Goal: Task Accomplishment & Management: Manage account settings

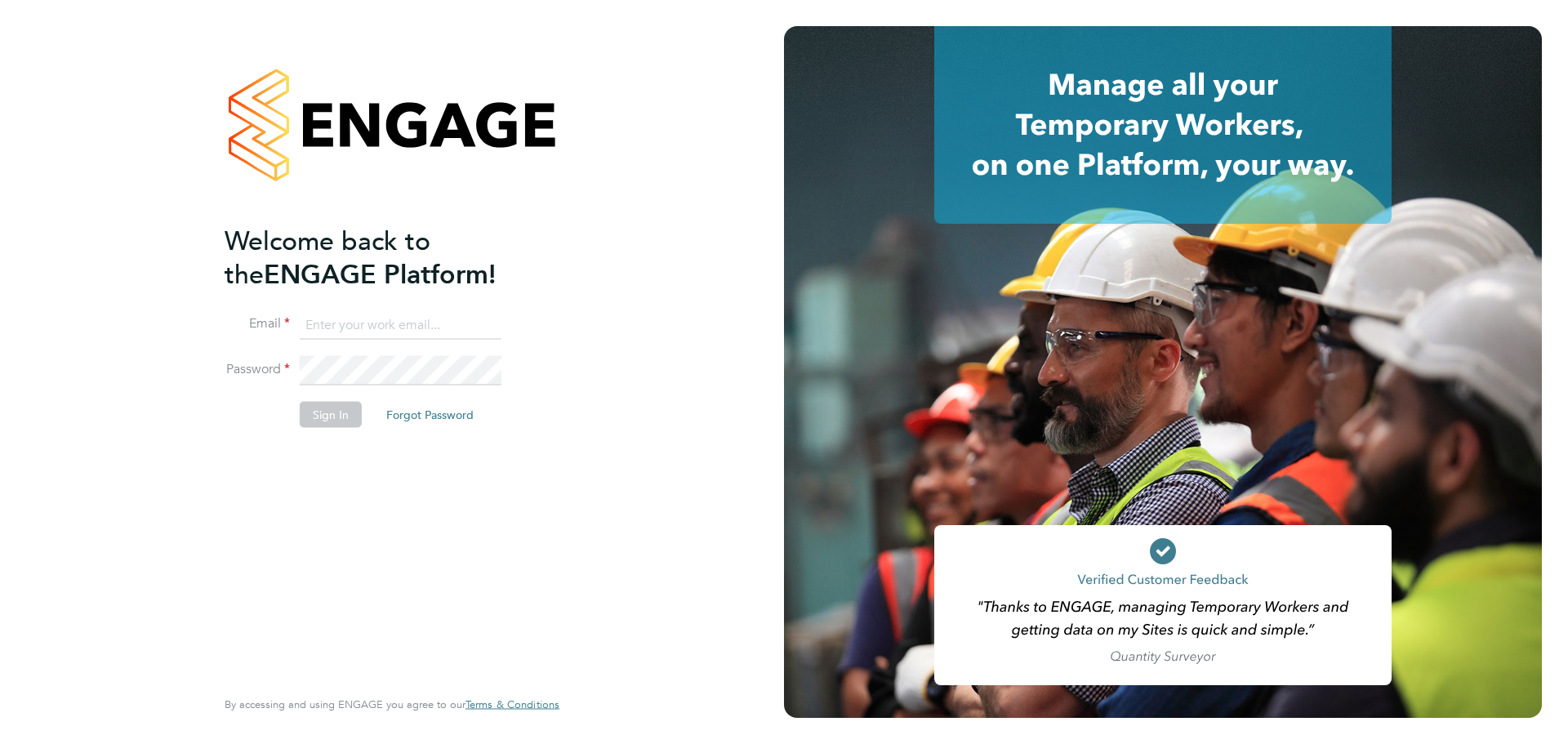
type input "lauren.southern@omniaoutsourcing.com"
click at [306, 409] on button "Sign In" at bounding box center [330, 414] width 62 height 27
click at [0, 0] on div "Sorry, we are having problems connecting to our services." at bounding box center [0, 0] width 0 height 0
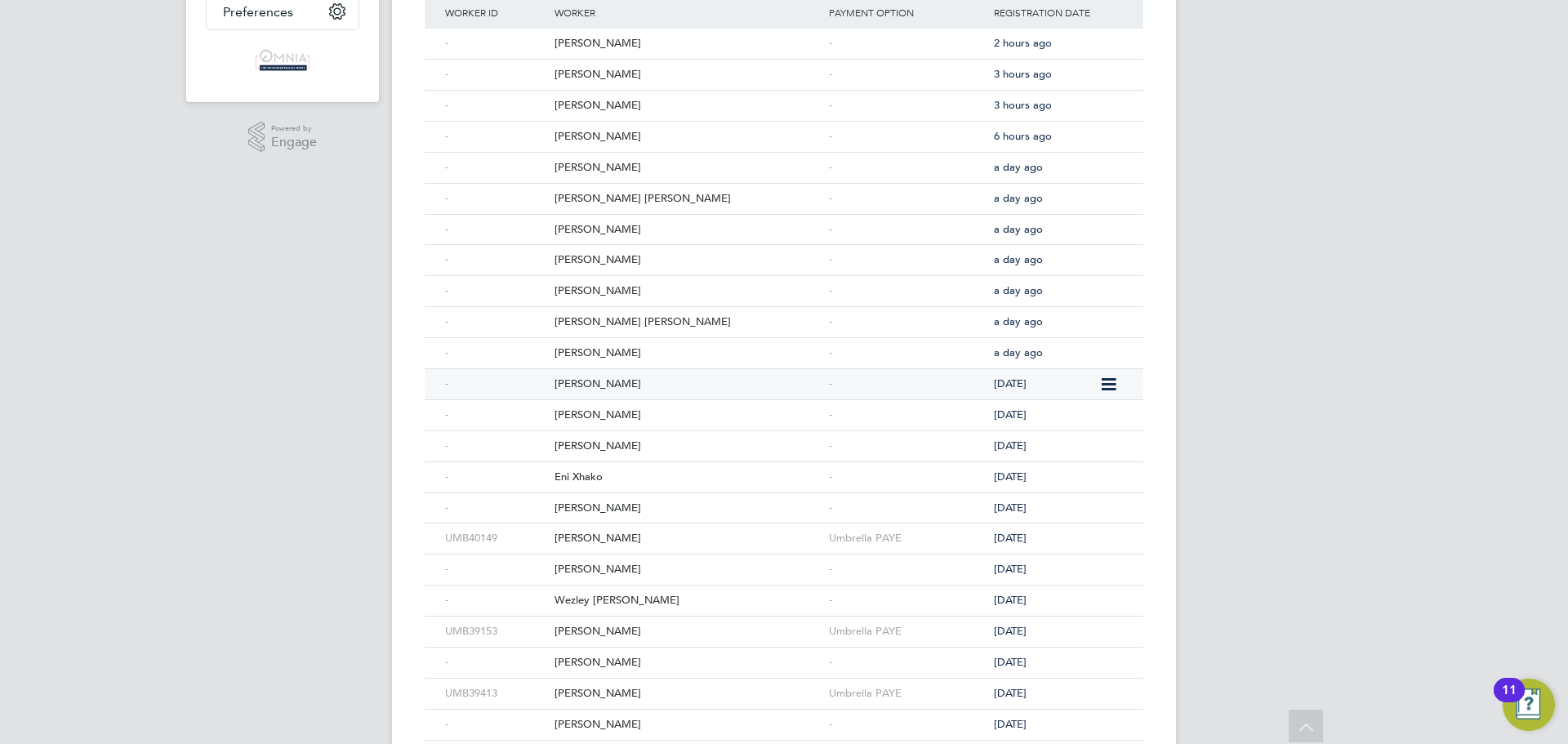
scroll to position [81, 0]
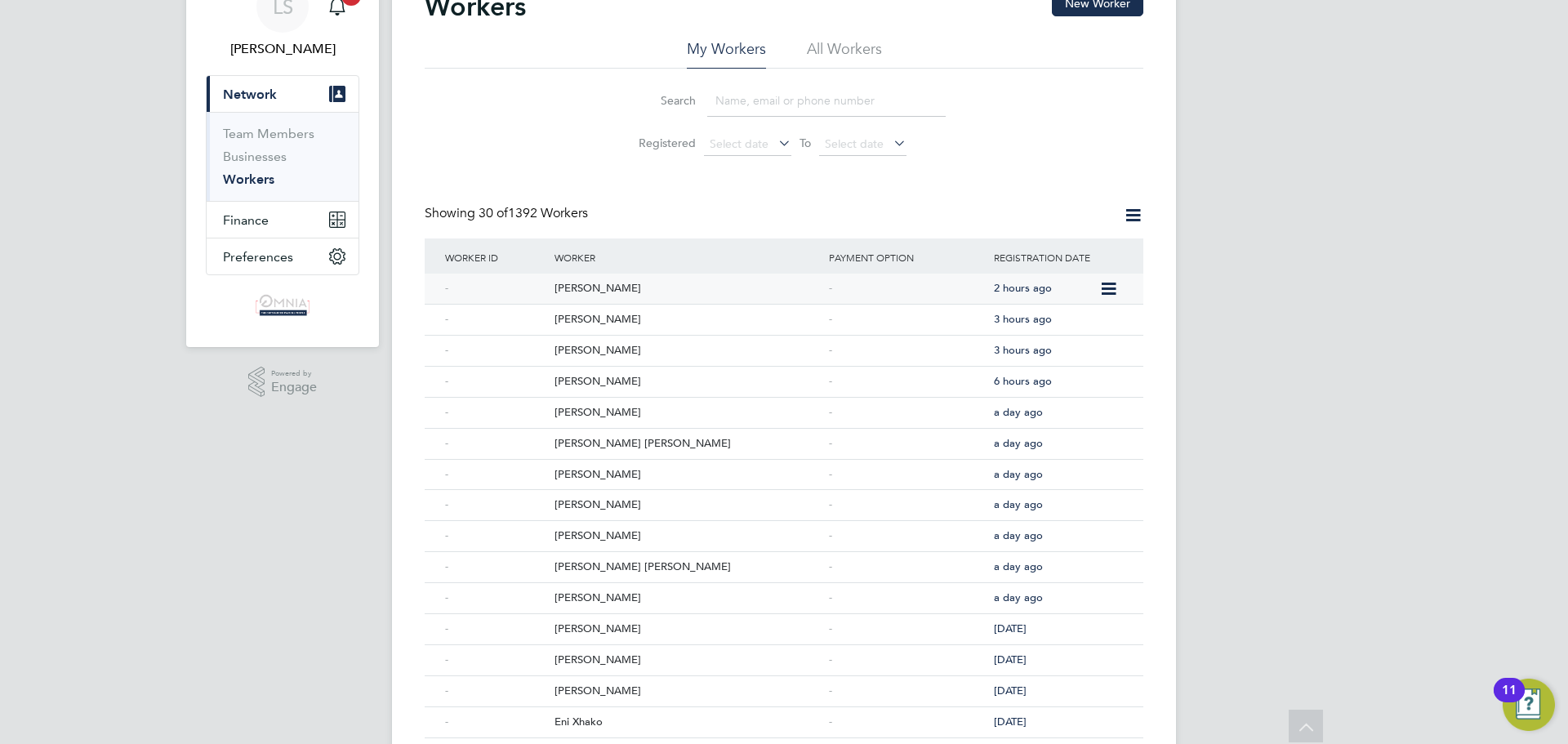
click at [629, 286] on div "Vasile Neacsu" at bounding box center [687, 289] width 275 height 30
click at [649, 306] on div "[PERSON_NAME]" at bounding box center [687, 319] width 275 height 30
click at [670, 351] on div "Marcus Carpenter" at bounding box center [687, 350] width 275 height 30
click at [591, 377] on div "Anthony Masih" at bounding box center [687, 381] width 275 height 30
click at [627, 420] on div "Mark Campbell" at bounding box center [687, 413] width 275 height 30
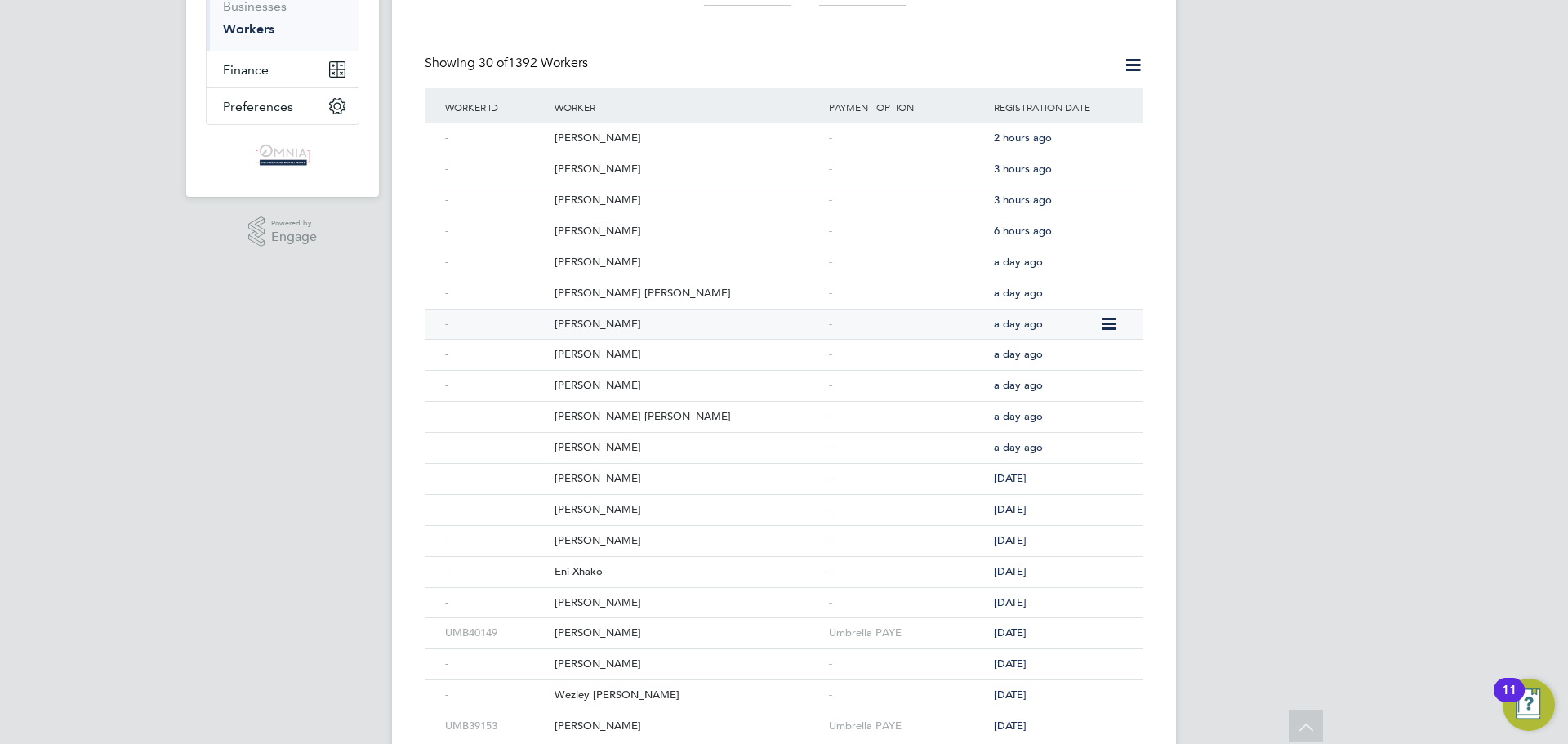
scroll to position [245, 0]
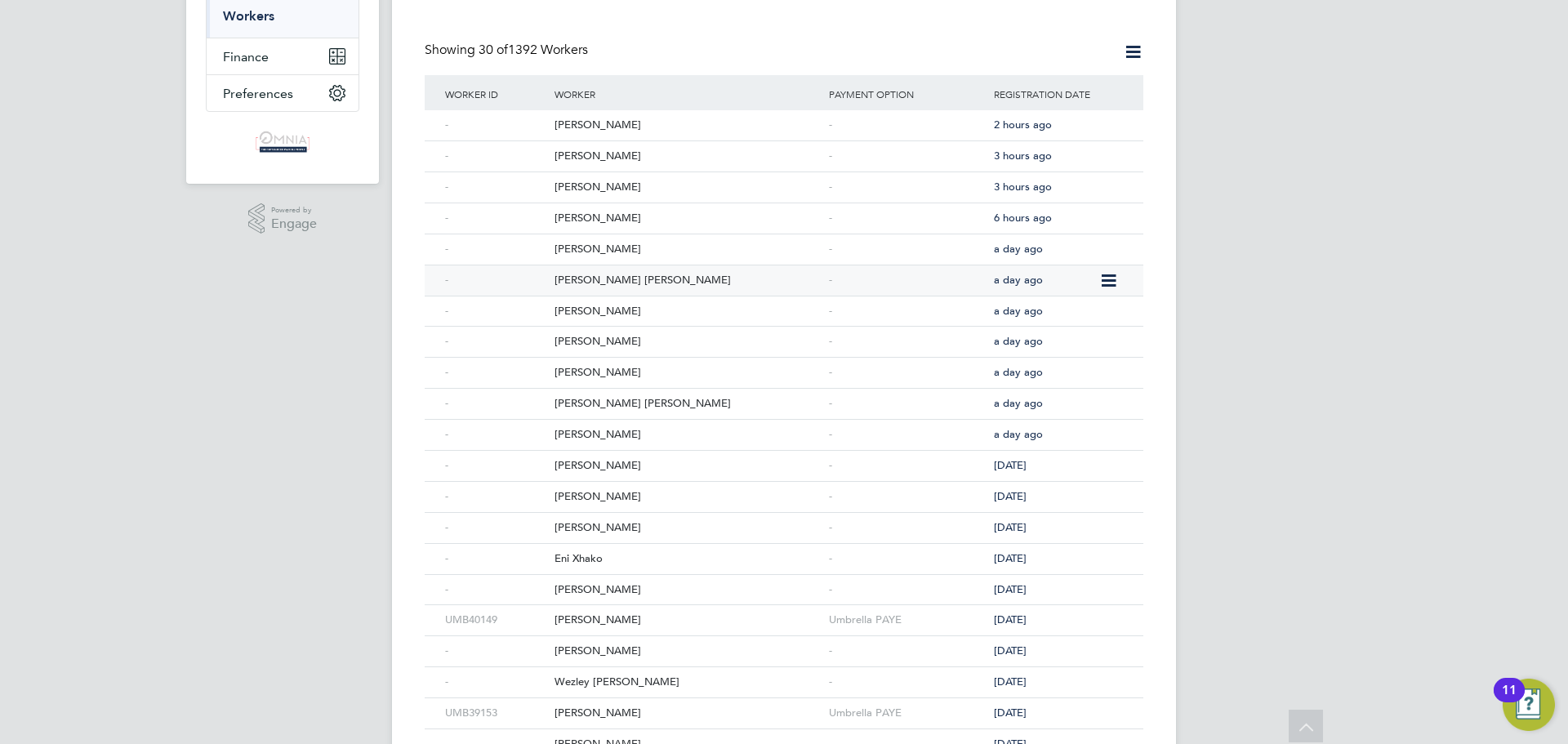
click at [672, 284] on div "Cristian Virgil Serban" at bounding box center [687, 280] width 275 height 30
click at [637, 321] on div "Izu Odoemene" at bounding box center [687, 311] width 275 height 30
click at [597, 338] on div "Nathan Sinden" at bounding box center [687, 342] width 275 height 30
click at [637, 353] on div "Nathan Sinden" at bounding box center [687, 342] width 275 height 30
click at [617, 372] on div "Lochlan Chadwick" at bounding box center [687, 372] width 275 height 30
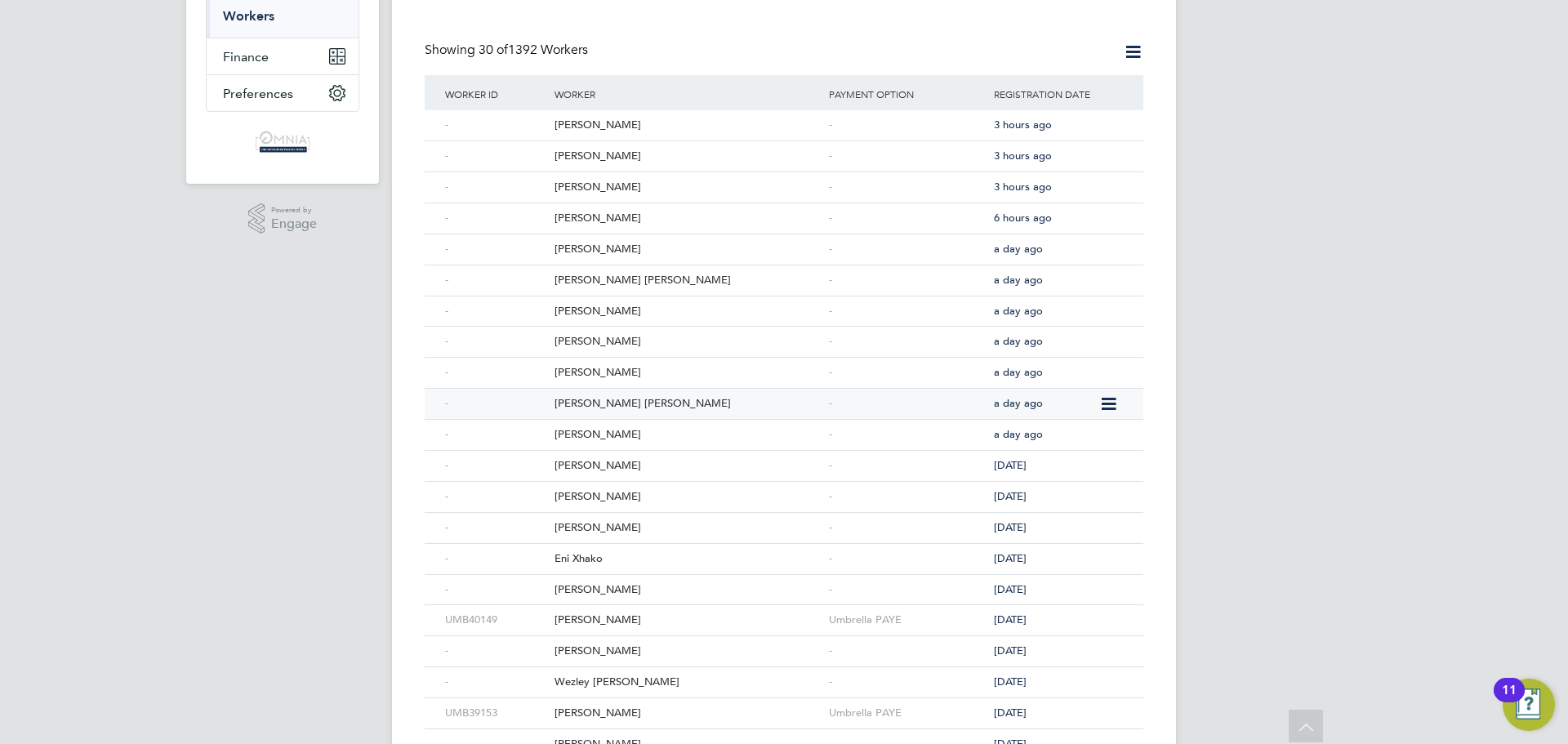
click at [616, 396] on div "Rinku Rinku" at bounding box center [687, 403] width 275 height 30
click at [653, 423] on div "Connor Saile" at bounding box center [687, 435] width 275 height 30
click at [632, 474] on div "Joseph Alfonso" at bounding box center [687, 466] width 275 height 30
click at [619, 495] on div "Ahtisham Rao" at bounding box center [687, 497] width 275 height 30
click at [608, 533] on div "Thomas Kearney" at bounding box center [687, 527] width 275 height 30
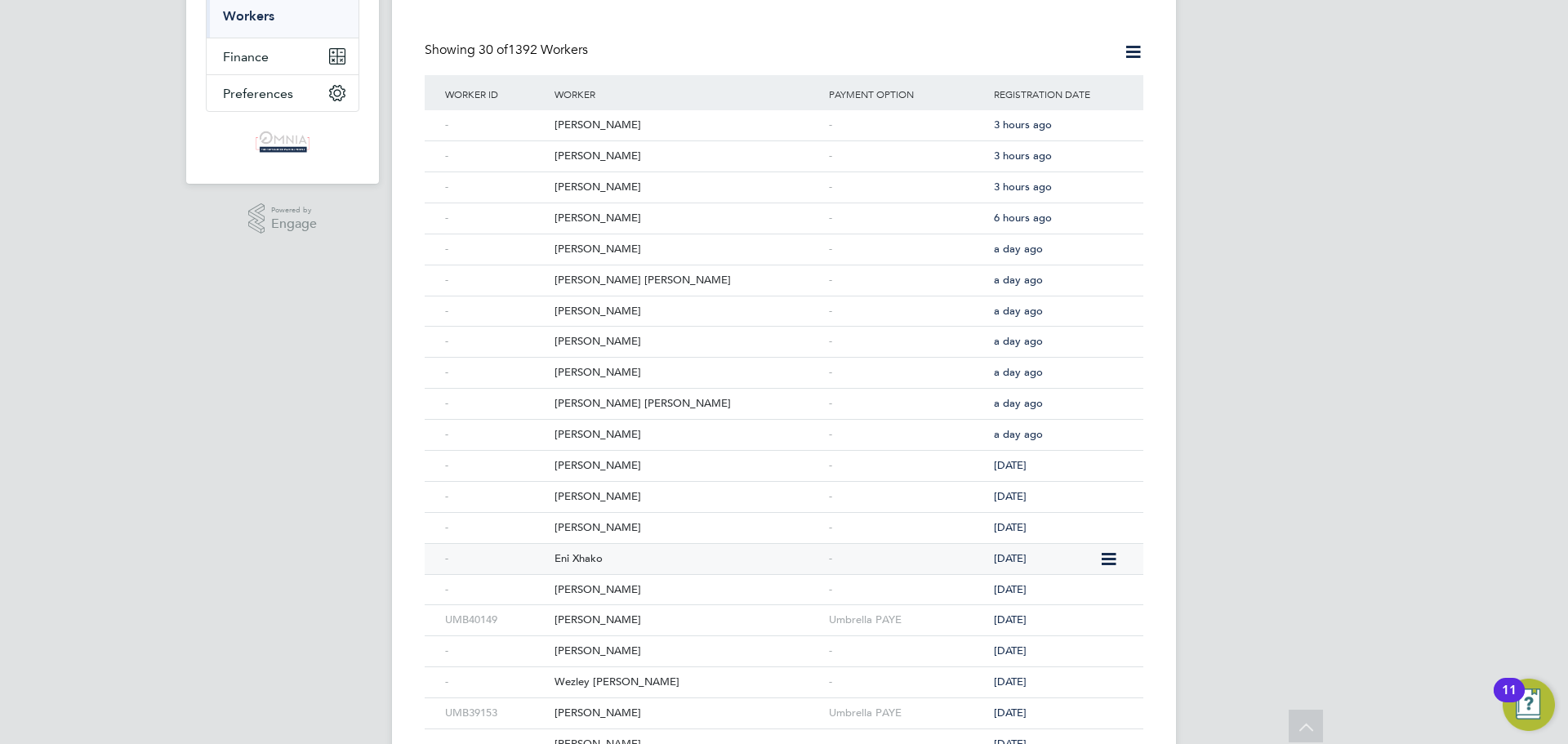
click at [622, 551] on div "Eni Xhako" at bounding box center [687, 559] width 275 height 30
click at [632, 581] on div "Timothy Bowler" at bounding box center [687, 590] width 275 height 30
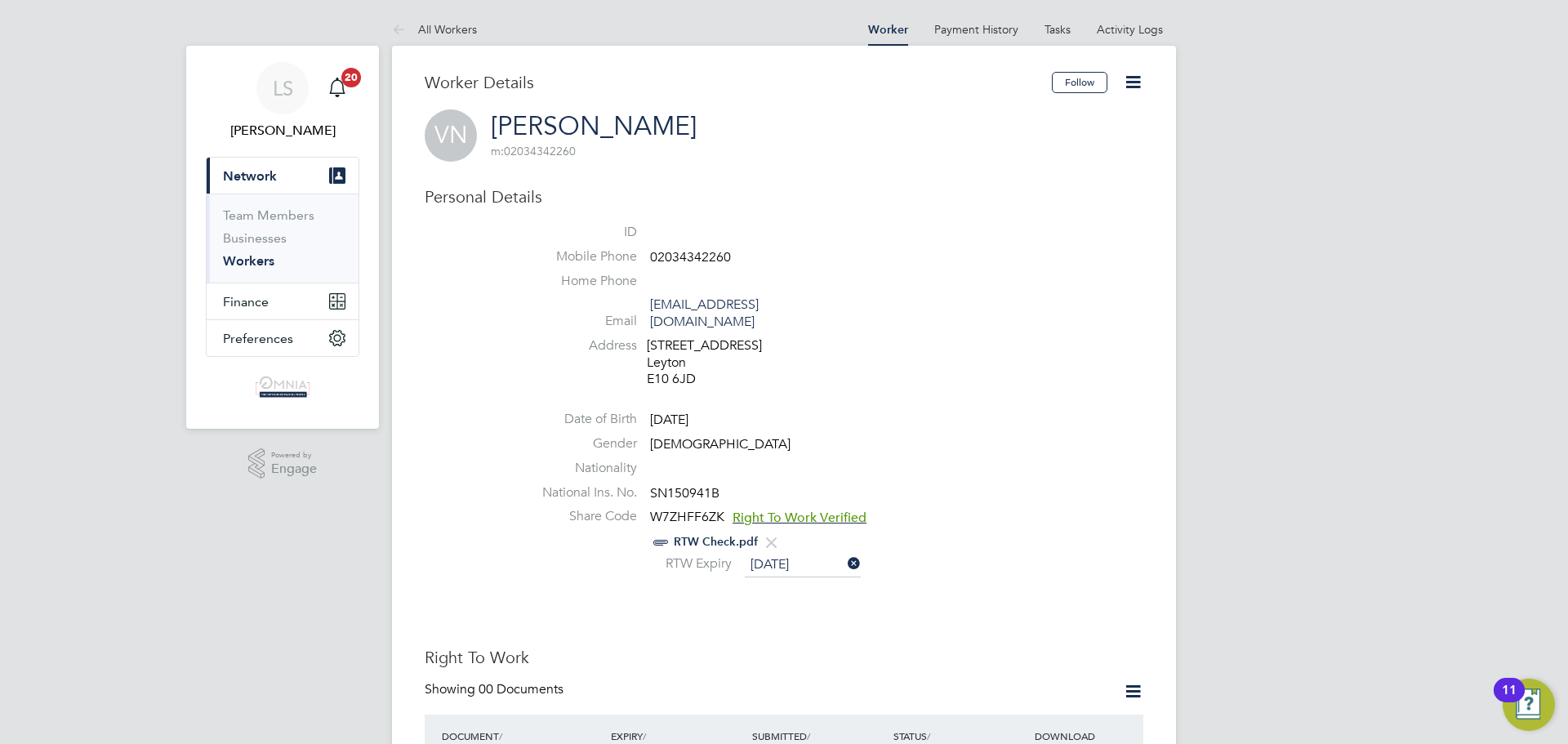
click at [704, 485] on span "SN150941B" at bounding box center [685, 493] width 69 height 16
click at [703, 485] on span "SN150941B" at bounding box center [685, 493] width 69 height 16
drag, startPoint x: 703, startPoint y: 474, endPoint x: 718, endPoint y: 484, distance: 18.0
click at [718, 485] on span "SN150941B" at bounding box center [685, 493] width 69 height 16
click at [713, 485] on span "SN150941B" at bounding box center [685, 493] width 69 height 16
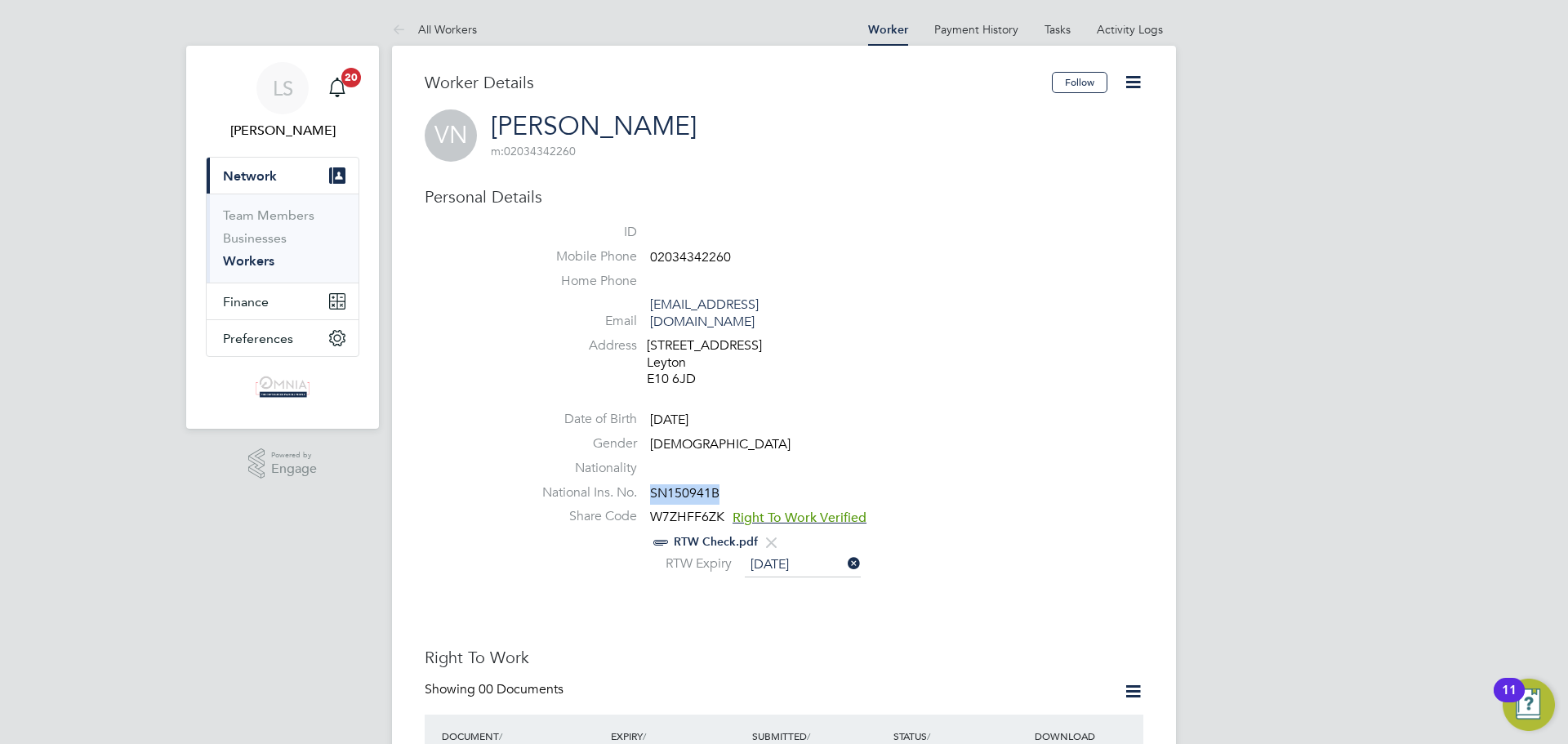
click at [713, 485] on span "SN150941B" at bounding box center [685, 493] width 69 height 16
copy span "SN150941B"
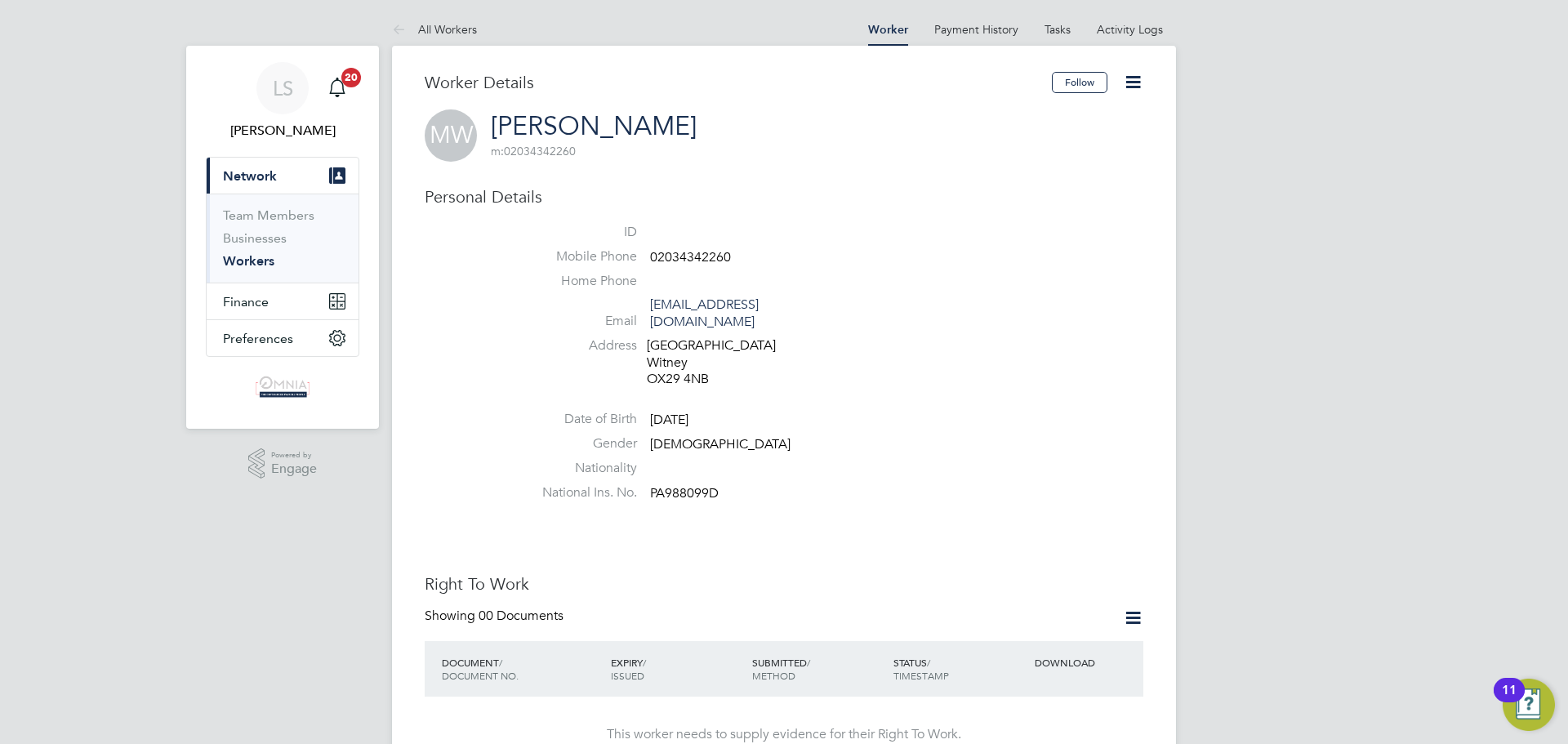
click at [708, 485] on span "PA988099D" at bounding box center [685, 493] width 68 height 16
copy span "PA988099D"
click at [1123, 86] on icon at bounding box center [1133, 82] width 21 height 21
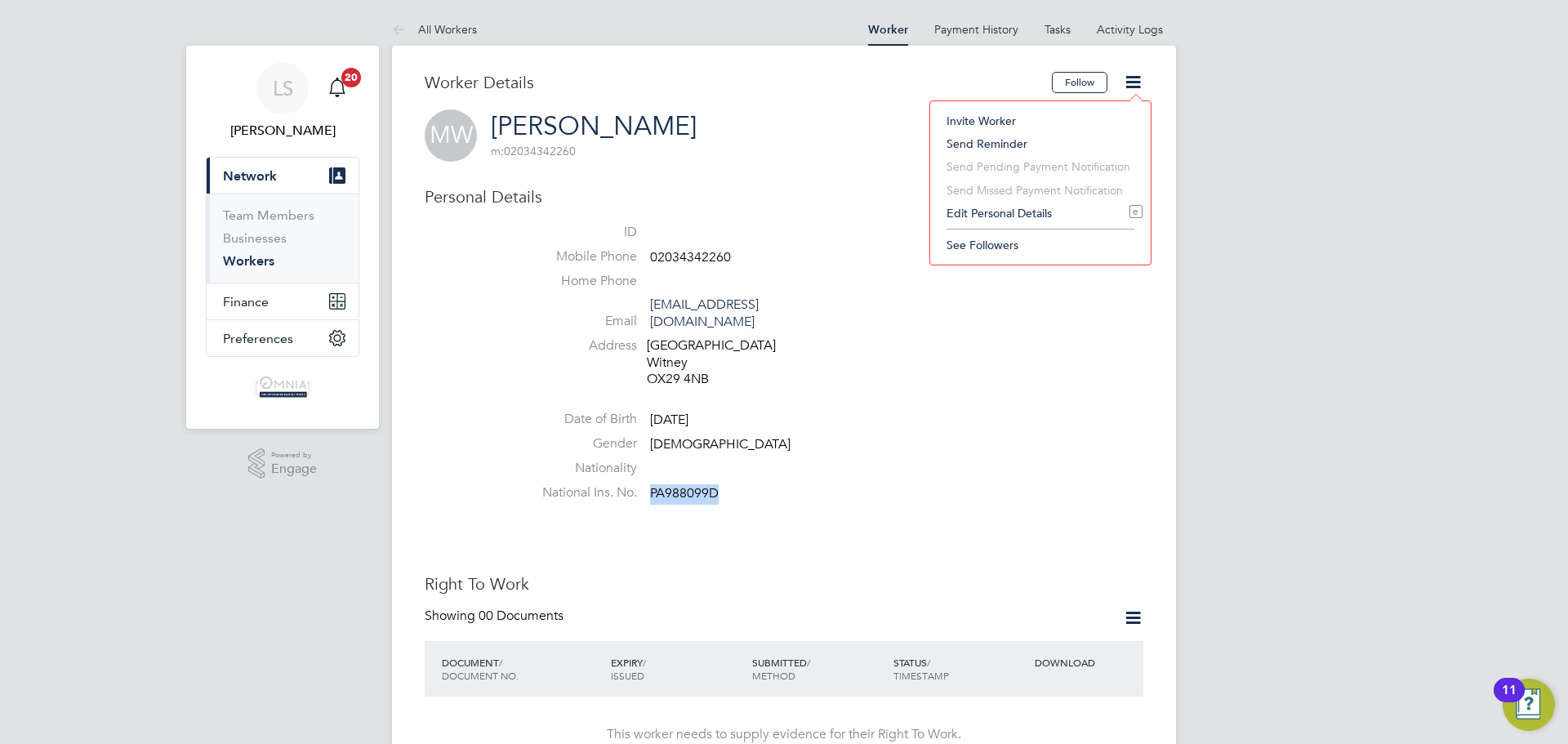
click at [1029, 202] on li "Edit Personal Details e" at bounding box center [1041, 213] width 205 height 23
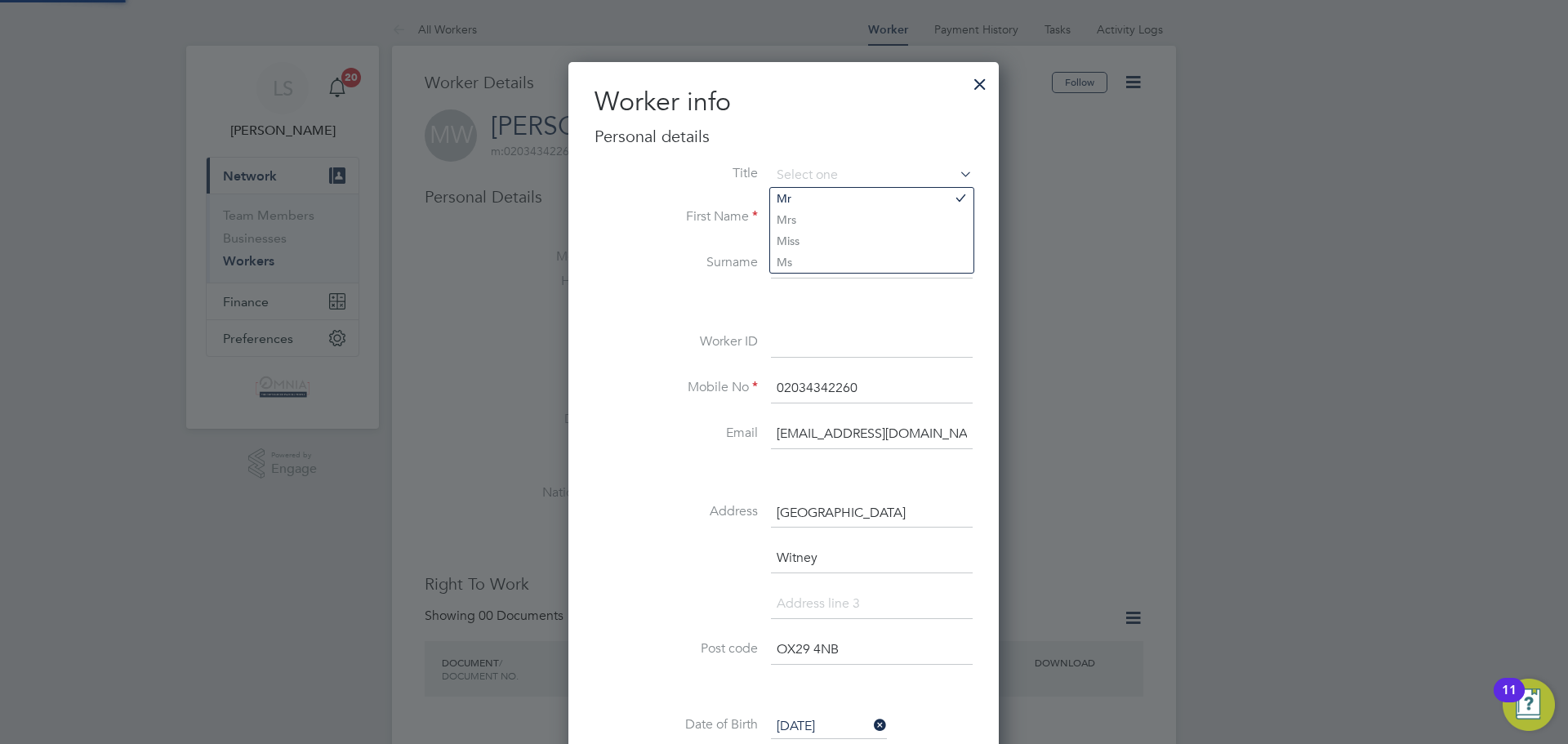
scroll to position [245, 0]
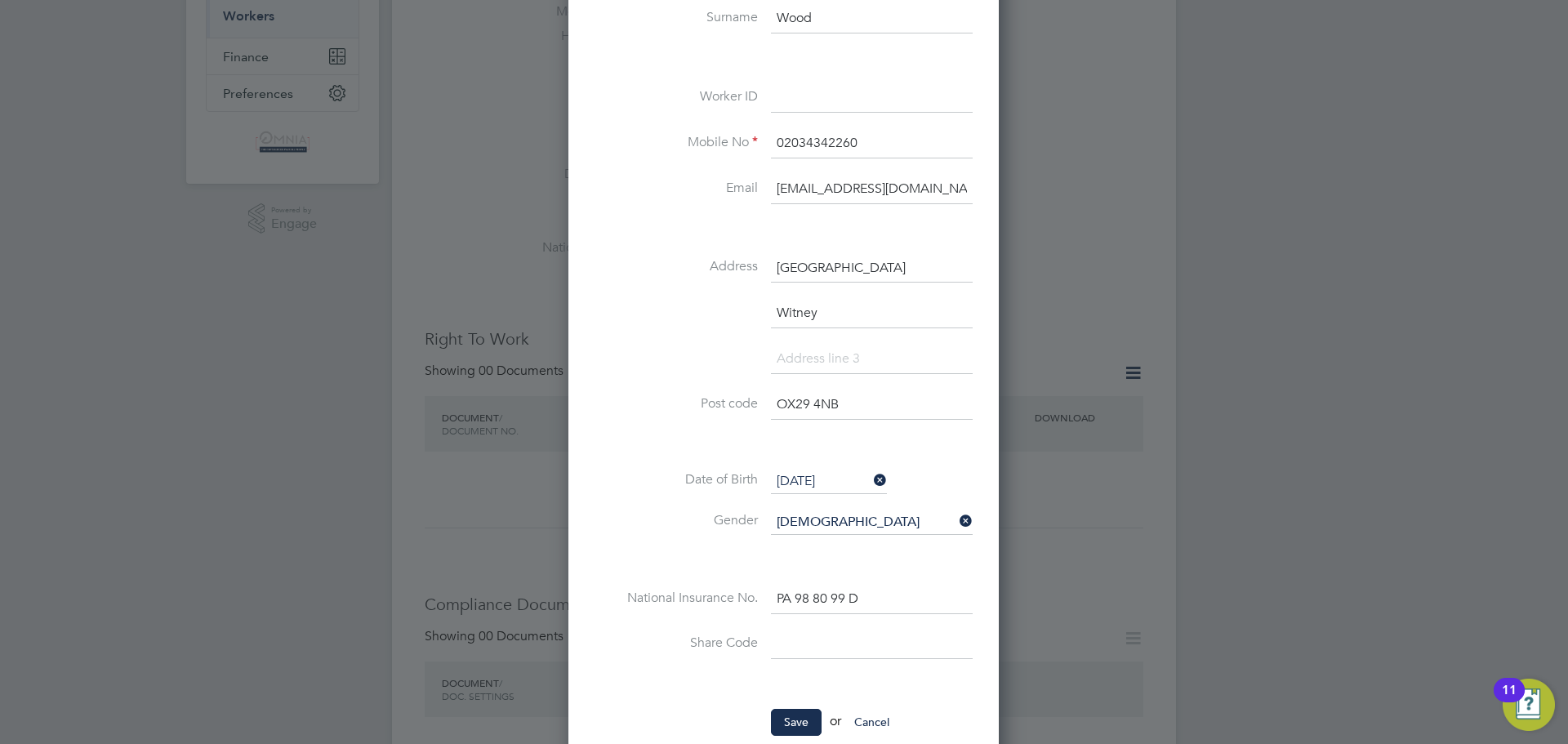
paste input "UMB26200"
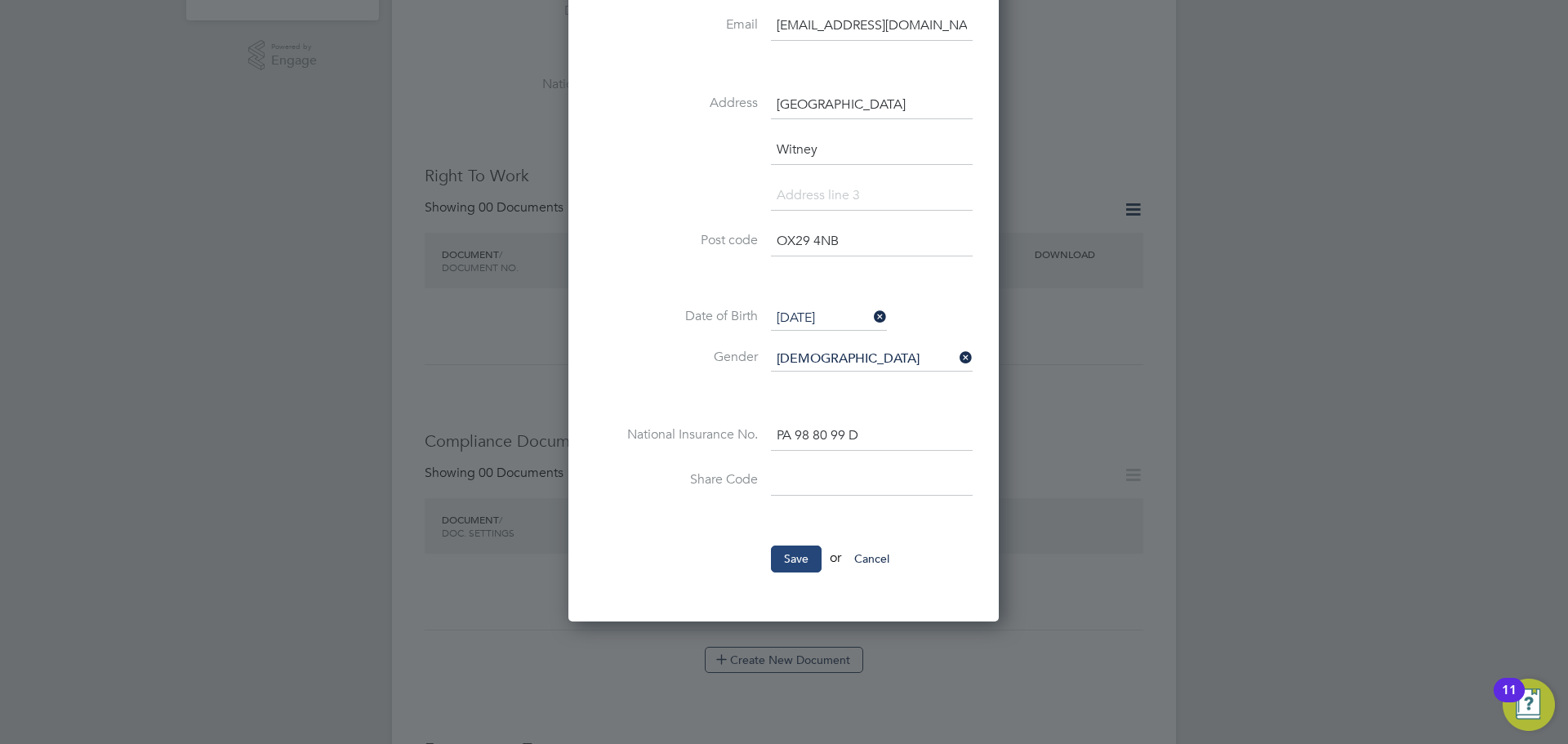
type input "UMB26200"
click at [811, 565] on button "Save" at bounding box center [796, 558] width 50 height 27
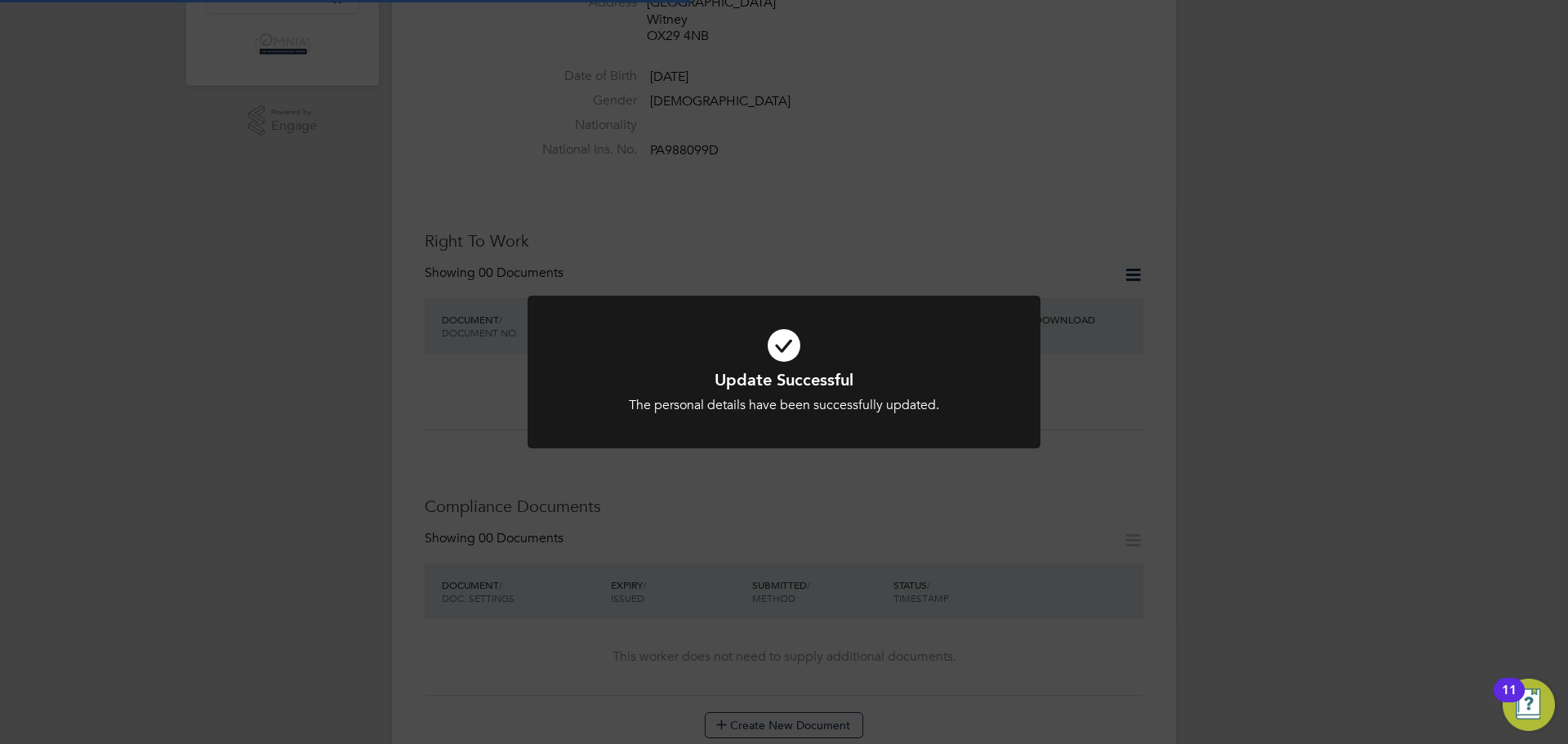
scroll to position [108, 0]
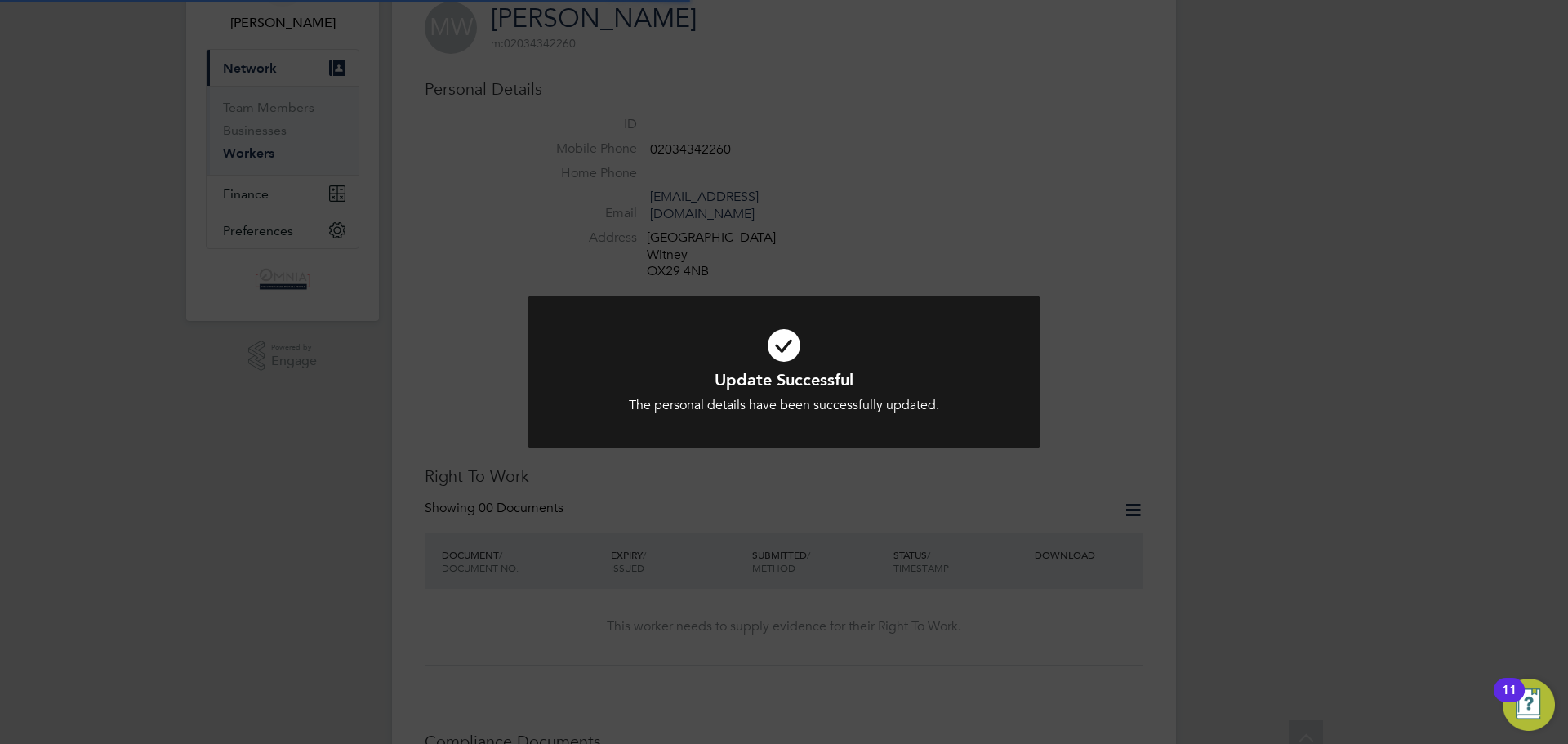
click at [1128, 263] on div "Update Successful The personal details have been successfully updated. Cancel O…" at bounding box center [784, 372] width 1568 height 744
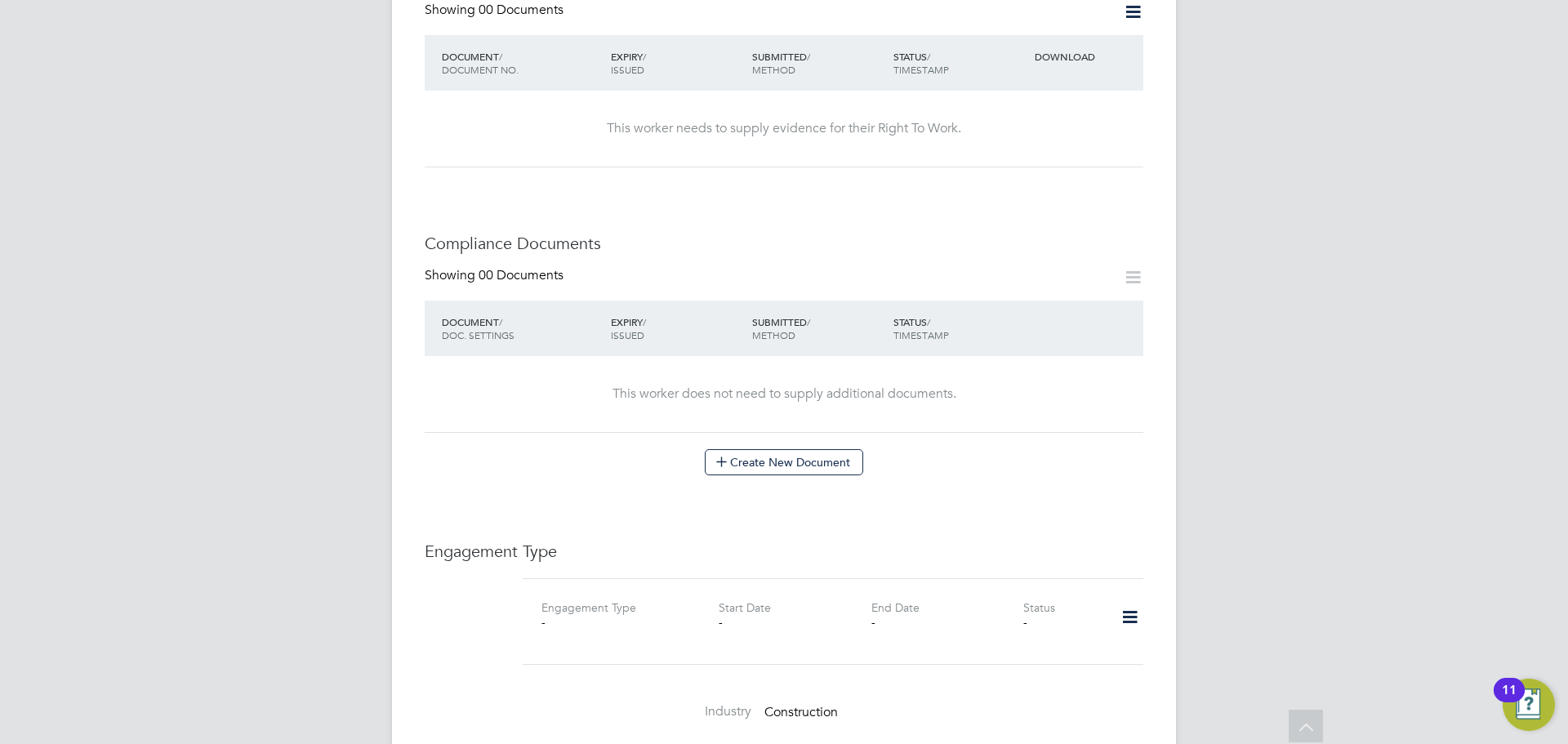
scroll to position [817, 0]
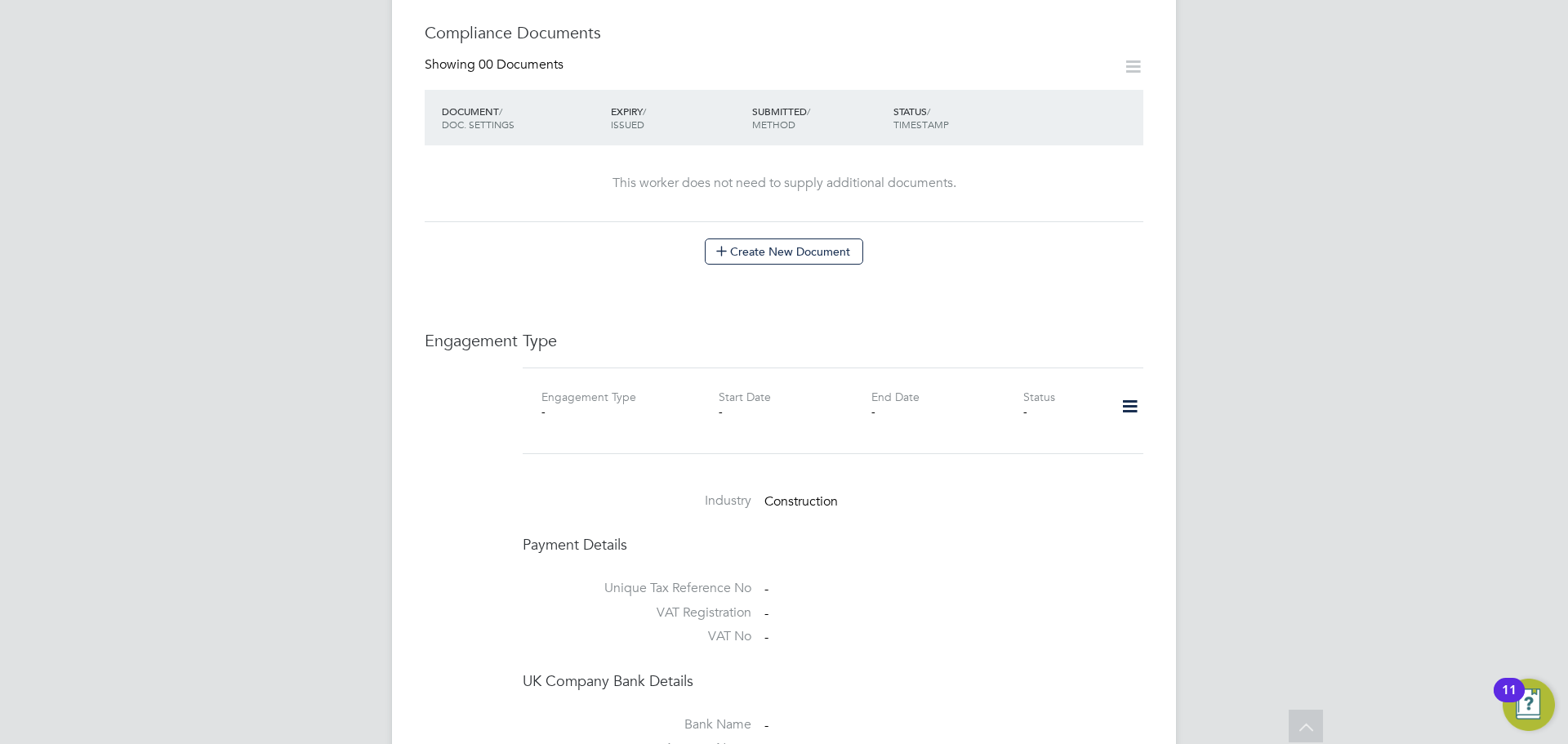
click at [1120, 390] on icon at bounding box center [1130, 407] width 28 height 38
click at [1058, 464] on li "Add Engagement Type" at bounding box center [1046, 461] width 186 height 23
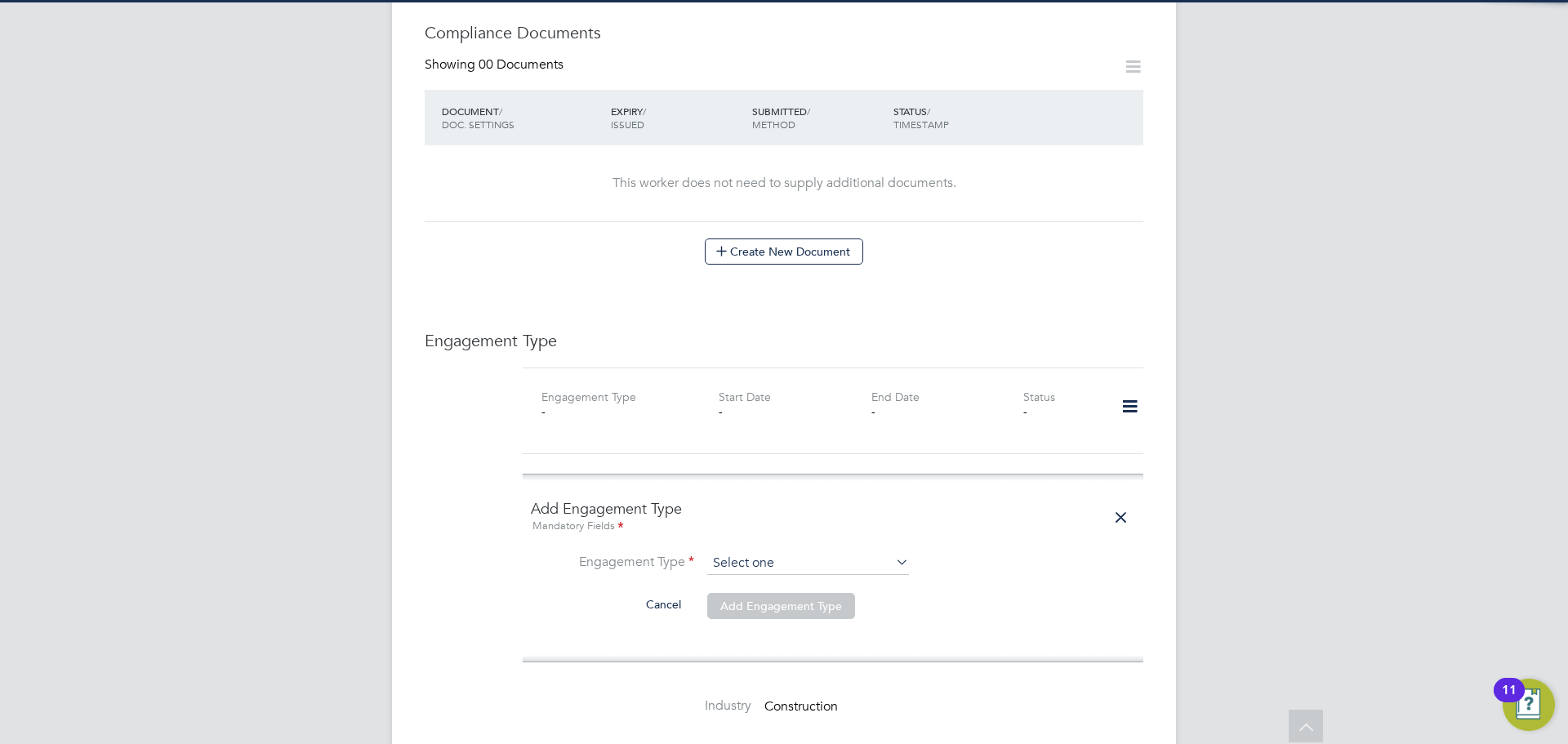
click at [750, 552] on input at bounding box center [808, 563] width 202 height 23
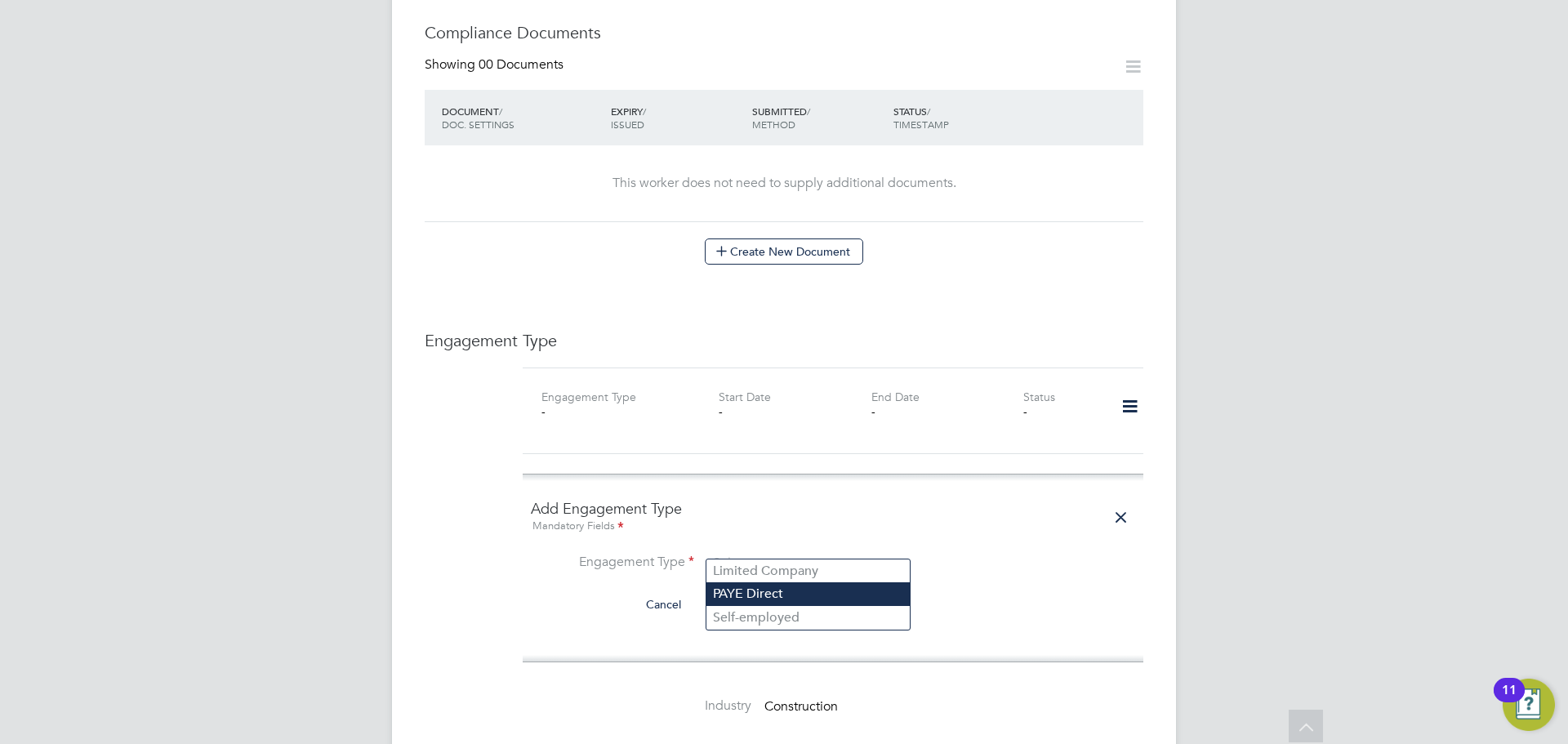
click at [762, 586] on li "PAYE Direct" at bounding box center [808, 594] width 204 height 24
type input "PAYE Direct"
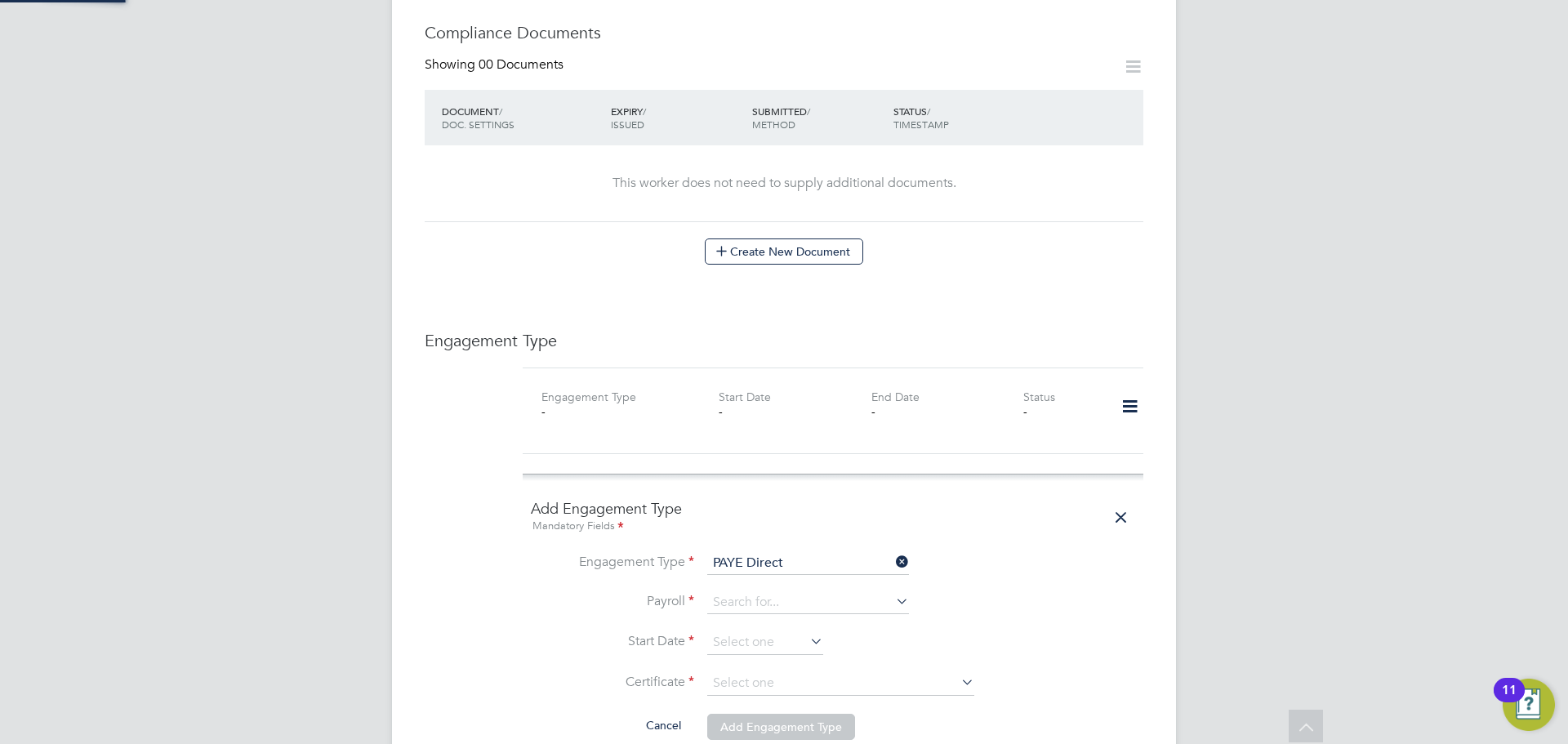
click at [762, 592] on input at bounding box center [808, 603] width 202 height 23
click at [783, 614] on li "Umbrella PAYE" at bounding box center [808, 611] width 204 height 24
type input "Umbrella PAYE"
click at [788, 632] on input at bounding box center [765, 643] width 116 height 25
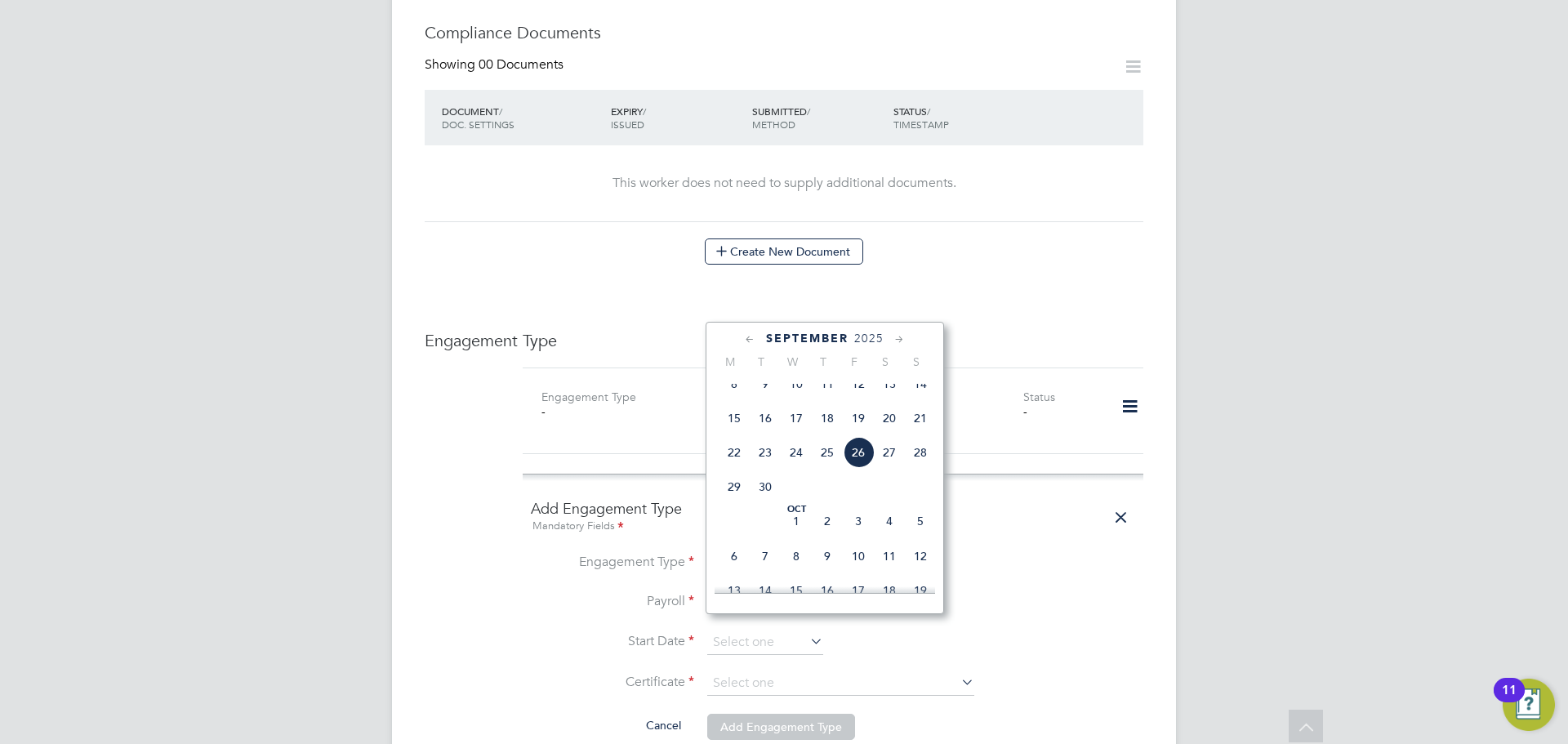
click at [871, 461] on span "26" at bounding box center [858, 453] width 31 height 31
type input "26 Sep 2025"
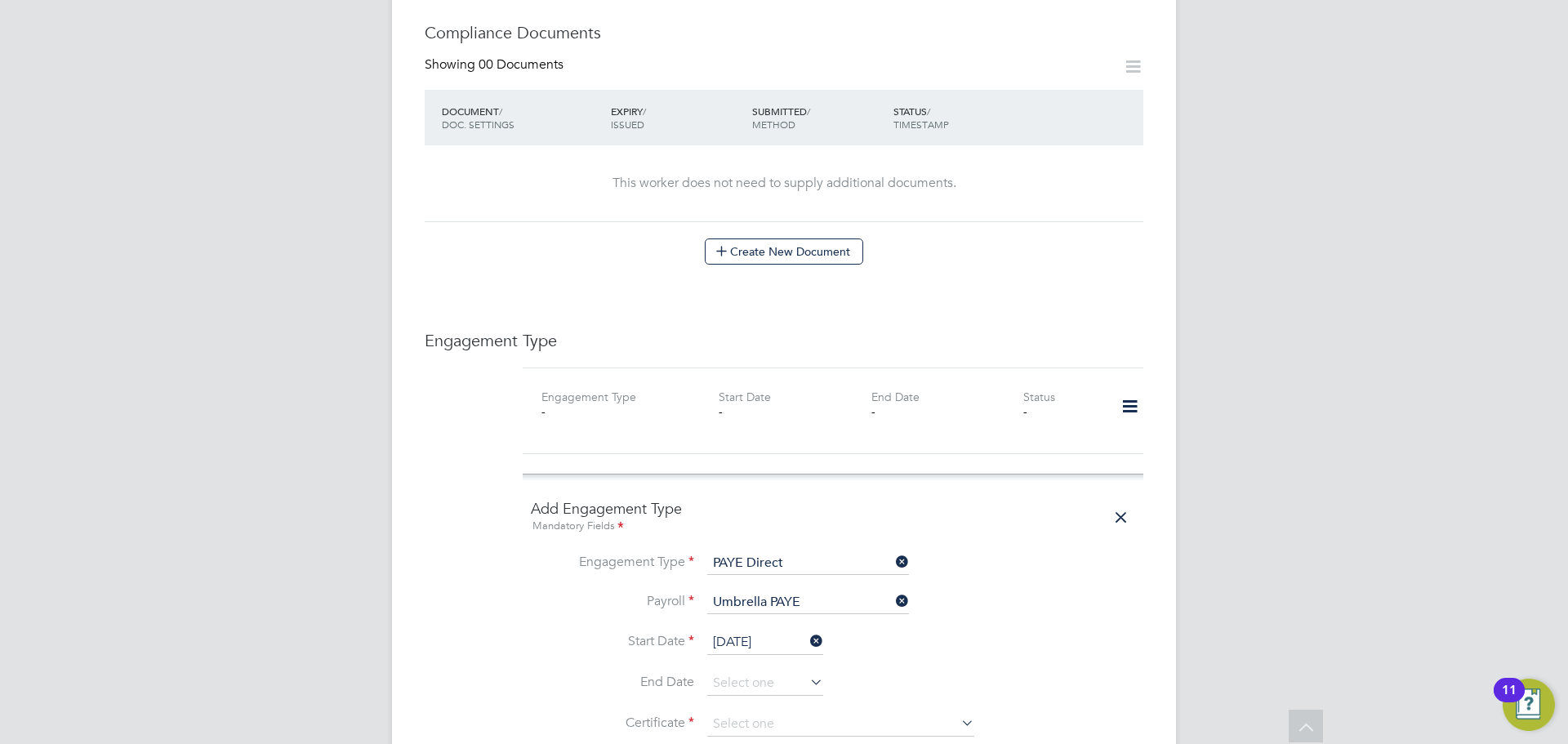
scroll to position [1062, 0]
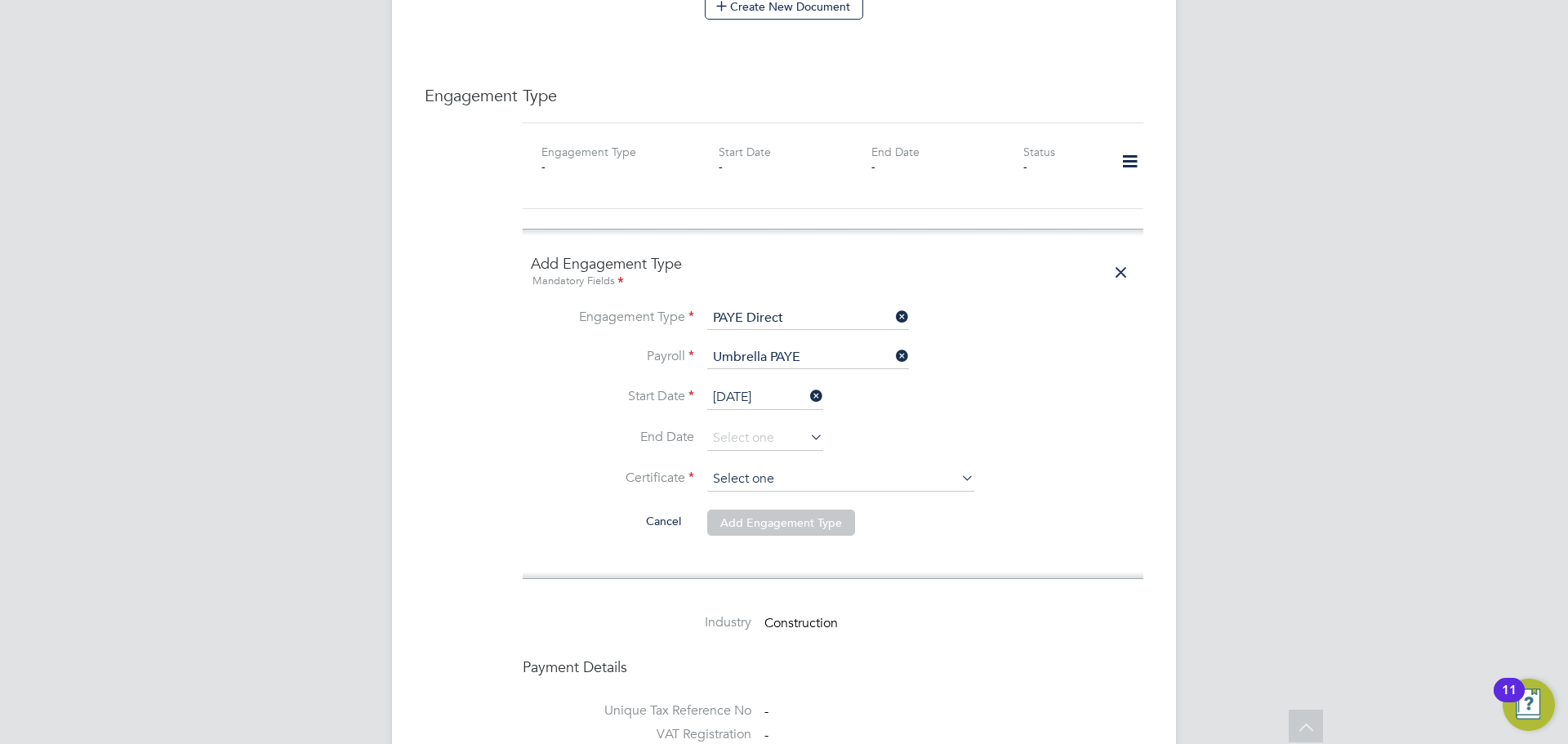
click at [776, 467] on input at bounding box center [840, 479] width 267 height 25
click at [778, 509] on li "No, worker doesn't have a P45 certificate" at bounding box center [840, 508] width 269 height 21
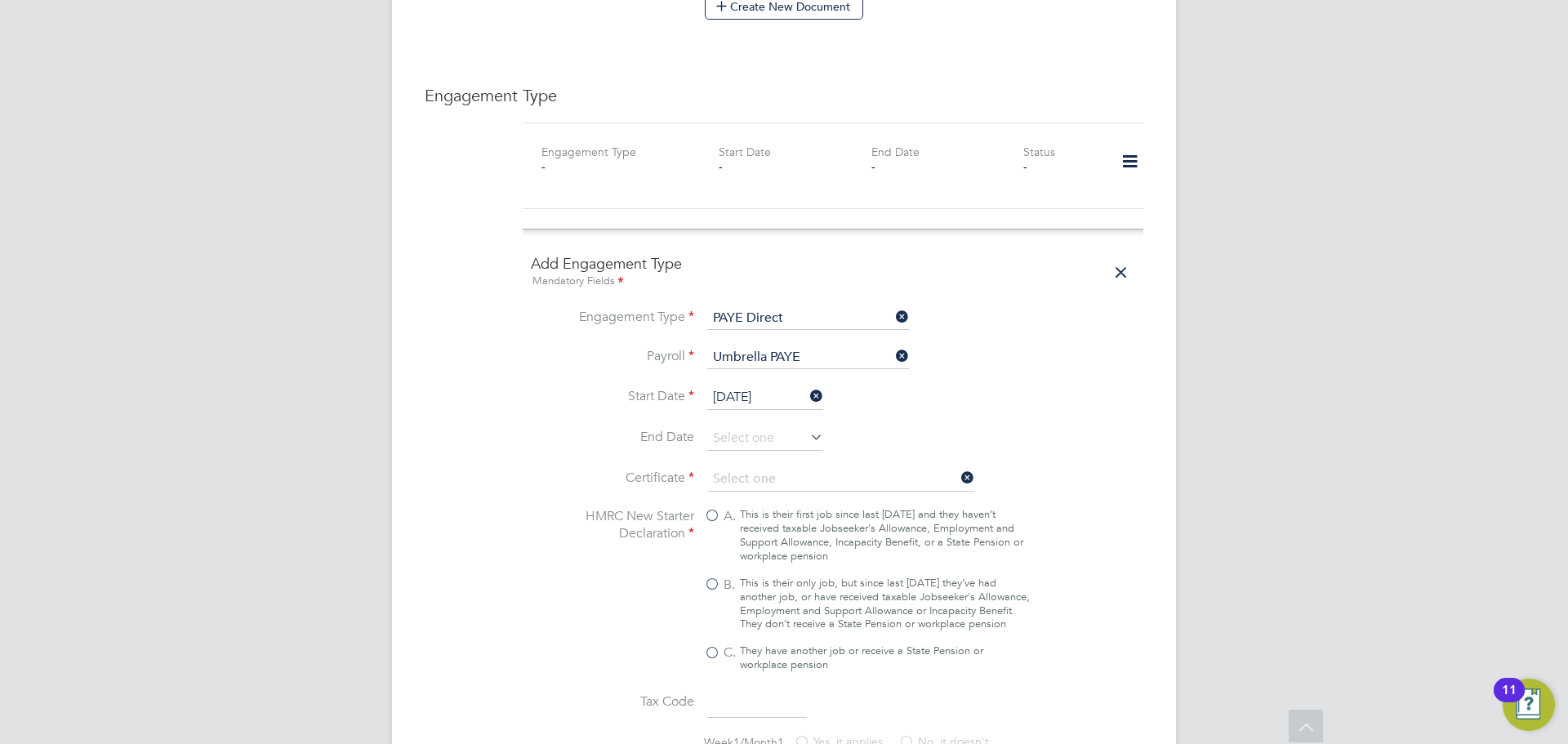
type input "No, worker doesn't have a P45 certificate"
click at [767, 577] on div "This is their only job, but since last [DATE] they’ve had another job, or have …" at bounding box center [885, 604] width 290 height 56
click at [0, 0] on input "B. This is their only job, but since last [DATE] they’ve had another job, or ha…" at bounding box center [0, 0] width 0 height 0
type input "1257L"
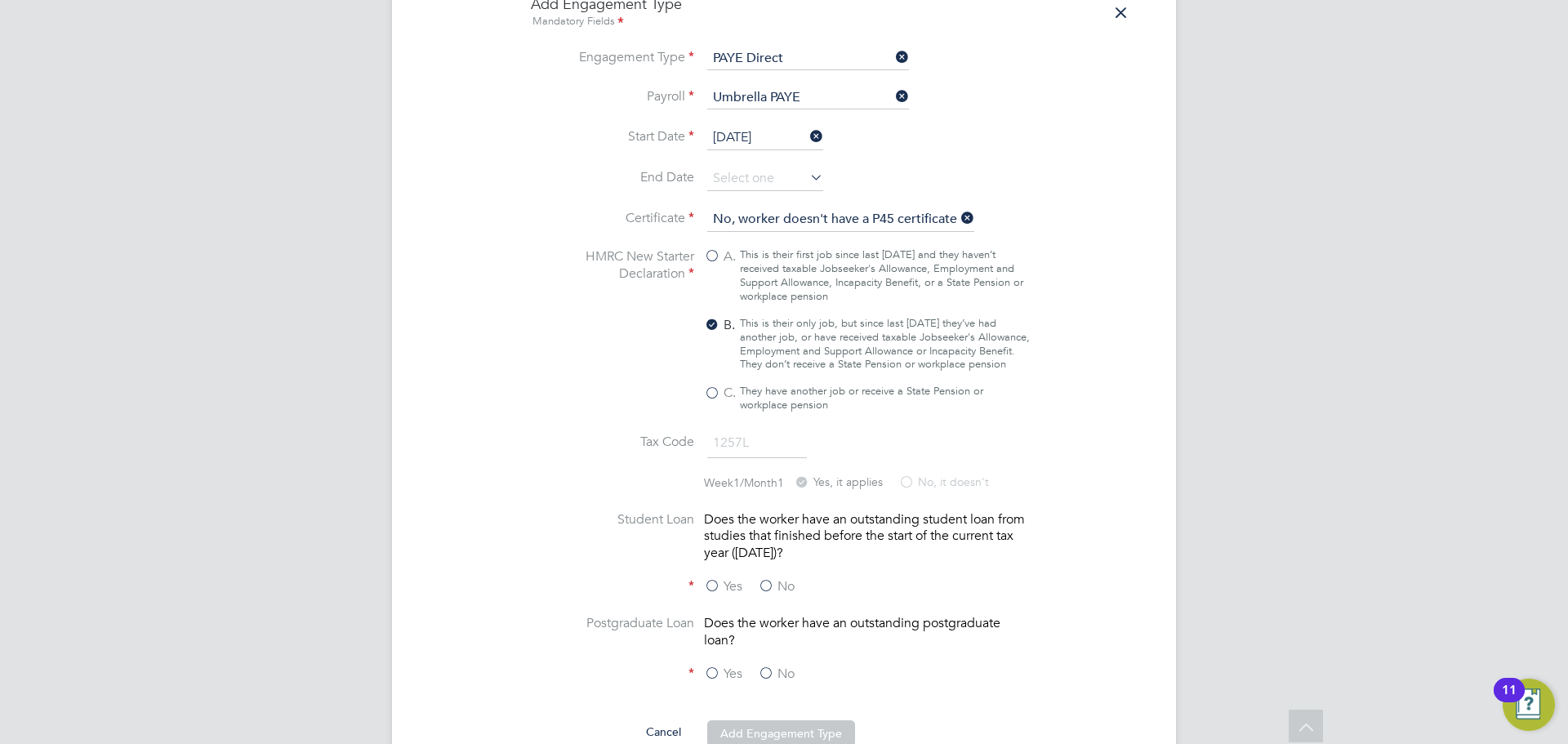
scroll to position [1389, 0]
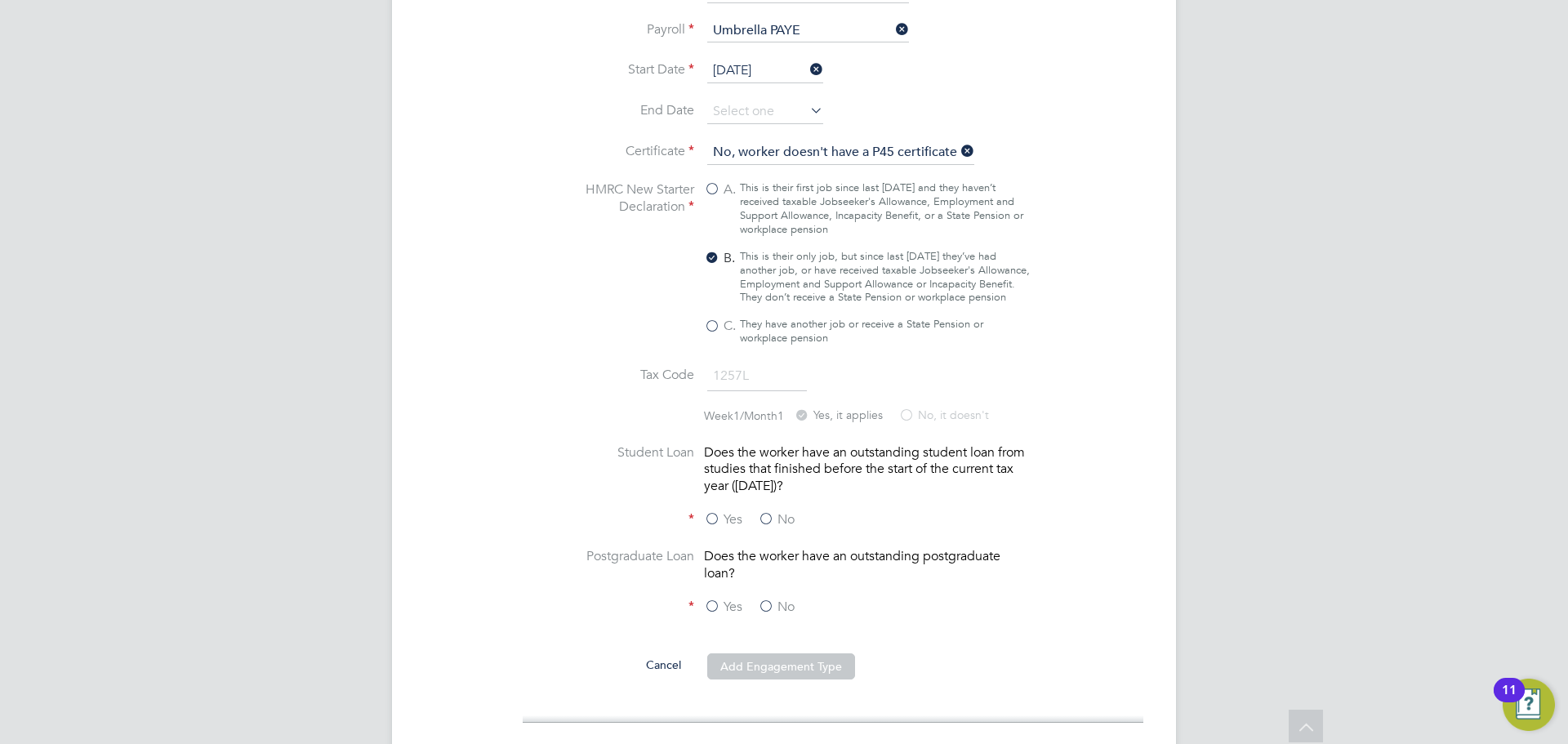
drag, startPoint x: 789, startPoint y: 512, endPoint x: 784, endPoint y: 567, distance: 55.2
click at [789, 515] on label "No" at bounding box center [776, 520] width 37 height 17
click at [0, 0] on input "No" at bounding box center [0, 0] width 0 height 0
click at [775, 604] on label "No" at bounding box center [776, 608] width 37 height 17
click at [0, 0] on input "No" at bounding box center [0, 0] width 0 height 0
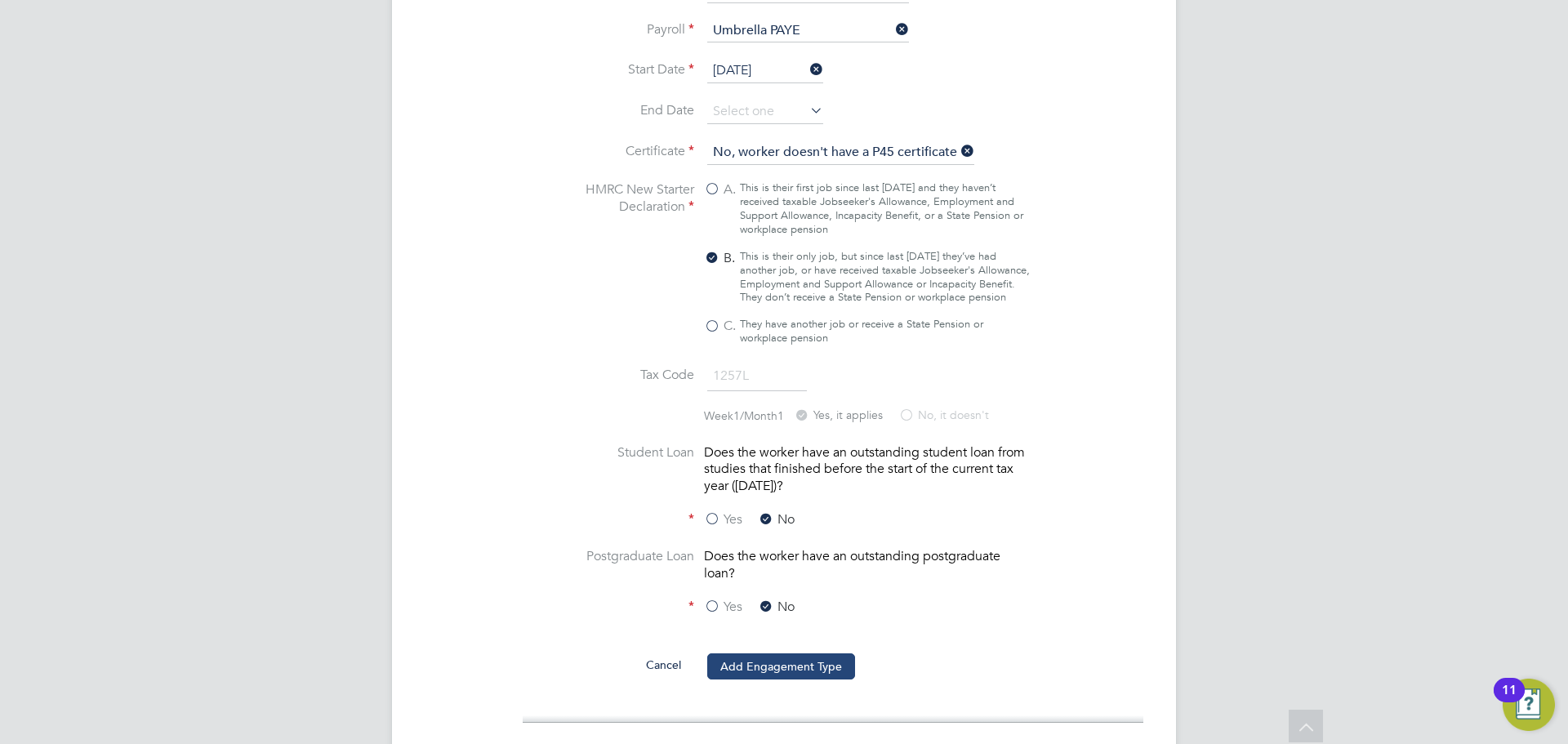
click at [799, 665] on button "Add Engagement Type" at bounding box center [781, 666] width 148 height 27
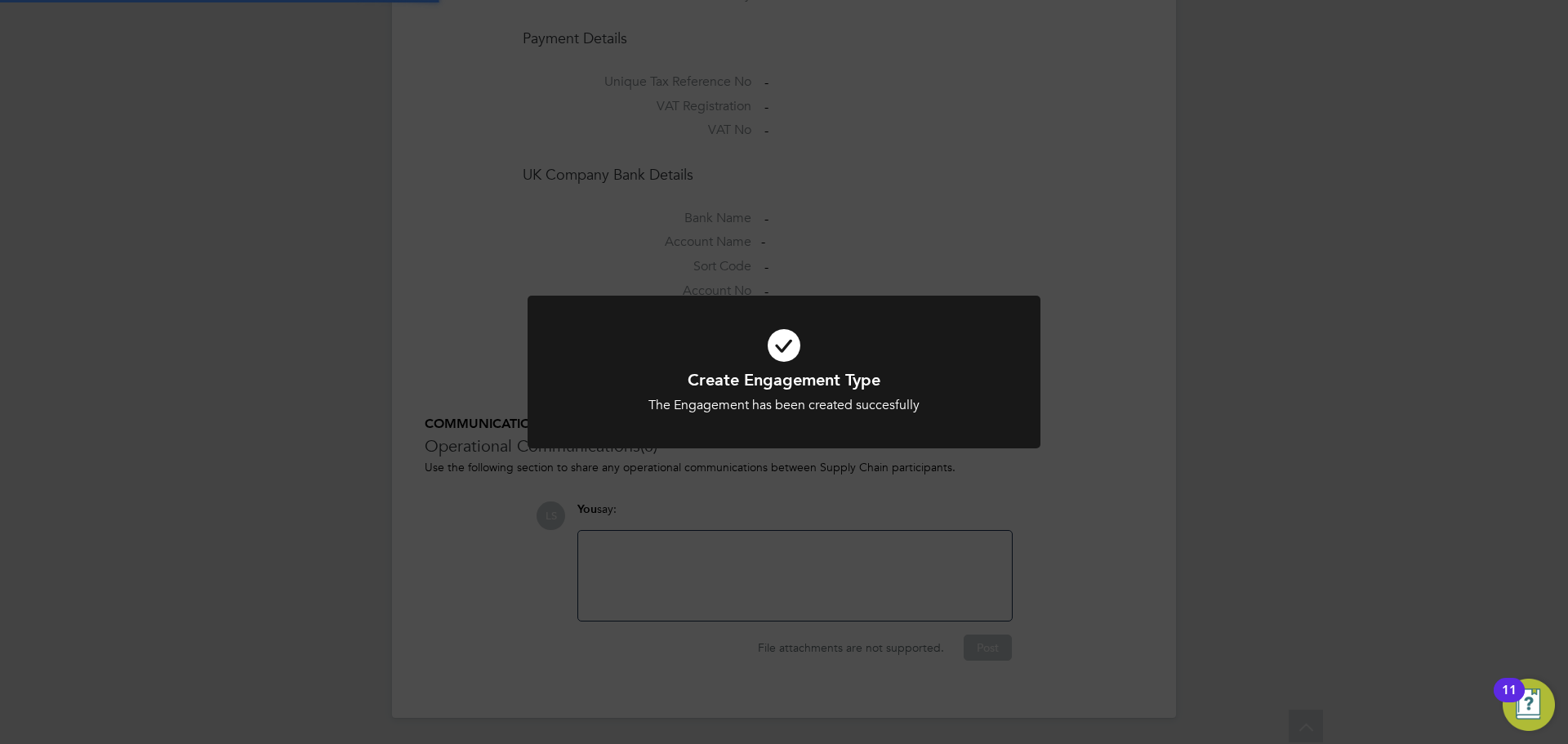
scroll to position [1307, 0]
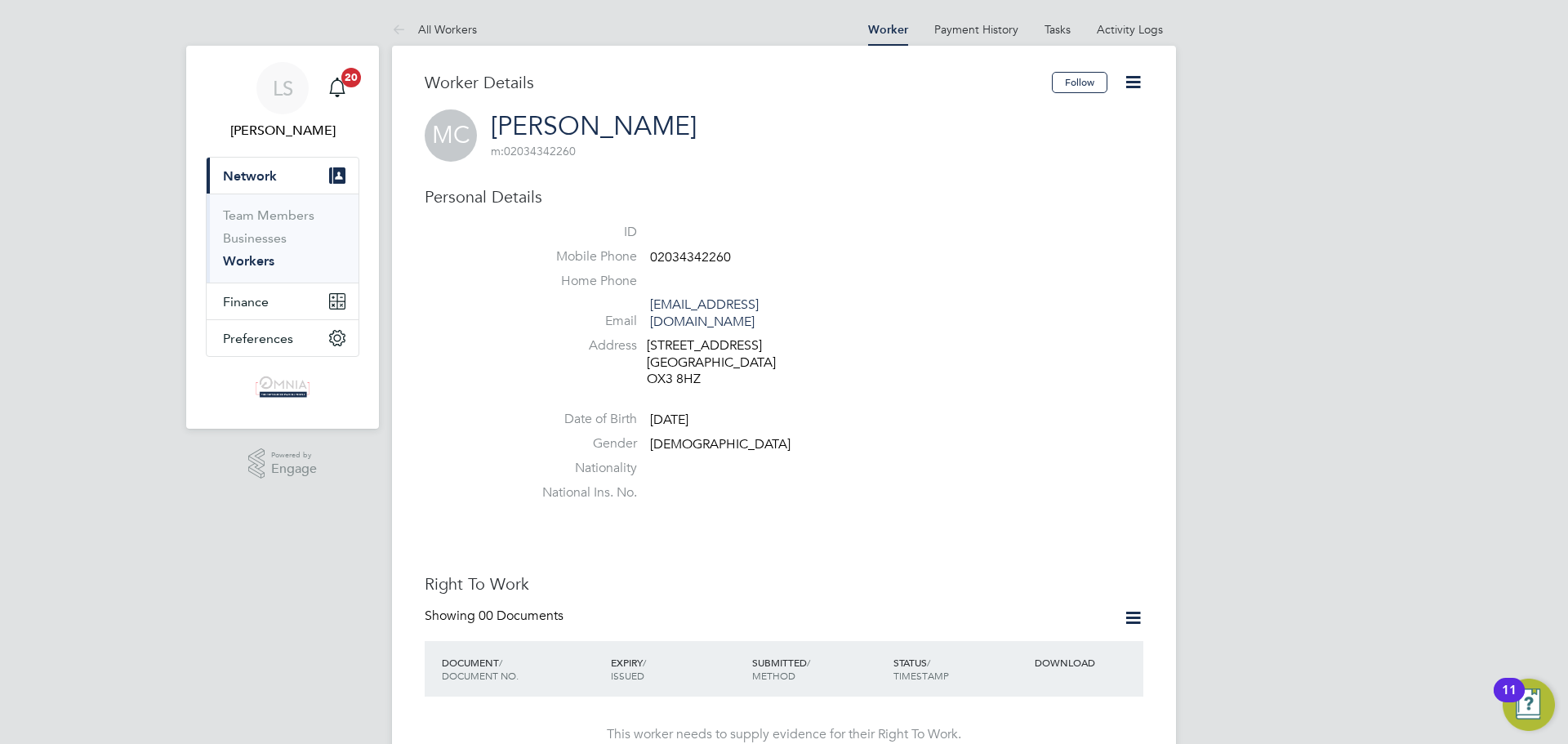
click at [1134, 80] on icon at bounding box center [1133, 82] width 21 height 21
click at [990, 218] on li "Edit Personal Details e" at bounding box center [1041, 213] width 205 height 23
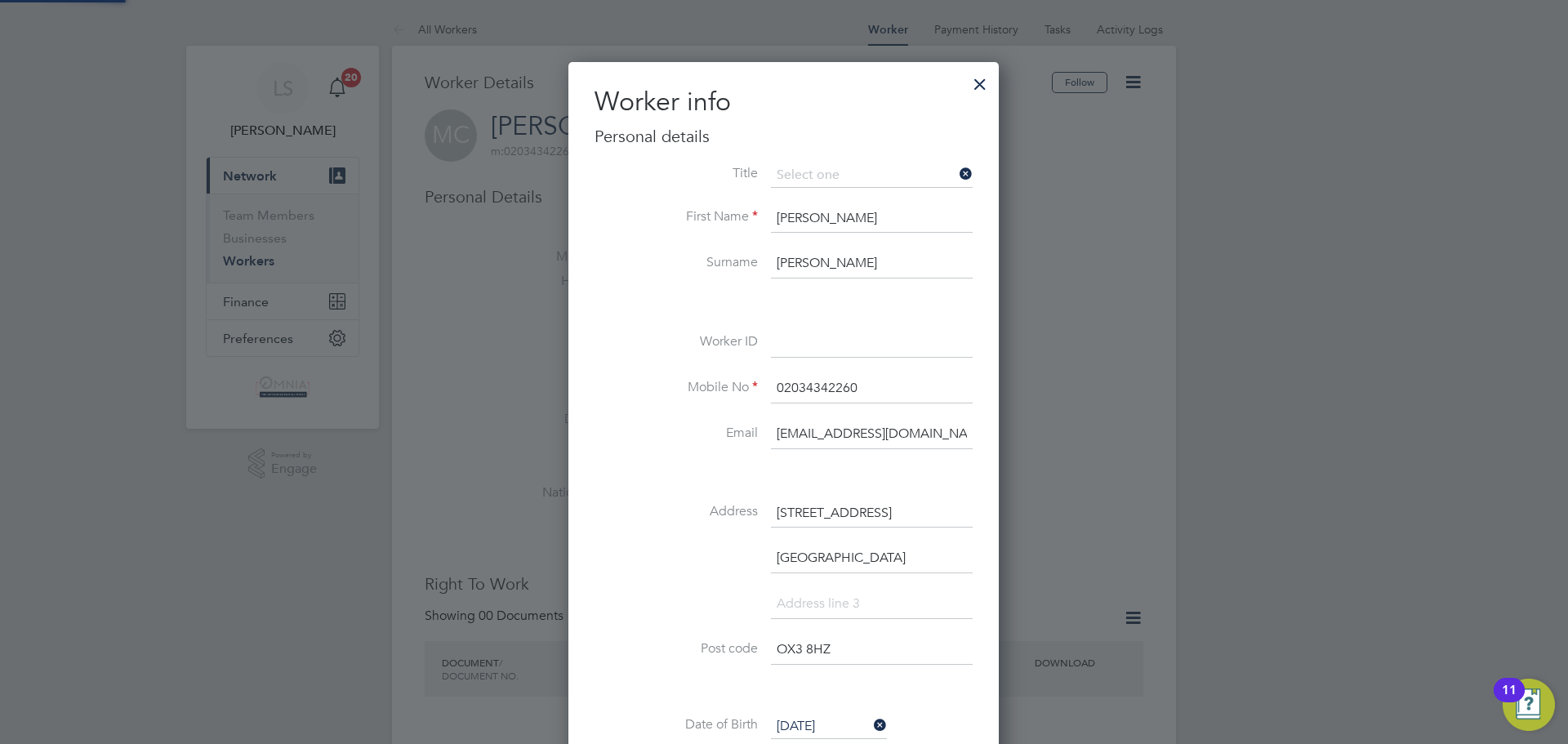
scroll to position [968, 432]
paste input "UMB40435"
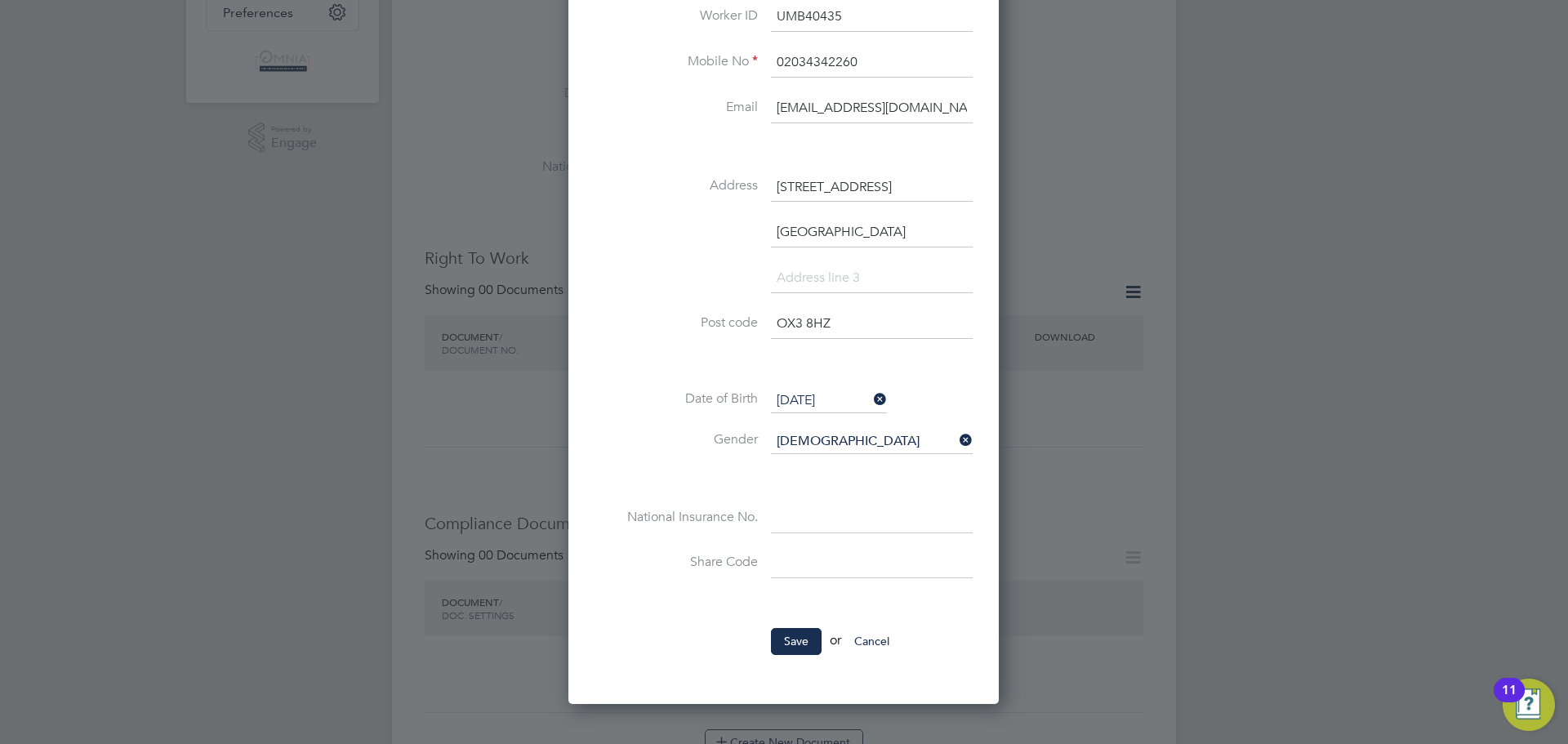
scroll to position [327, 0]
type input "UMB40435"
click at [810, 630] on button "Save" at bounding box center [796, 640] width 50 height 27
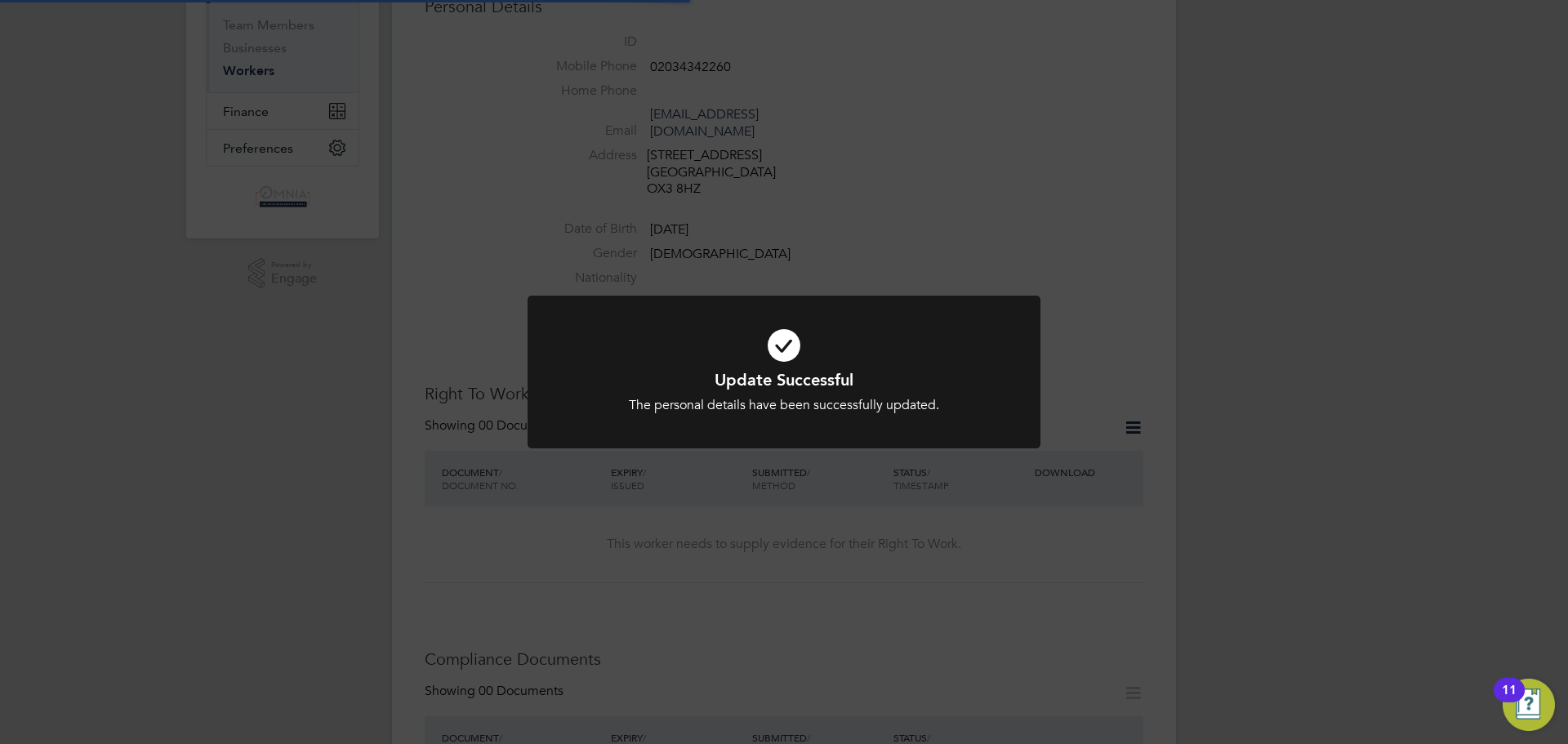
click at [1162, 170] on div "Update Successful The personal details have been successfully updated. Cancel O…" at bounding box center [784, 372] width 1568 height 744
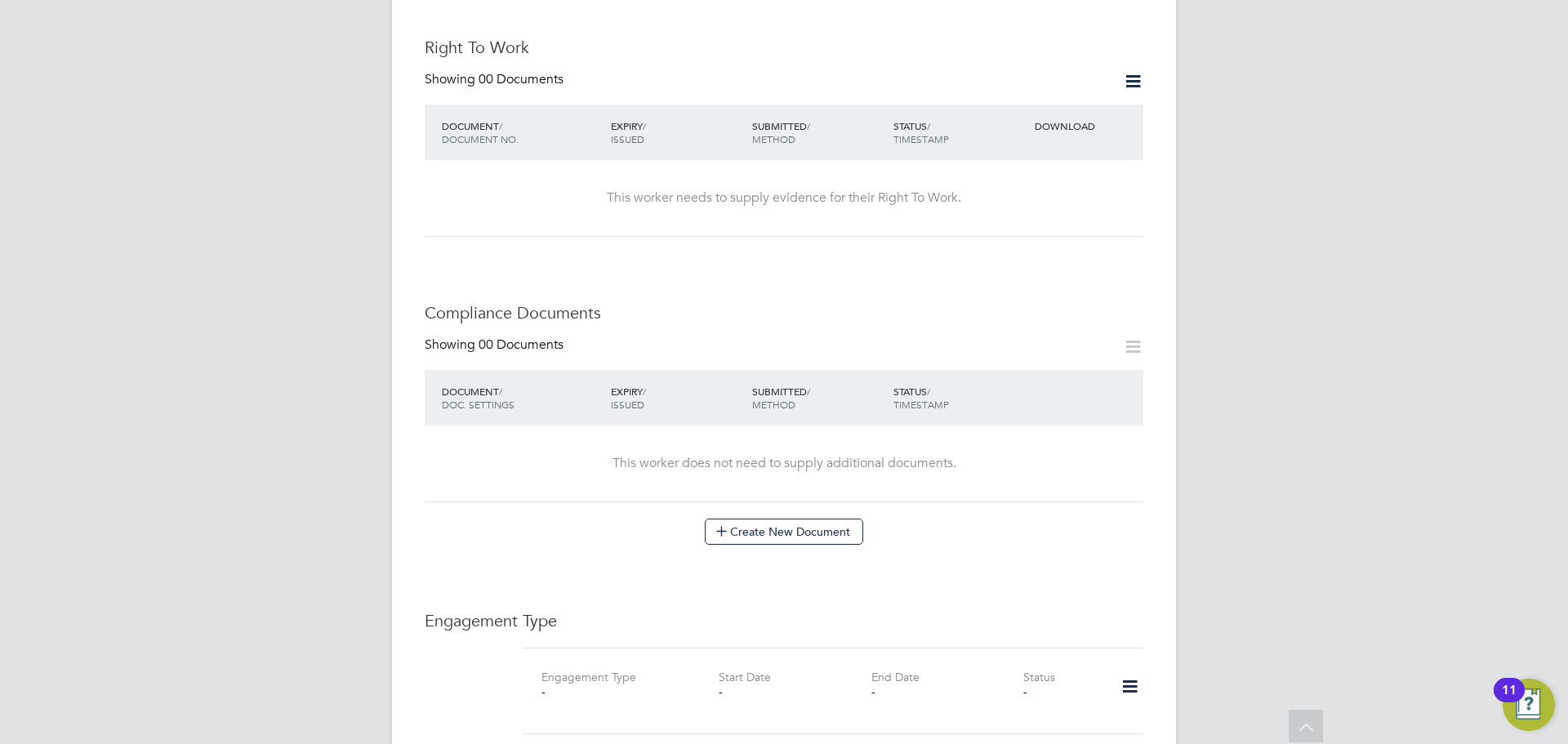
scroll to position [735, 0]
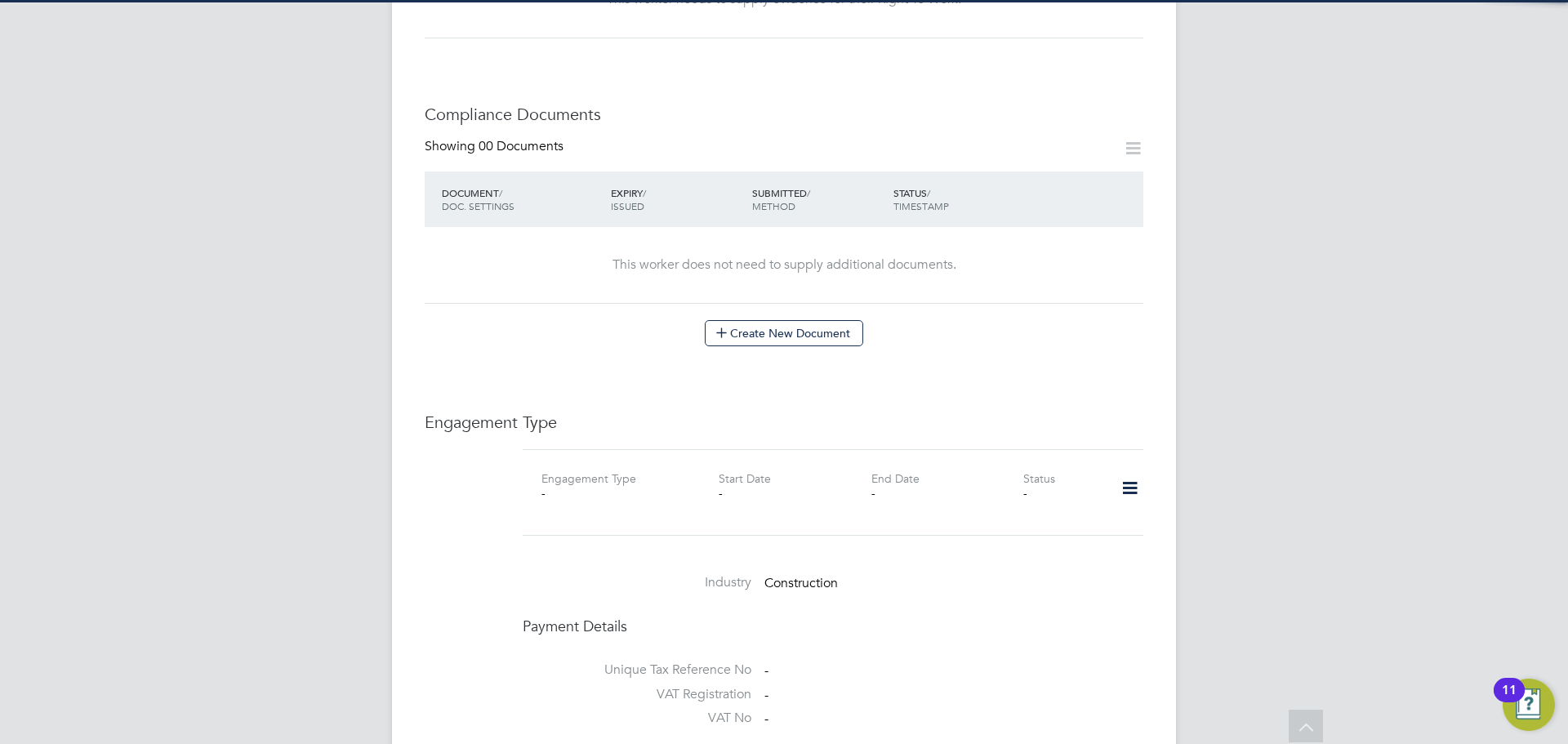
click at [1125, 472] on icon at bounding box center [1130, 489] width 28 height 38
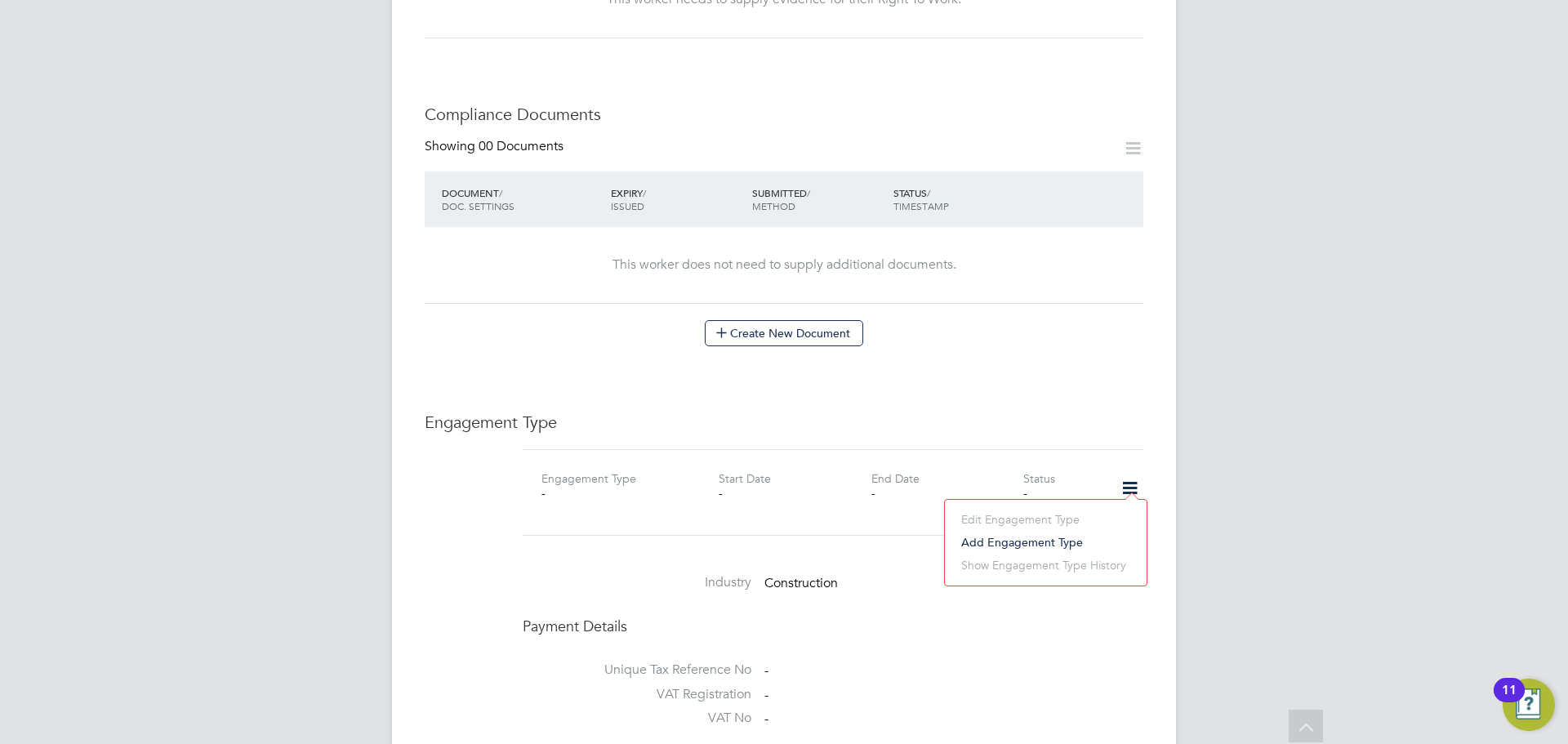
click at [1064, 535] on li "Add Engagement Type" at bounding box center [1046, 542] width 186 height 23
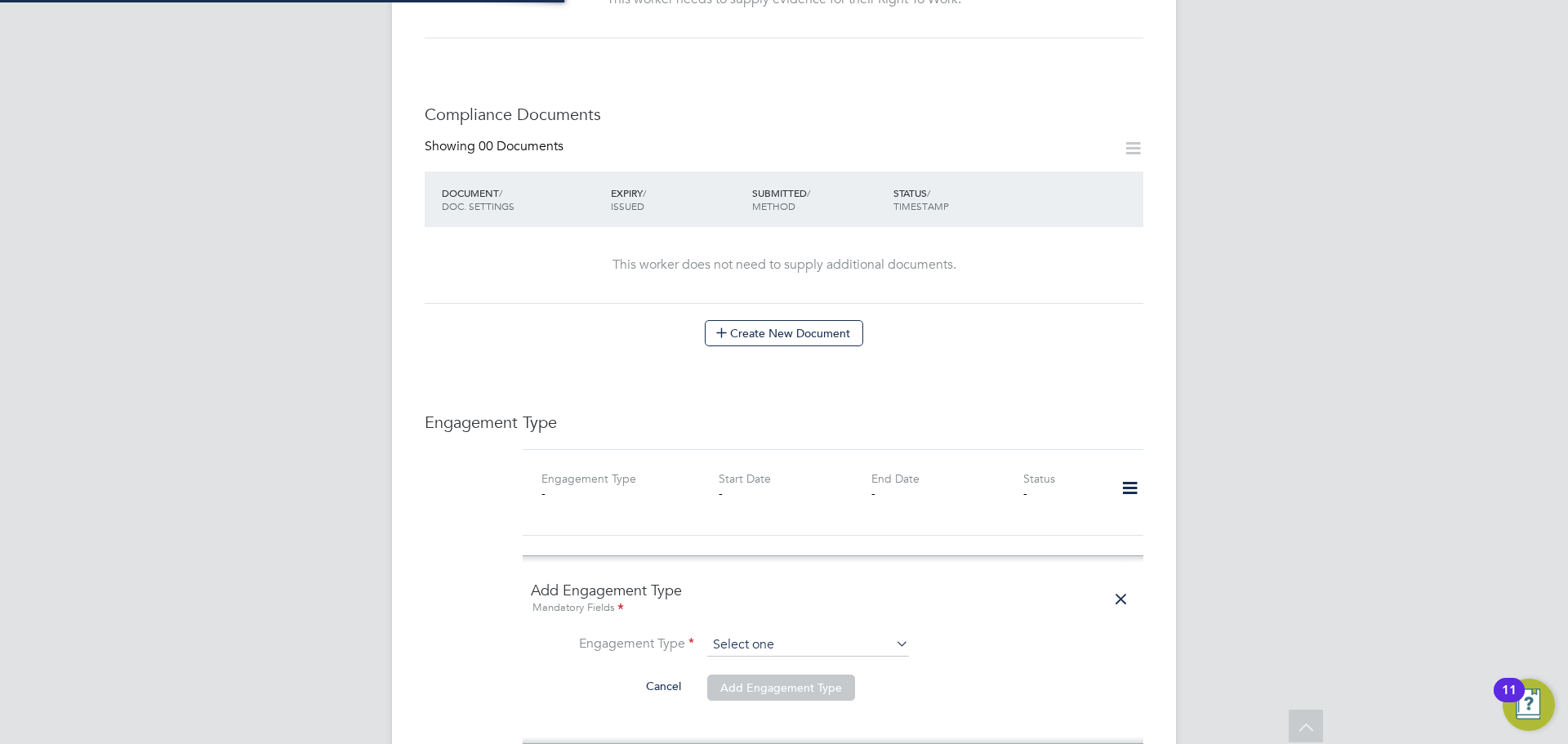
drag, startPoint x: 805, startPoint y: 606, endPoint x: 805, endPoint y: 619, distance: 13.0
click at [805, 611] on ng-form "Add Engagement Type Mandatory Fields Engagement Type Cancel Add Engagement Type" at bounding box center [833, 651] width 604 height 139
click at [801, 634] on input at bounding box center [808, 646] width 202 height 23
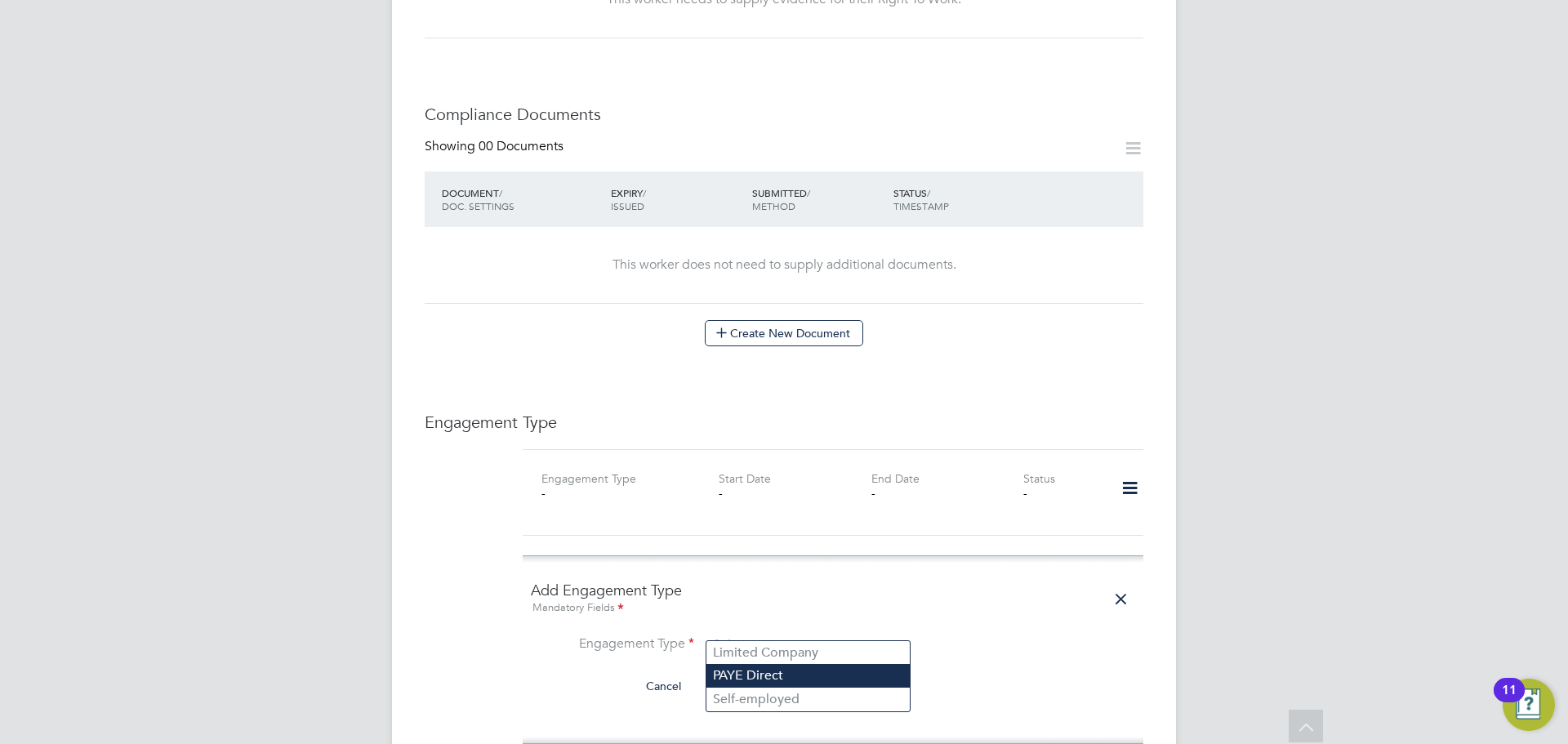
click at [856, 682] on li "PAYE Direct" at bounding box center [808, 676] width 204 height 24
type input "PAYE Direct"
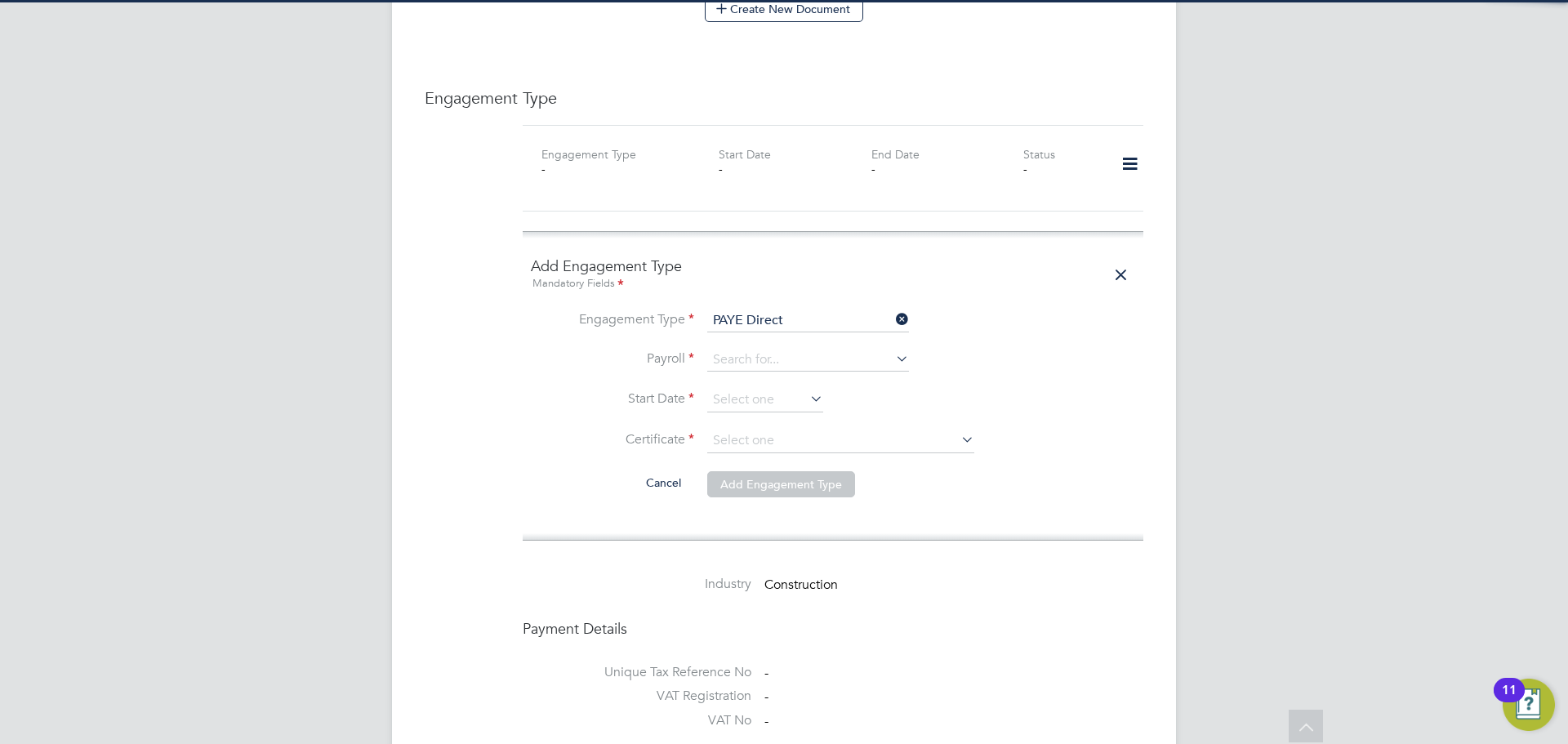
scroll to position [1062, 0]
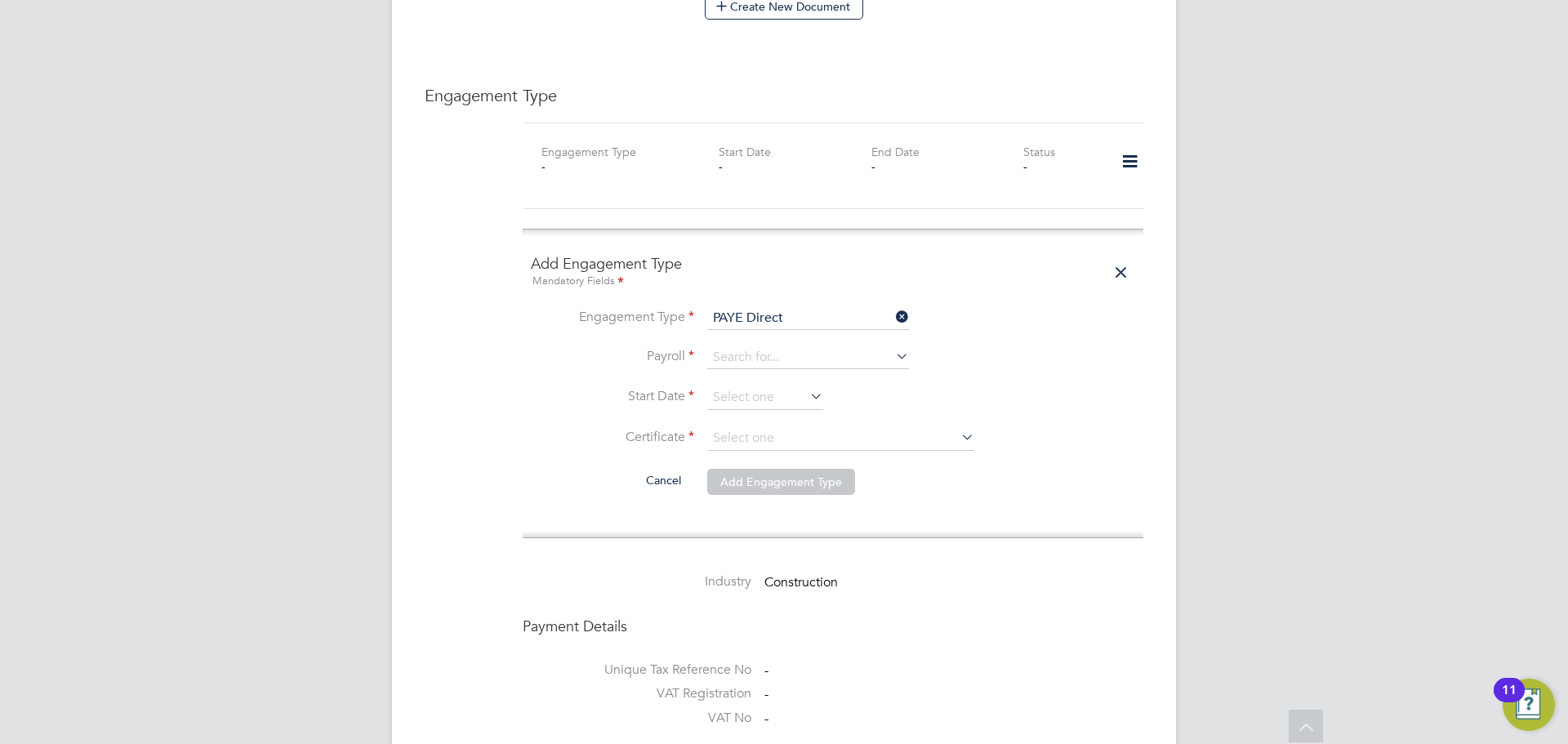
click at [754, 328] on li "Engagement Type PAYE Direct" at bounding box center [833, 327] width 604 height 39
click at [757, 347] on input at bounding box center [808, 358] width 202 height 23
click at [775, 366] on li "Umbrella PAYE" at bounding box center [808, 366] width 204 height 24
type input "Umbrella PAYE"
click at [775, 385] on input at bounding box center [765, 397] width 116 height 25
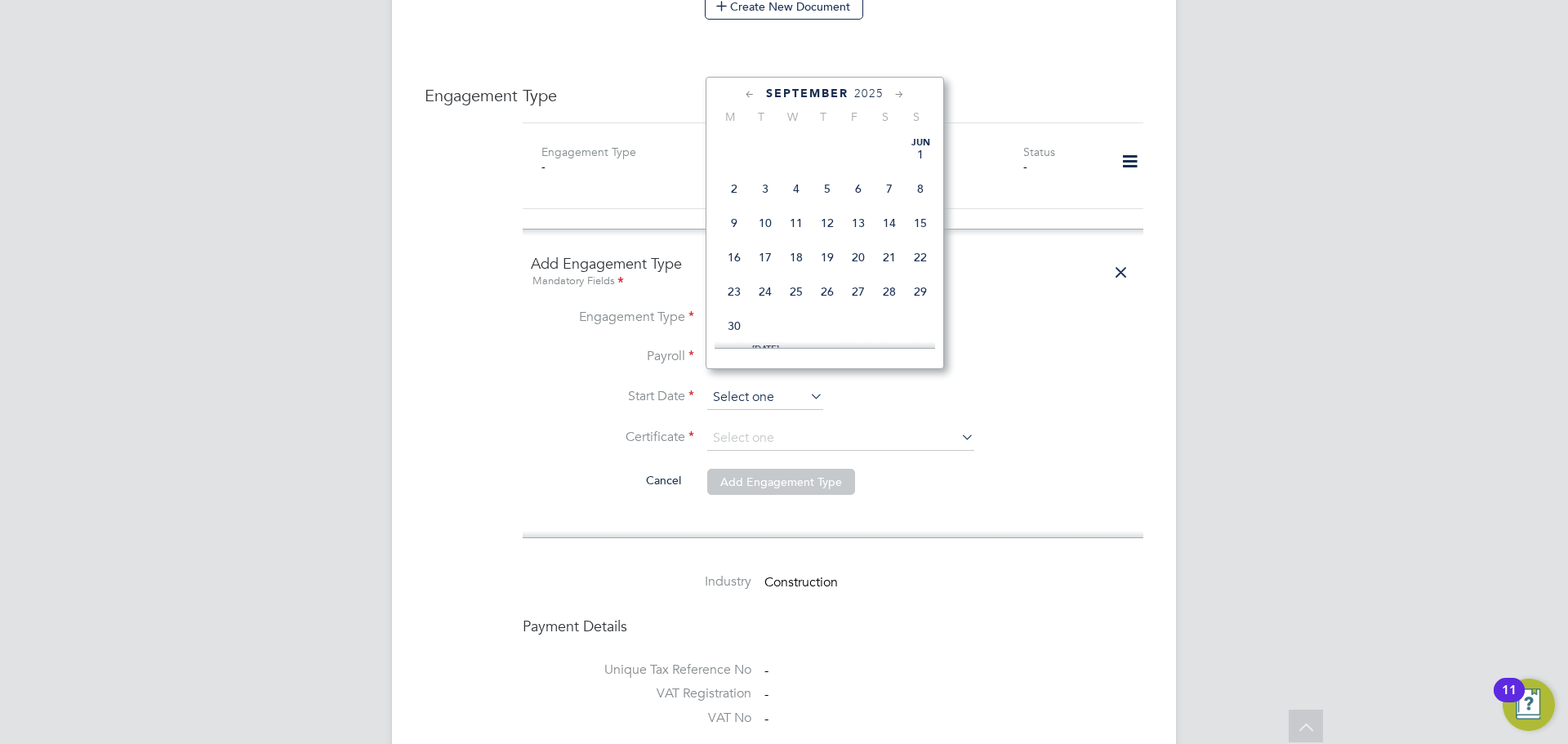
scroll to position [601, 0]
click at [857, 223] on span "26" at bounding box center [858, 207] width 31 height 31
type input "26 Sep 2025"
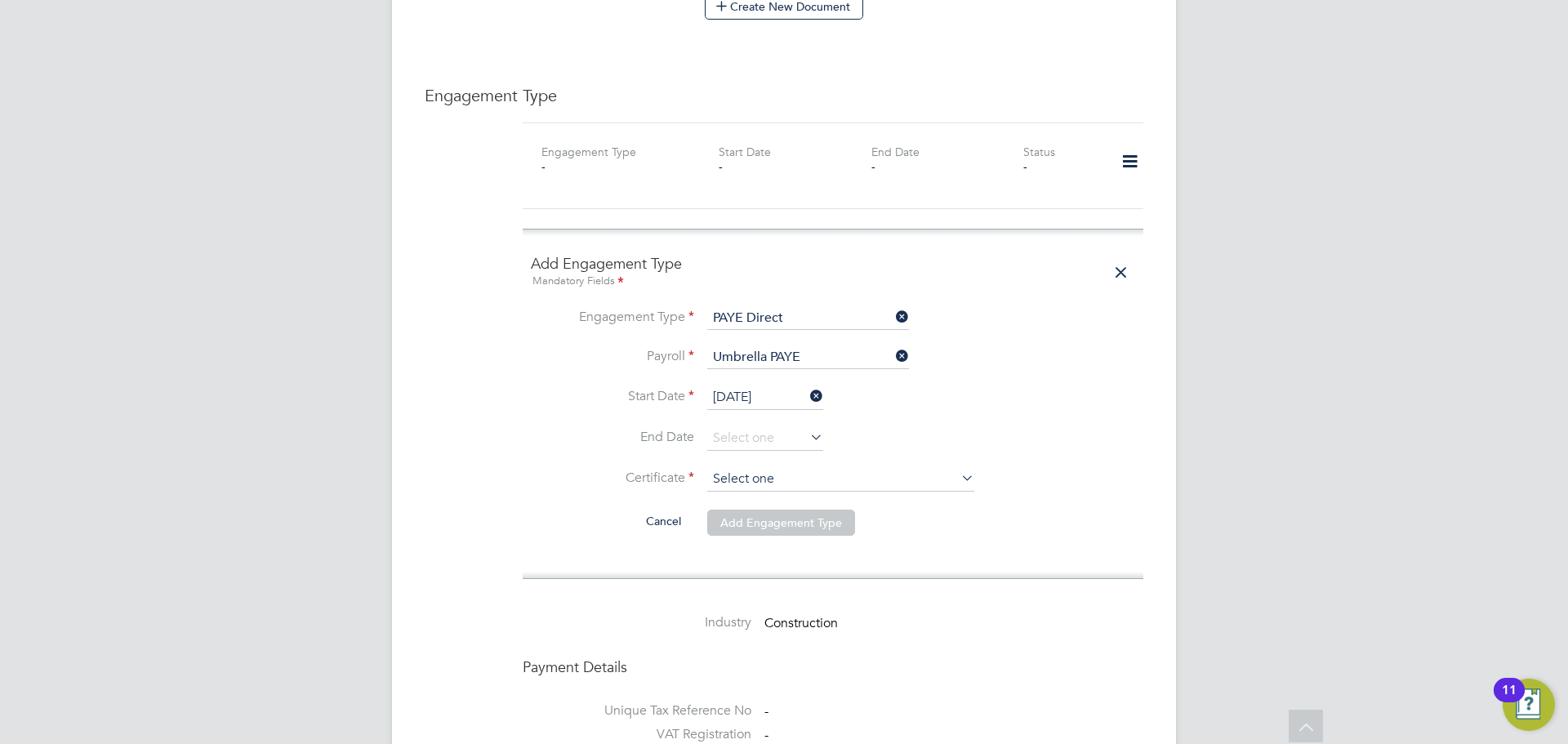
click at [814, 467] on input at bounding box center [840, 479] width 267 height 25
click at [805, 509] on li "No, worker doesn't have a P45 certificate" at bounding box center [840, 508] width 269 height 21
type input "No, worker doesn't have a P45 certificate"
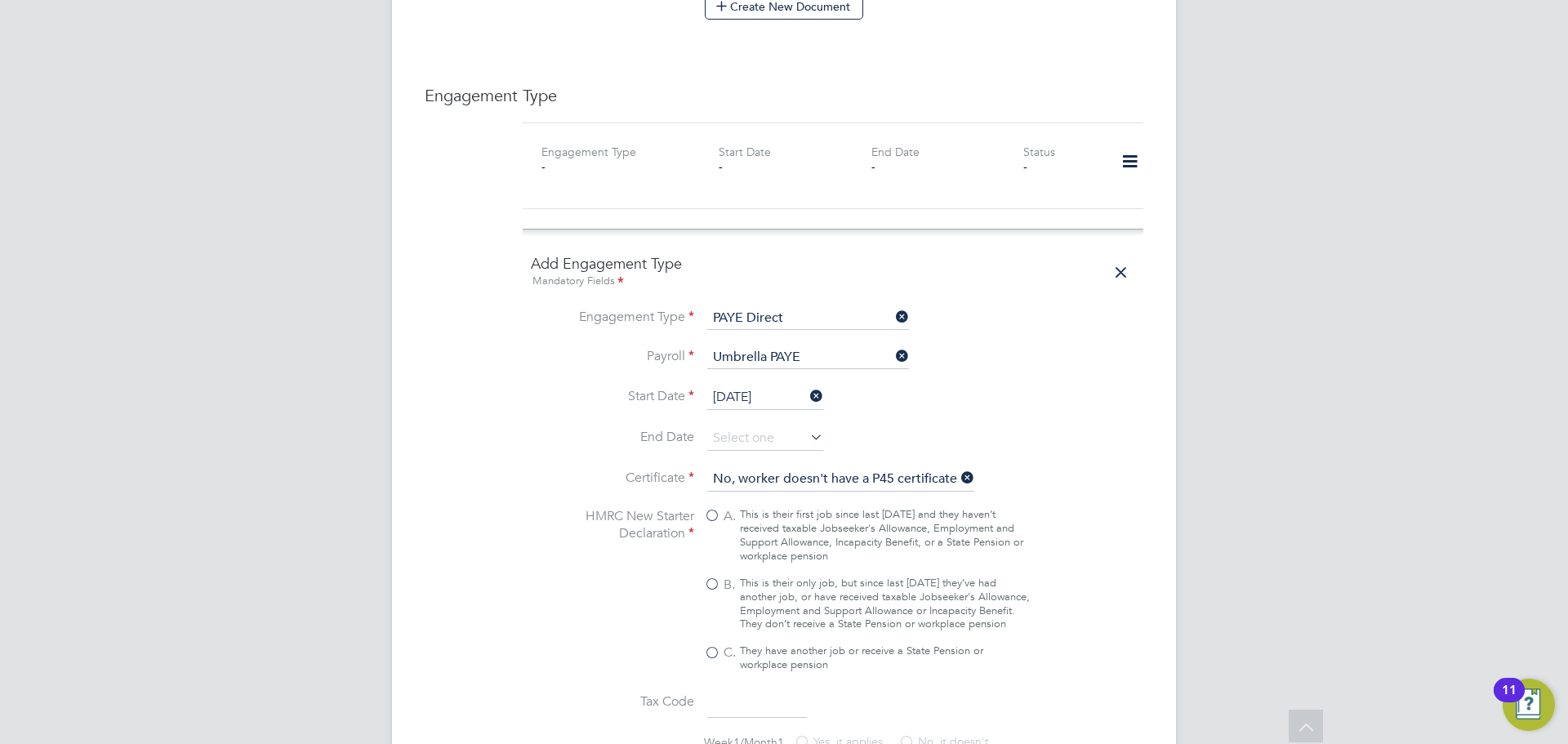
click at [778, 584] on div "This is their only job, but since last 6 April they’ve had another job, or have…" at bounding box center [885, 604] width 290 height 56
click at [0, 0] on input "B. This is their only job, but since last 6 April they’ve had another job, or h…" at bounding box center [0, 0] width 0 height 0
type input "1257L"
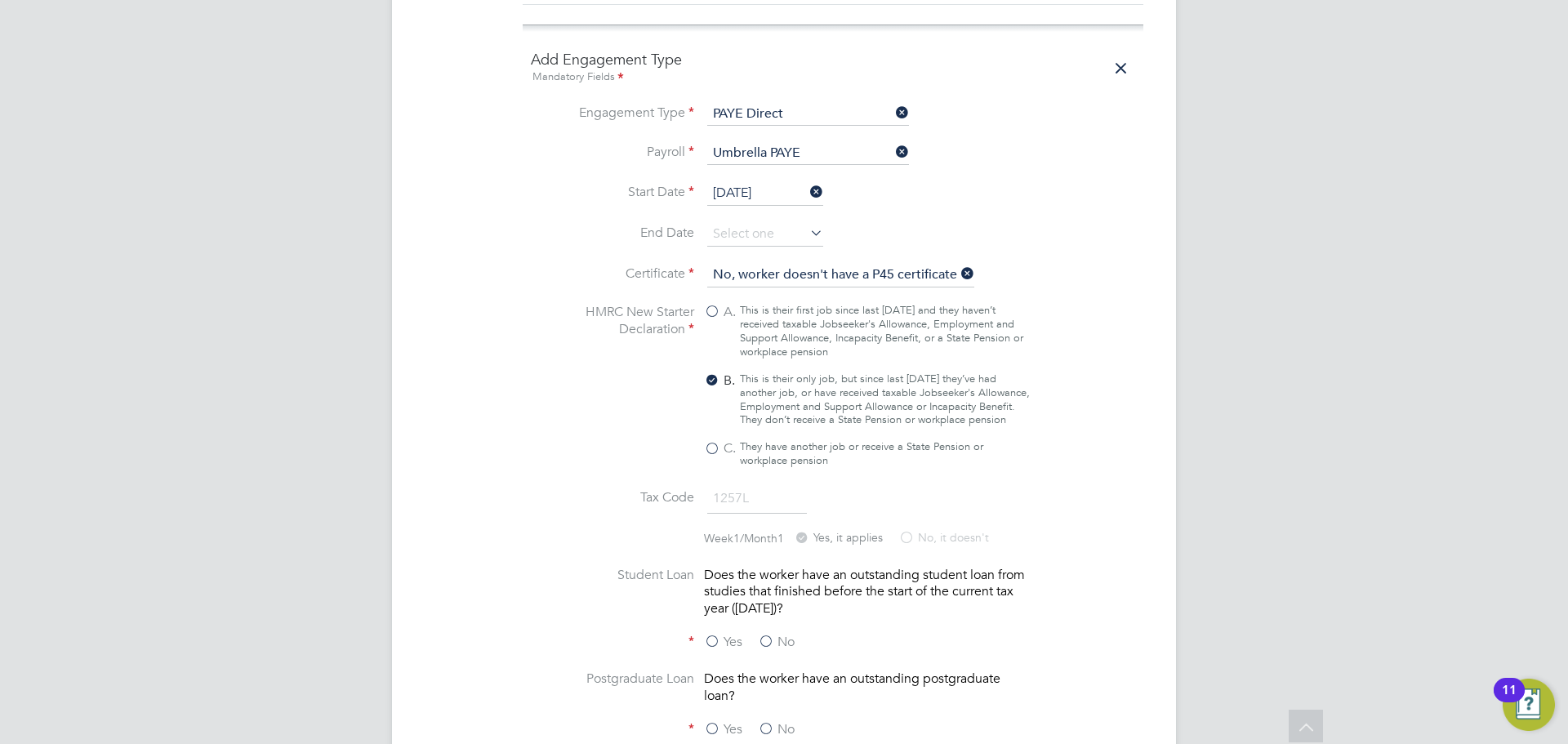
scroll to position [1471, 0]
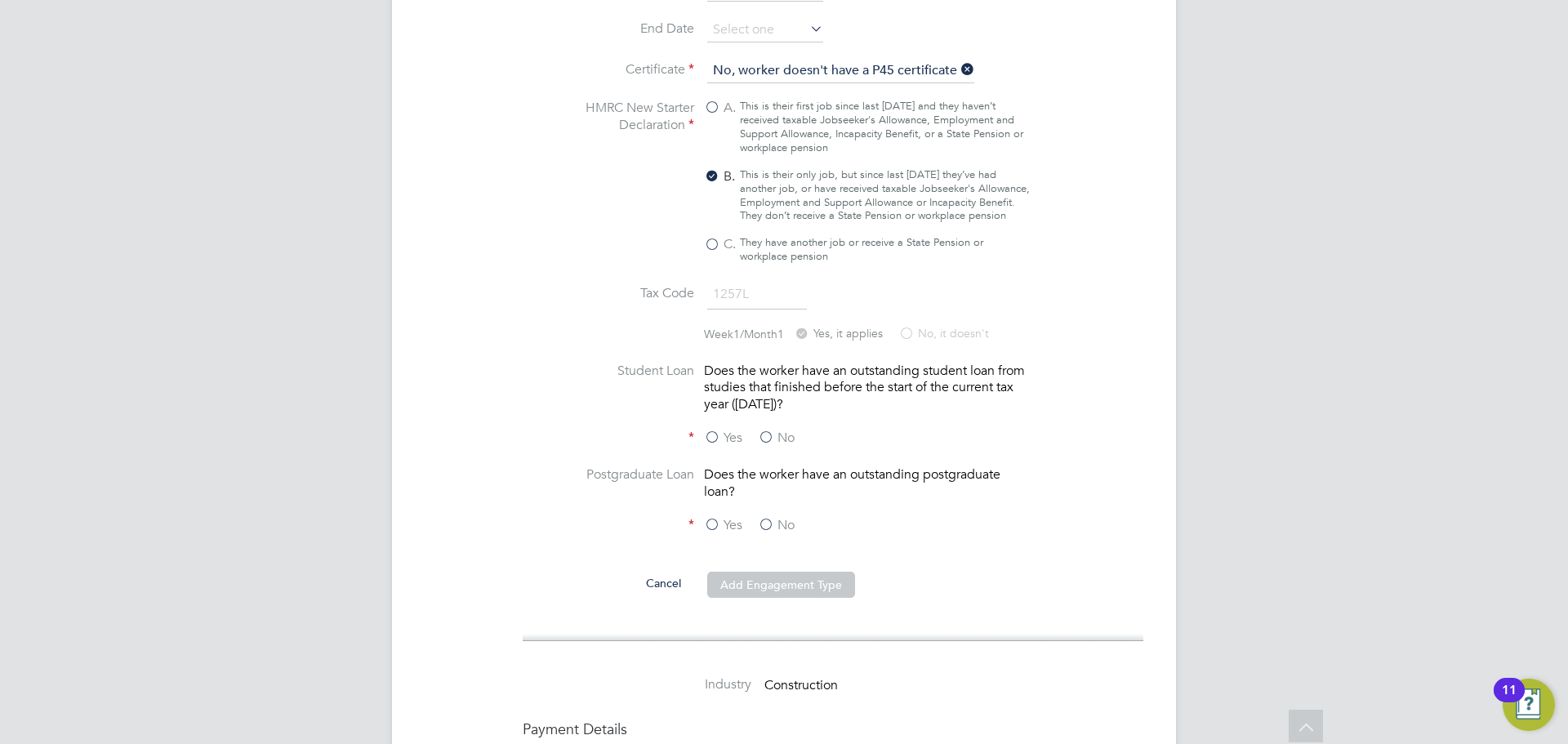
drag, startPoint x: 791, startPoint y: 439, endPoint x: 792, endPoint y: 451, distance: 12.0
click at [791, 438] on label "No" at bounding box center [776, 438] width 37 height 17
click at [0, 0] on input "No" at bounding box center [0, 0] width 0 height 0
click at [777, 523] on label "No" at bounding box center [776, 526] width 37 height 17
click at [0, 0] on input "No" at bounding box center [0, 0] width 0 height 0
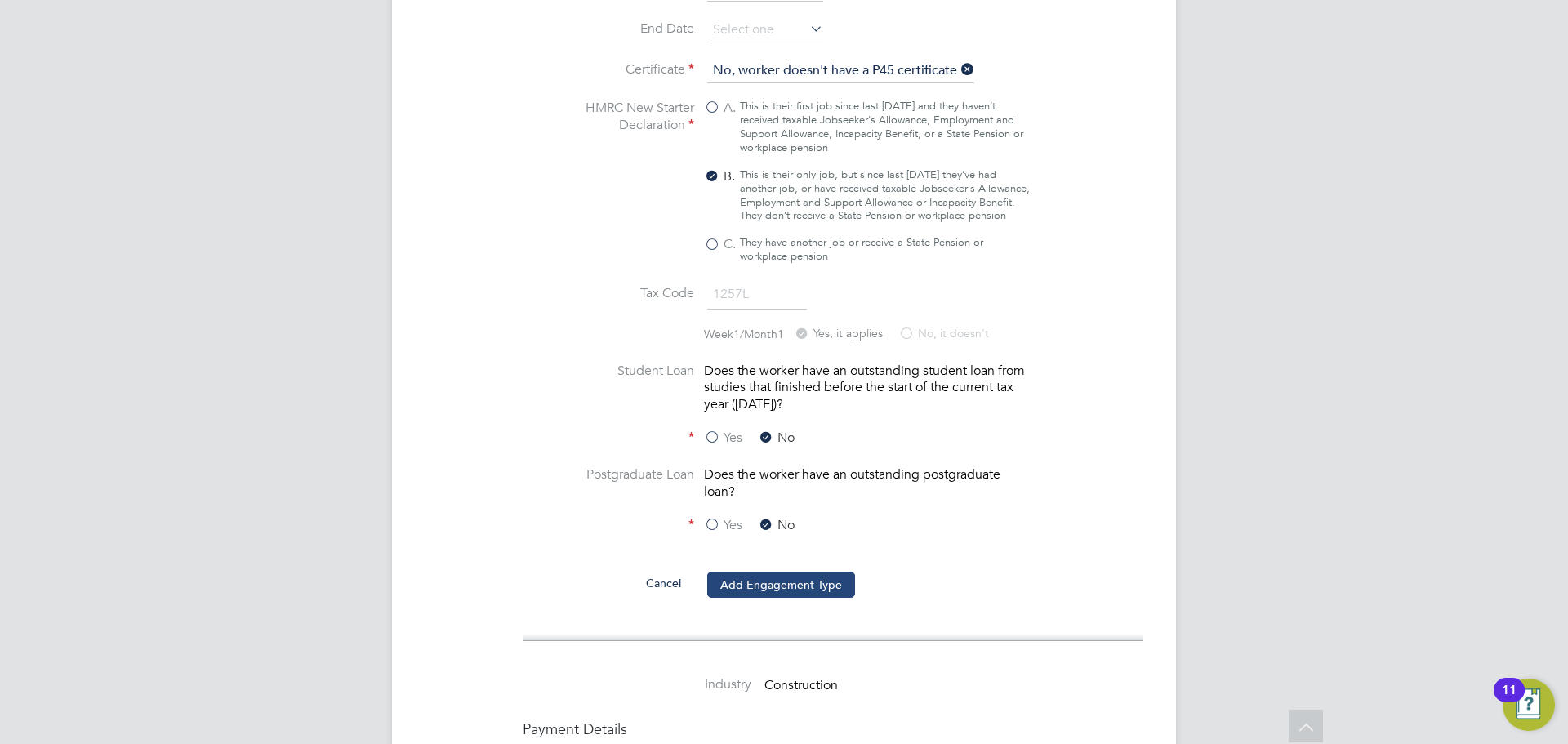
click at [778, 574] on button "Add Engagement Type" at bounding box center [781, 585] width 148 height 27
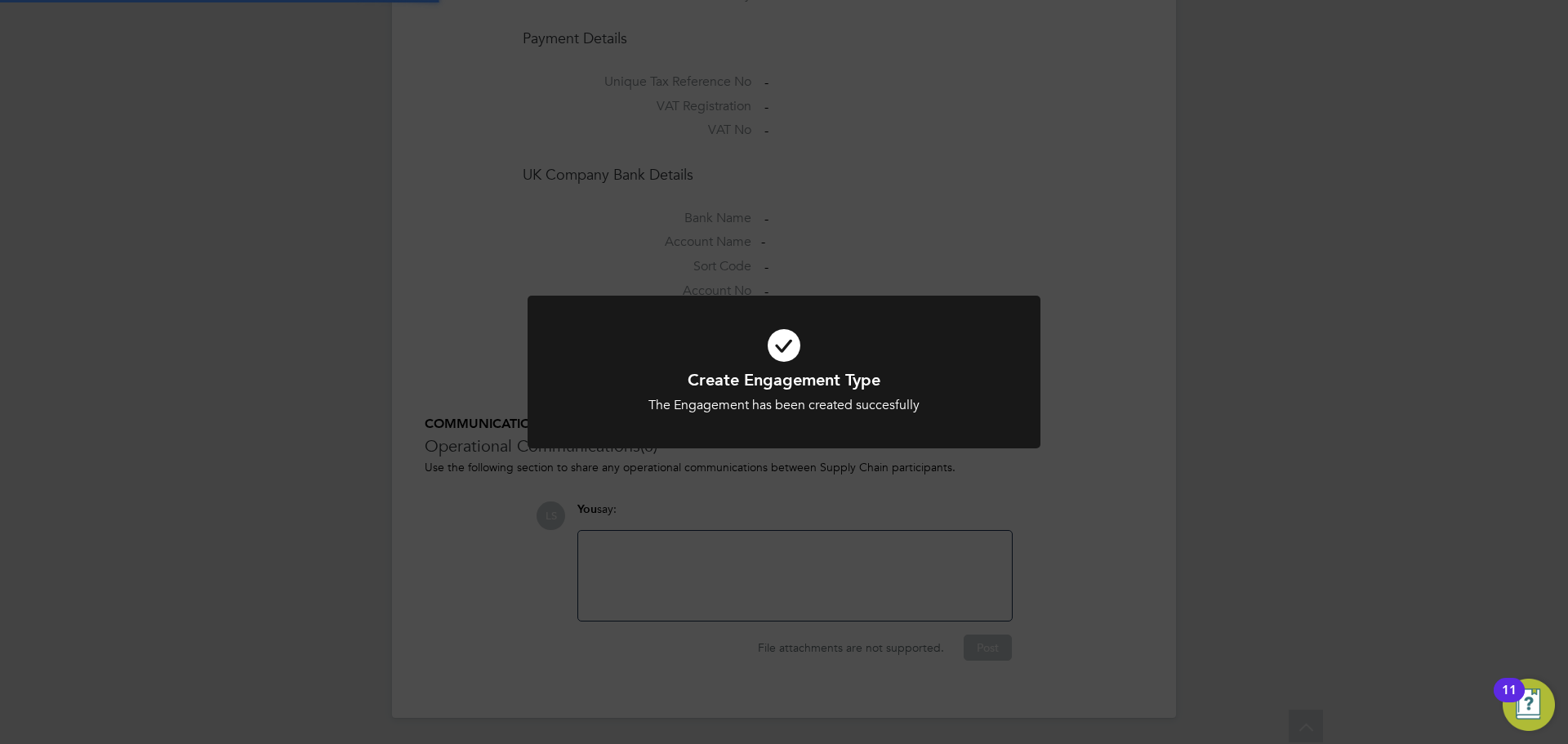
scroll to position [1307, 0]
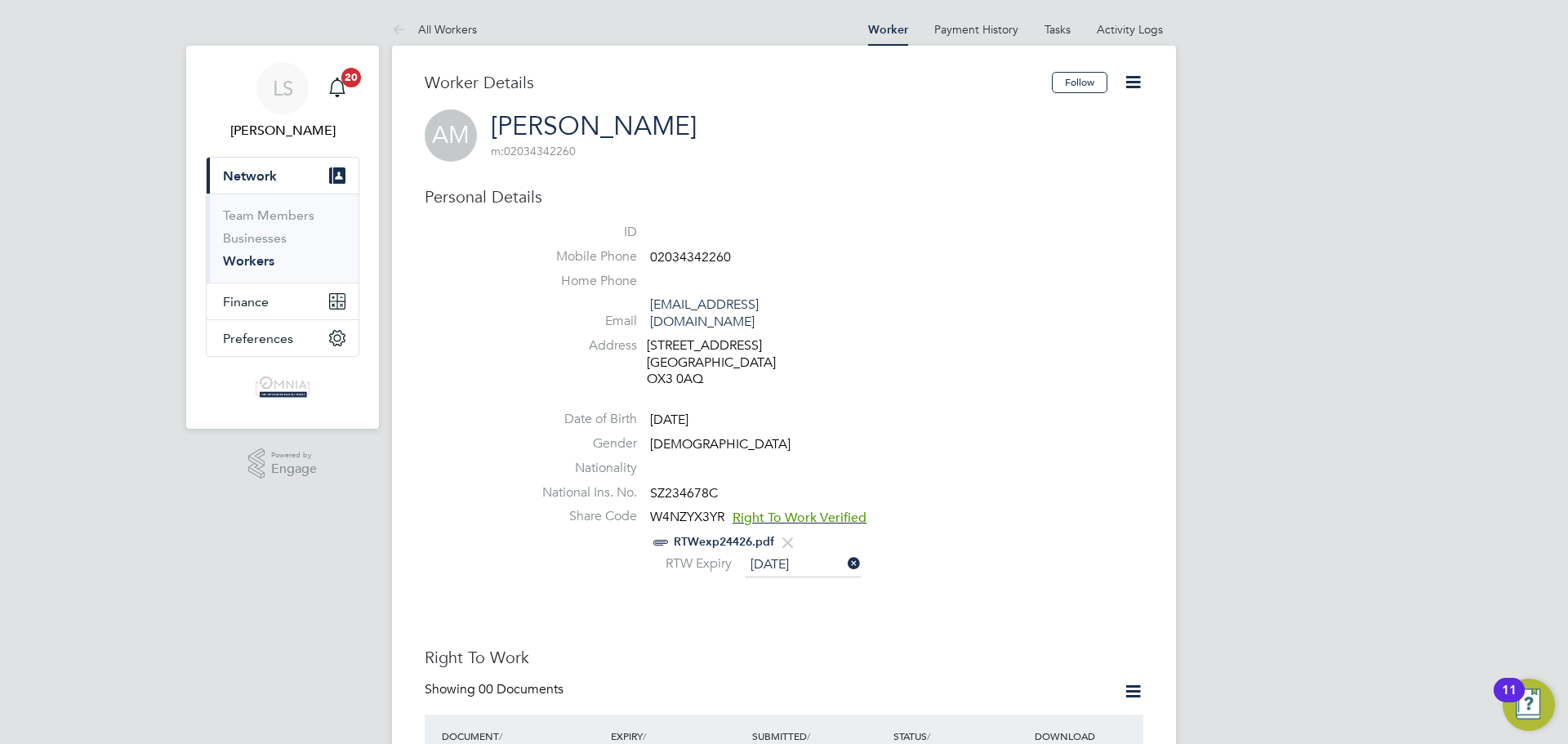
click at [677, 485] on span "SZ234678C" at bounding box center [684, 493] width 68 height 16
copy span "SZ234678C"
click at [1138, 79] on icon at bounding box center [1133, 82] width 21 height 21
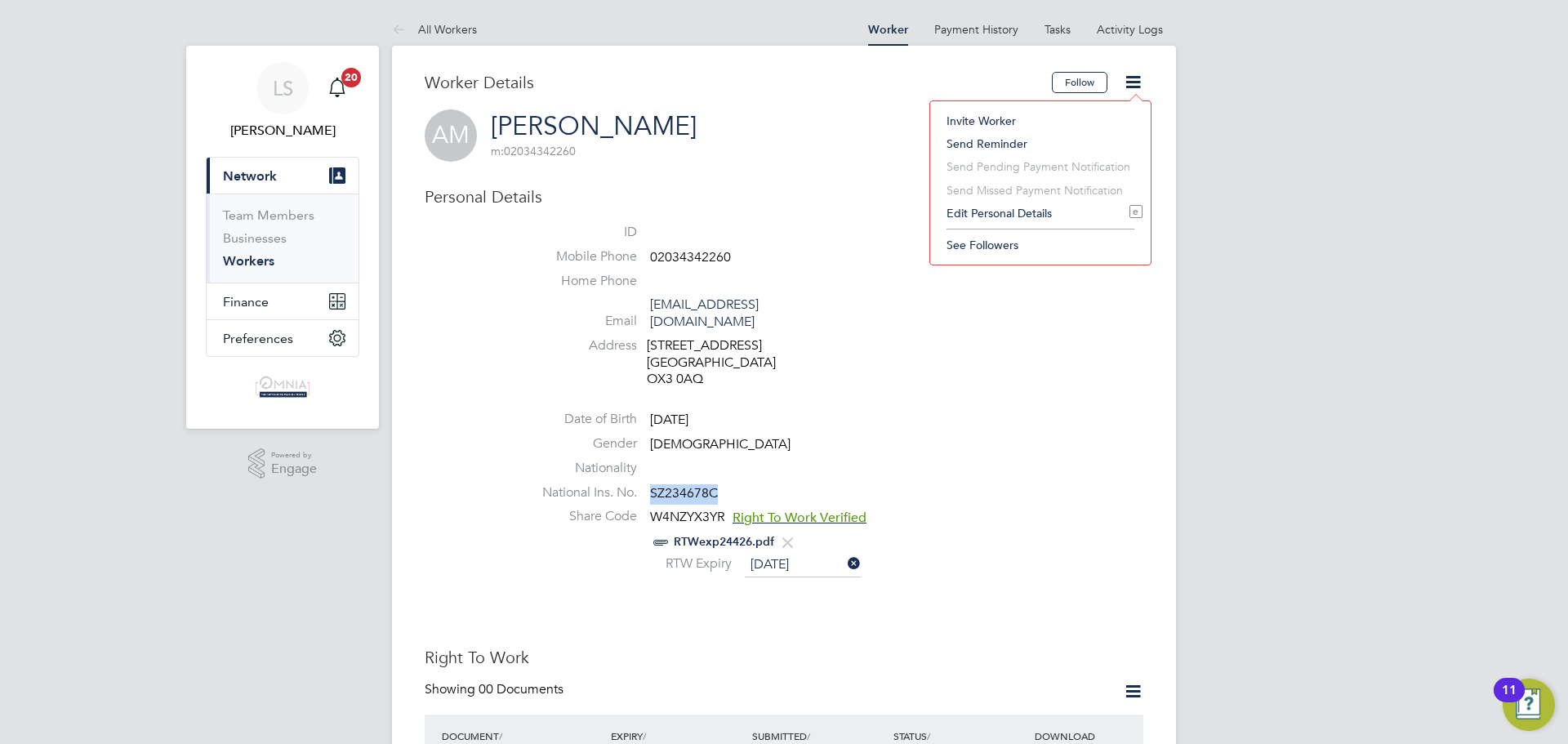
click at [1076, 210] on li "Edit Personal Details e" at bounding box center [1041, 213] width 205 height 23
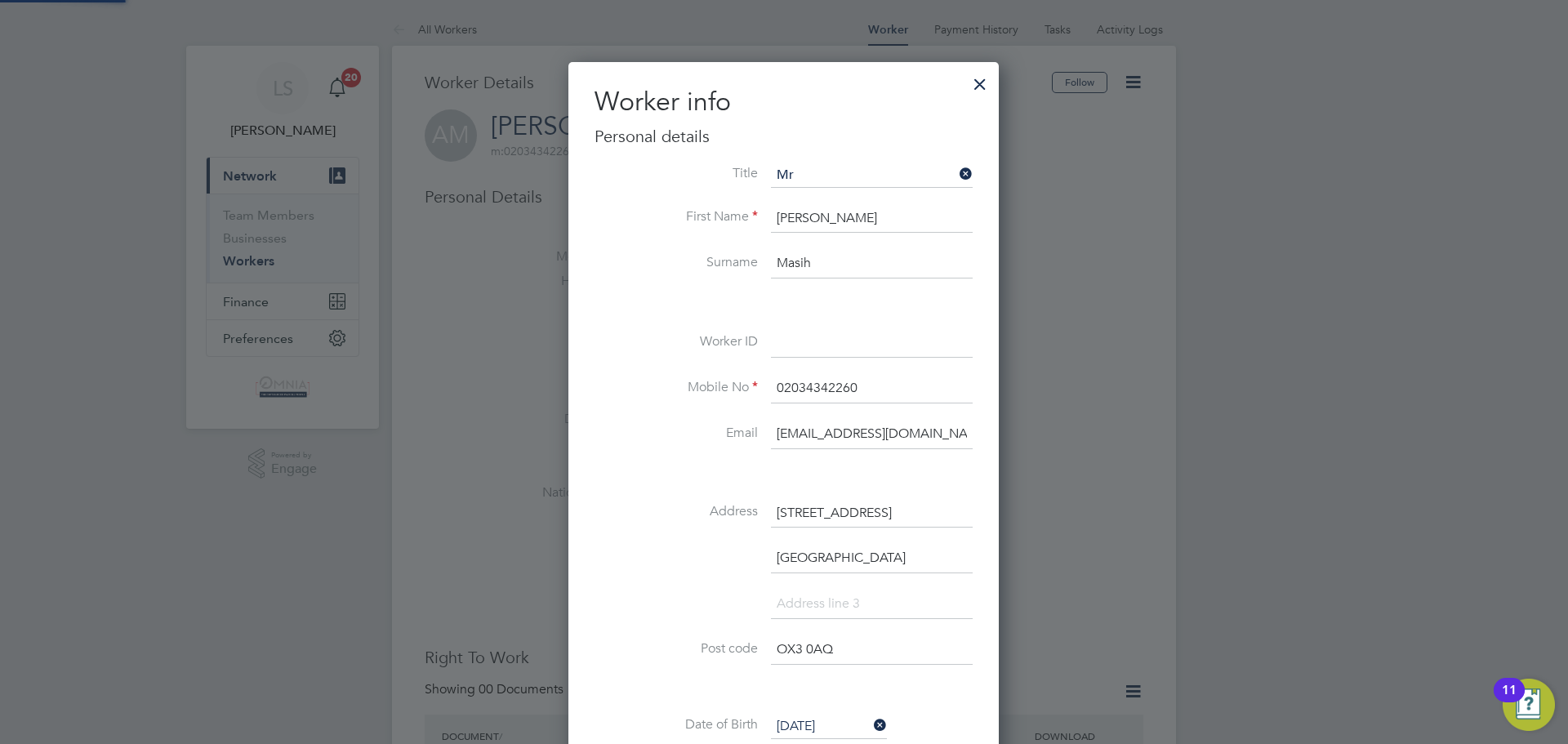
scroll to position [968, 432]
paste input "2*1268101"
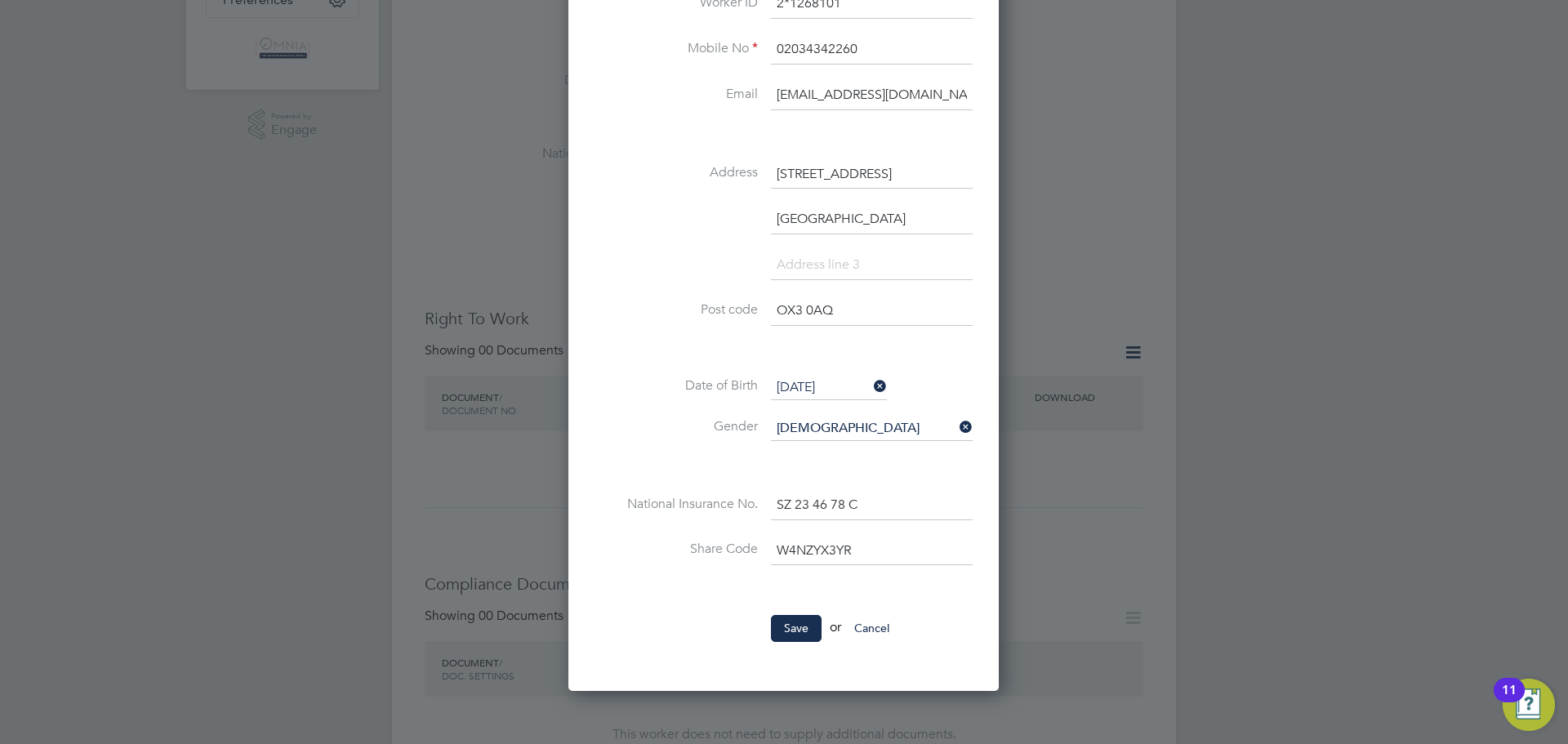
scroll to position [408, 0]
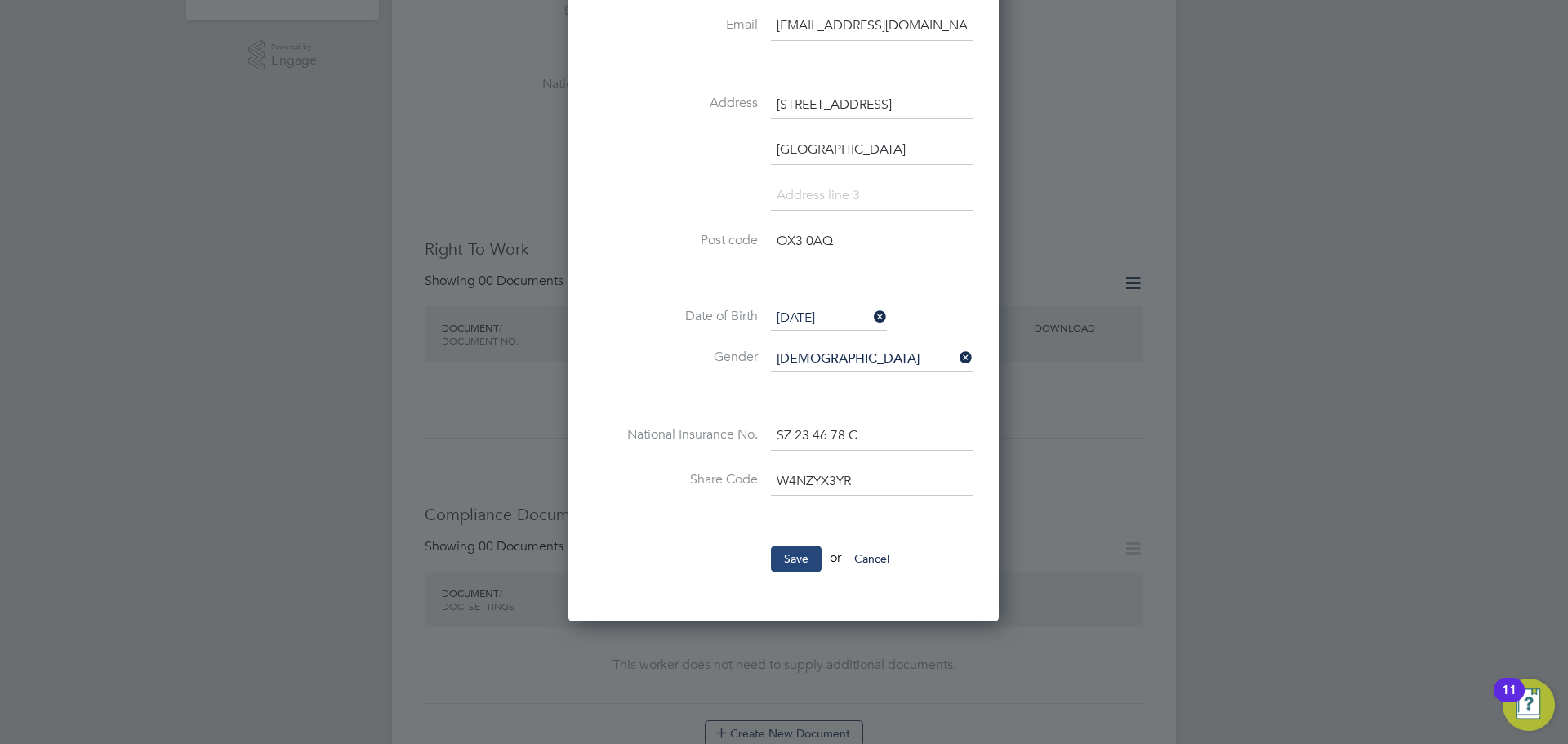
type input "2*1268101"
click at [803, 545] on button "Save" at bounding box center [796, 558] width 50 height 27
click at [1081, 375] on div "Sorry, we are having problems connecting to our services." at bounding box center [784, 655] width 784 height 2102
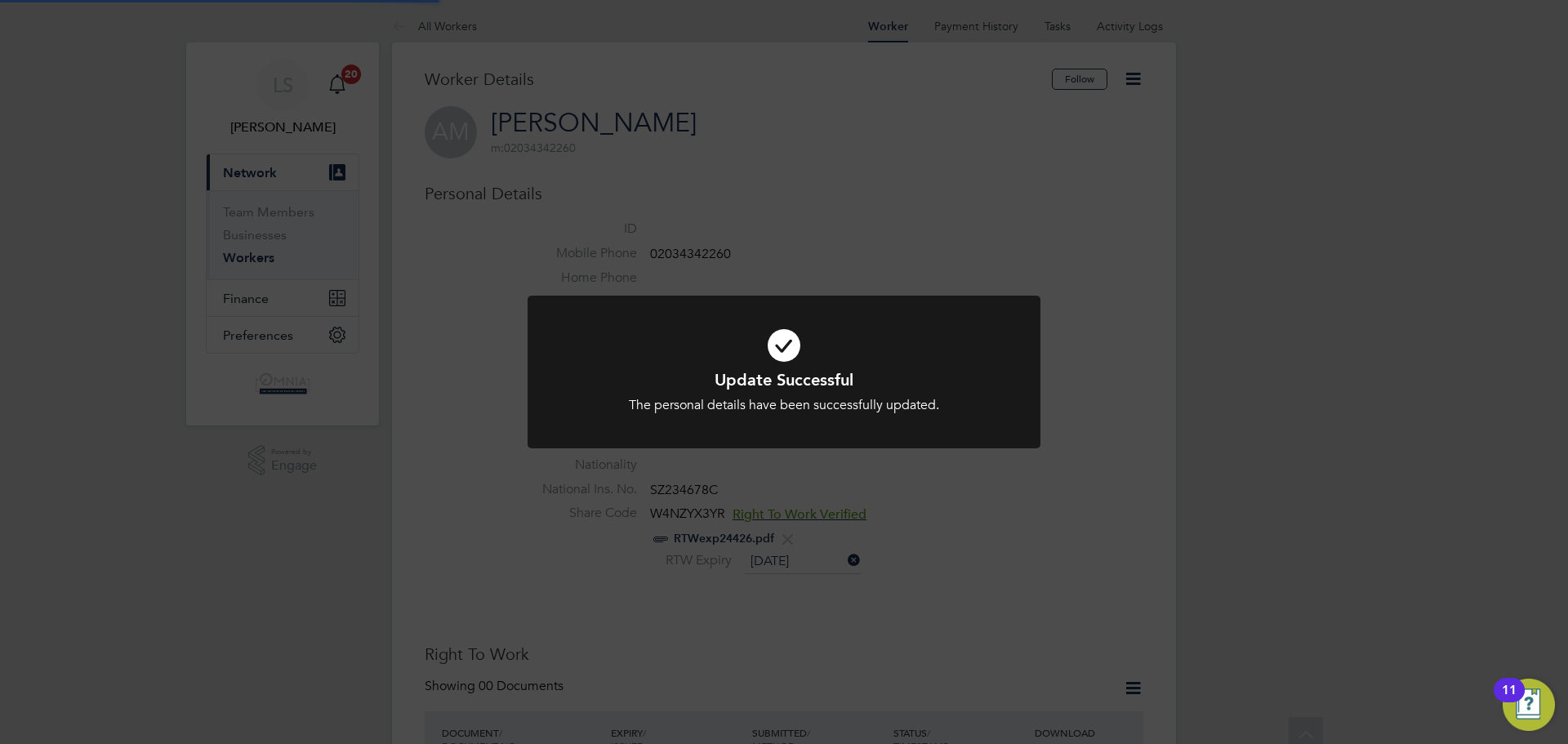
scroll to position [0, 0]
click at [1081, 372] on div "Update Successful The personal details have been successfully updated. Cancel O…" at bounding box center [784, 372] width 1568 height 744
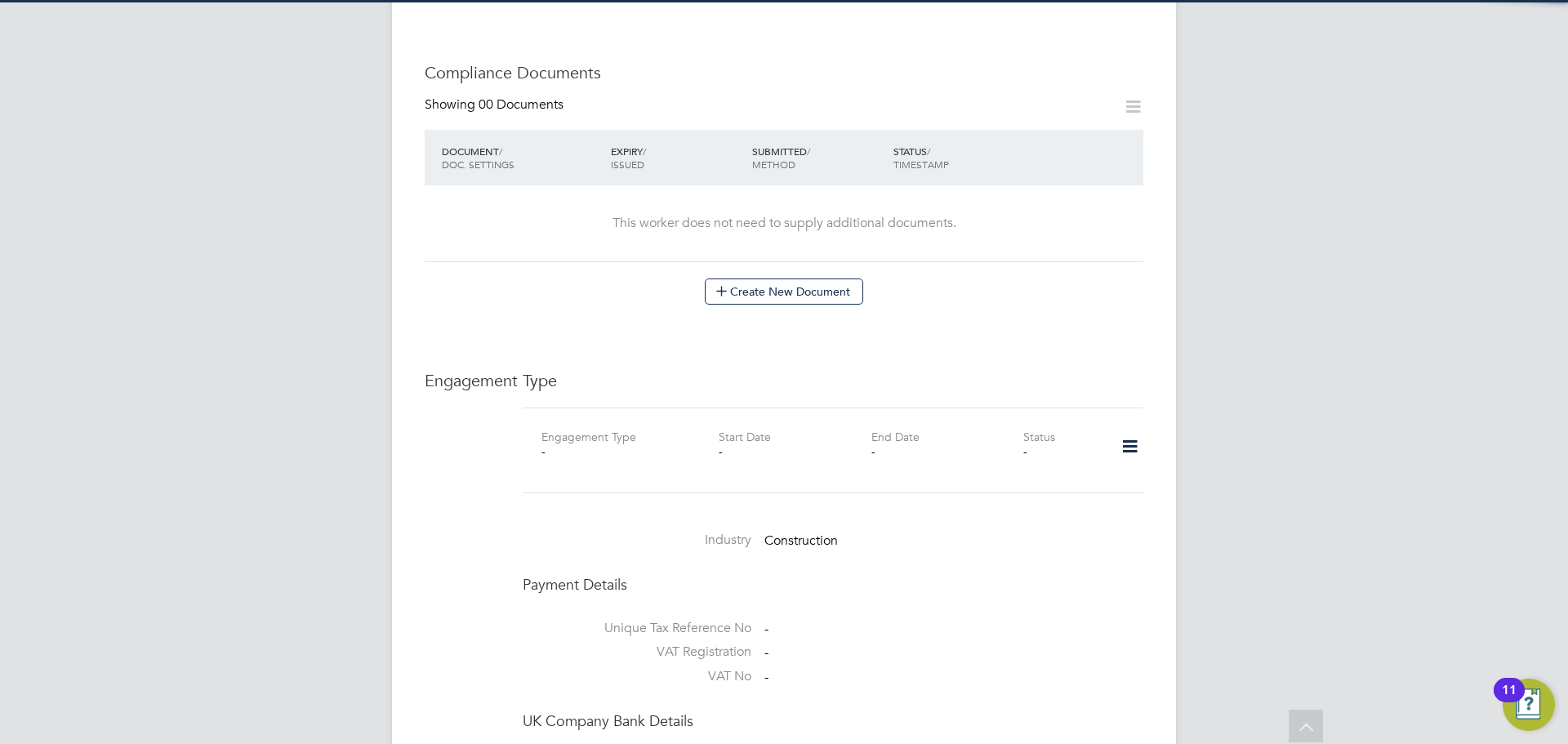
scroll to position [980, 0]
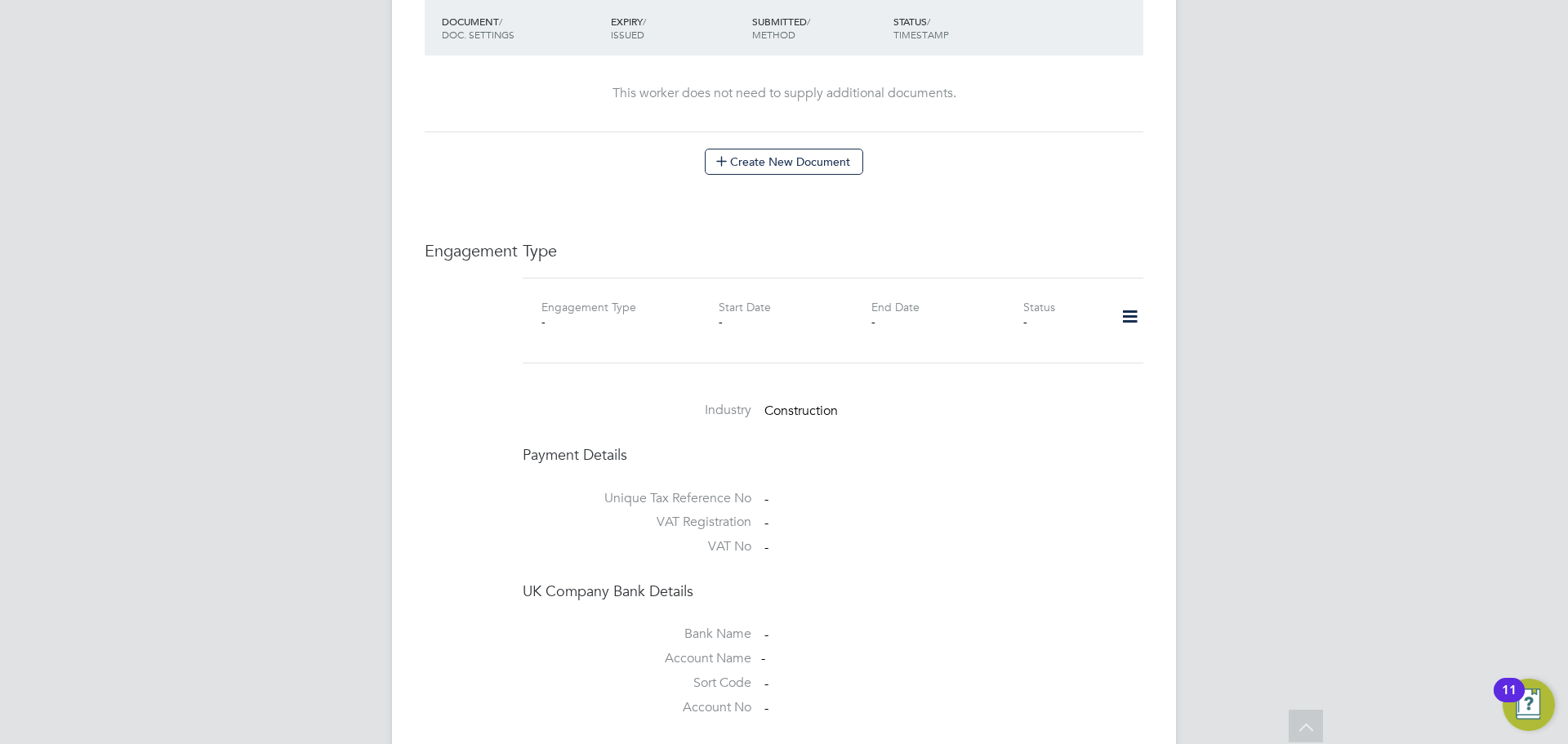
click at [1132, 311] on icon at bounding box center [1130, 317] width 28 height 38
click at [1057, 363] on li "Add Engagement Type" at bounding box center [1046, 371] width 186 height 23
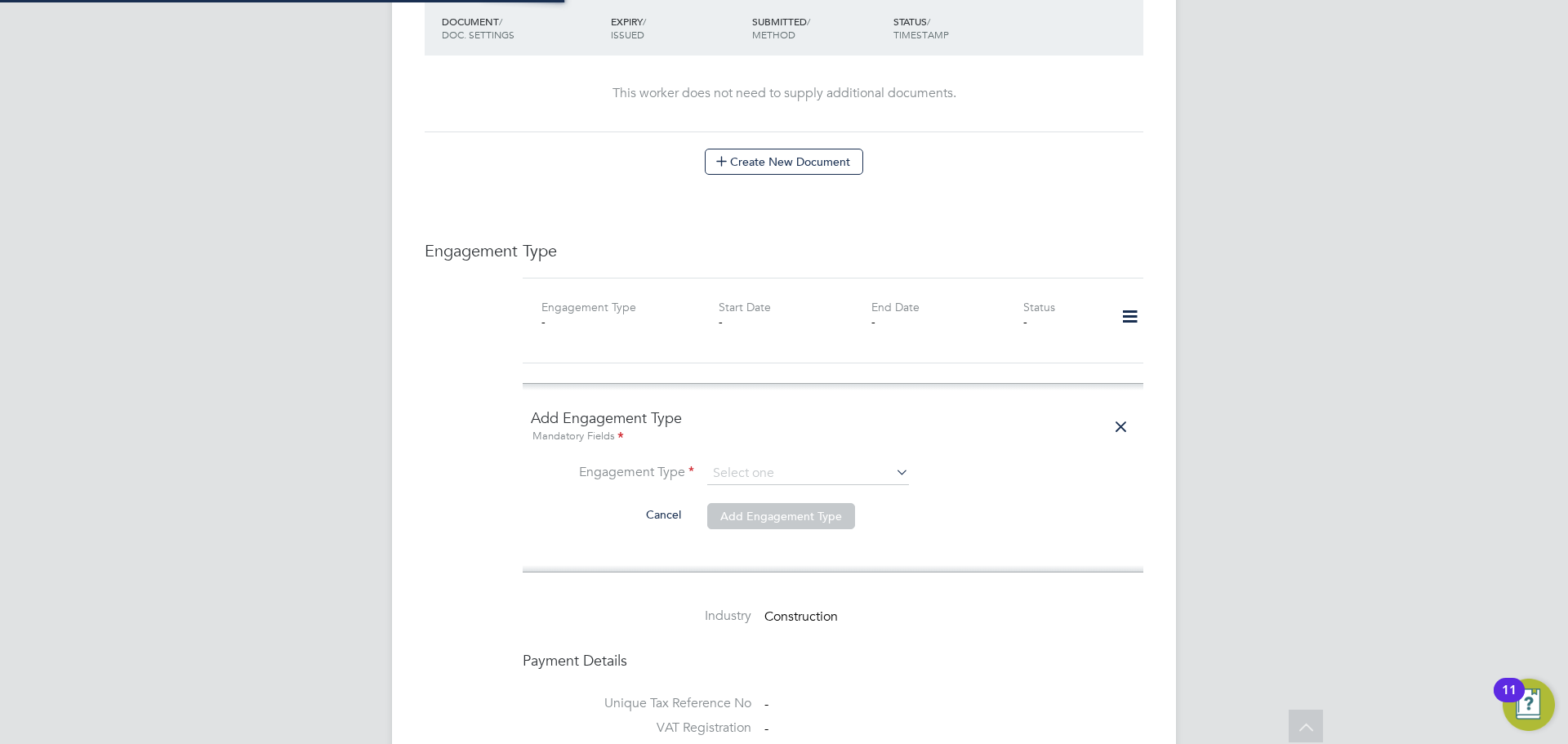
click at [771, 444] on ng-form "Add Engagement Type Mandatory Fields Engagement Type Cancel Add Engagement Type" at bounding box center [833, 478] width 604 height 139
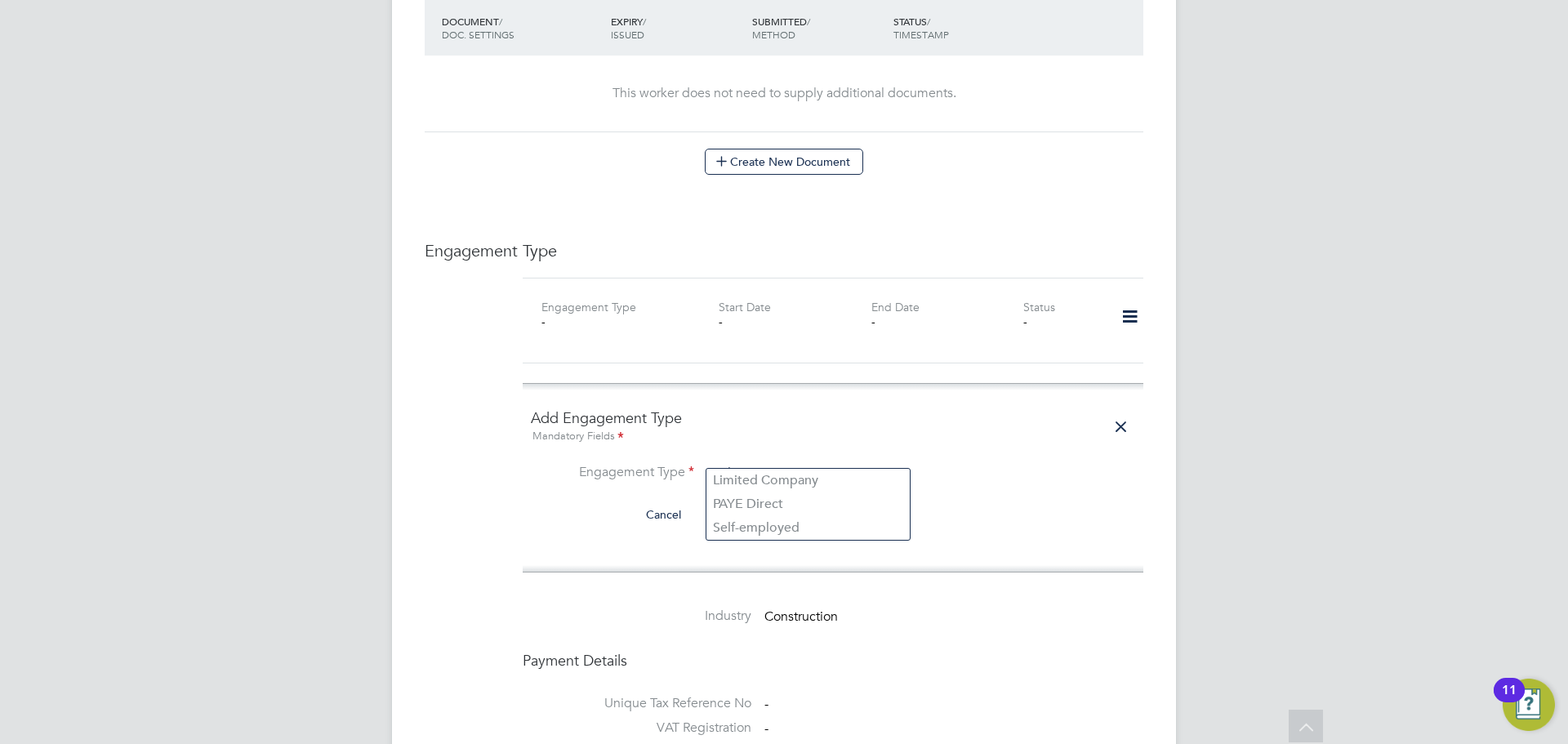
click at [778, 462] on input at bounding box center [808, 473] width 202 height 23
click at [781, 535] on li "Self-employed" at bounding box center [808, 528] width 204 height 24
type input "Self-employed"
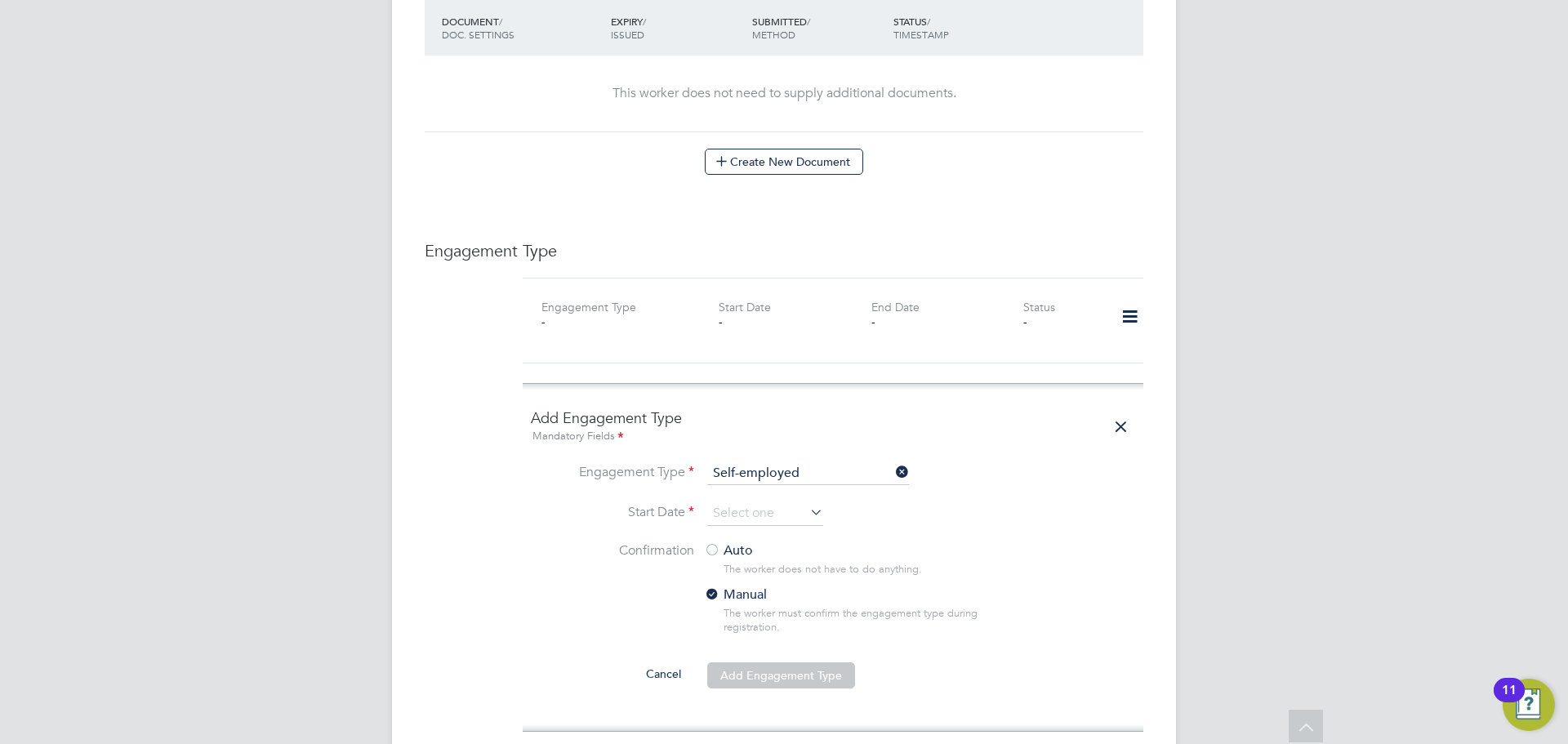
drag, startPoint x: 757, startPoint y: 493, endPoint x: 759, endPoint y: 467, distance: 26.1
click at [759, 502] on input at bounding box center [765, 514] width 116 height 25
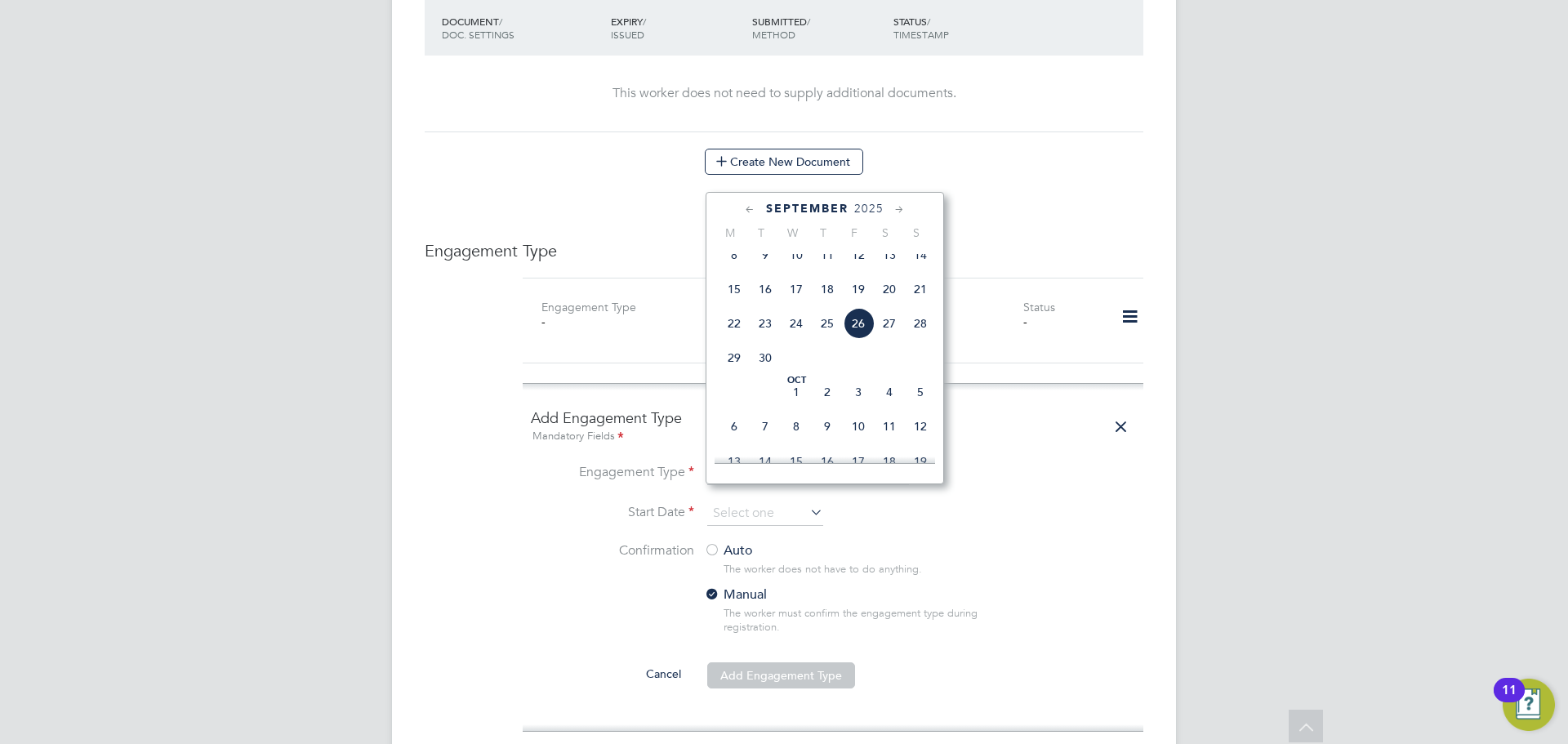
click at [854, 339] on span "26" at bounding box center [858, 324] width 31 height 31
type input "[DATE]"
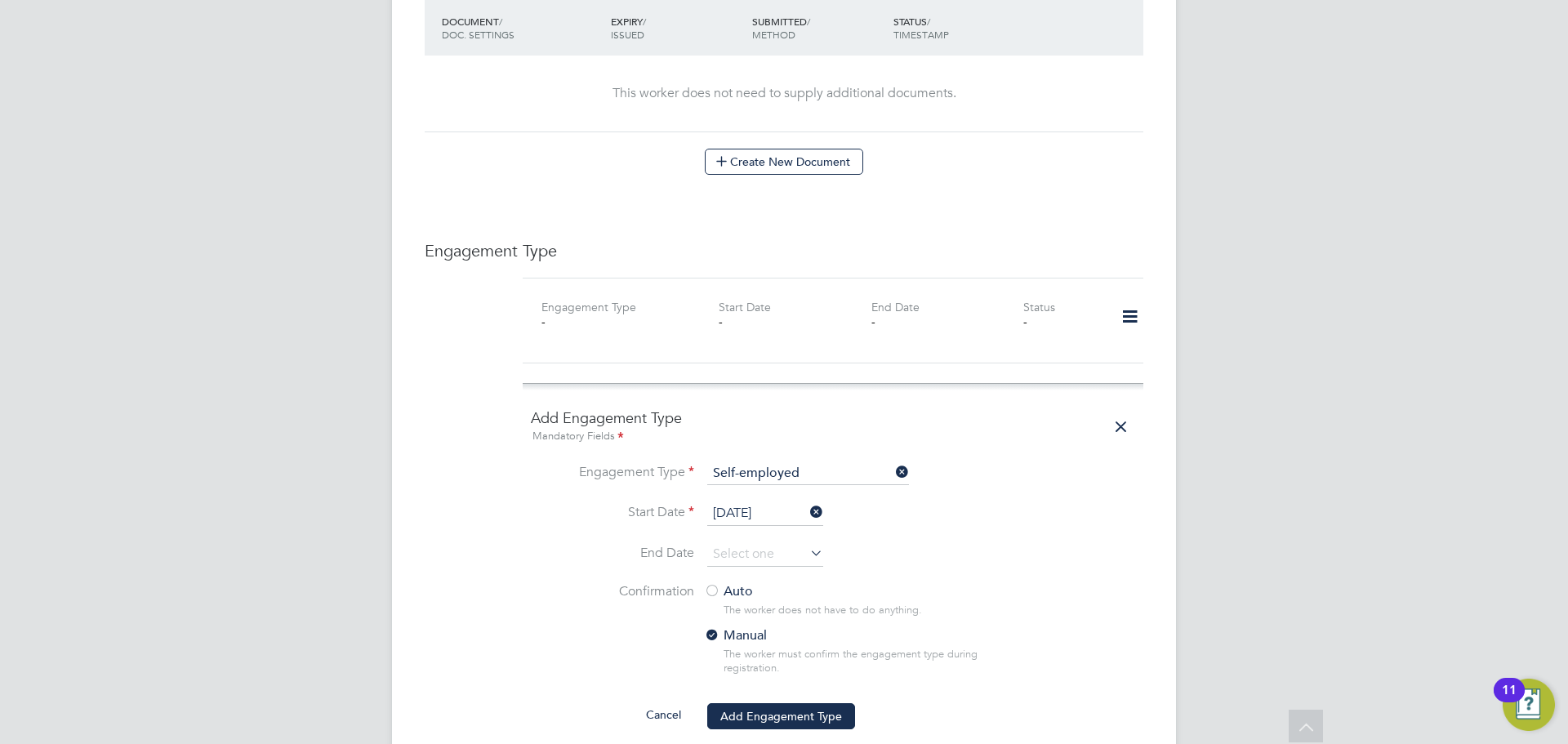
click at [718, 584] on div at bounding box center [712, 592] width 16 height 16
click at [798, 704] on button "Add Engagement Type" at bounding box center [781, 717] width 148 height 27
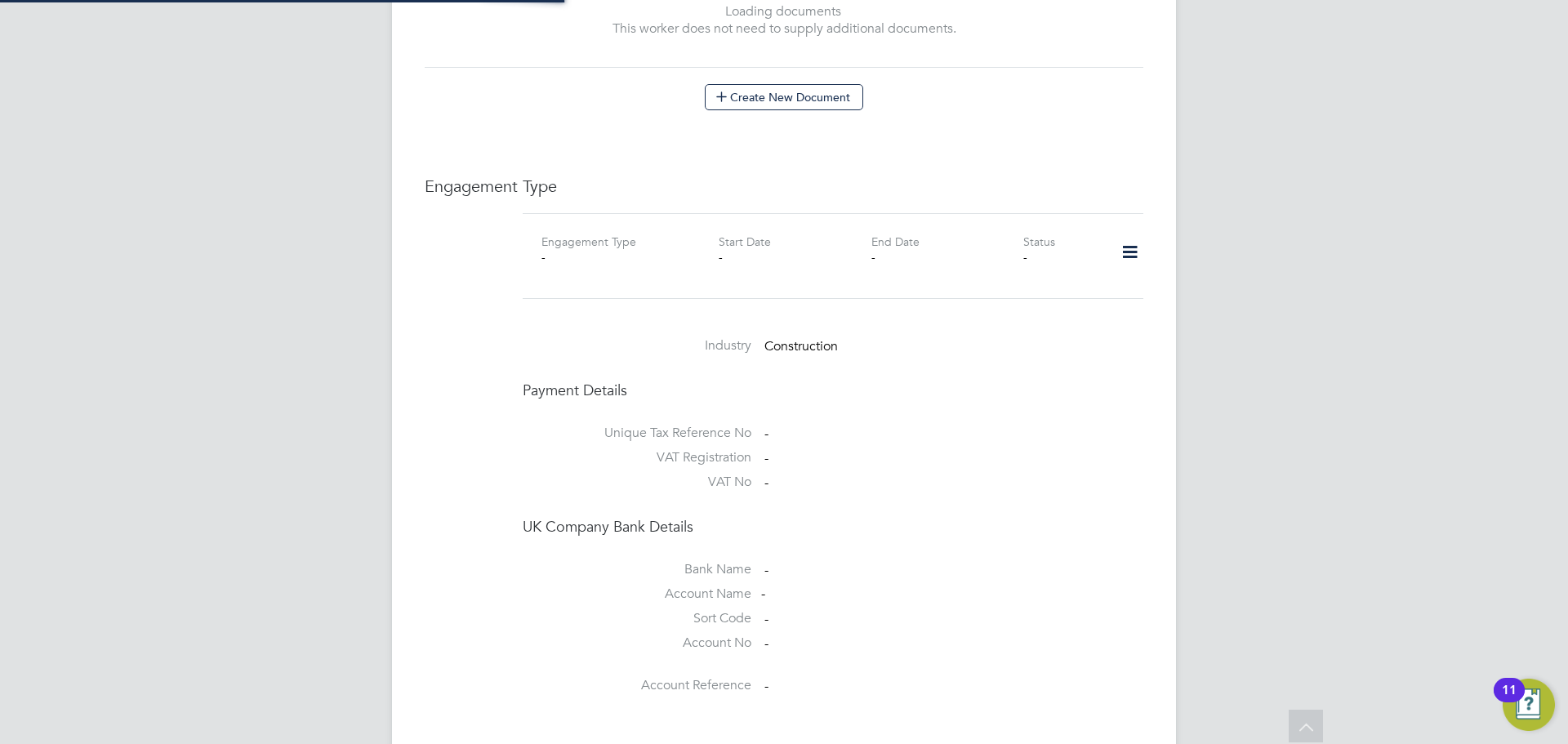
scroll to position [1080, 0]
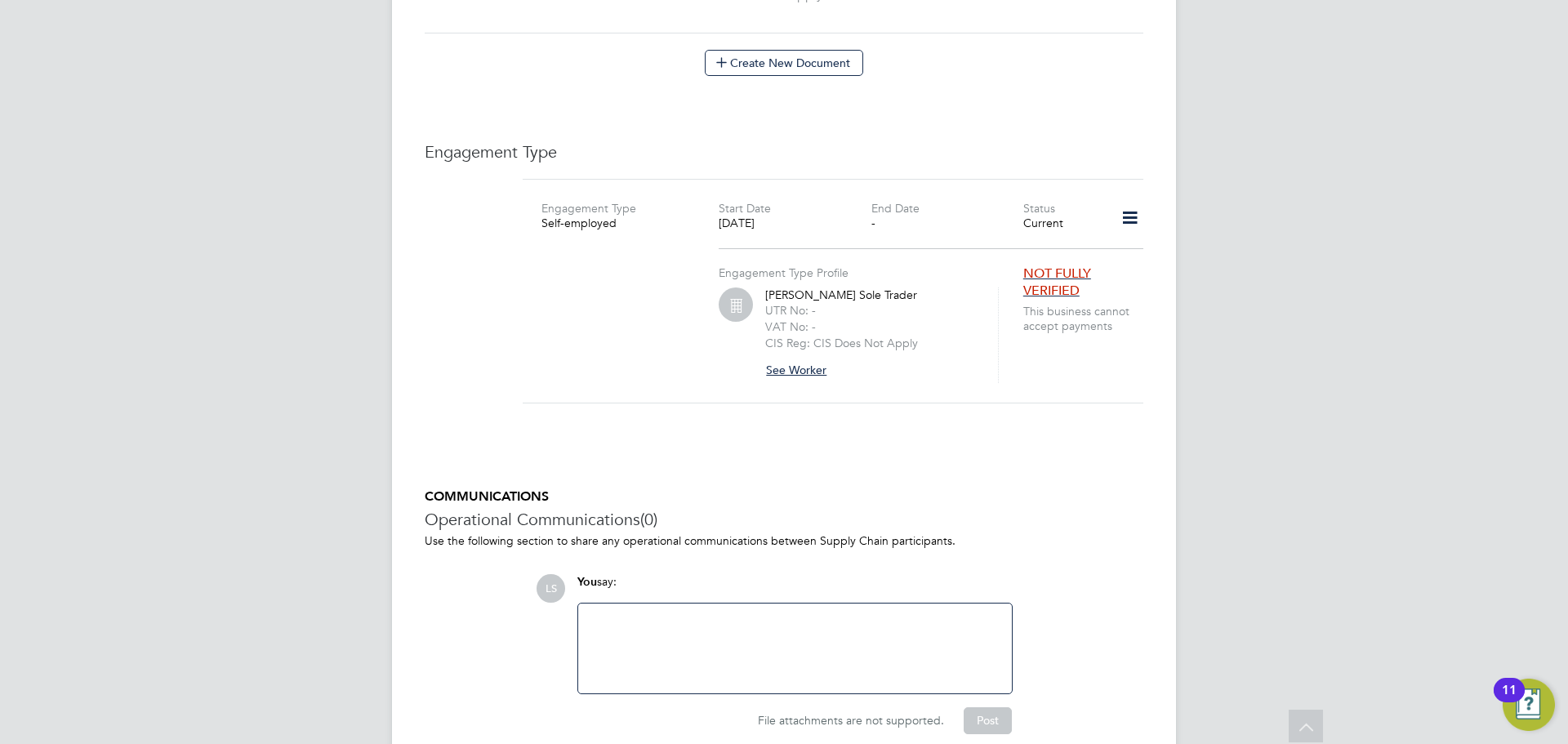
click at [811, 357] on button "See Worker" at bounding box center [802, 370] width 74 height 27
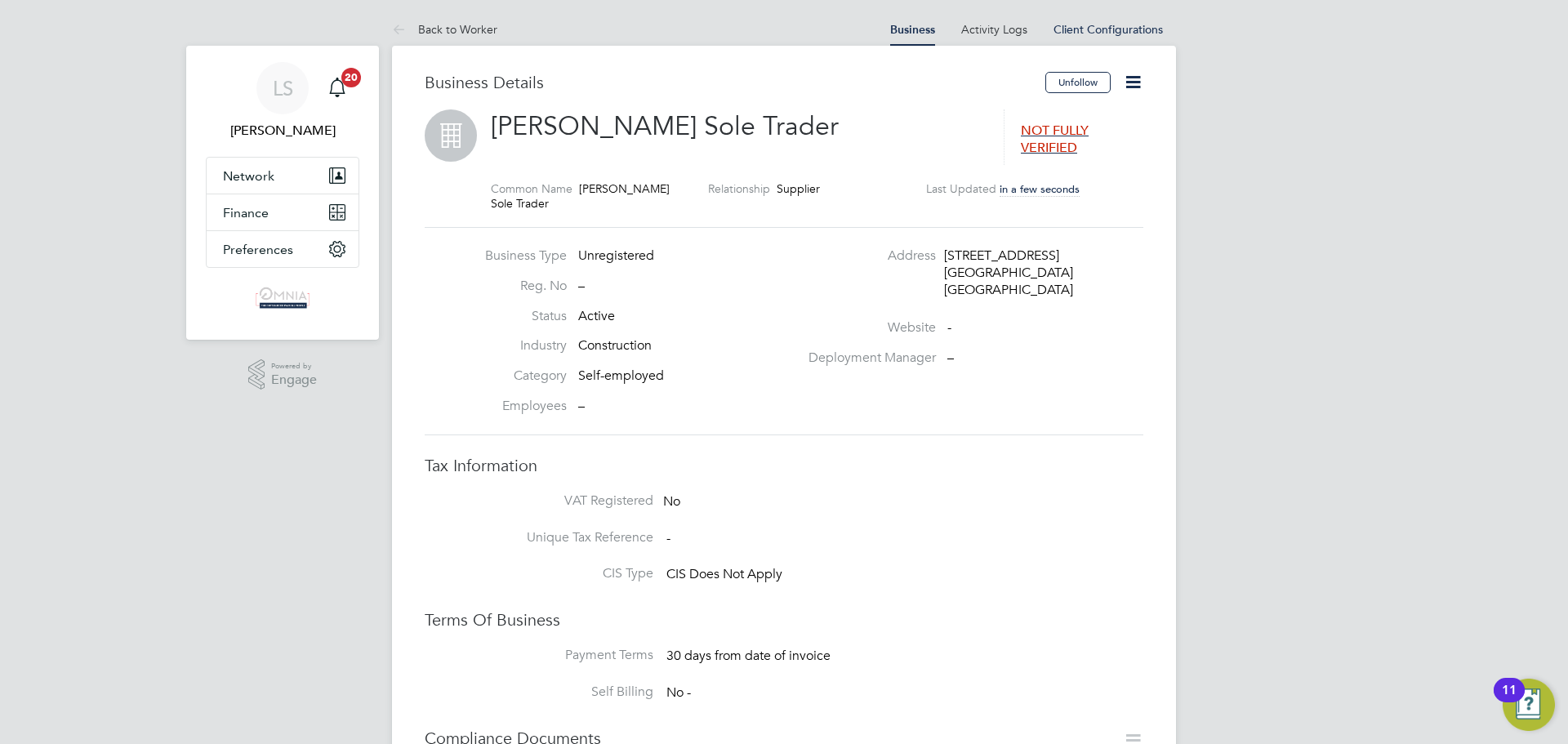
click at [1143, 83] on icon at bounding box center [1133, 82] width 21 height 21
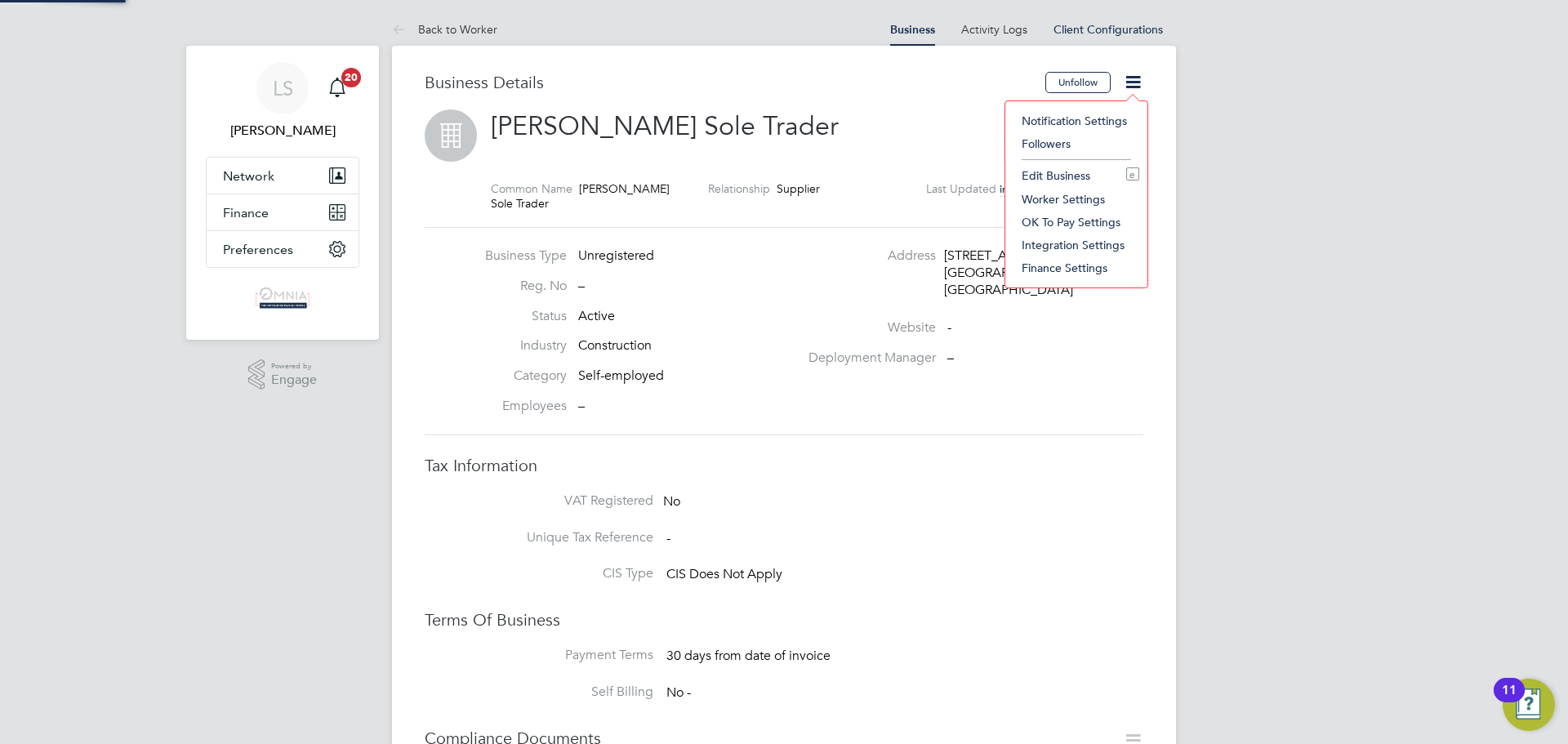
click at [1068, 175] on li "Edit Business e" at bounding box center [1076, 176] width 126 height 23
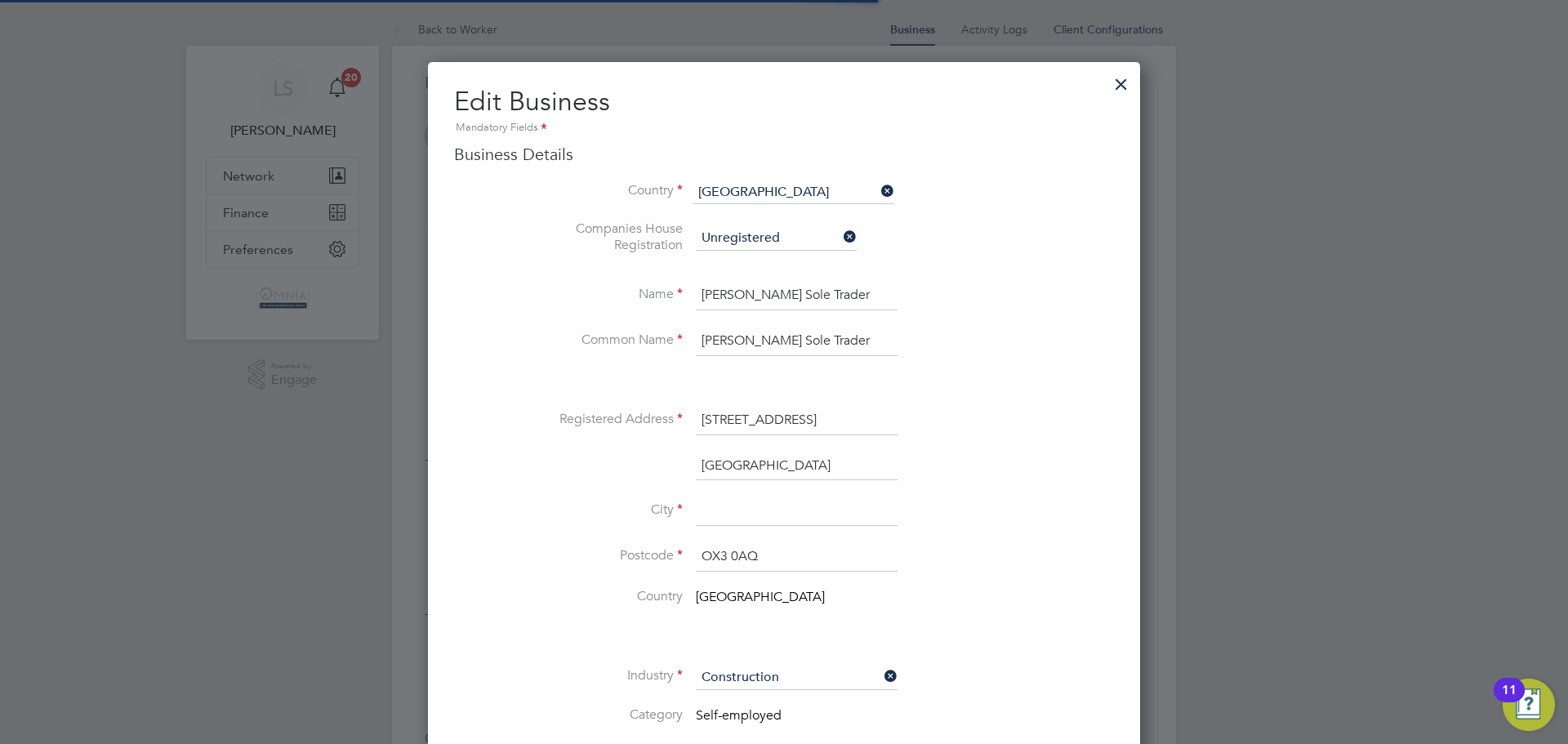
scroll to position [1831, 713]
click at [720, 506] on input at bounding box center [797, 511] width 202 height 29
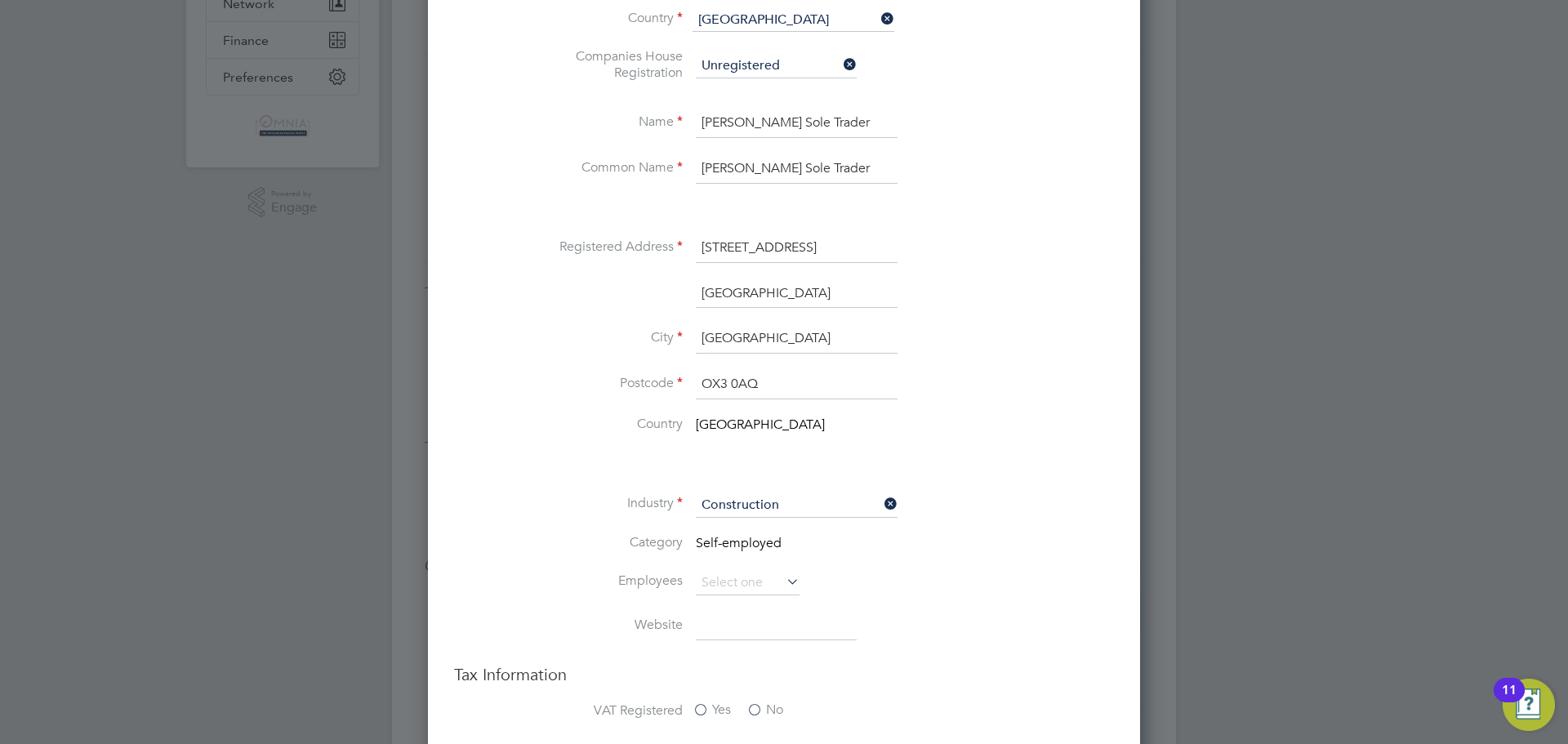
scroll to position [408, 0]
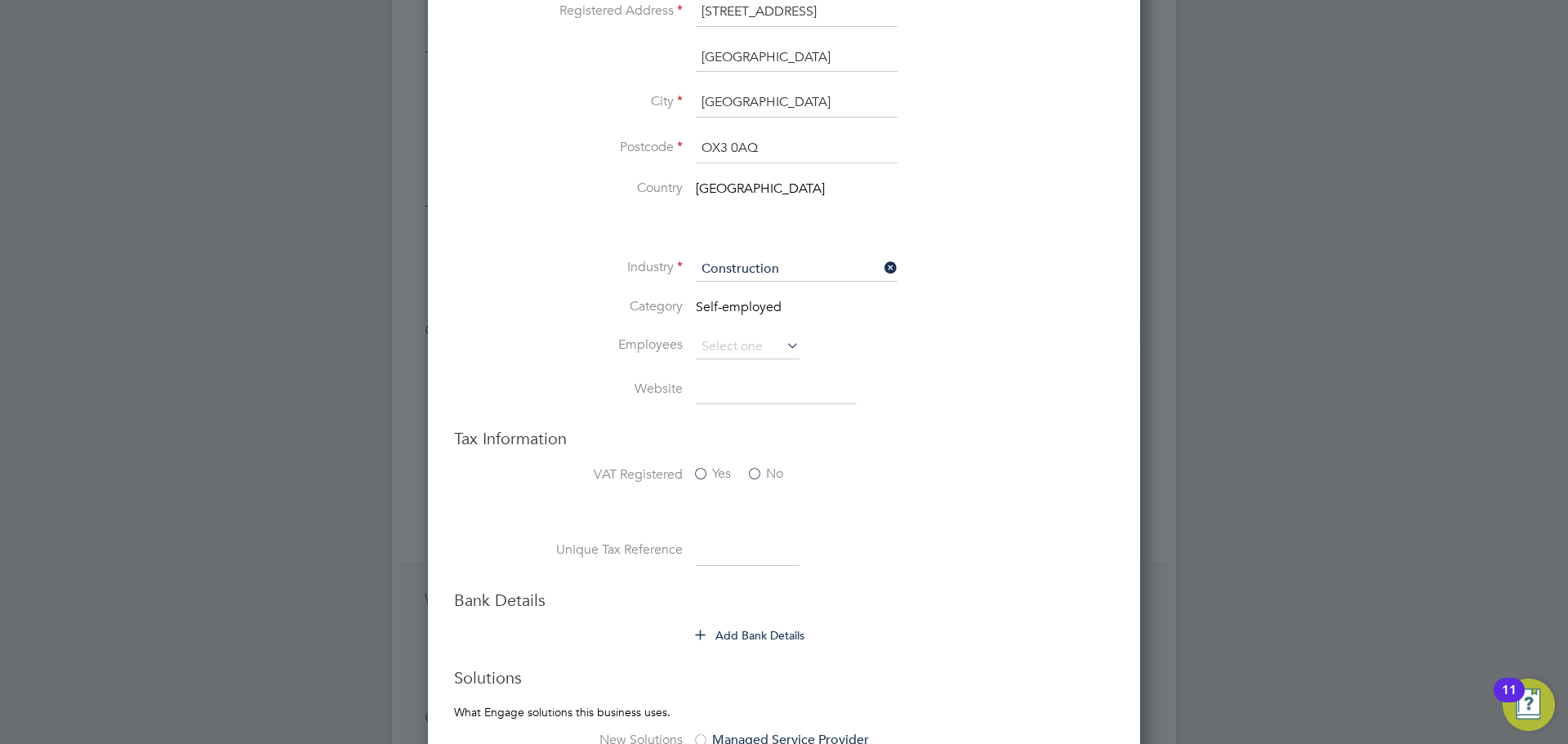
type input "[GEOGRAPHIC_DATA]"
paste input "7761435097"
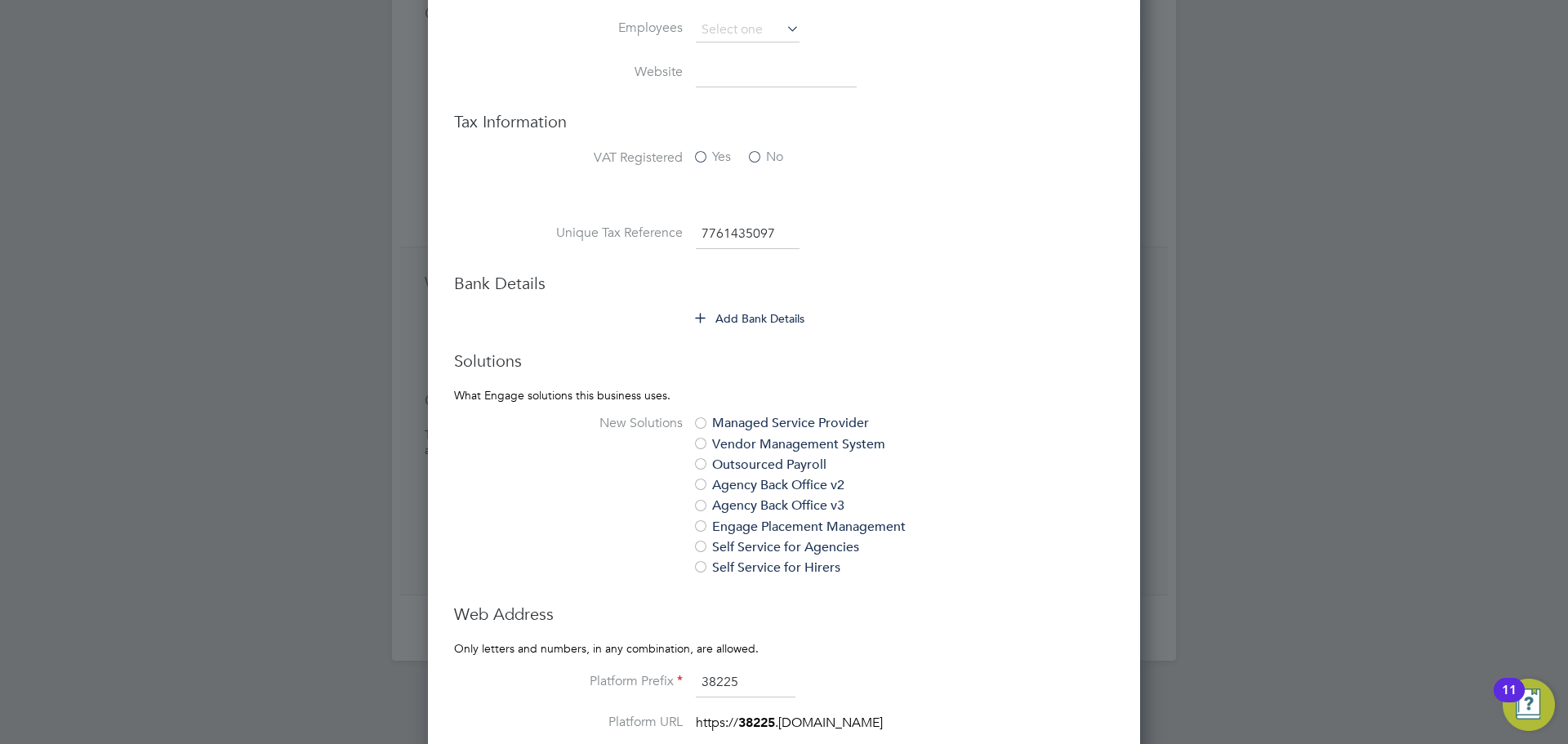
scroll to position [735, 0]
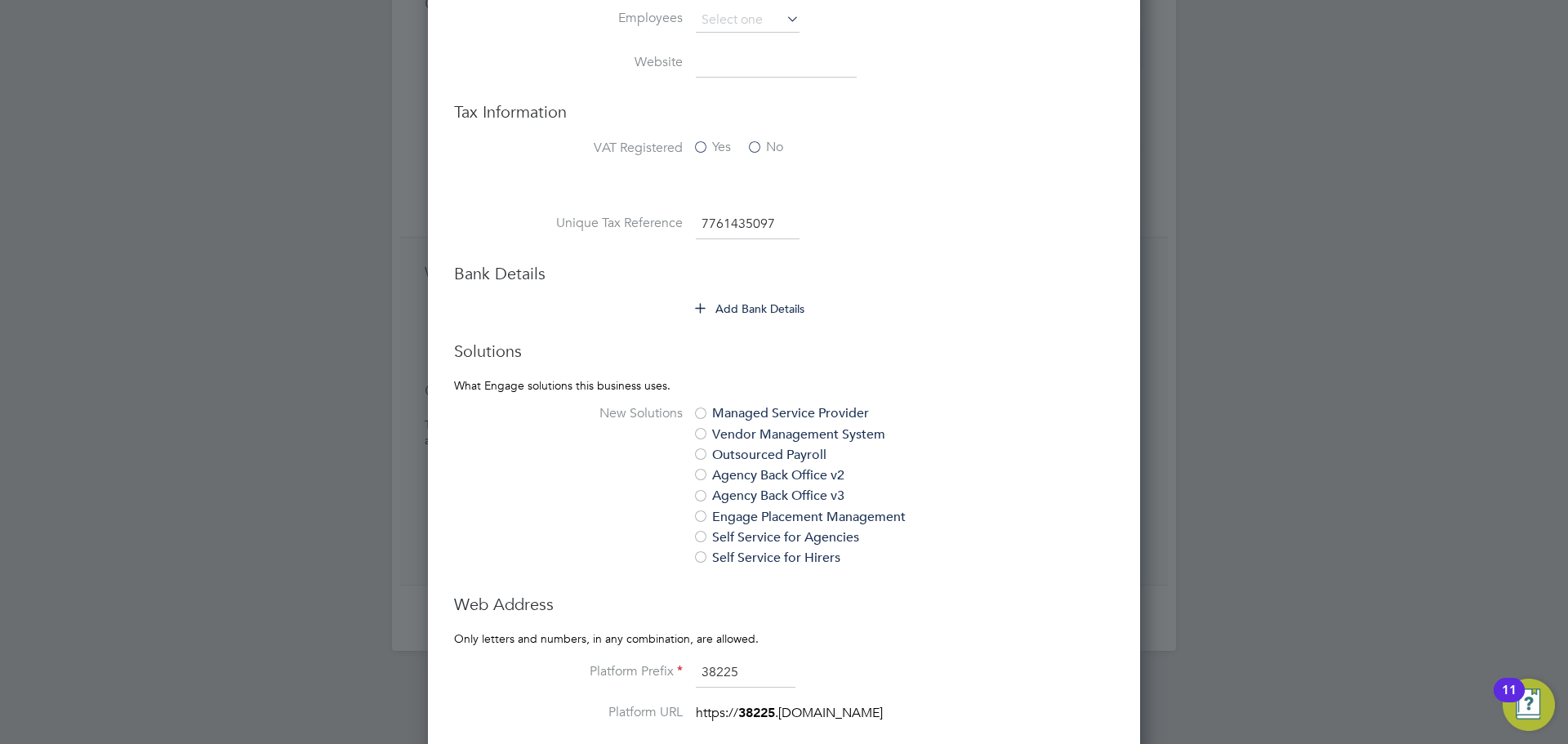
type input "7761435097"
click at [764, 312] on button "Add Bank Details" at bounding box center [751, 308] width 110 height 16
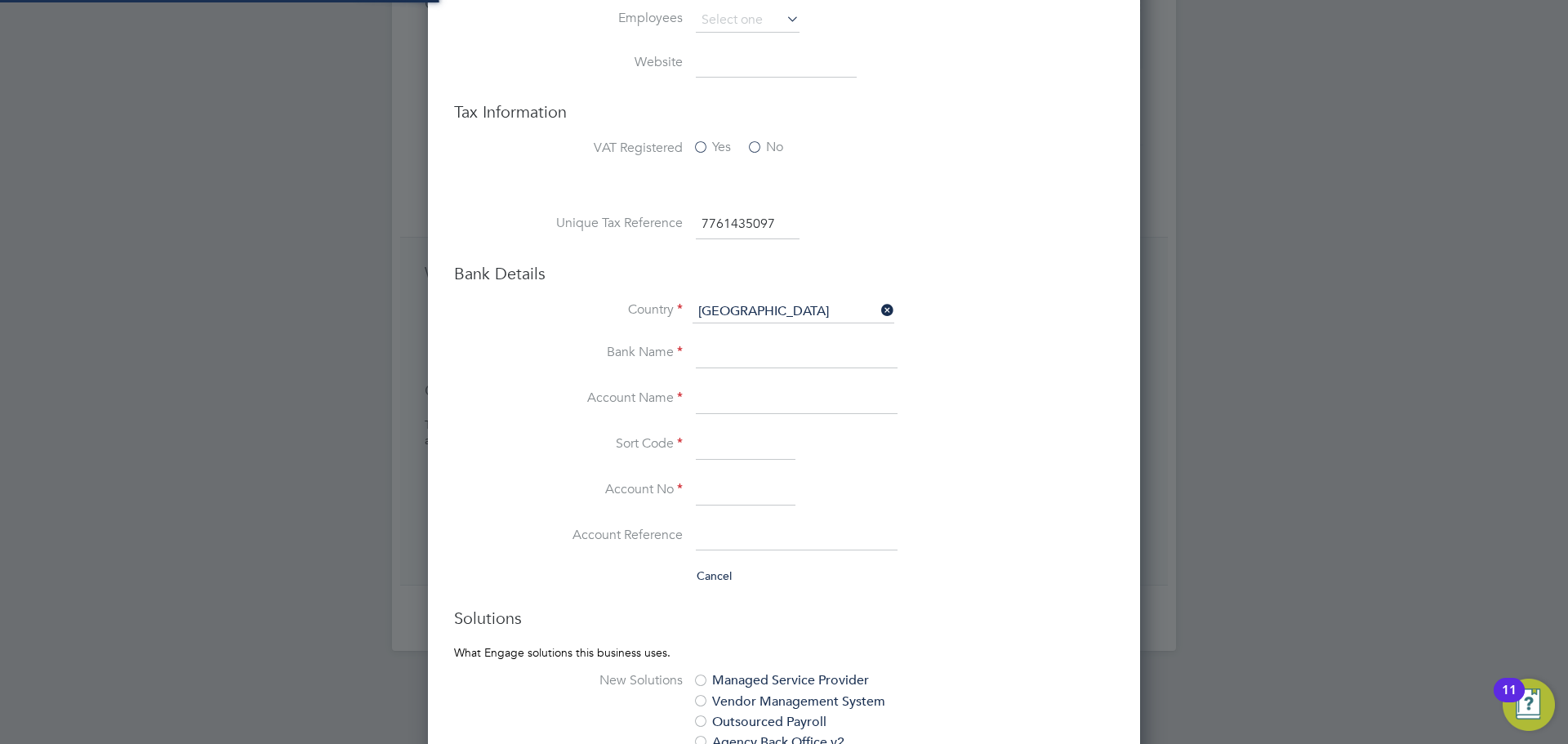
scroll to position [2098, 713]
paste input "Mr Anthony Masih"
type input "Mr Anthony Masih"
click at [811, 211] on li "Unique Tax Reference 7761435097" at bounding box center [817, 232] width 595 height 45
paste input "80675954"
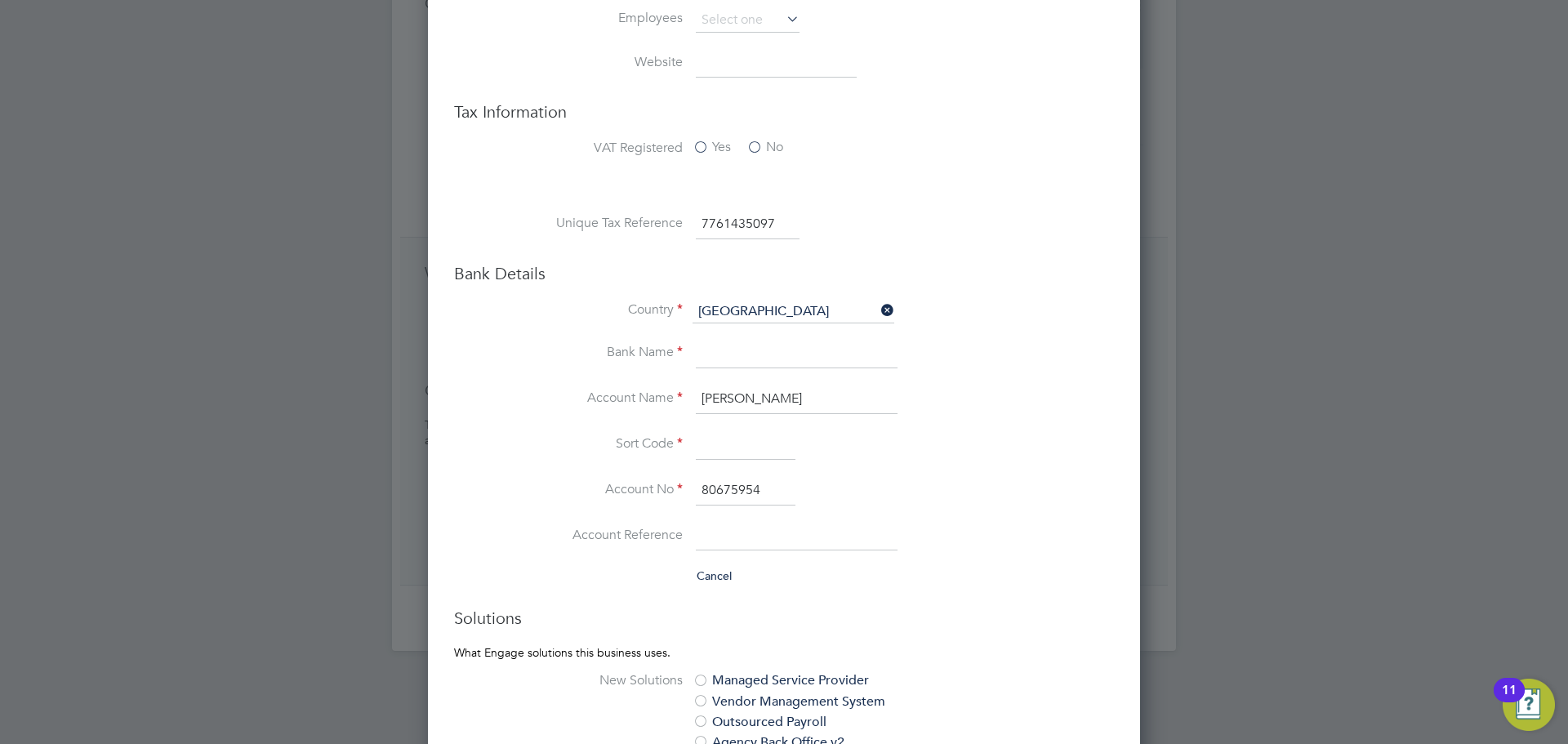
type input "80675954"
drag, startPoint x: 724, startPoint y: 421, endPoint x: 728, endPoint y: 444, distance: 23.3
paste input "202596"
type input "20-25-96"
drag, startPoint x: 724, startPoint y: 342, endPoint x: 734, endPoint y: 358, distance: 18.9
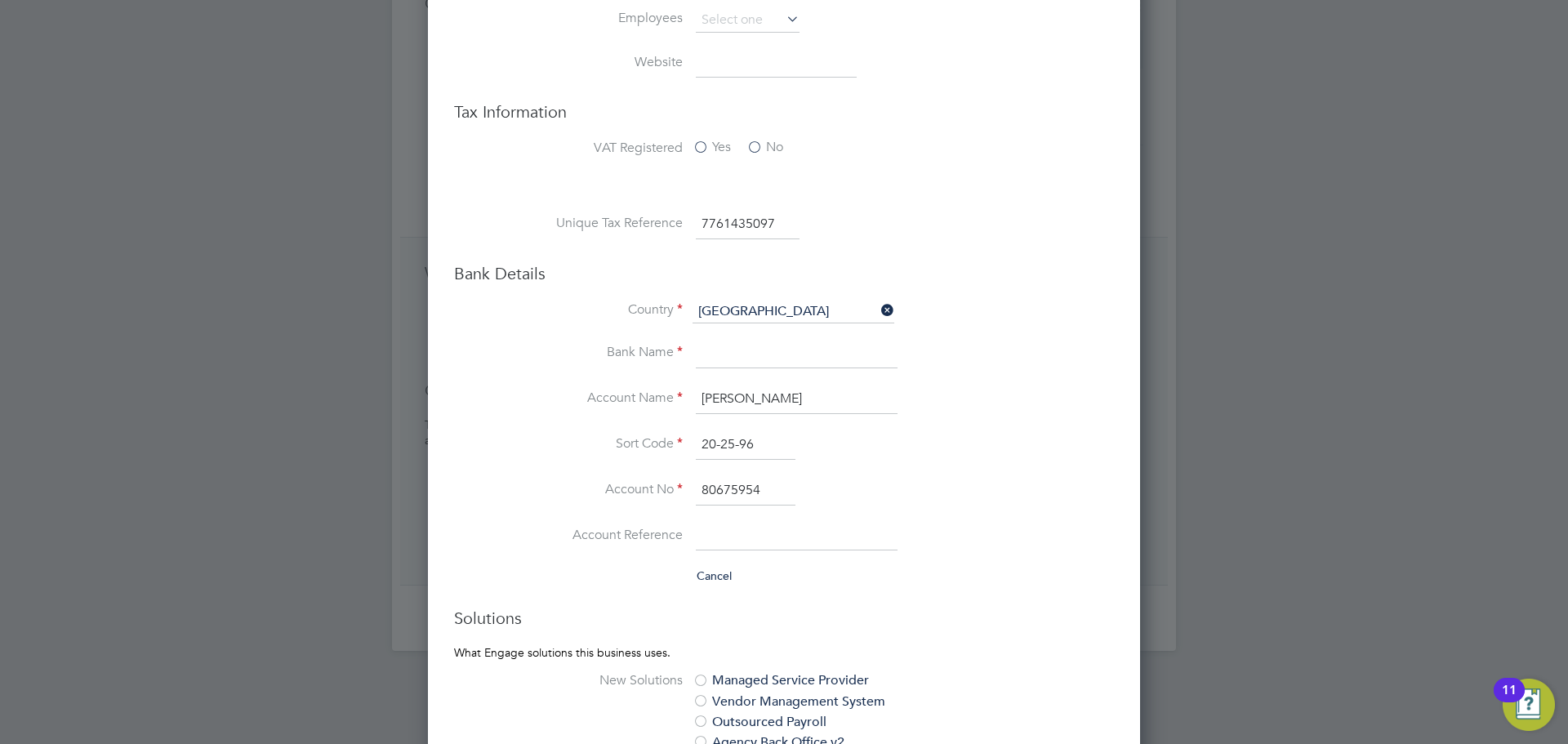
click at [724, 342] on input at bounding box center [797, 354] width 202 height 29
type input "Barclays"
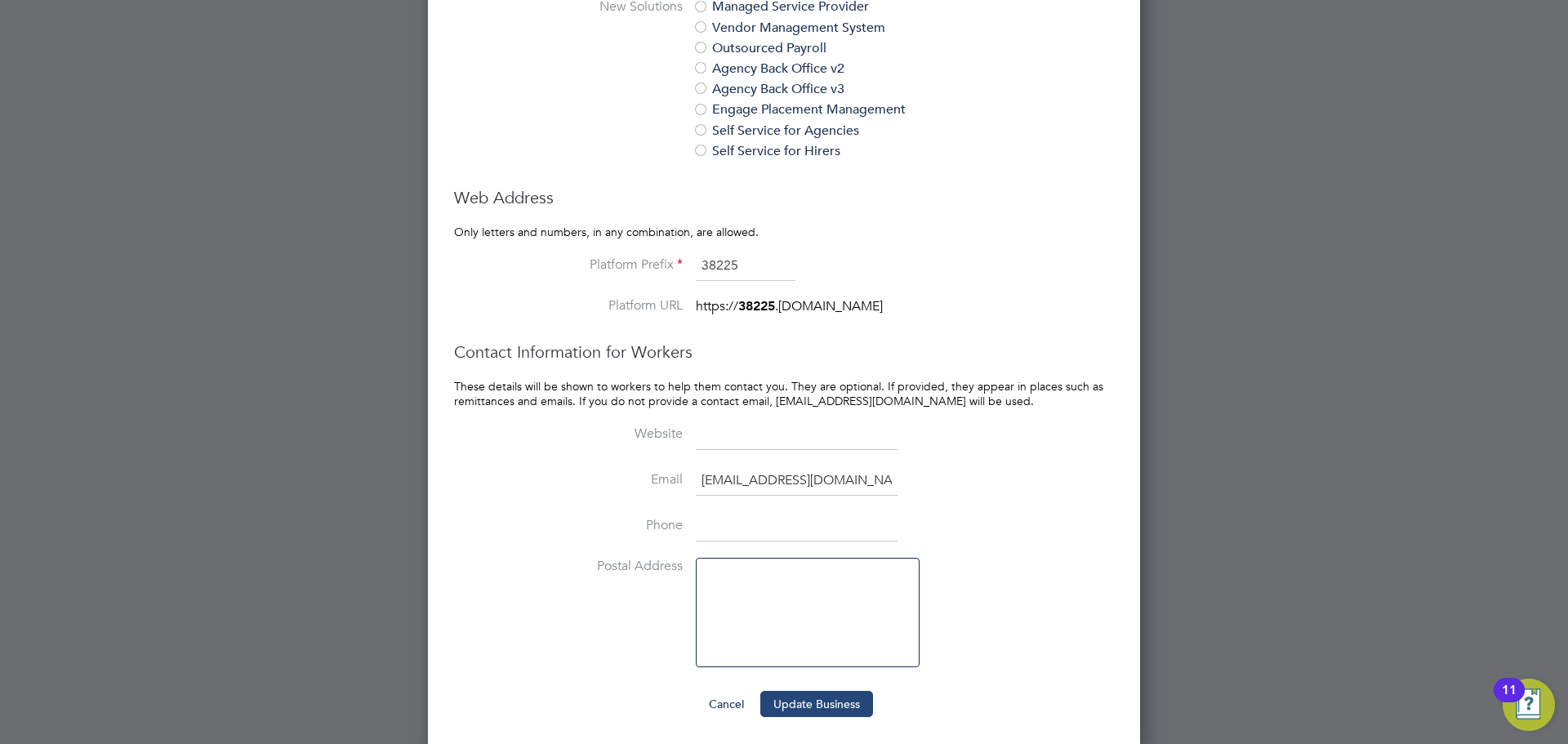
scroll to position [1415, 0]
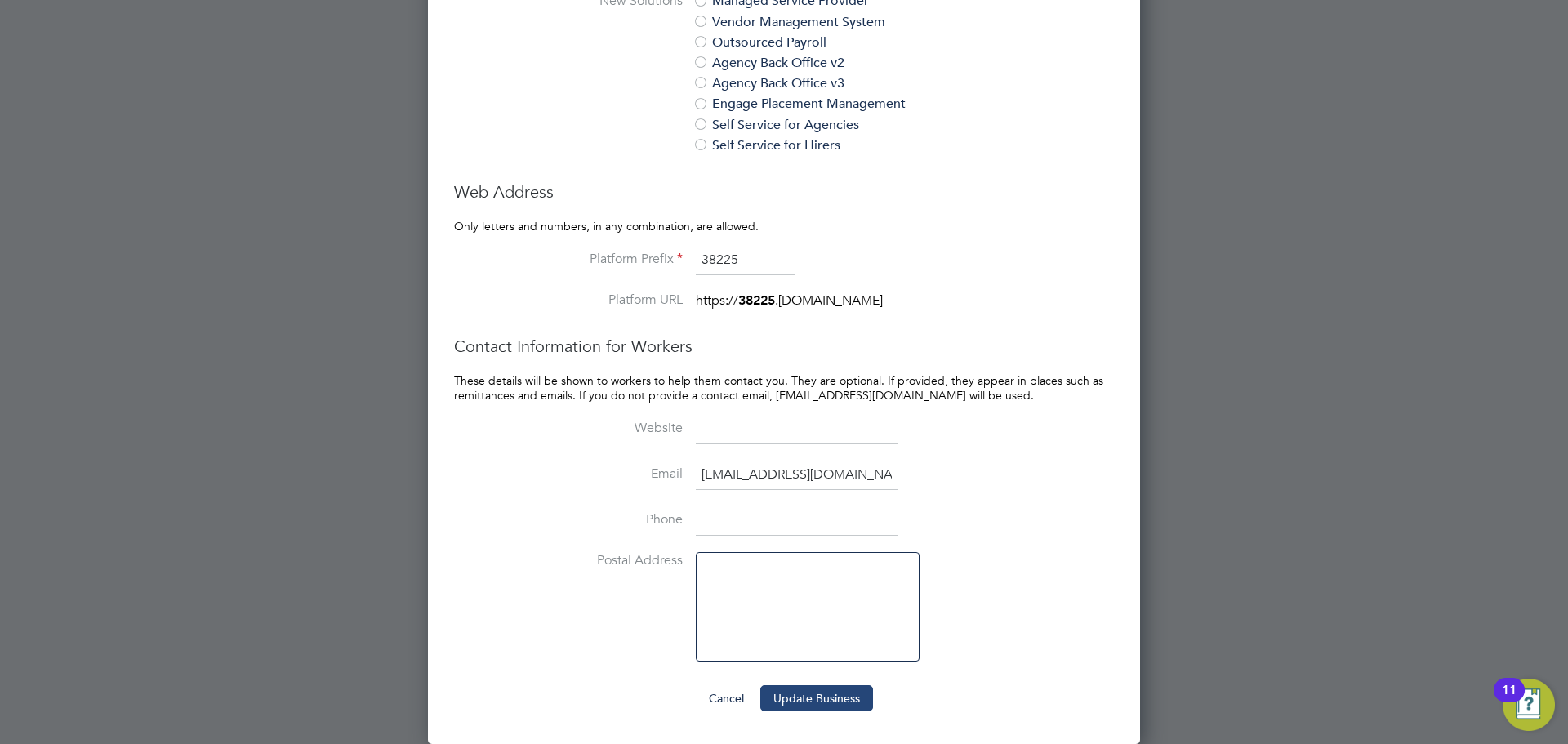
click at [862, 705] on button "Update Business" at bounding box center [817, 699] width 113 height 27
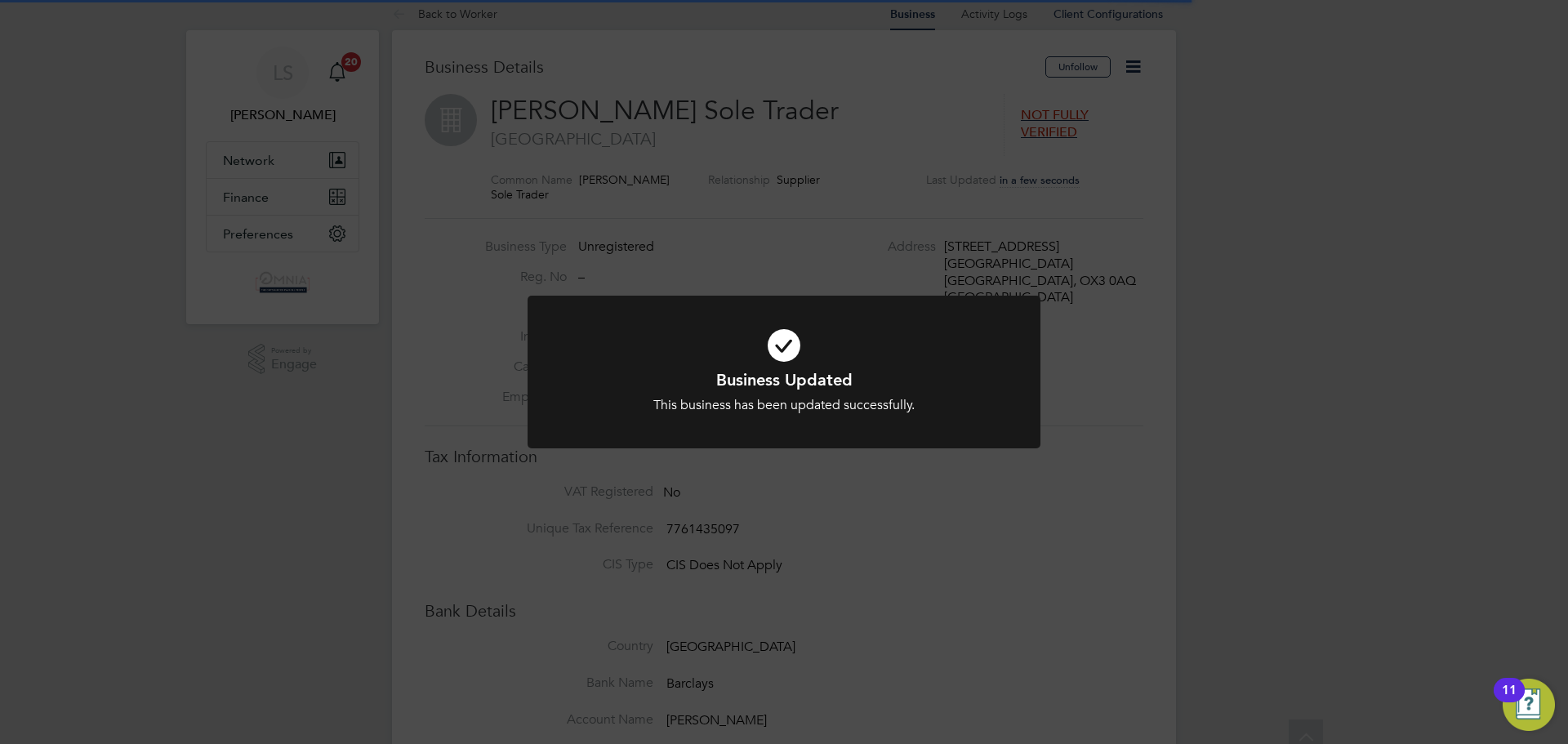
scroll to position [0, 0]
click at [1219, 329] on div "Business Updated This business has been updated successfully. Cancel Okay" at bounding box center [784, 372] width 1568 height 744
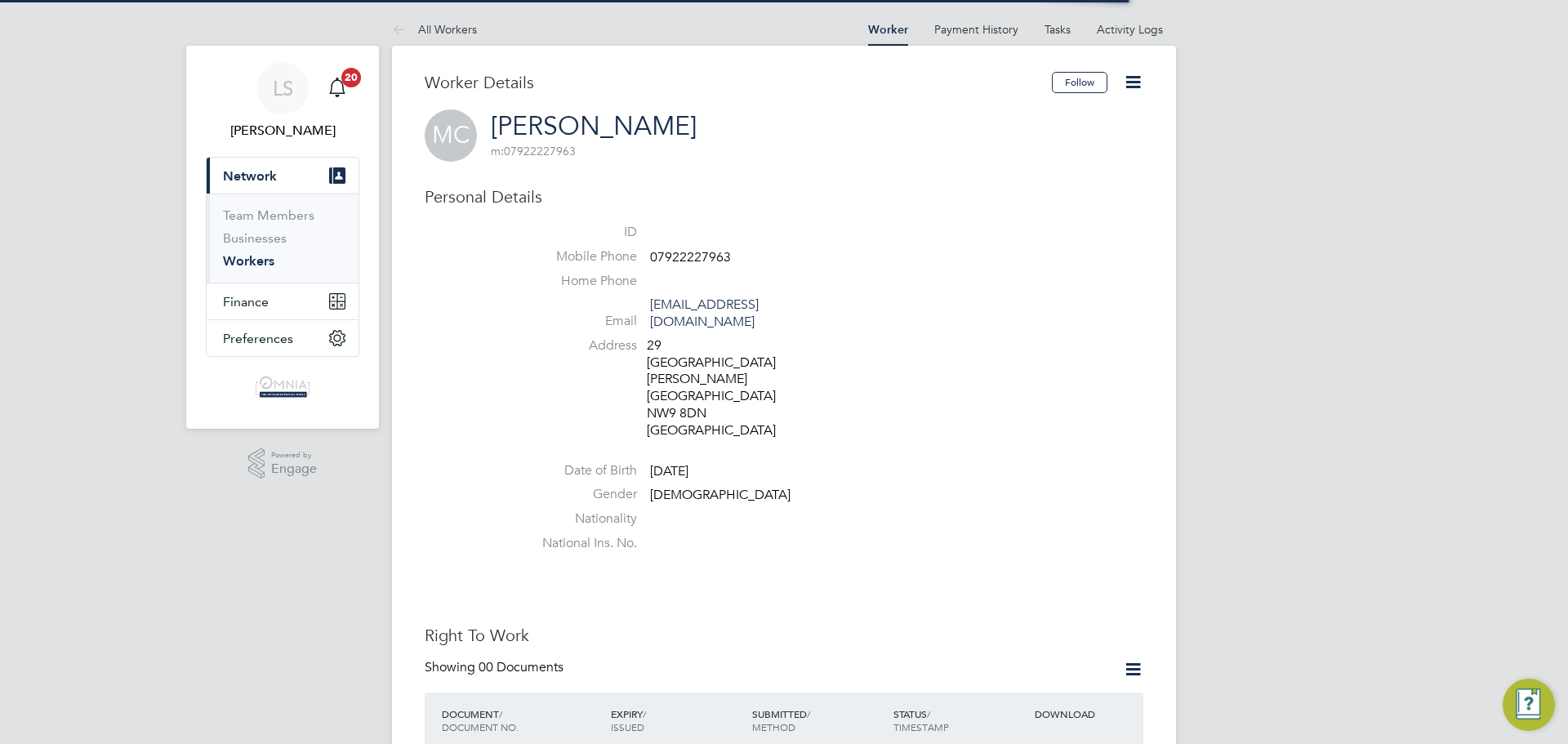
click at [720, 267] on li "Mobile Phone [PHONE_NUMBER]" at bounding box center [833, 260] width 621 height 25
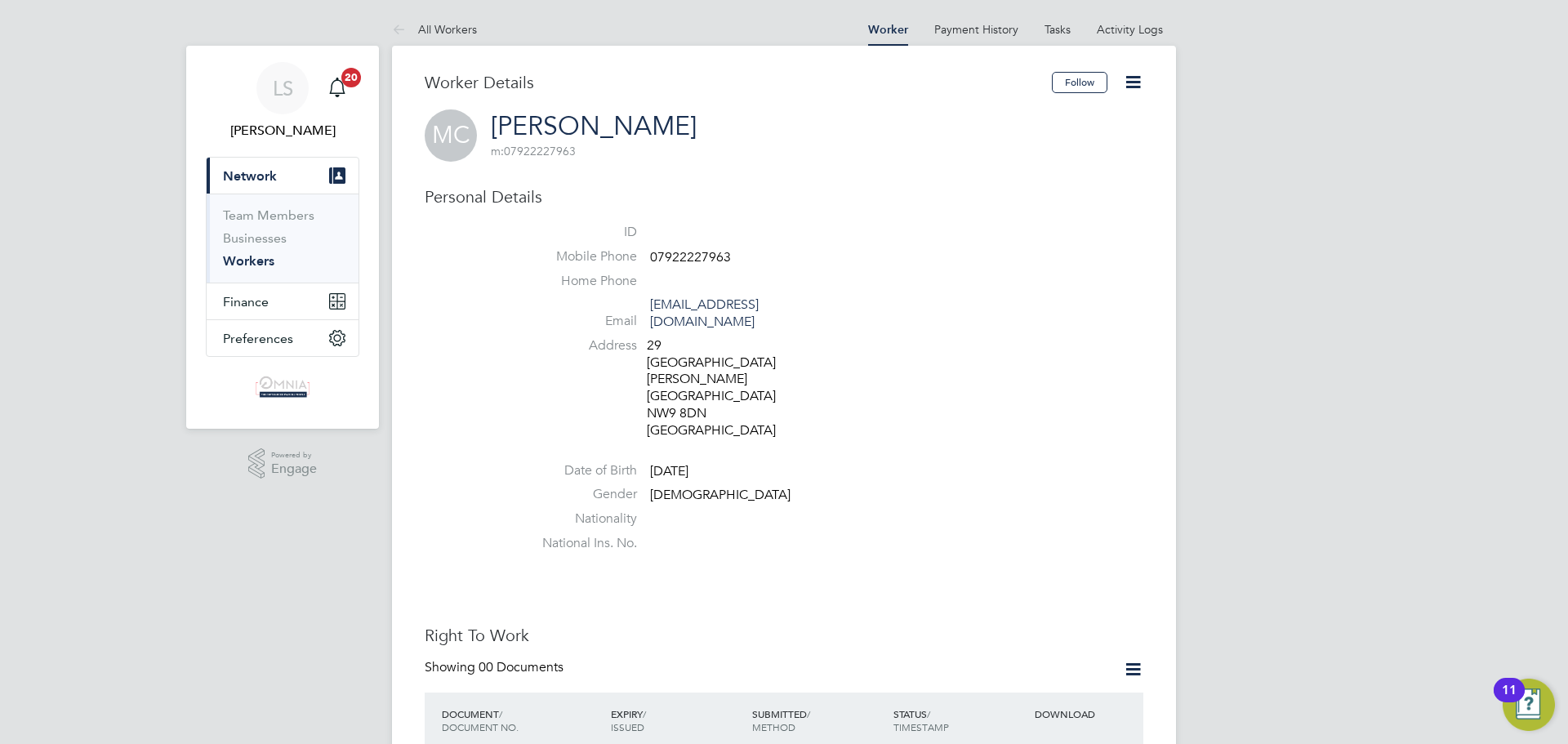
click at [700, 243] on li "ID" at bounding box center [833, 235] width 621 height 25
click at [699, 243] on li "ID" at bounding box center [833, 235] width 621 height 25
click at [705, 248] on li "Mobile Phone [PHONE_NUMBER]" at bounding box center [833, 260] width 621 height 25
copy span "07922227963"
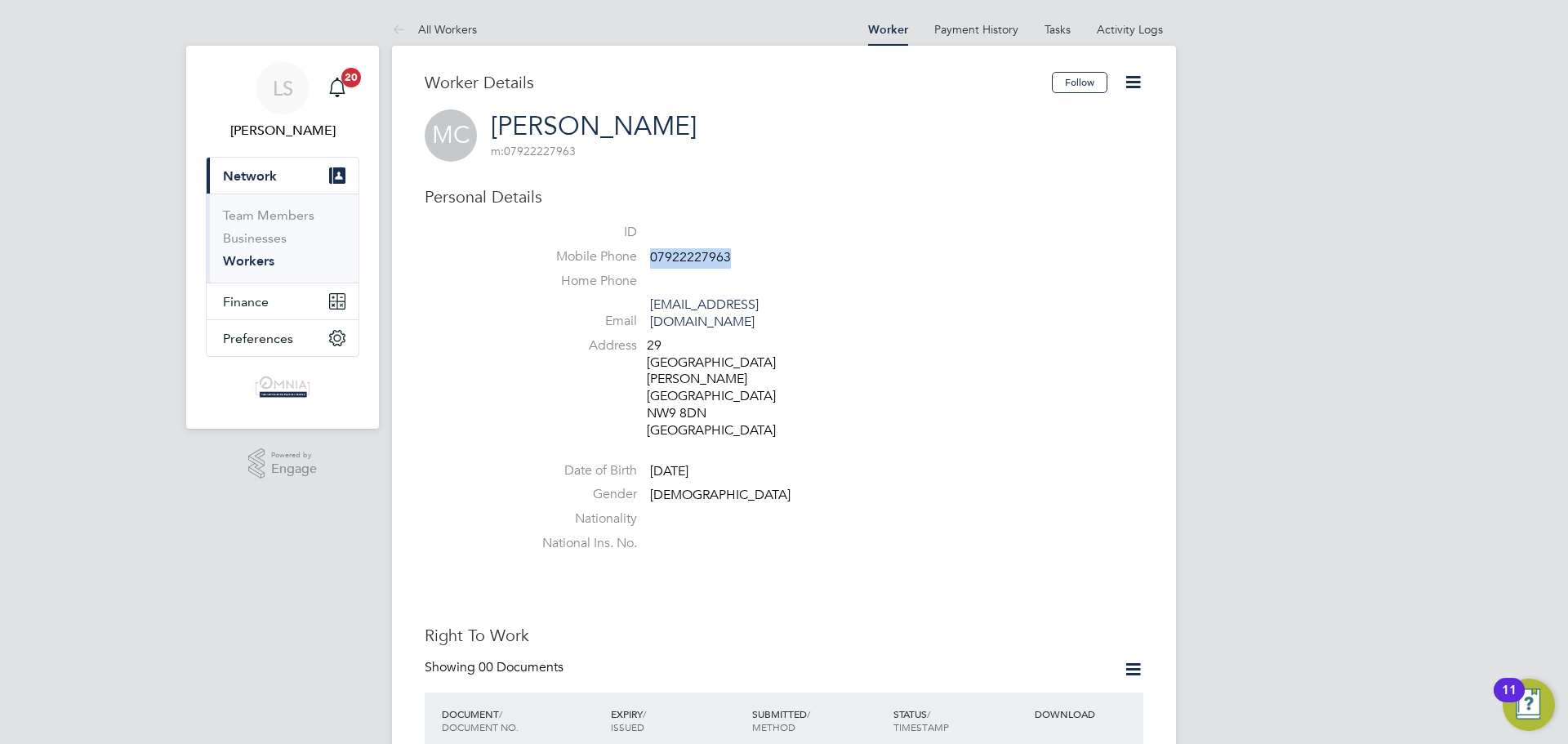
drag, startPoint x: 1137, startPoint y: 81, endPoint x: 1120, endPoint y: 106, distance: 30.2
click at [1136, 81] on icon at bounding box center [1133, 82] width 21 height 21
click at [1065, 216] on li "Edit Personal Details e" at bounding box center [1041, 213] width 205 height 23
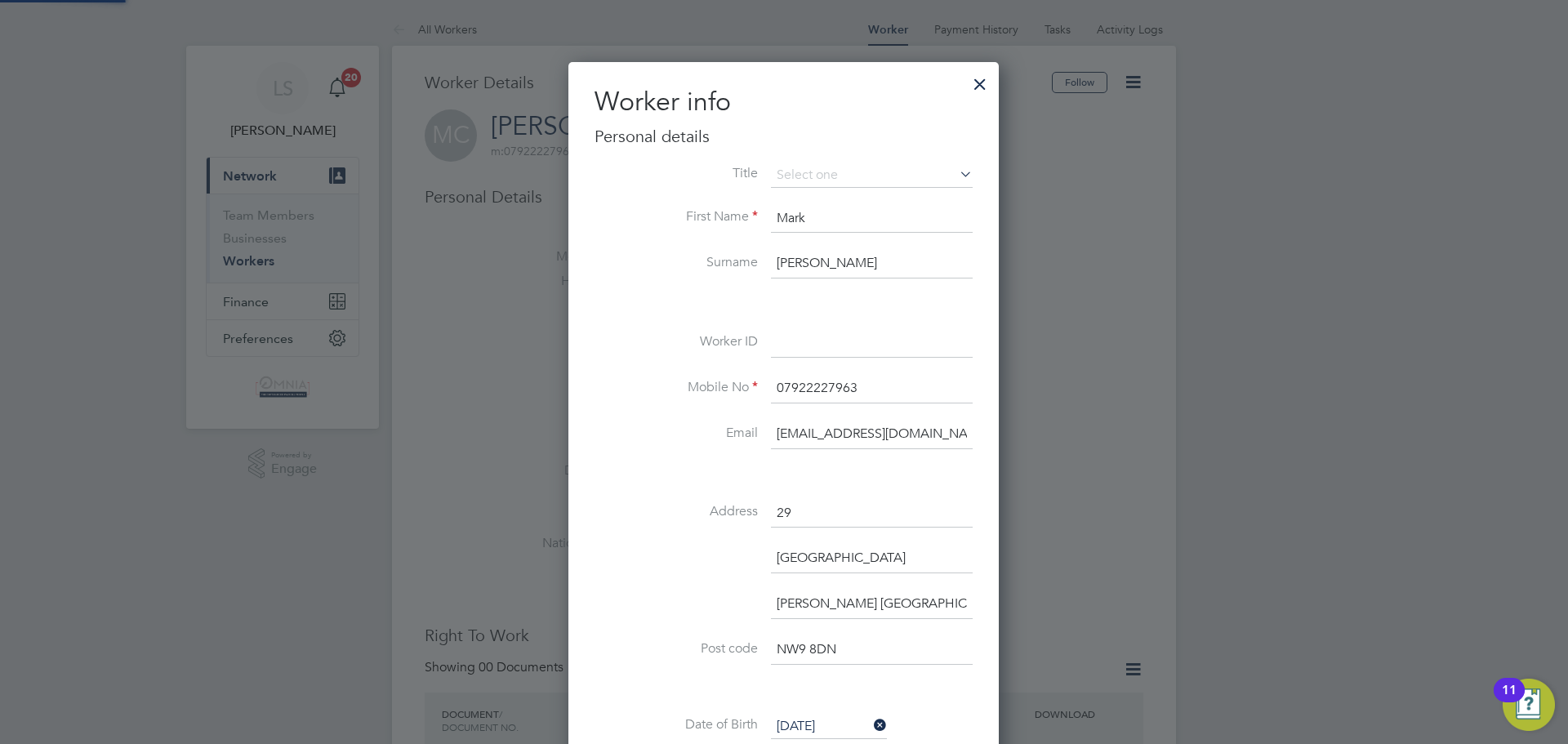
scroll to position [968, 432]
paste input "UMB39185"
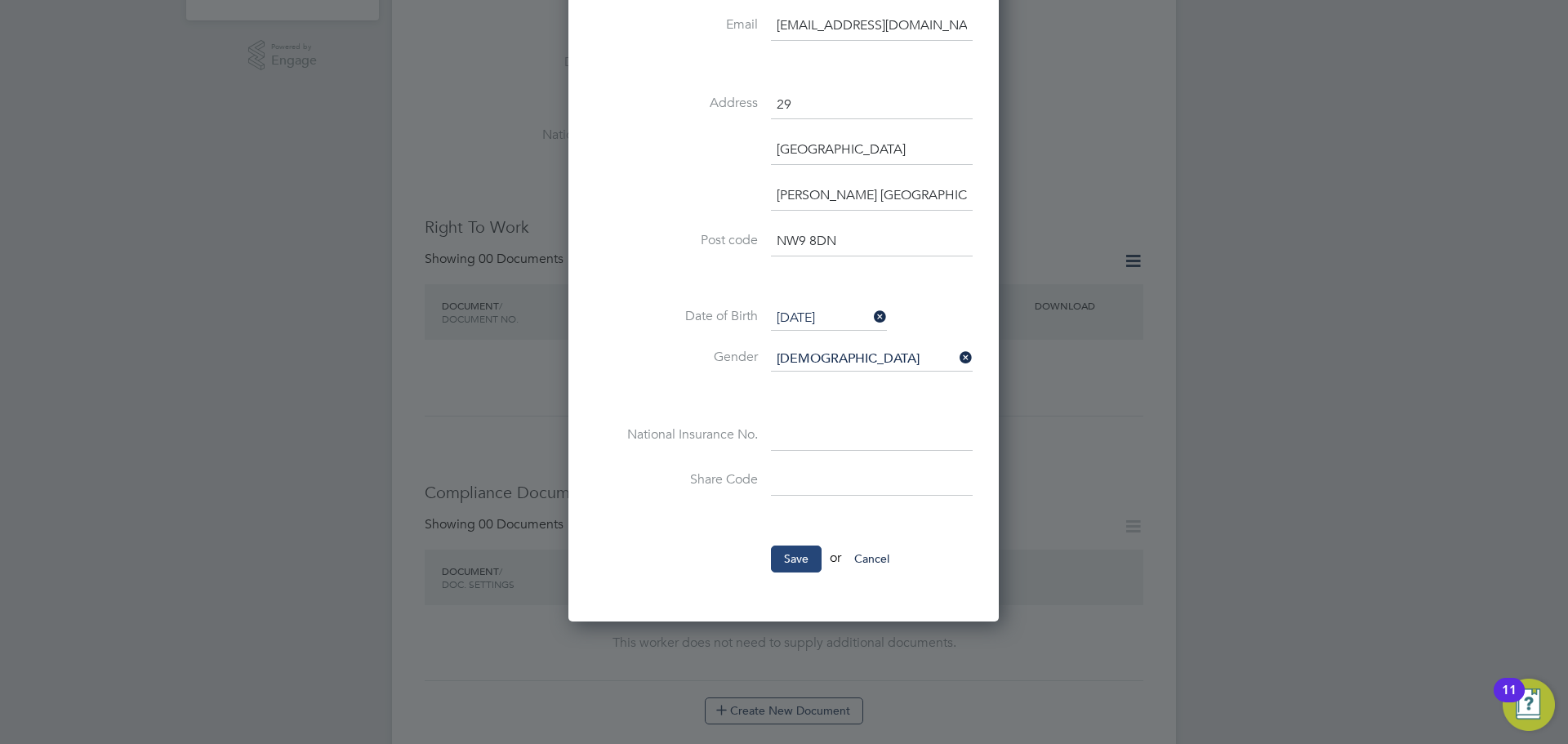
type input "UMB39185"
click at [801, 556] on button "Save" at bounding box center [796, 558] width 50 height 27
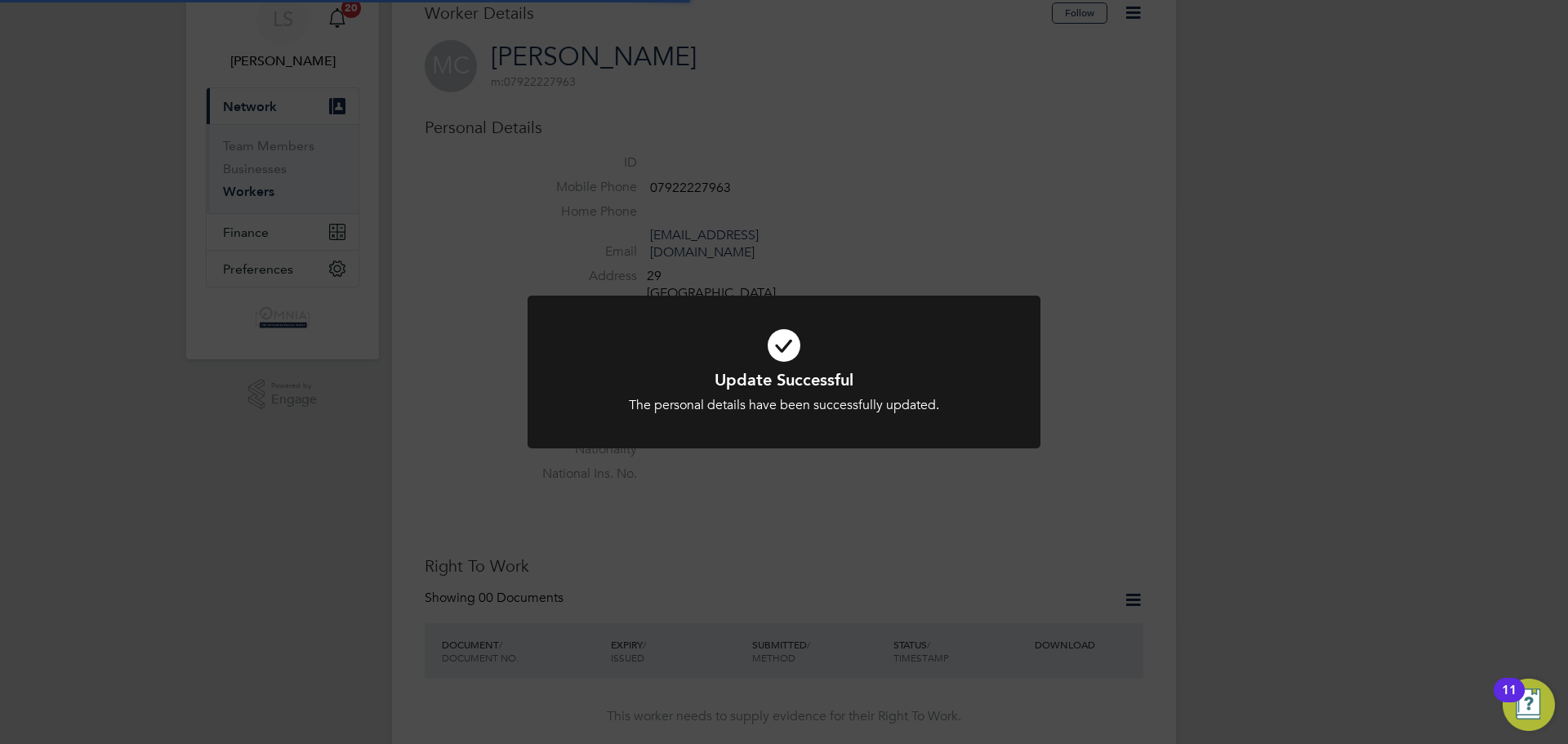
click at [1288, 208] on div "Update Successful The personal details have been successfully updated. Cancel O…" at bounding box center [784, 372] width 1568 height 744
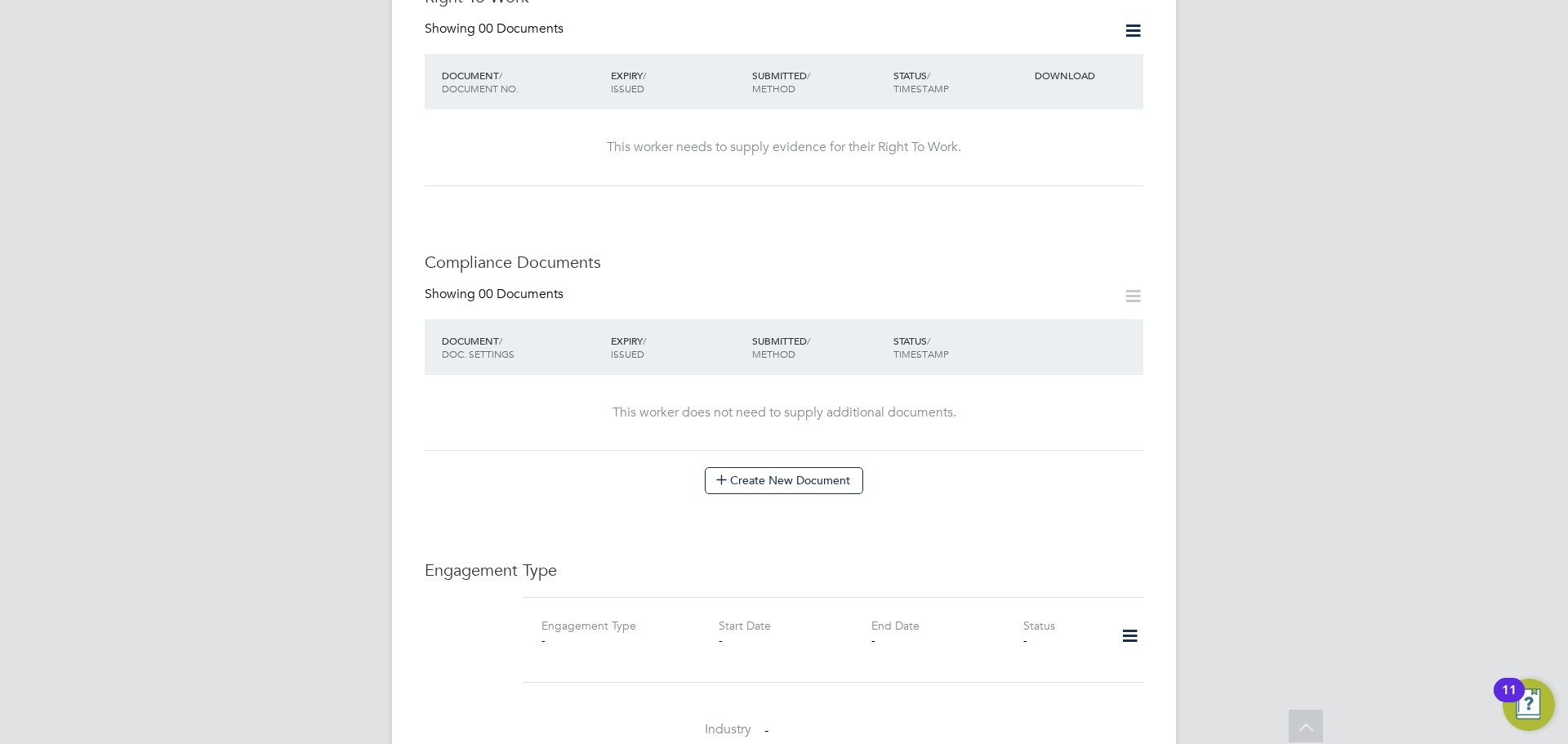
scroll to position [735, 0]
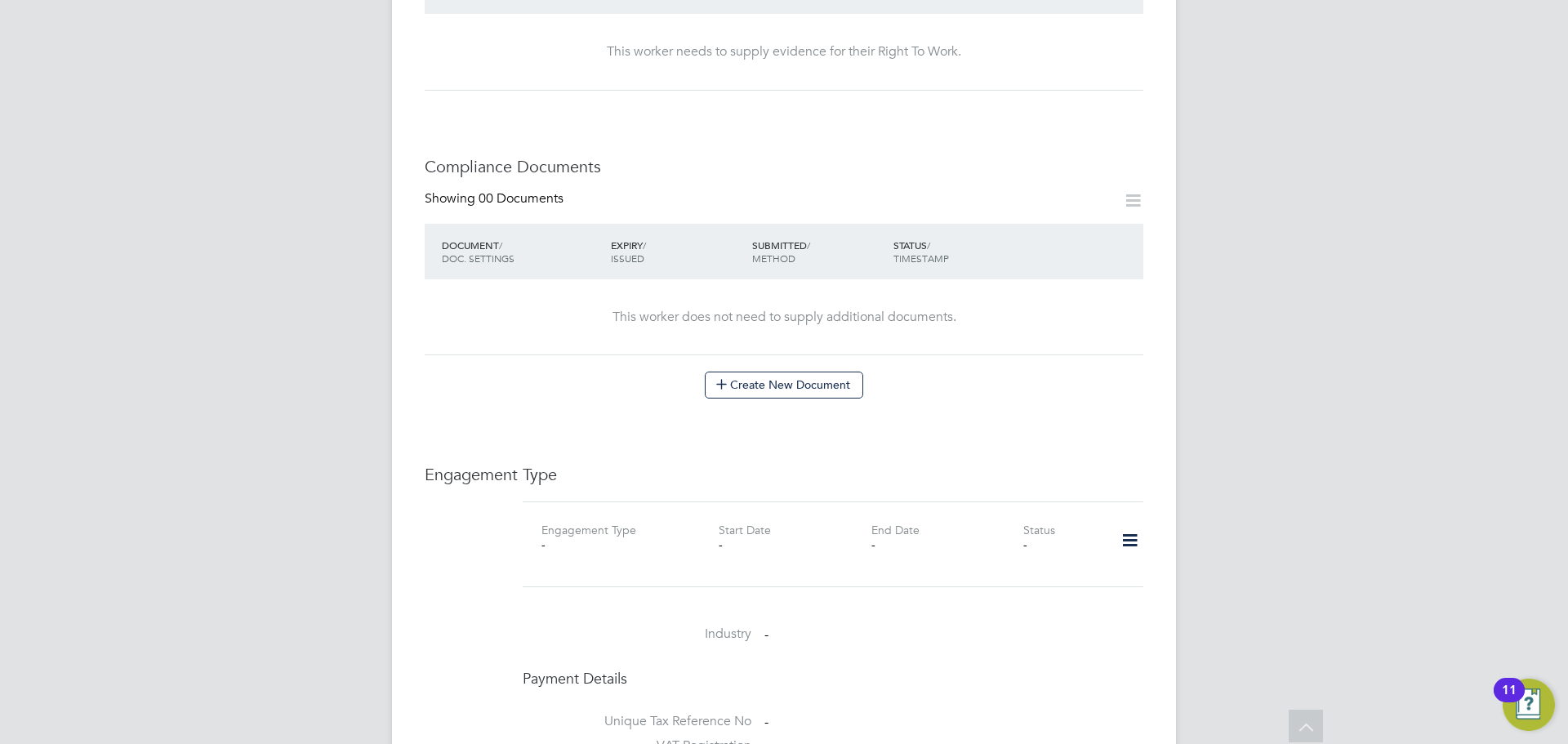
click at [1139, 522] on icon at bounding box center [1130, 541] width 28 height 38
click at [1076, 578] on li "Add Engagement Type" at bounding box center [1046, 577] width 186 height 23
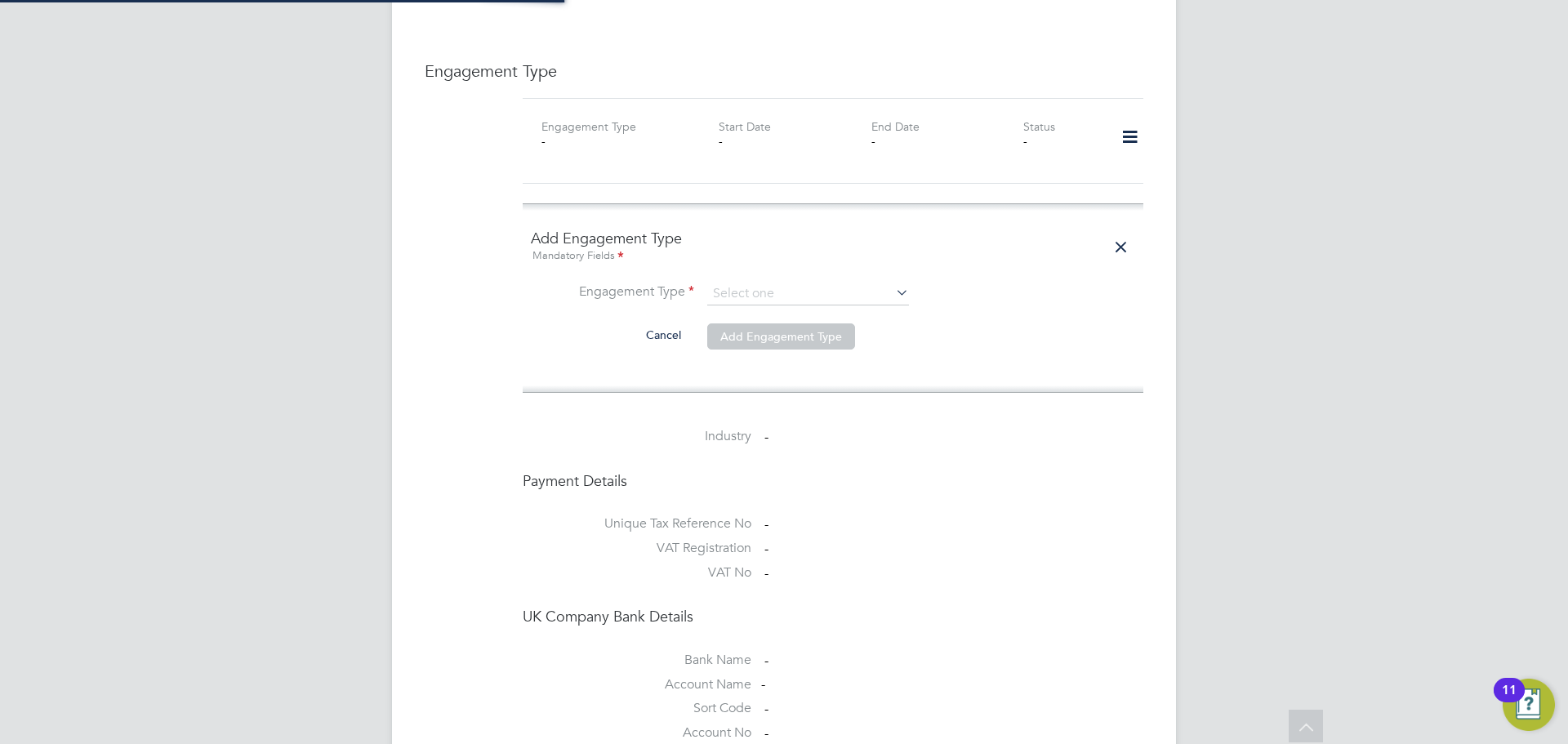
scroll to position [1143, 0]
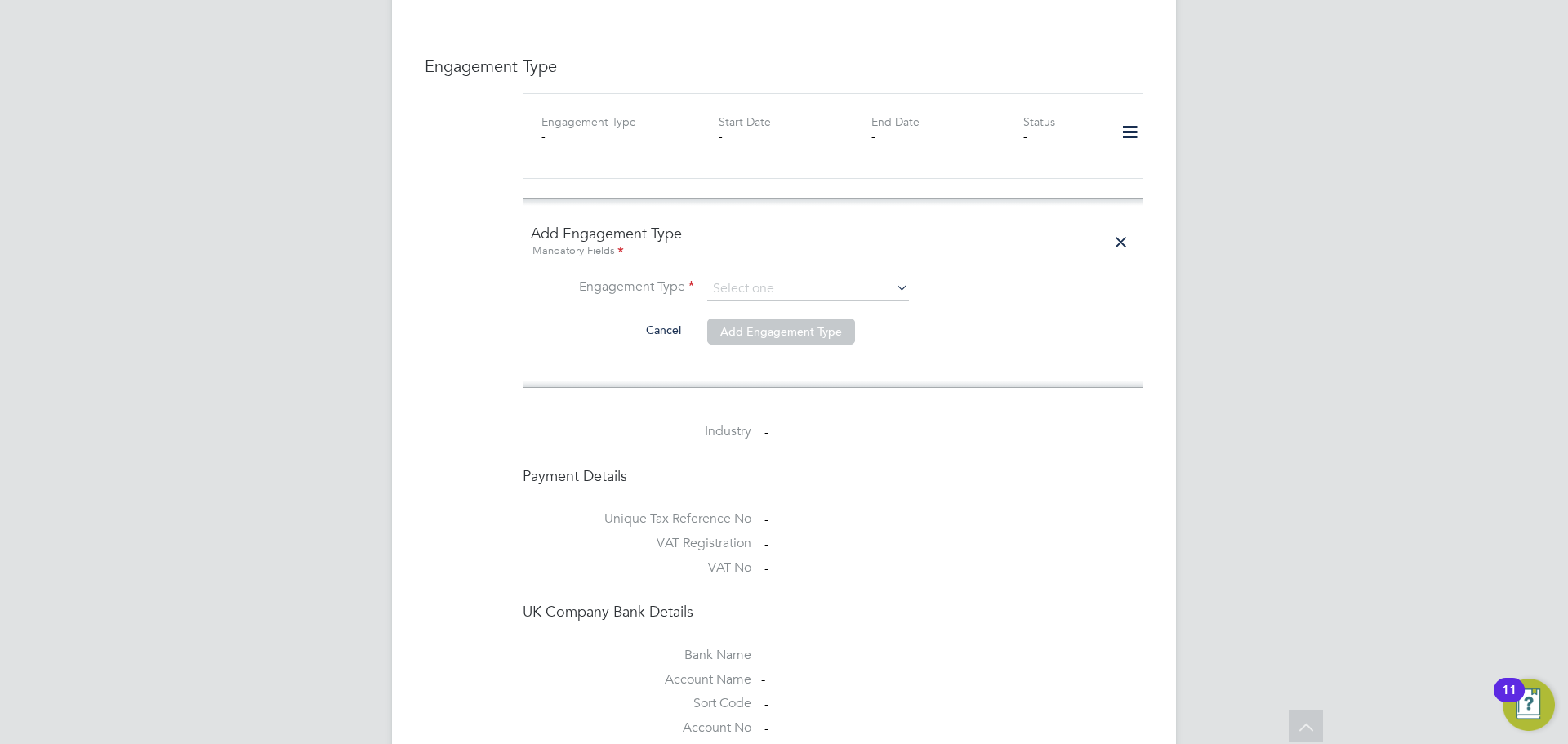
click at [832, 242] on div "Mandatory Fields" at bounding box center [833, 251] width 604 height 18
click at [829, 277] on input at bounding box center [808, 289] width 202 height 23
click at [793, 296] on li "PAYE Direct" at bounding box center [808, 303] width 204 height 24
type input "PAYE Direct"
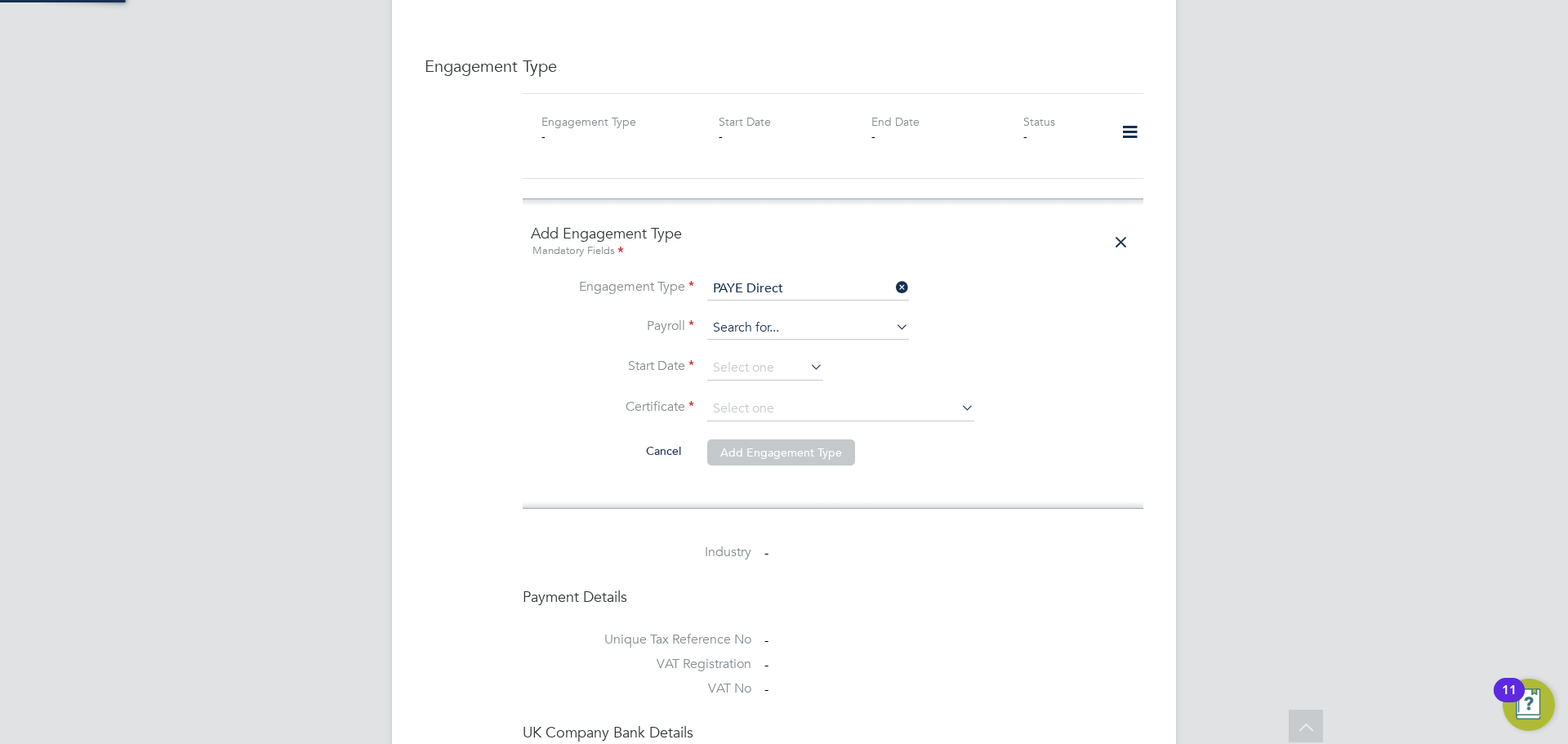
click at [804, 317] on input at bounding box center [808, 328] width 202 height 23
click at [805, 313] on li "Umbrella PAYE" at bounding box center [808, 318] width 204 height 24
type input "Umbrella PAYE"
click at [793, 356] on input at bounding box center [765, 368] width 116 height 25
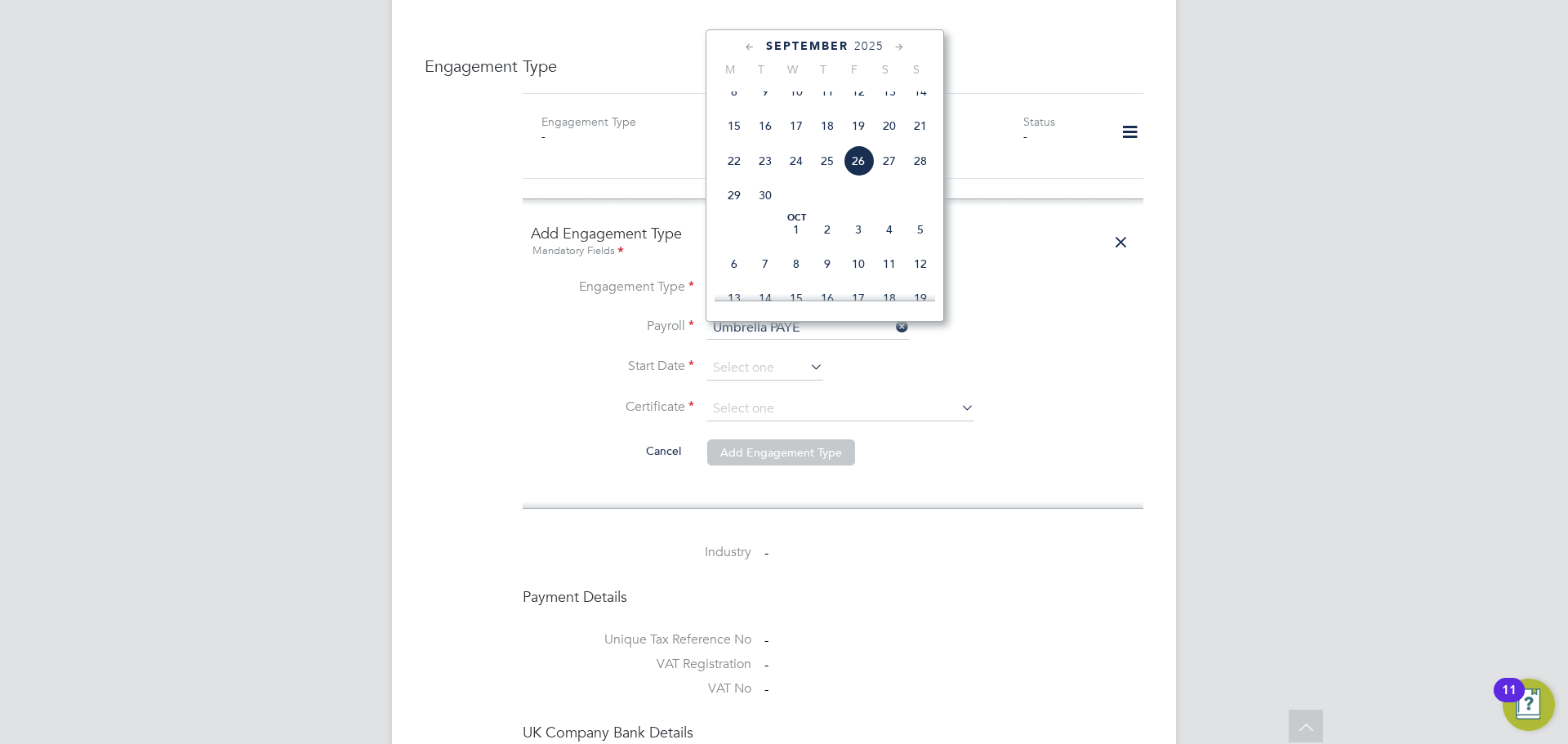
click at [874, 176] on span "27" at bounding box center [889, 161] width 31 height 31
type input "[DATE]"
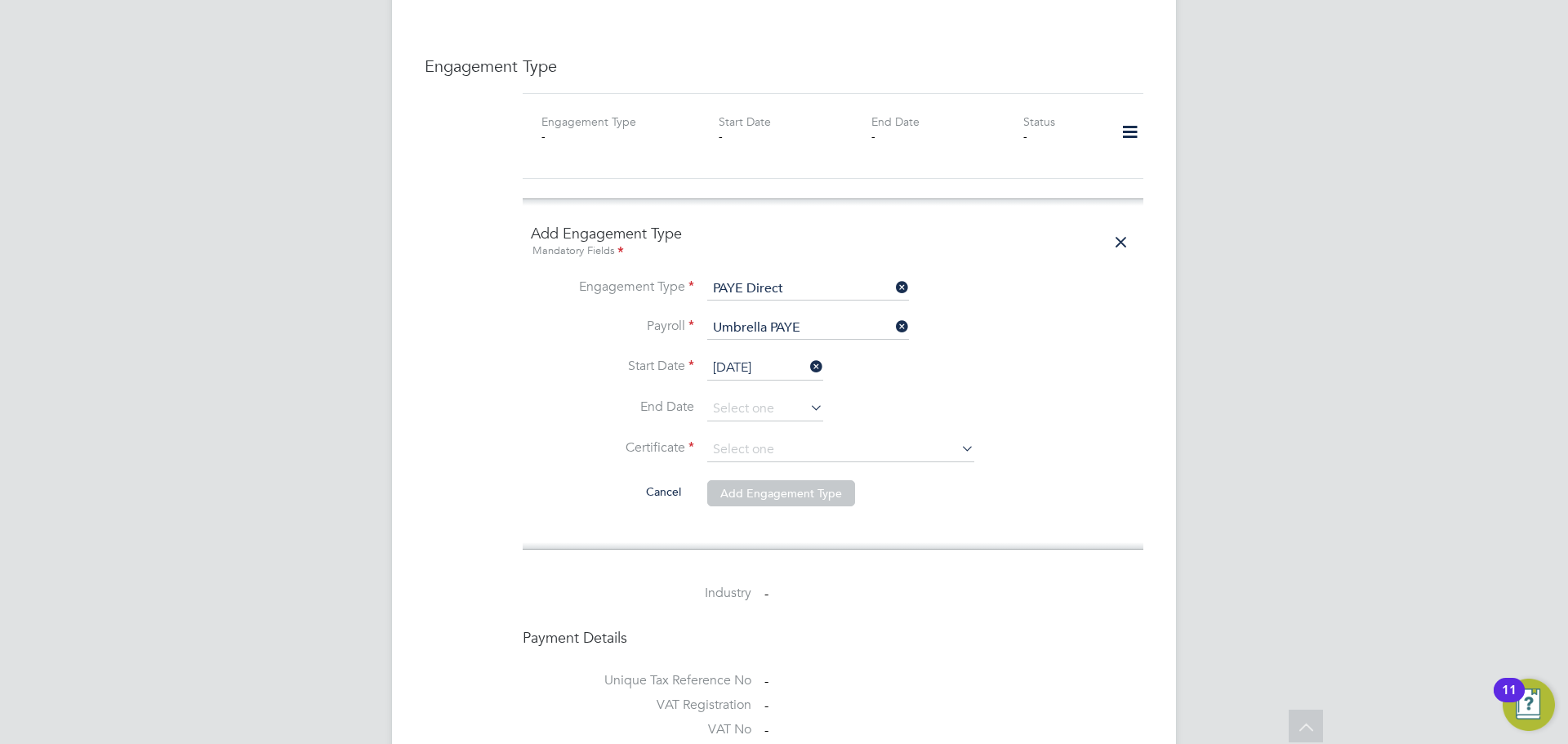
click at [831, 438] on li "Certificate" at bounding box center [833, 459] width 604 height 41
click at [831, 438] on input at bounding box center [840, 450] width 267 height 25
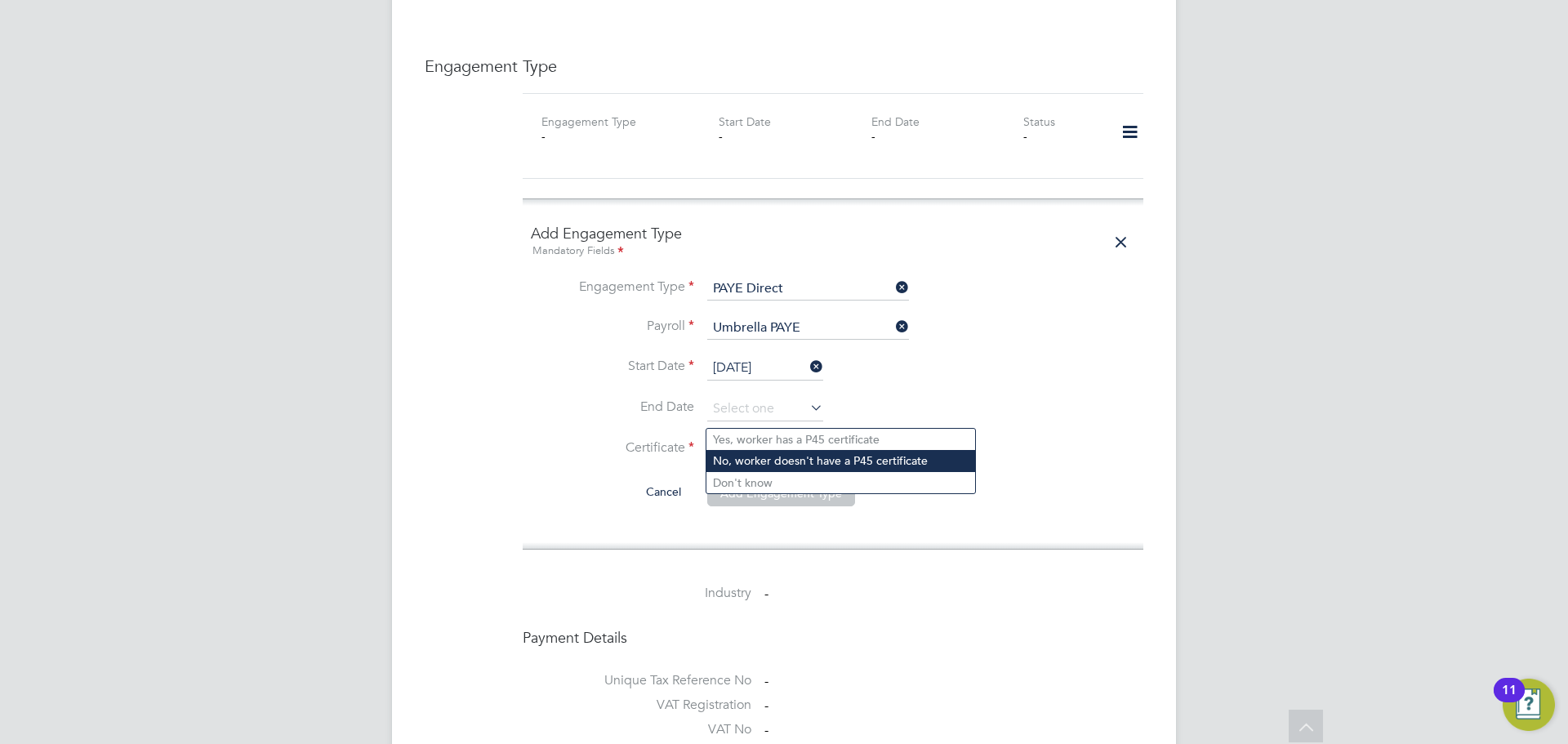
click at [824, 454] on li "No, worker doesn't have a P45 certificate" at bounding box center [840, 461] width 269 height 21
type input "No, worker doesn't have a P45 certificate"
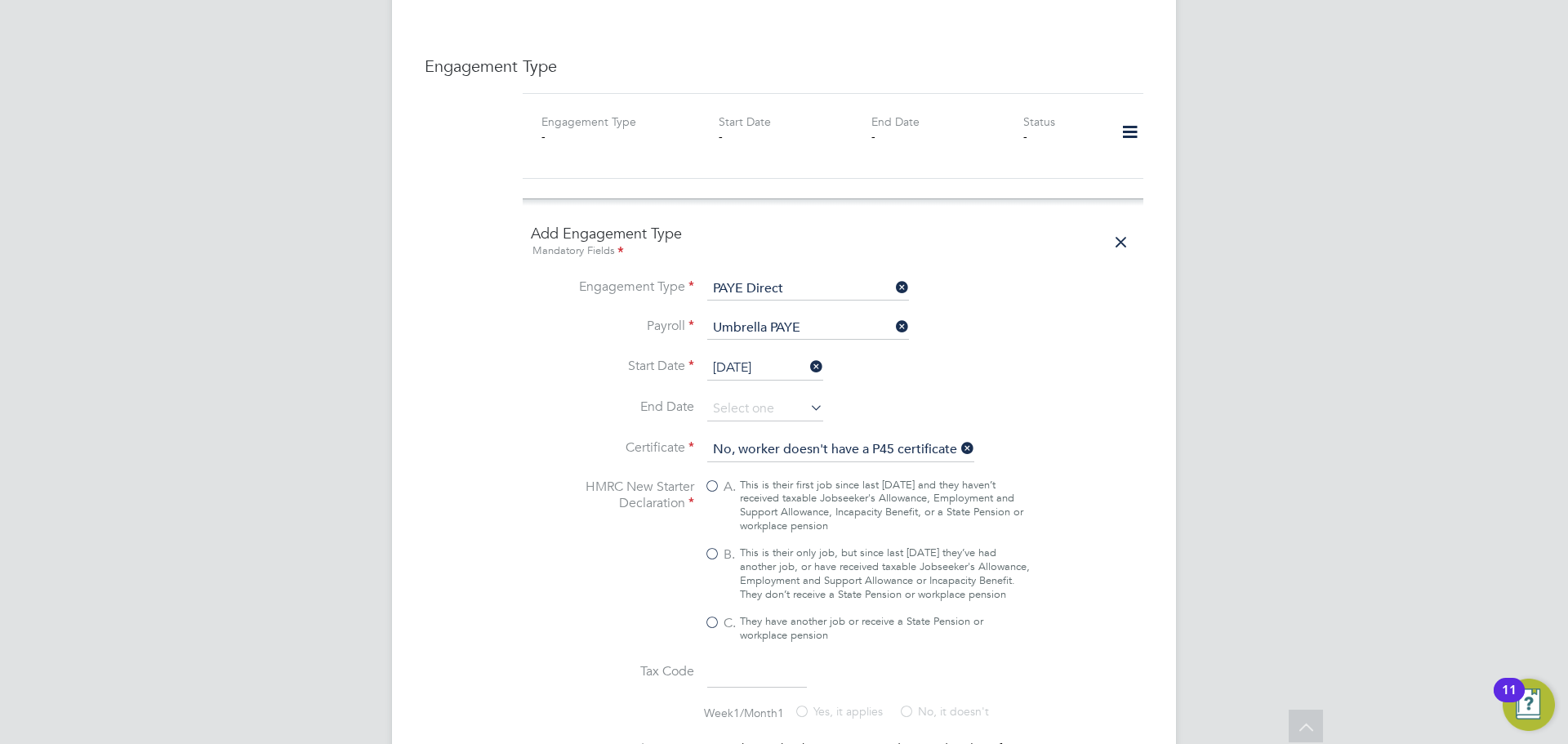
click at [796, 546] on div "This is their only job, but since last 6 April they’ve had another job, or have…" at bounding box center [885, 574] width 290 height 56
click at [0, 0] on input "B. This is their only job, but since last 6 April they’ve had another job, or h…" at bounding box center [0, 0] width 0 height 0
type input "1257L"
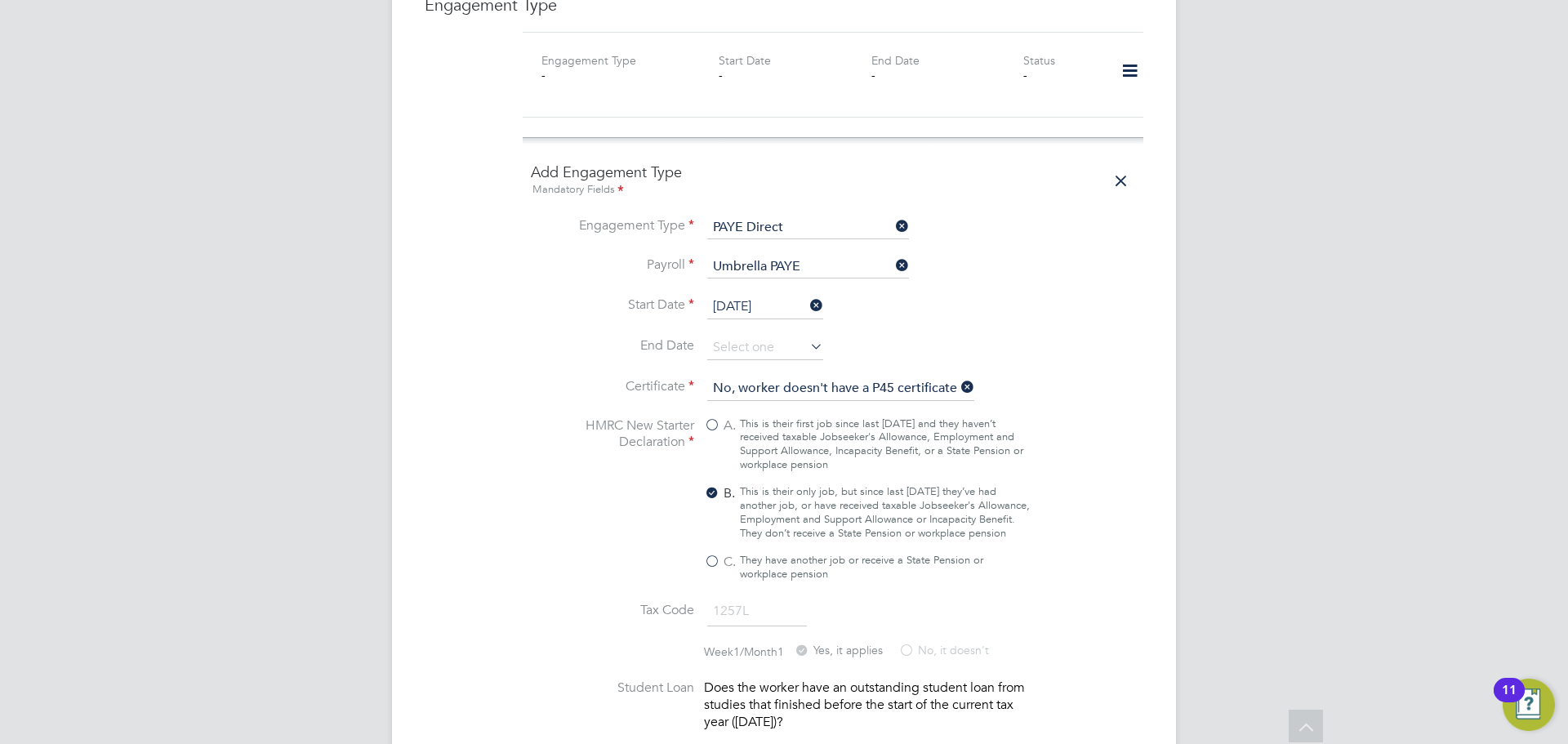
scroll to position [1470, 0]
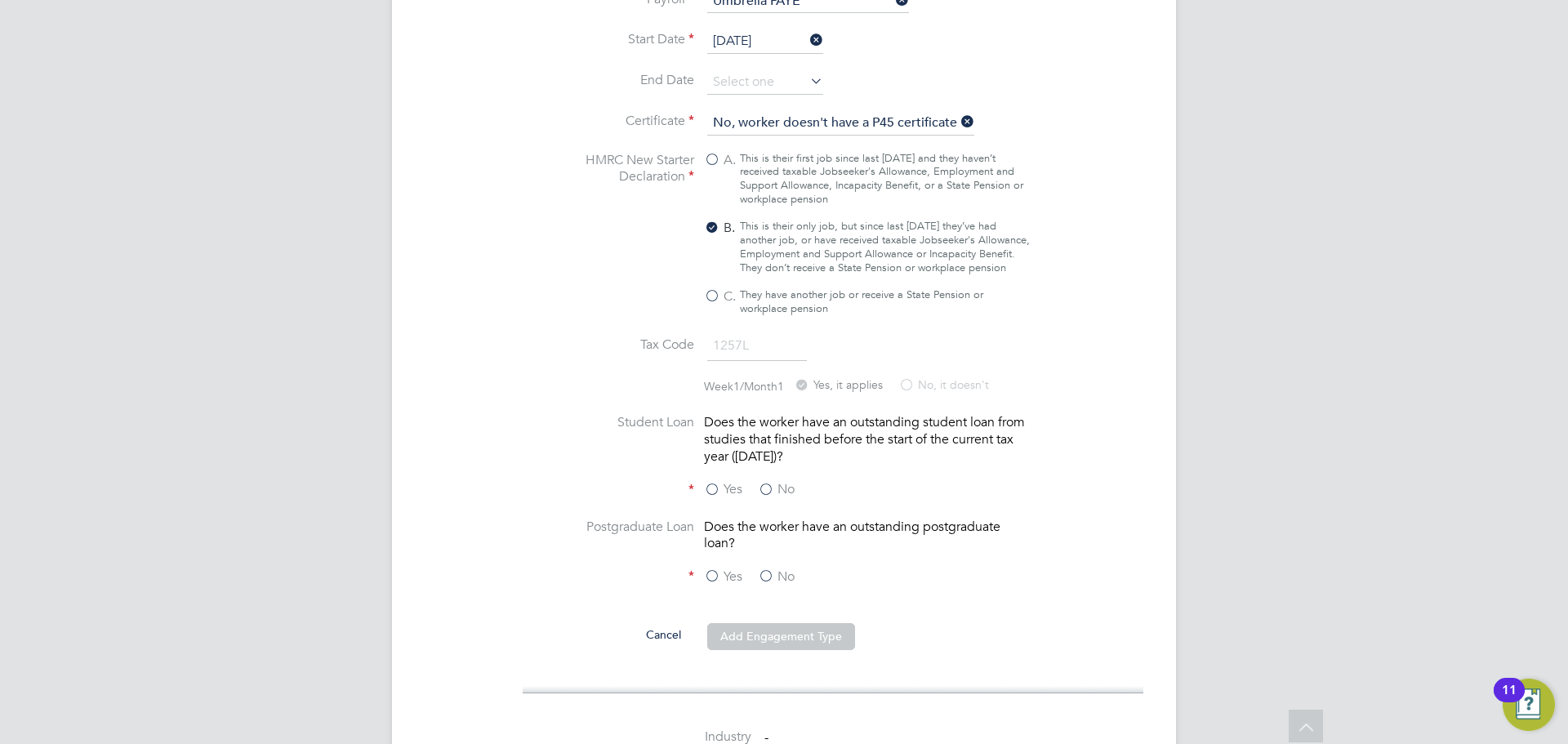
click at [795, 481] on div "Yes No" at bounding box center [827, 491] width 245 height 21
click at [761, 568] on label "No" at bounding box center [776, 577] width 37 height 17
click at [0, 0] on input "No" at bounding box center [0, 0] width 0 height 0
click at [769, 481] on label "No" at bounding box center [776, 490] width 37 height 17
click at [0, 0] on input "No" at bounding box center [0, 0] width 0 height 0
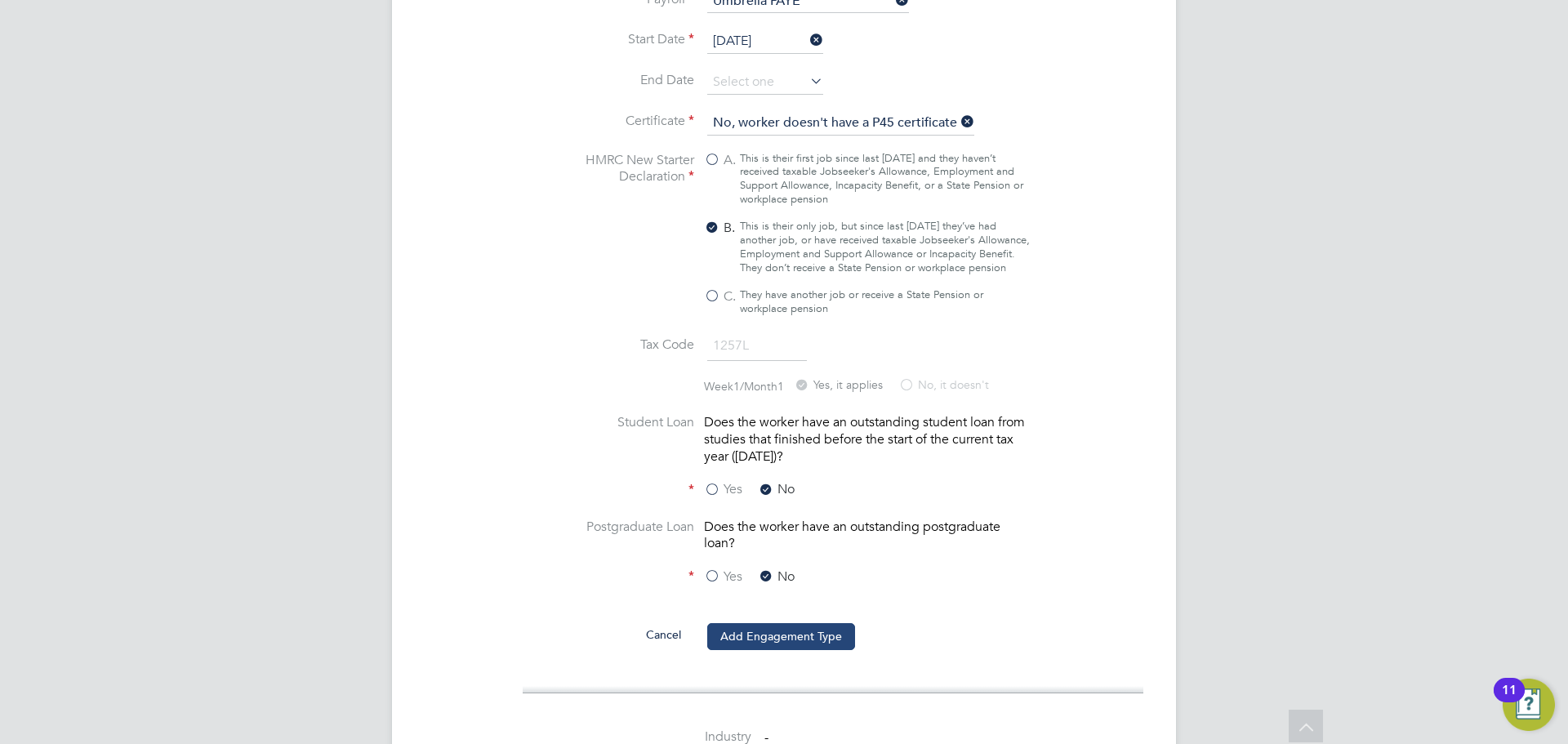
click at [791, 623] on button "Add Engagement Type" at bounding box center [781, 636] width 148 height 27
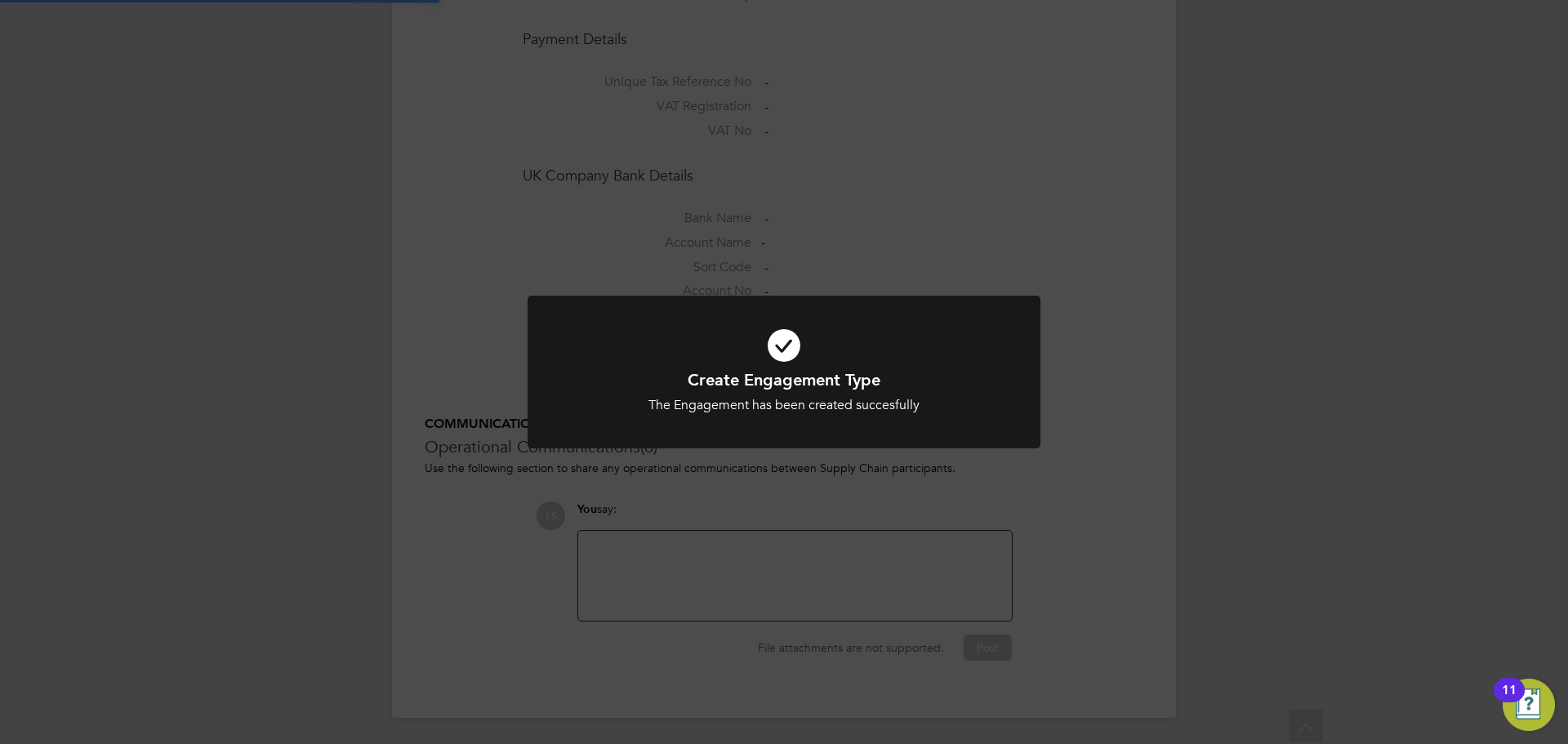
scroll to position [1342, 0]
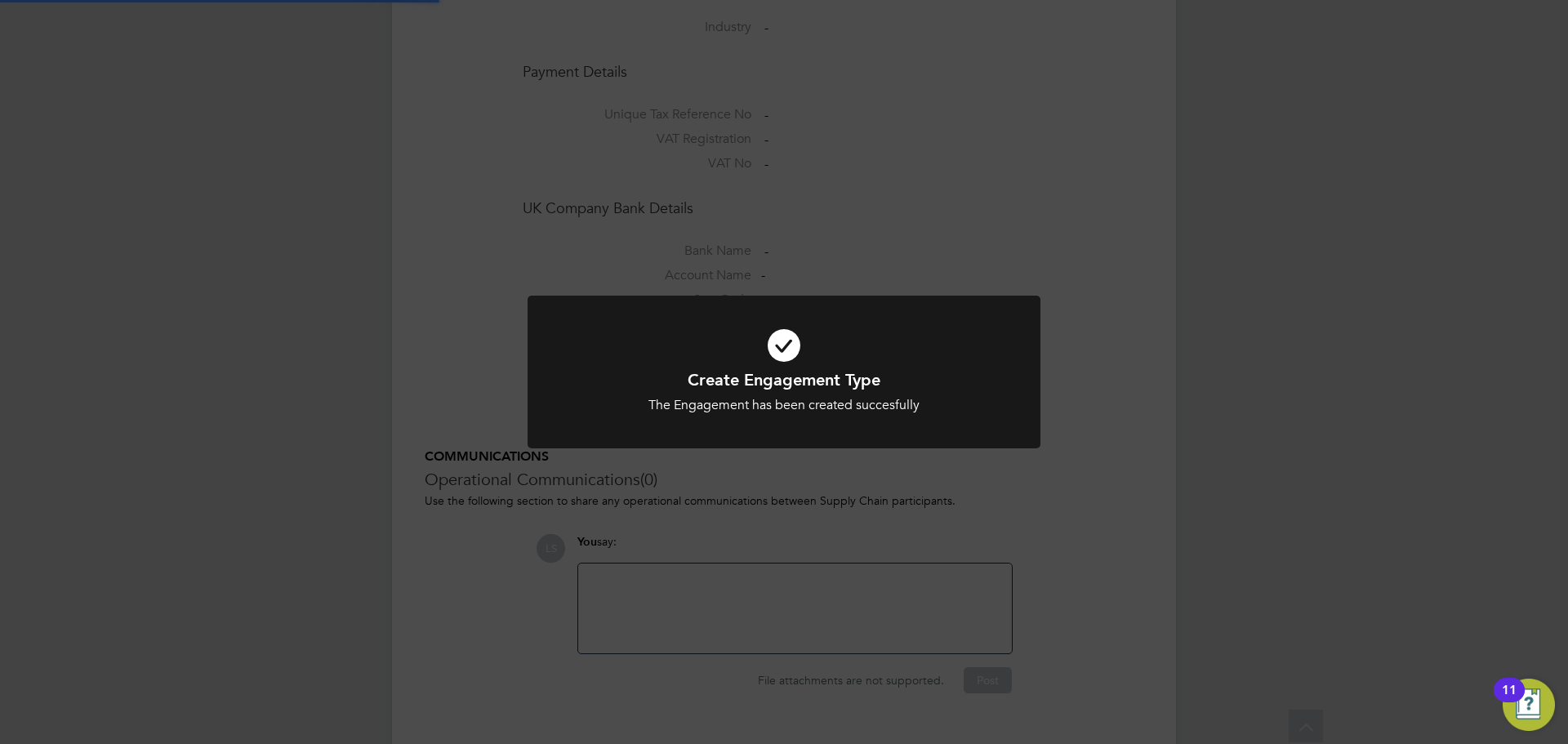
click at [1051, 295] on div "Create Engagement Type The Engagement has been created succesfully Cancel Okay" at bounding box center [784, 372] width 1568 height 744
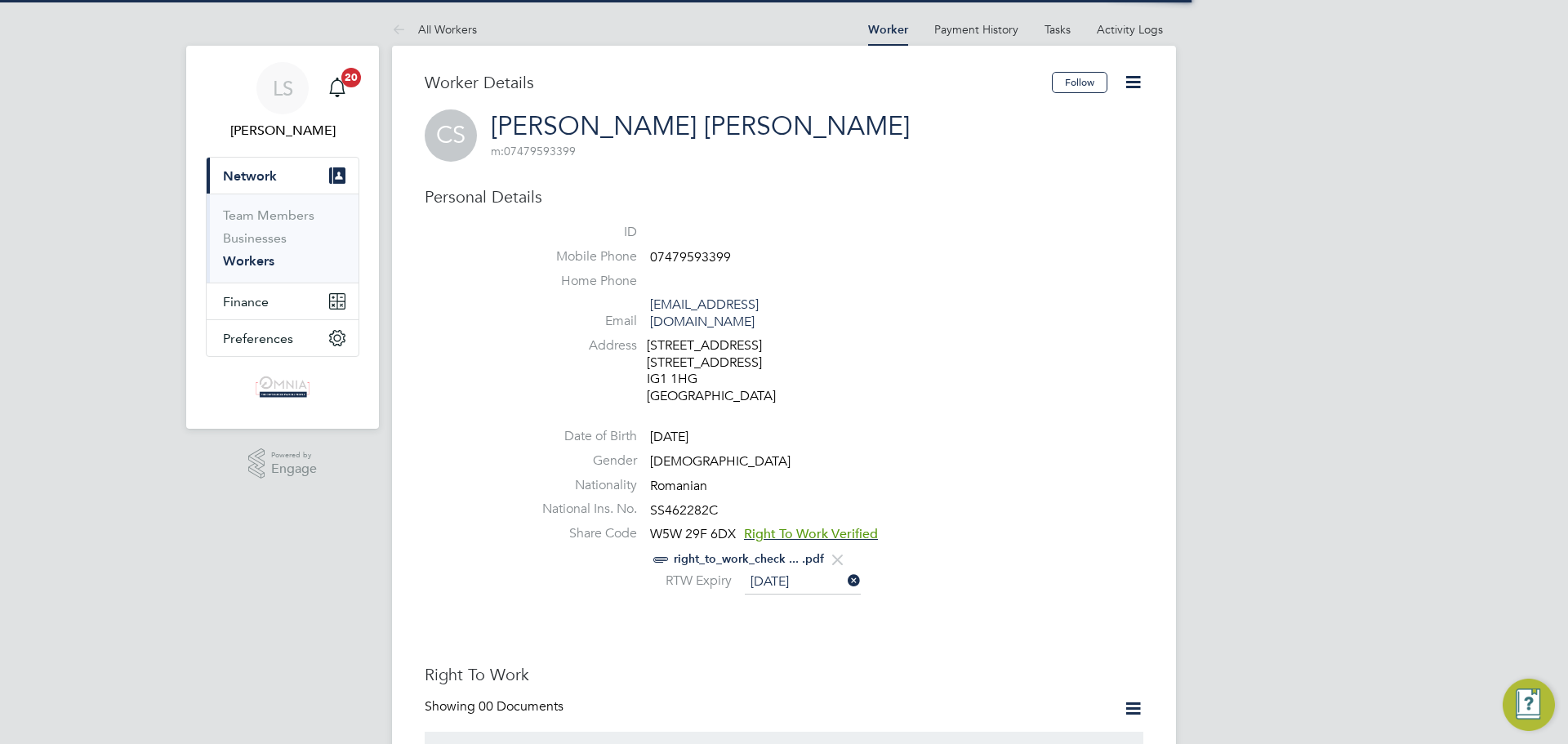
click at [724, 255] on span "07479593399" at bounding box center [691, 257] width 80 height 16
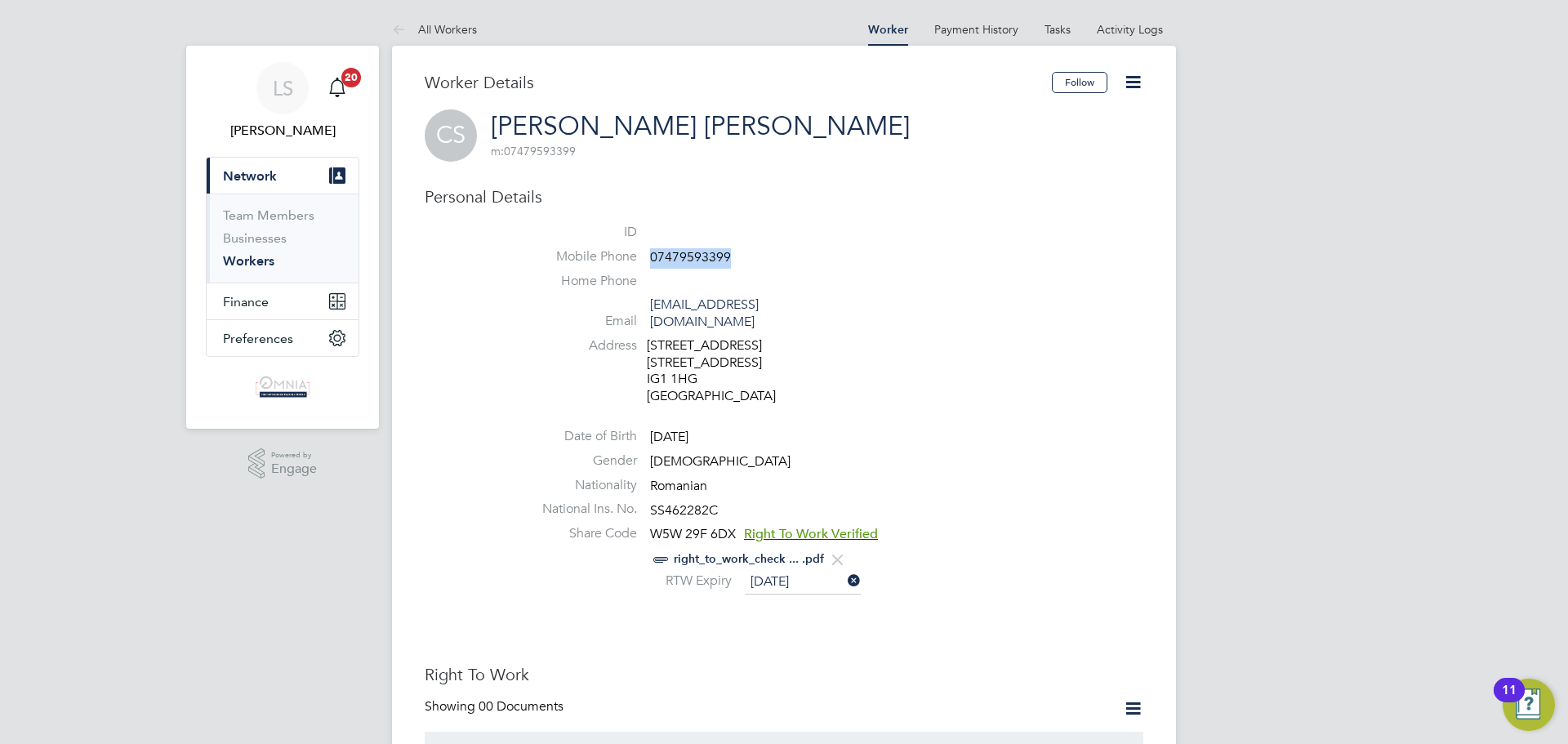
copy span "07479593399"
click at [1125, 90] on icon at bounding box center [1133, 82] width 21 height 21
click at [1038, 207] on li "Edit Personal Details e" at bounding box center [1041, 213] width 205 height 23
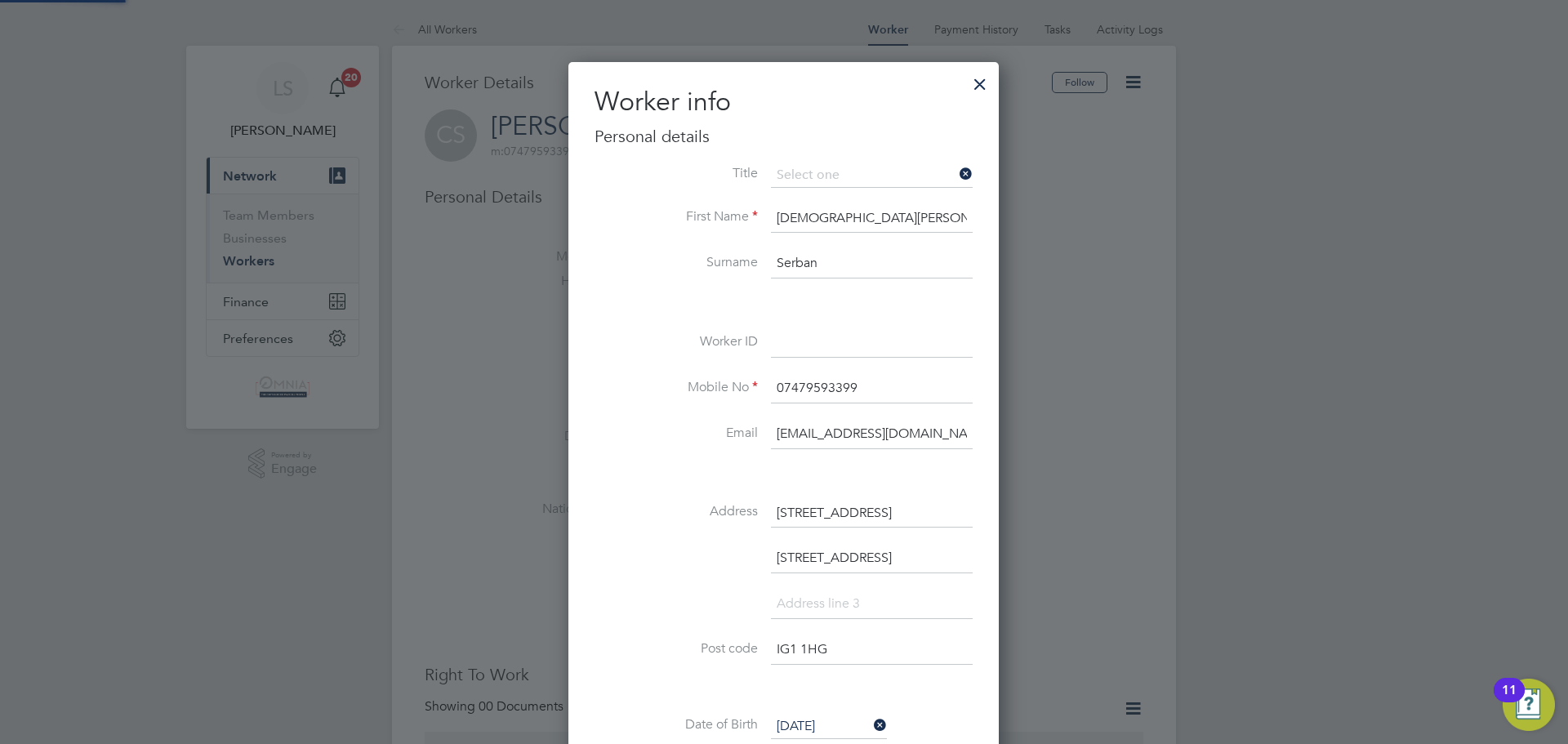
scroll to position [968, 432]
drag, startPoint x: 836, startPoint y: 326, endPoint x: 786, endPoint y: 328, distance: 50.0
click at [787, 323] on div "Title First Name Cristian Virgil Surname Serban Worker ID Mobile No 07479593399…" at bounding box center [784, 551] width 378 height 776
click at [791, 342] on input at bounding box center [872, 343] width 202 height 29
paste input "CIS40111"
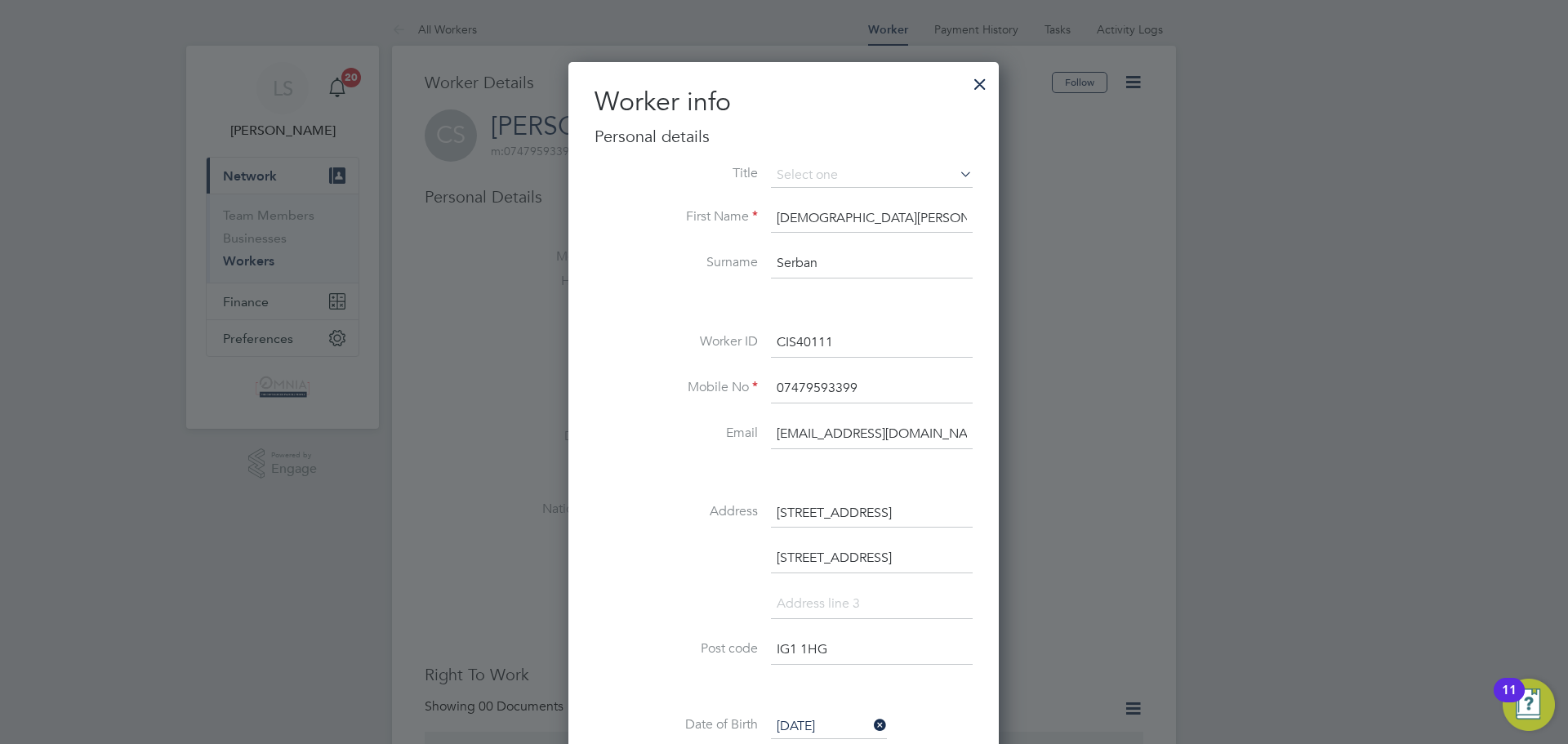
type input "CIS40111"
click at [868, 546] on input "21 Windsoar Road" at bounding box center [872, 559] width 202 height 29
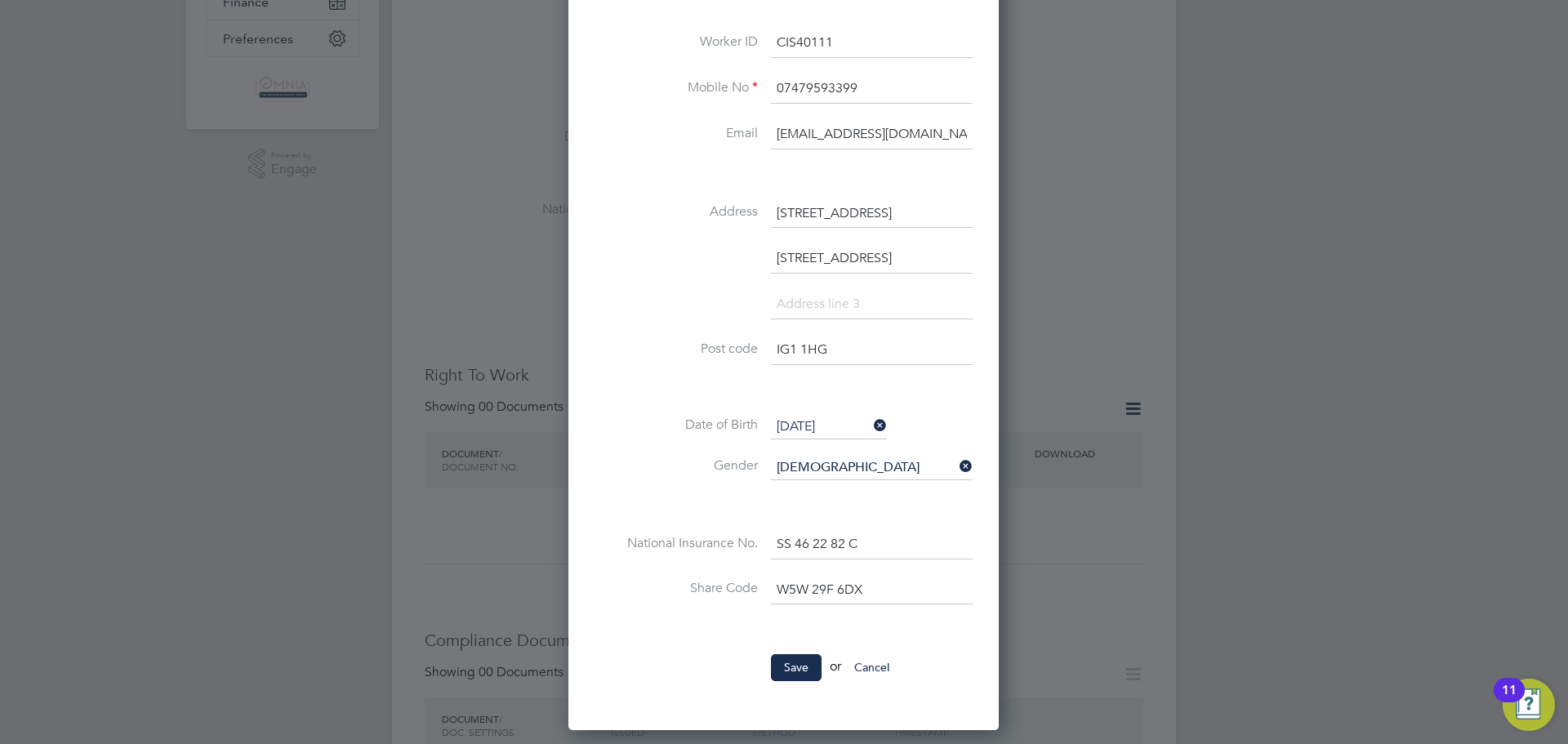
scroll to position [408, 0]
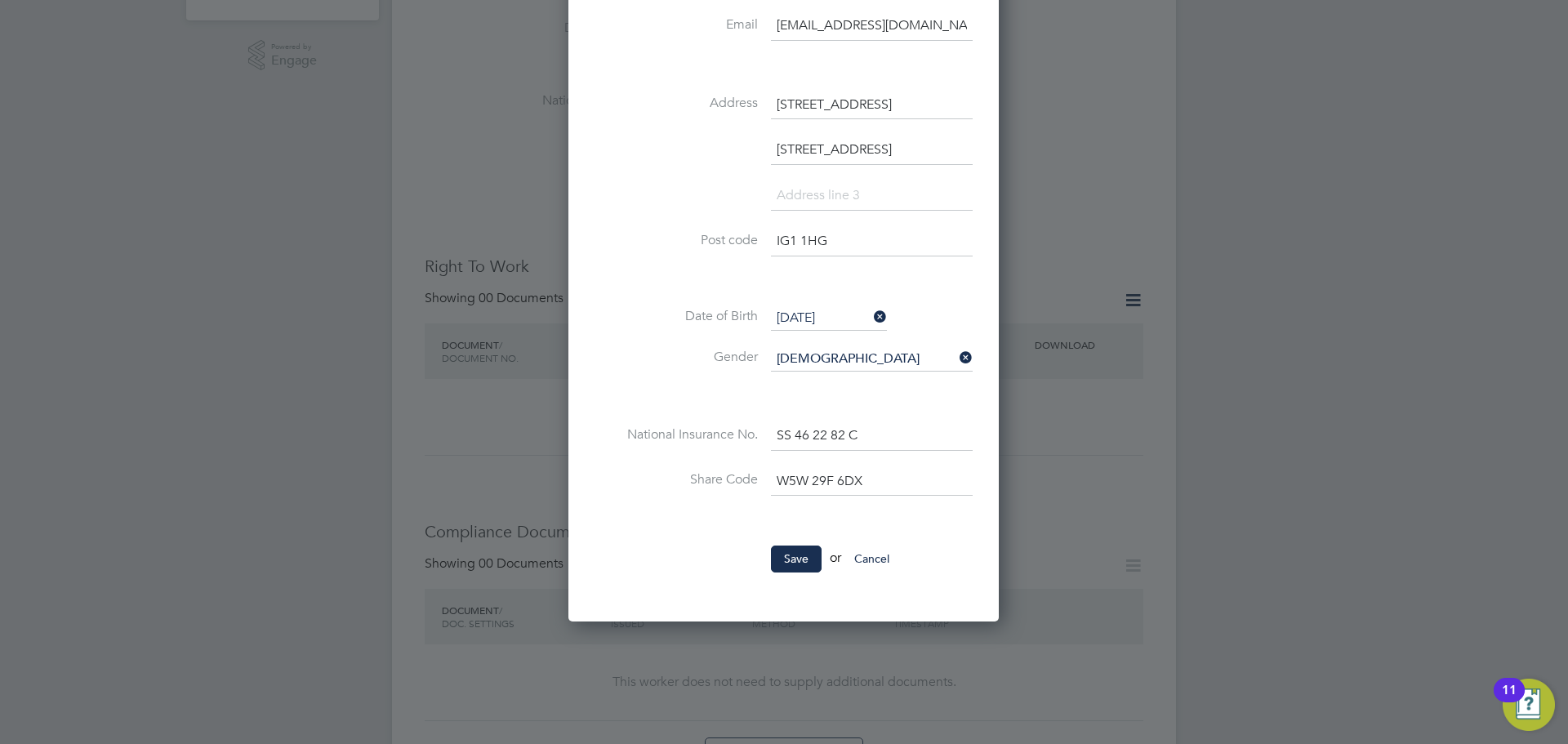
drag, startPoint x: 811, startPoint y: 552, endPoint x: 1138, endPoint y: 407, distance: 357.7
click at [811, 552] on button "Save" at bounding box center [796, 558] width 50 height 27
click at [1176, 339] on div "All Workers Worker Payment History Tasks Activity Logs Worker Payment History T…" at bounding box center [784, 664] width 784 height 2119
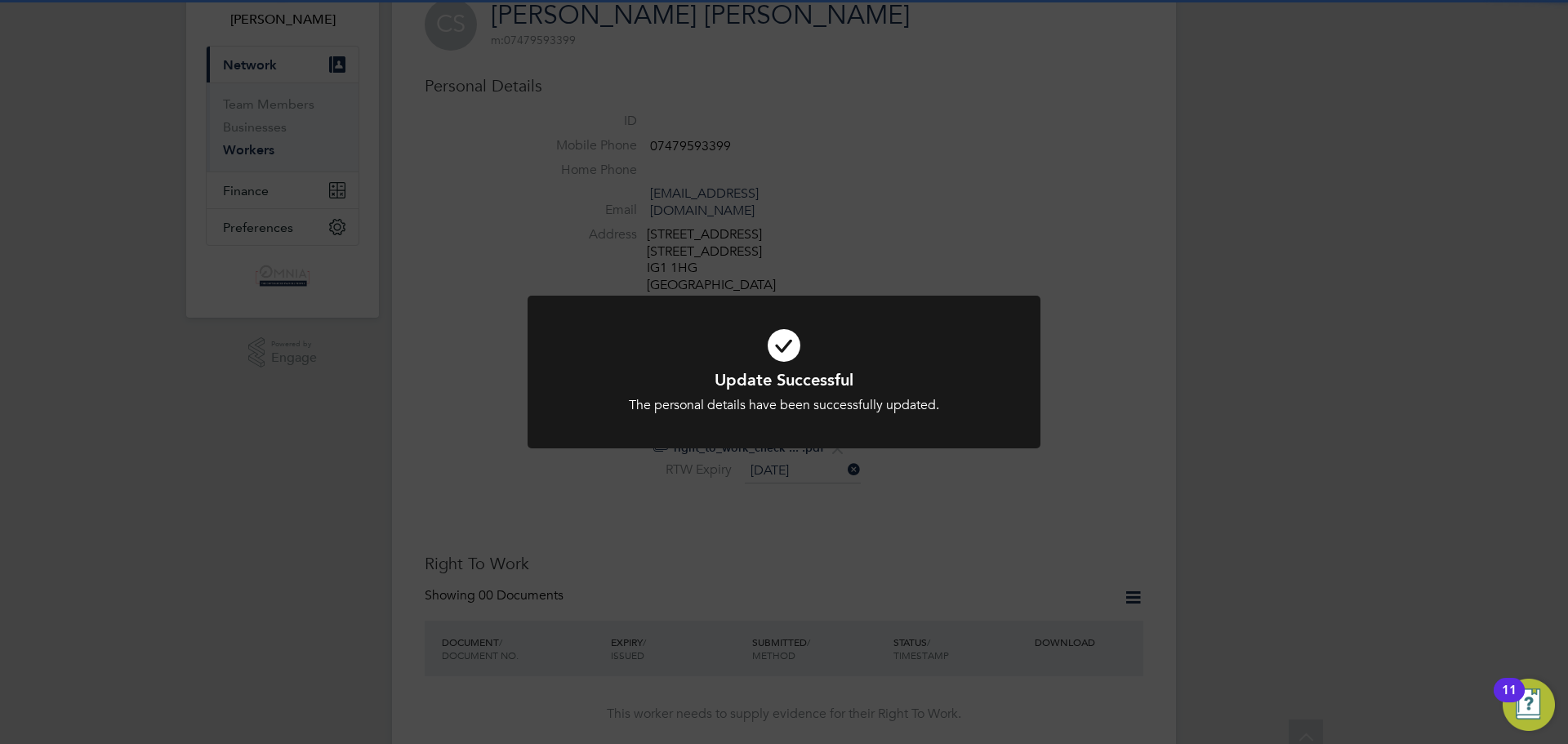
click at [1214, 359] on div "Update Successful The personal details have been successfully updated. Cancel O…" at bounding box center [784, 372] width 1568 height 744
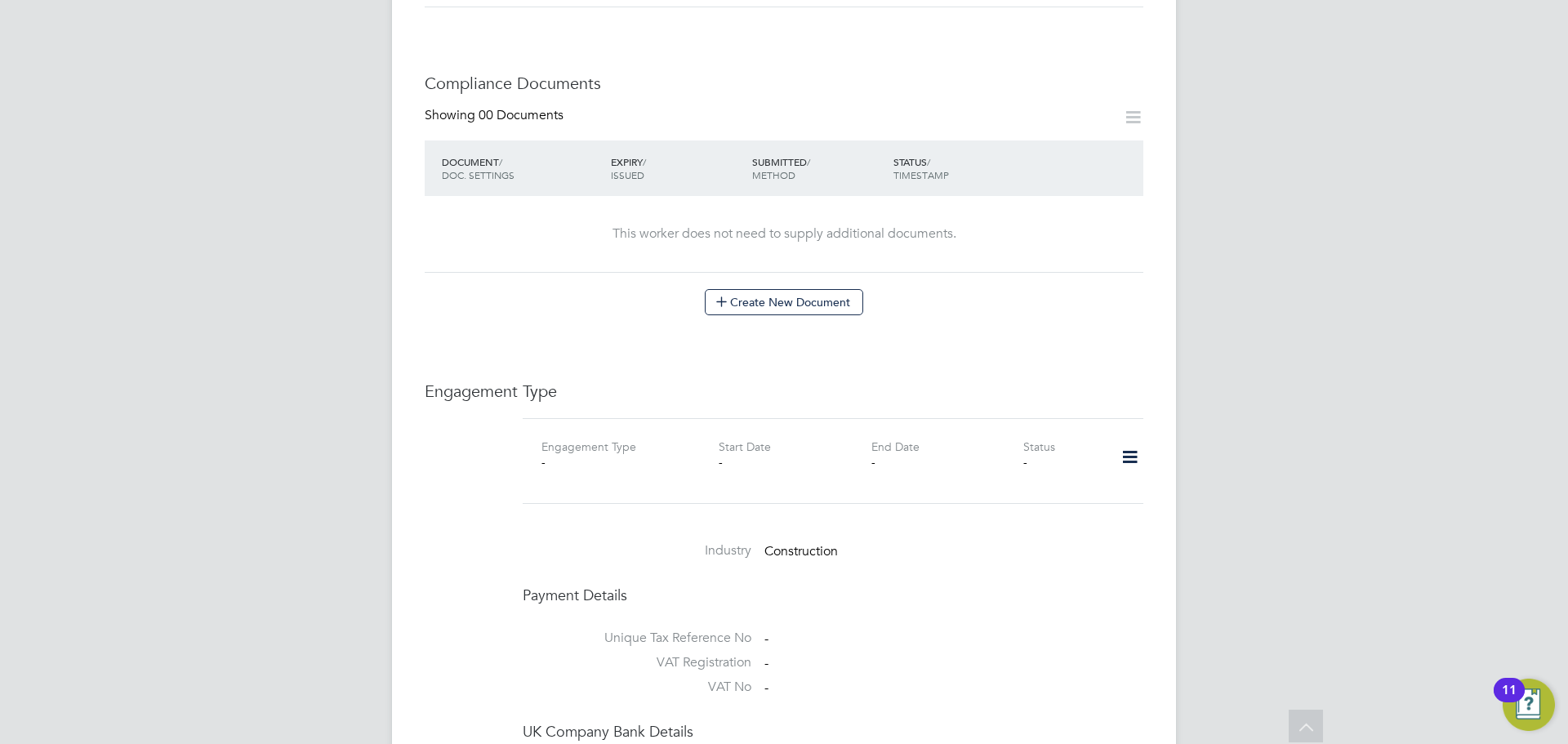
scroll to position [1000, 0]
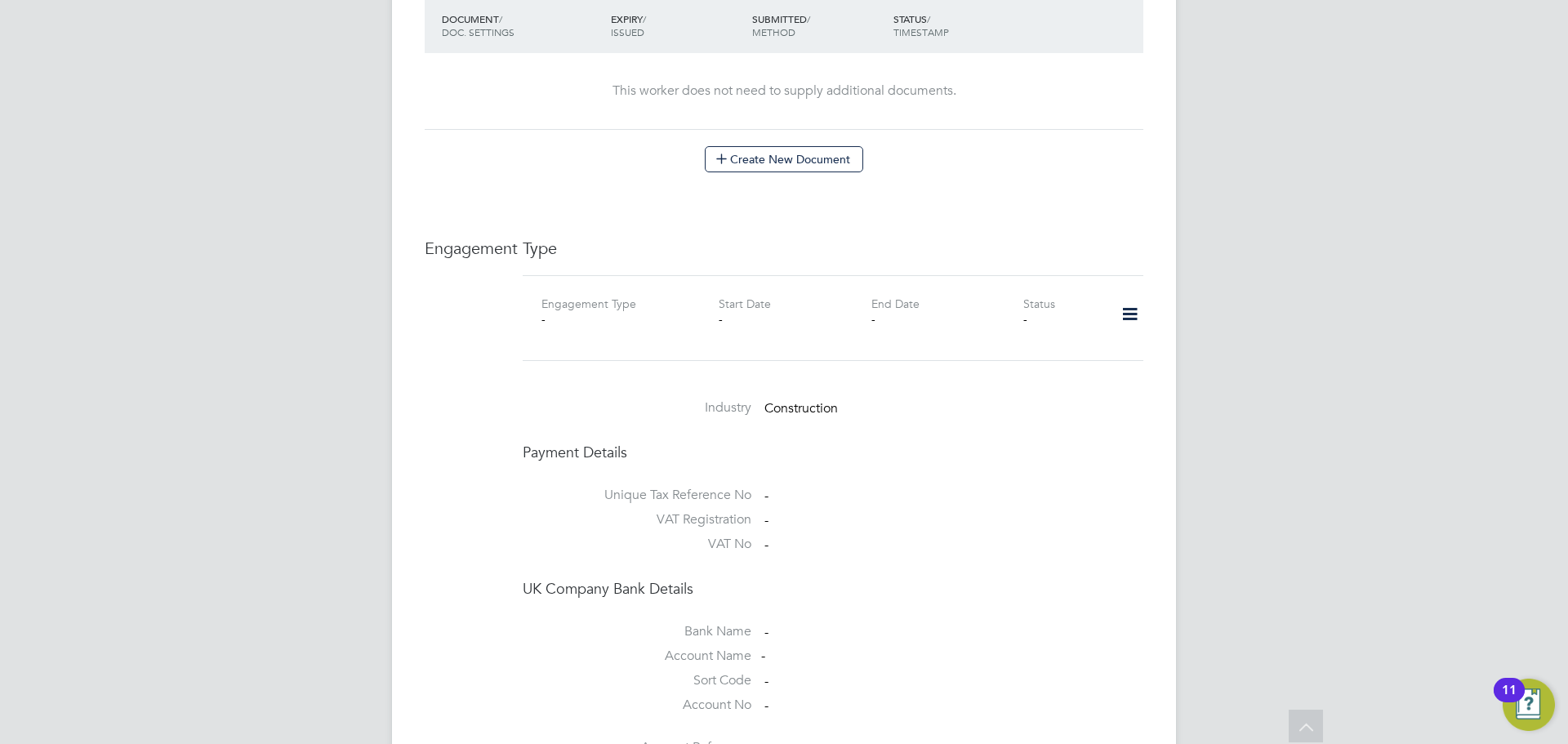
click at [1130, 295] on icon at bounding box center [1130, 314] width 28 height 38
click at [1020, 366] on li "Add Engagement Type" at bounding box center [1046, 368] width 186 height 23
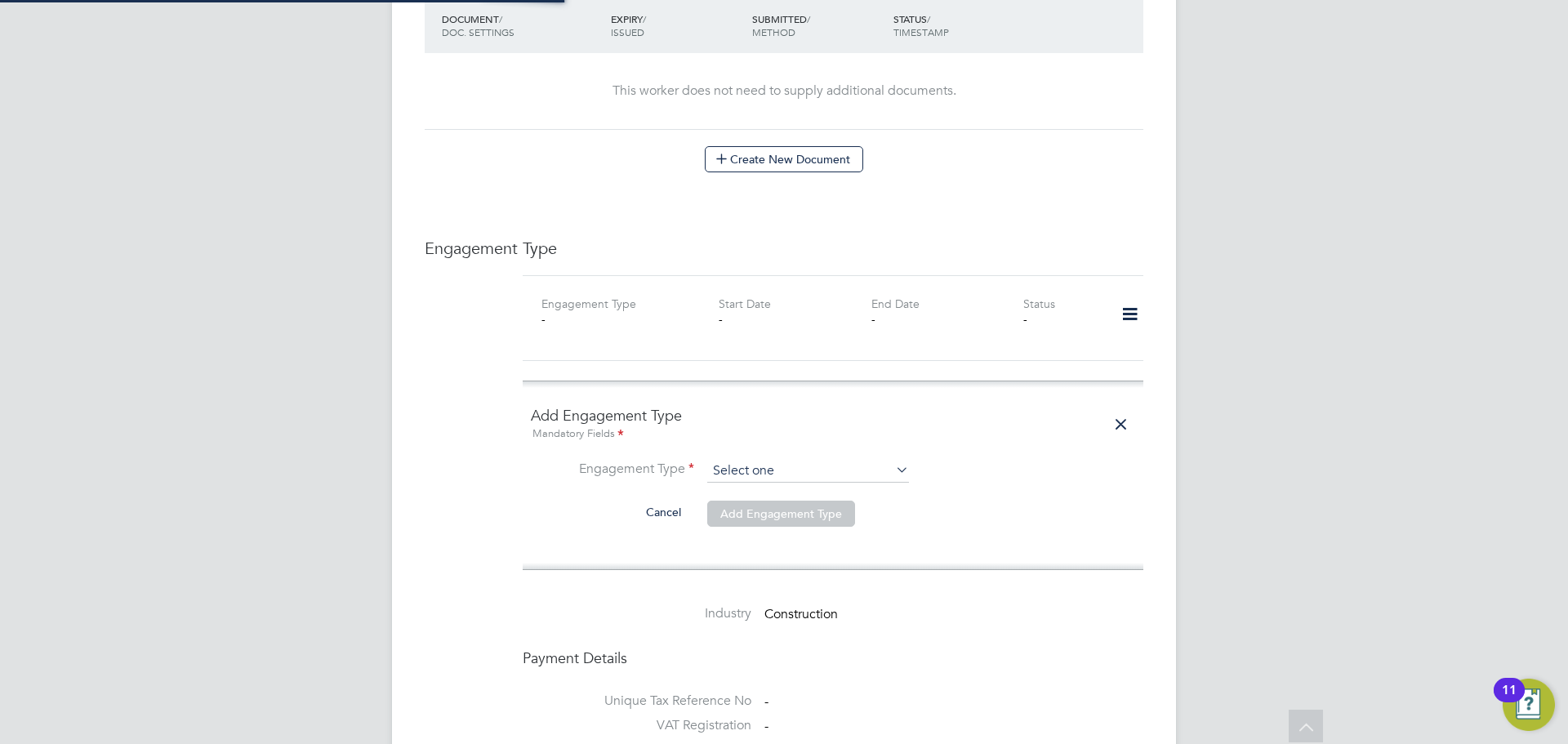
click at [834, 460] on input at bounding box center [808, 471] width 202 height 23
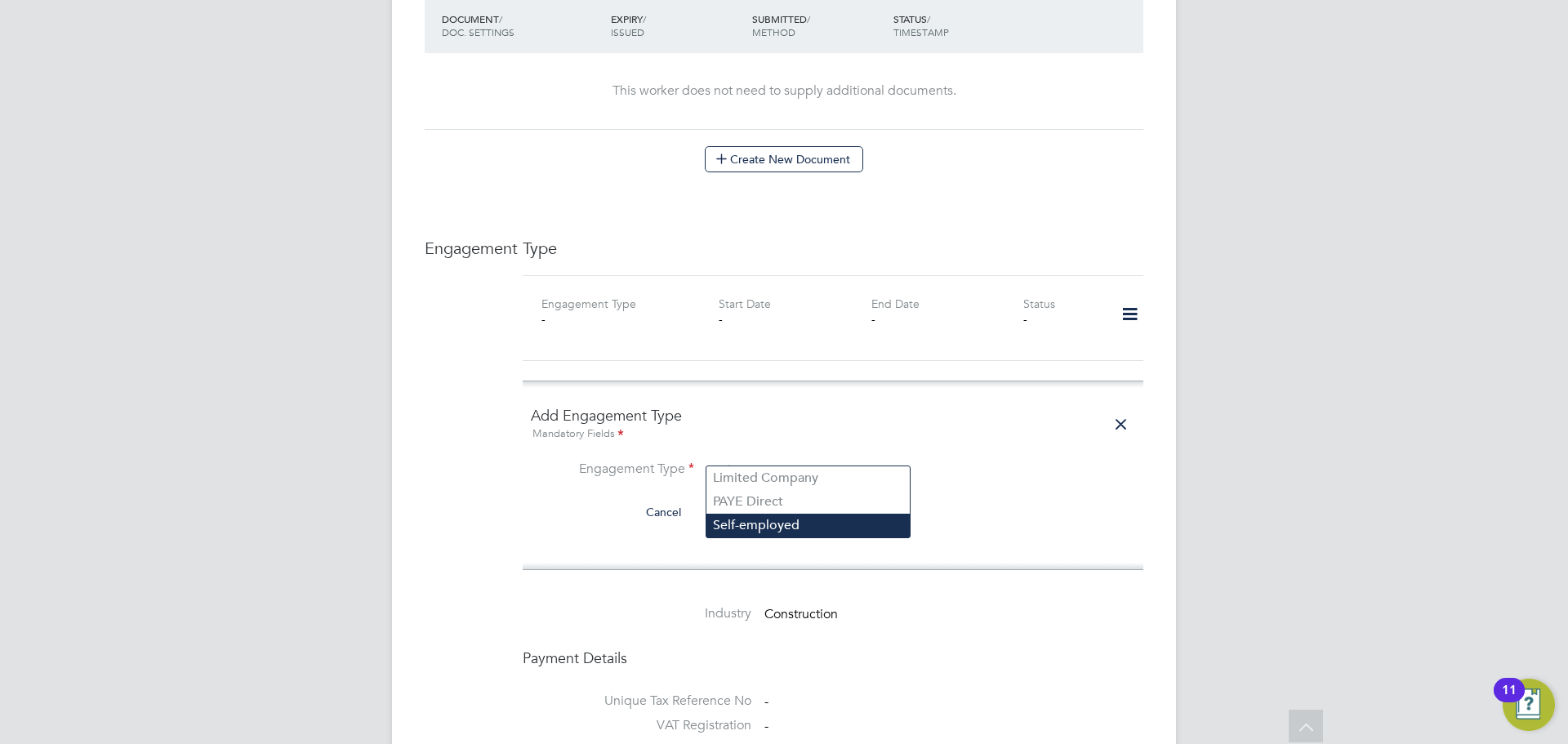
click at [812, 514] on li "Self-employed" at bounding box center [808, 526] width 204 height 24
type input "Self-employed"
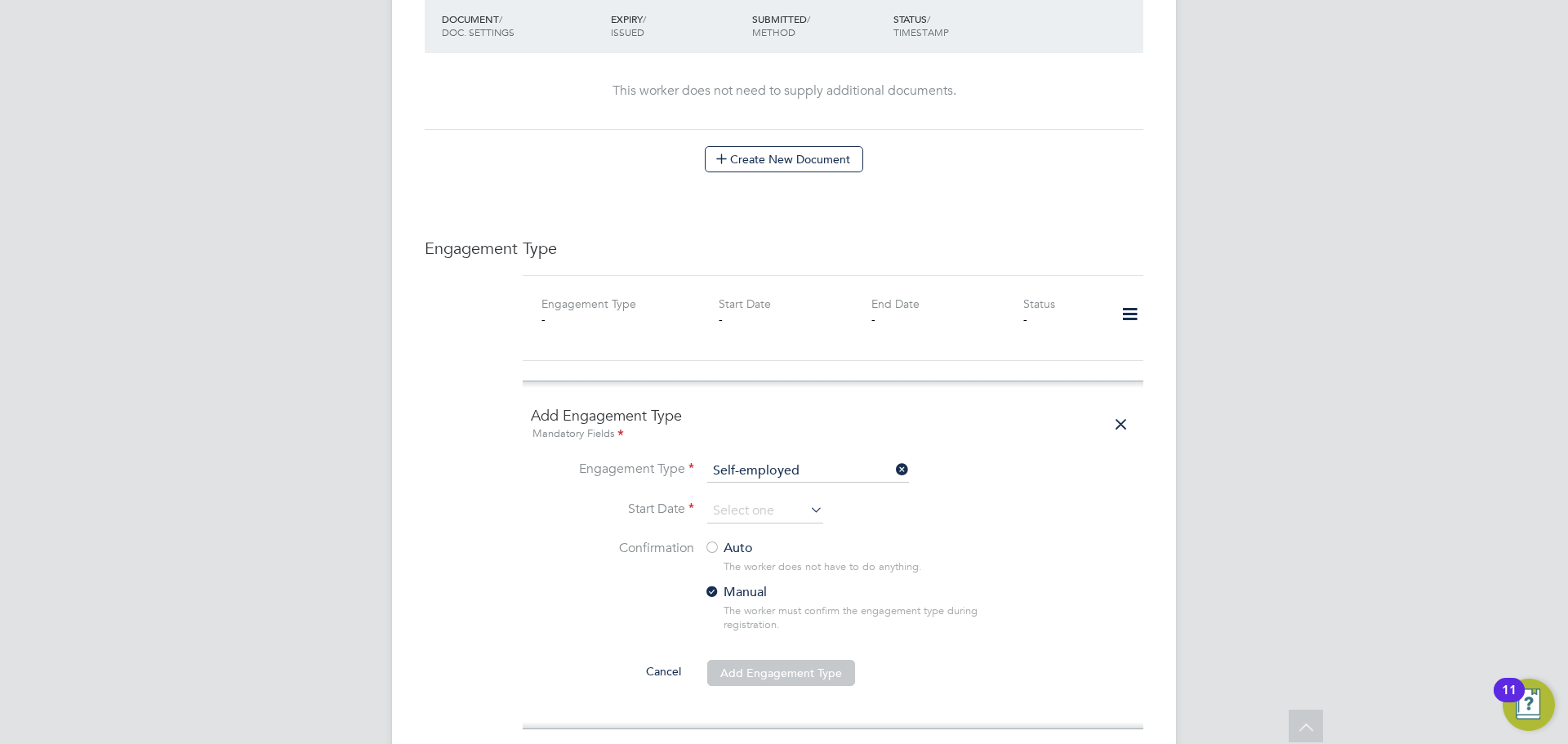
click at [807, 498] on icon at bounding box center [807, 509] width 0 height 23
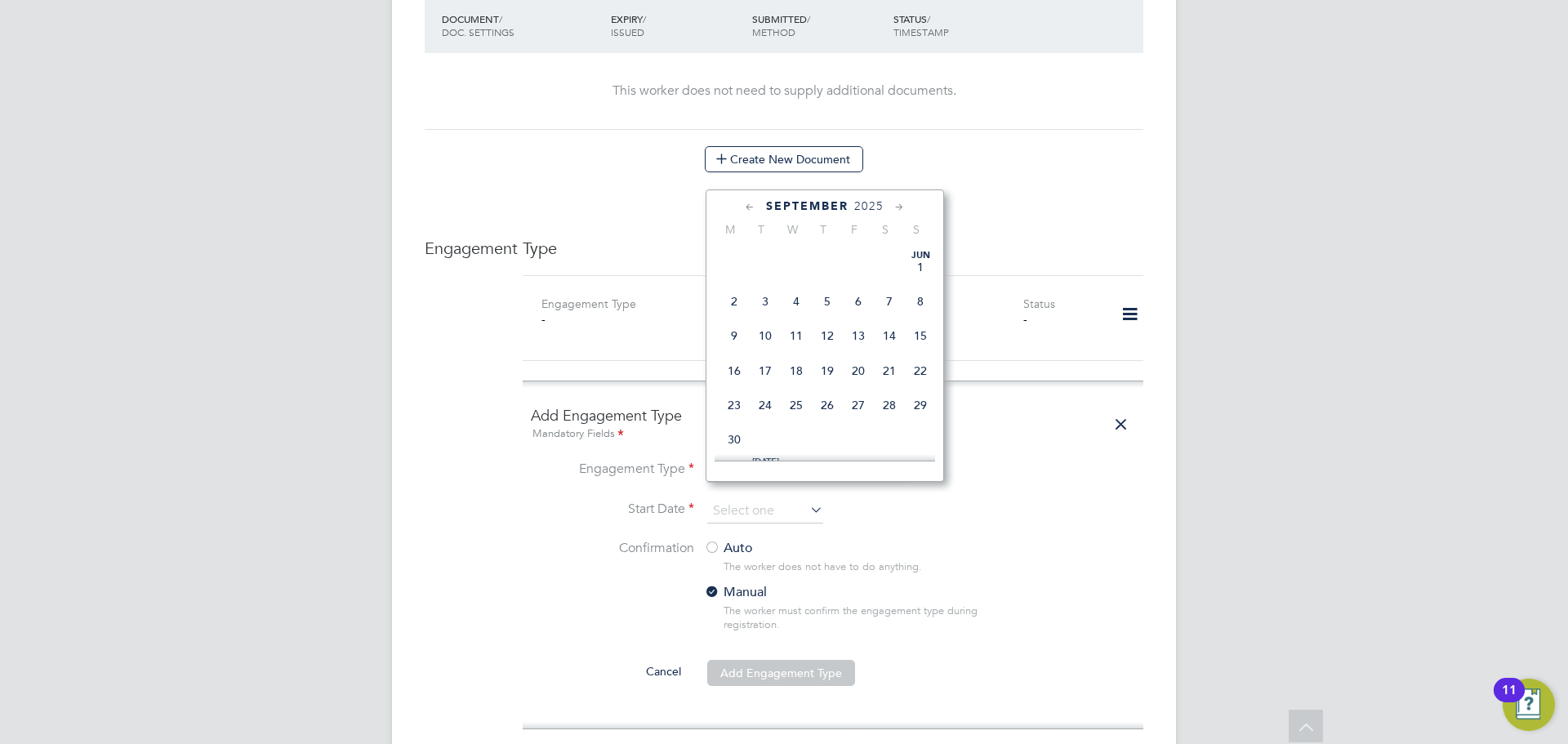
scroll to position [601, 0]
click at [854, 336] on span "26" at bounding box center [858, 321] width 31 height 31
type input "26 Sep 2025"
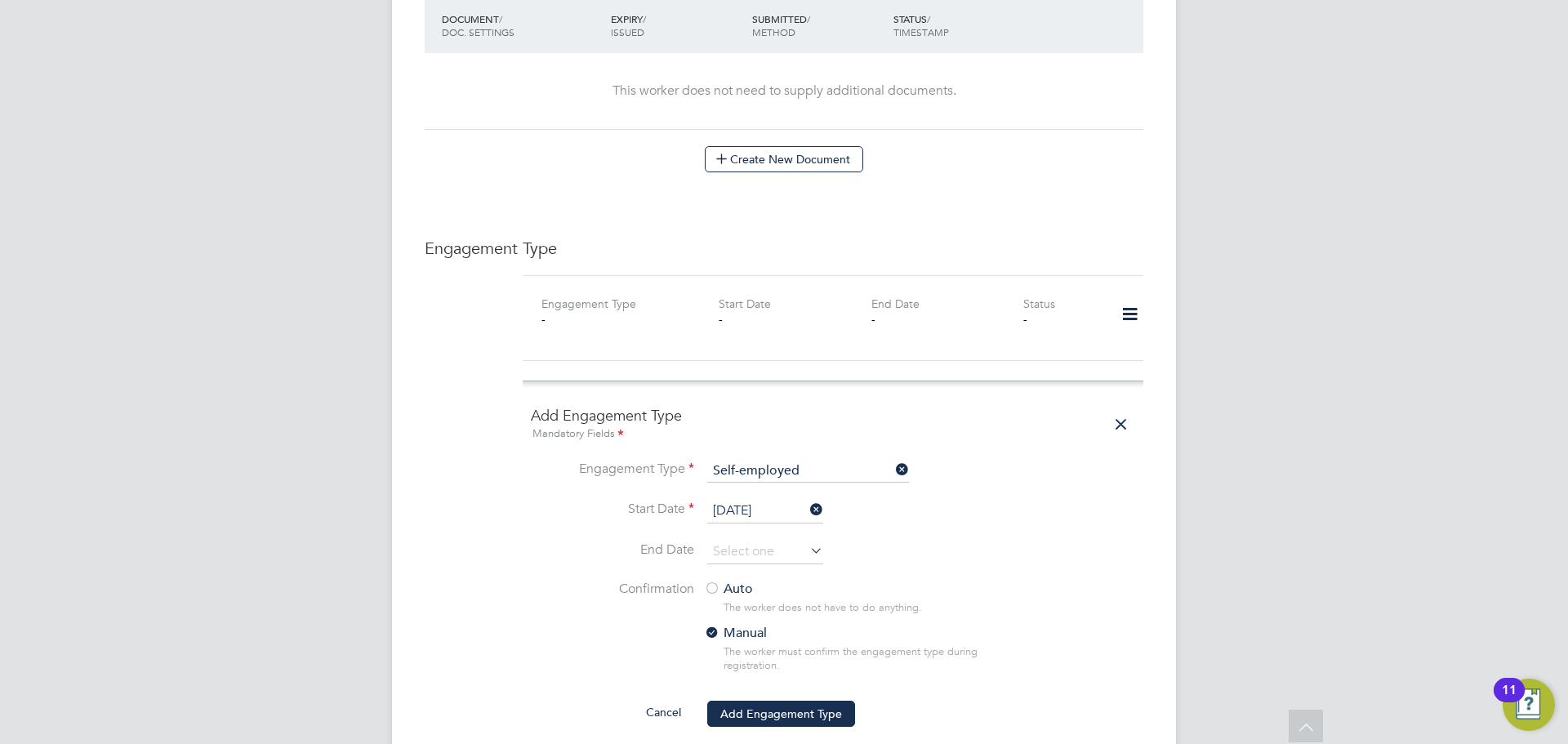
click at [717, 581] on div at bounding box center [712, 589] width 16 height 16
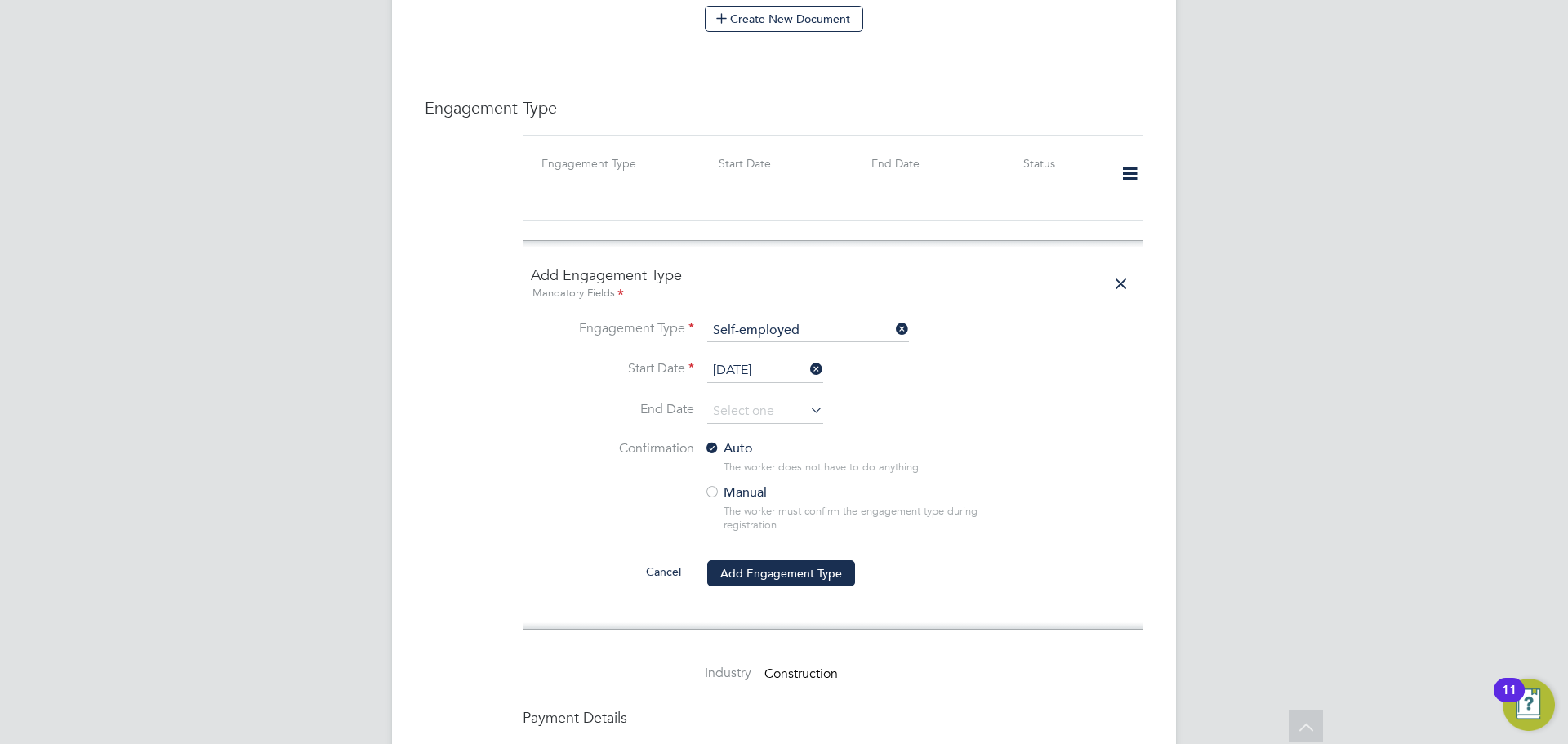
scroll to position [1408, 0]
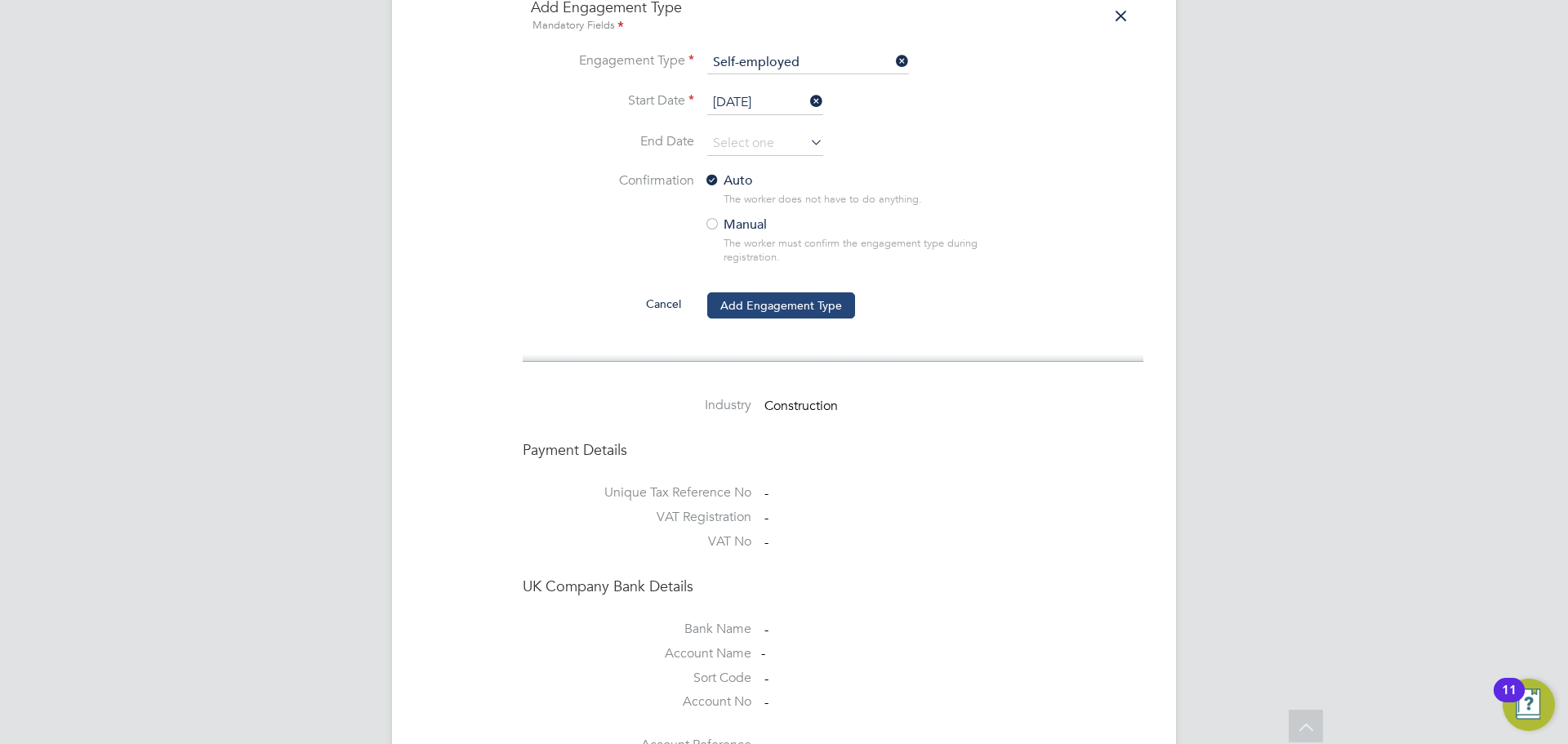
click at [818, 293] on button "Add Engagement Type" at bounding box center [781, 306] width 148 height 27
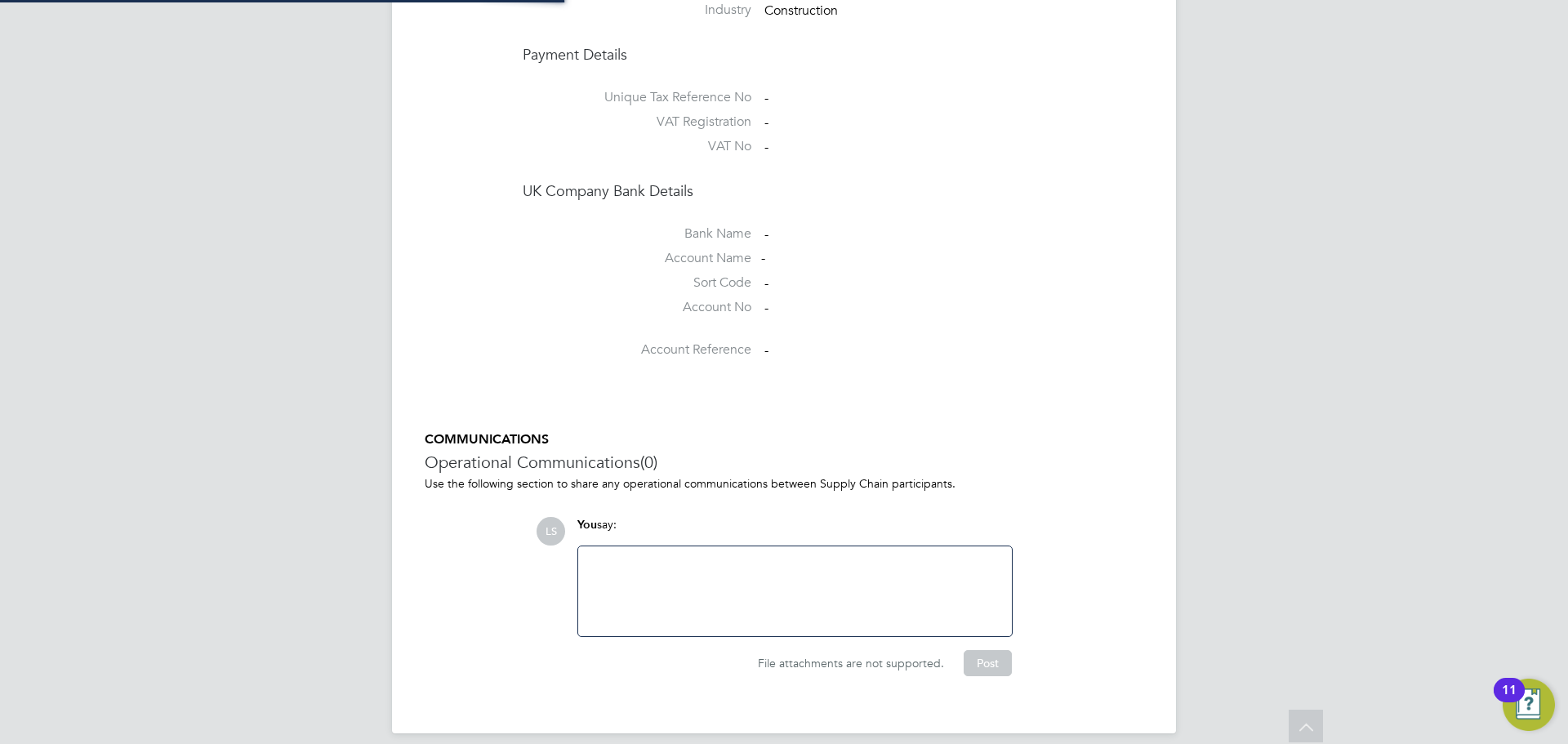
scroll to position [1152, 0]
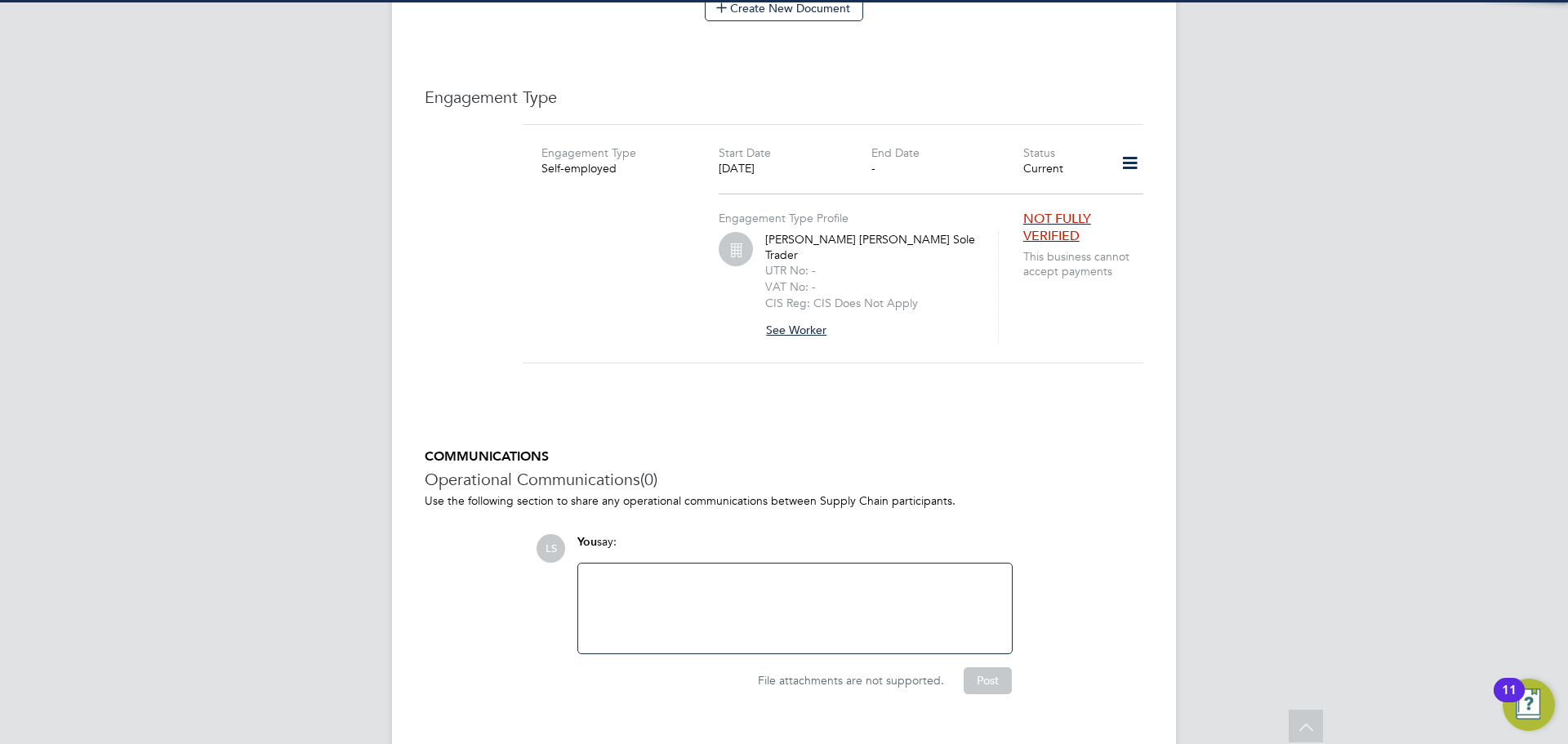
click at [814, 317] on button "See Worker" at bounding box center [802, 330] width 74 height 27
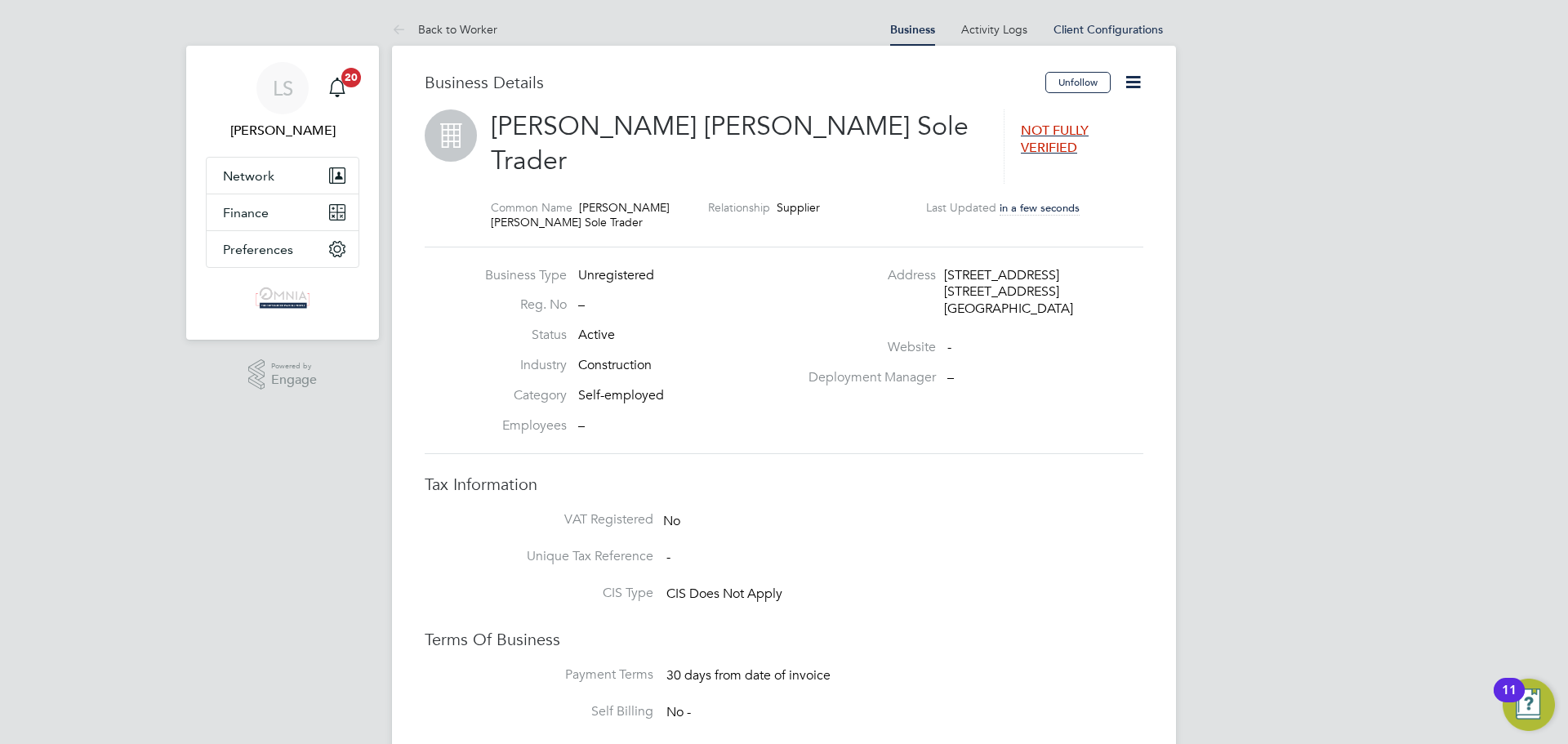
click at [1129, 82] on icon at bounding box center [1133, 82] width 21 height 21
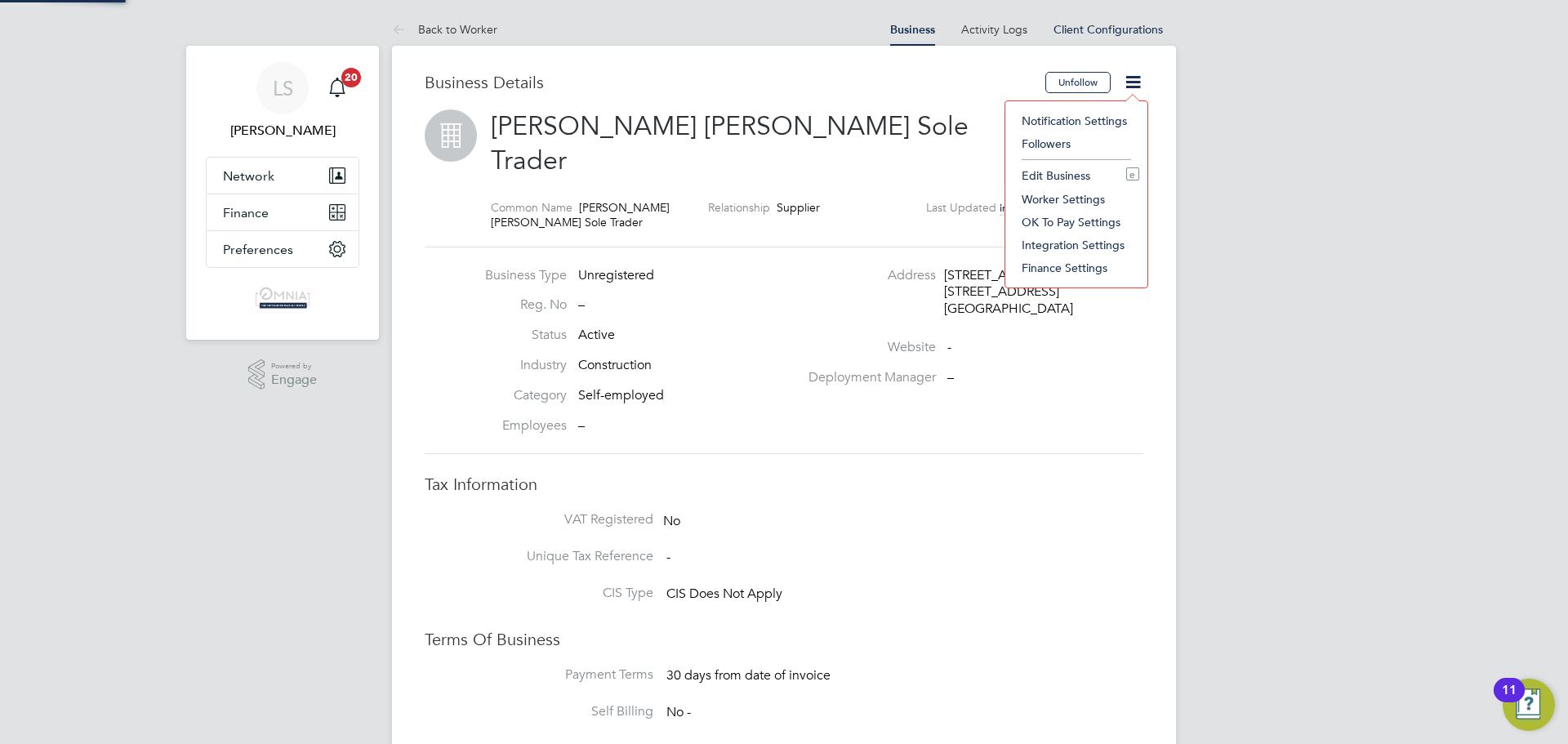
click at [1079, 176] on li "Edit Business e" at bounding box center [1076, 176] width 126 height 23
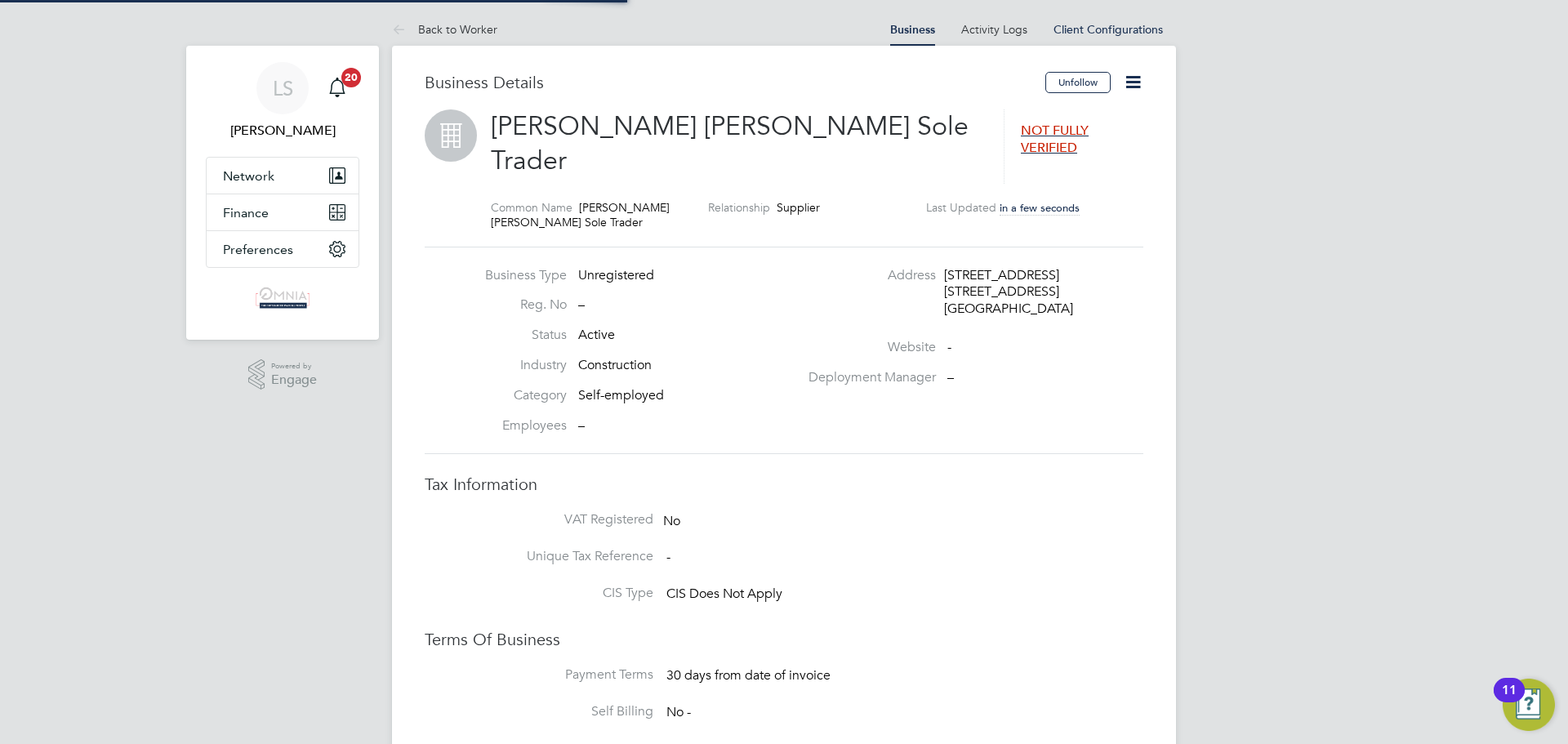
type input "United Kingdom"
type input "Cristian Virgil Serban Sole Trader"
type input "21 Windsor Road"
type input "21 Windsoar Road"
type input "IG1 1HG"
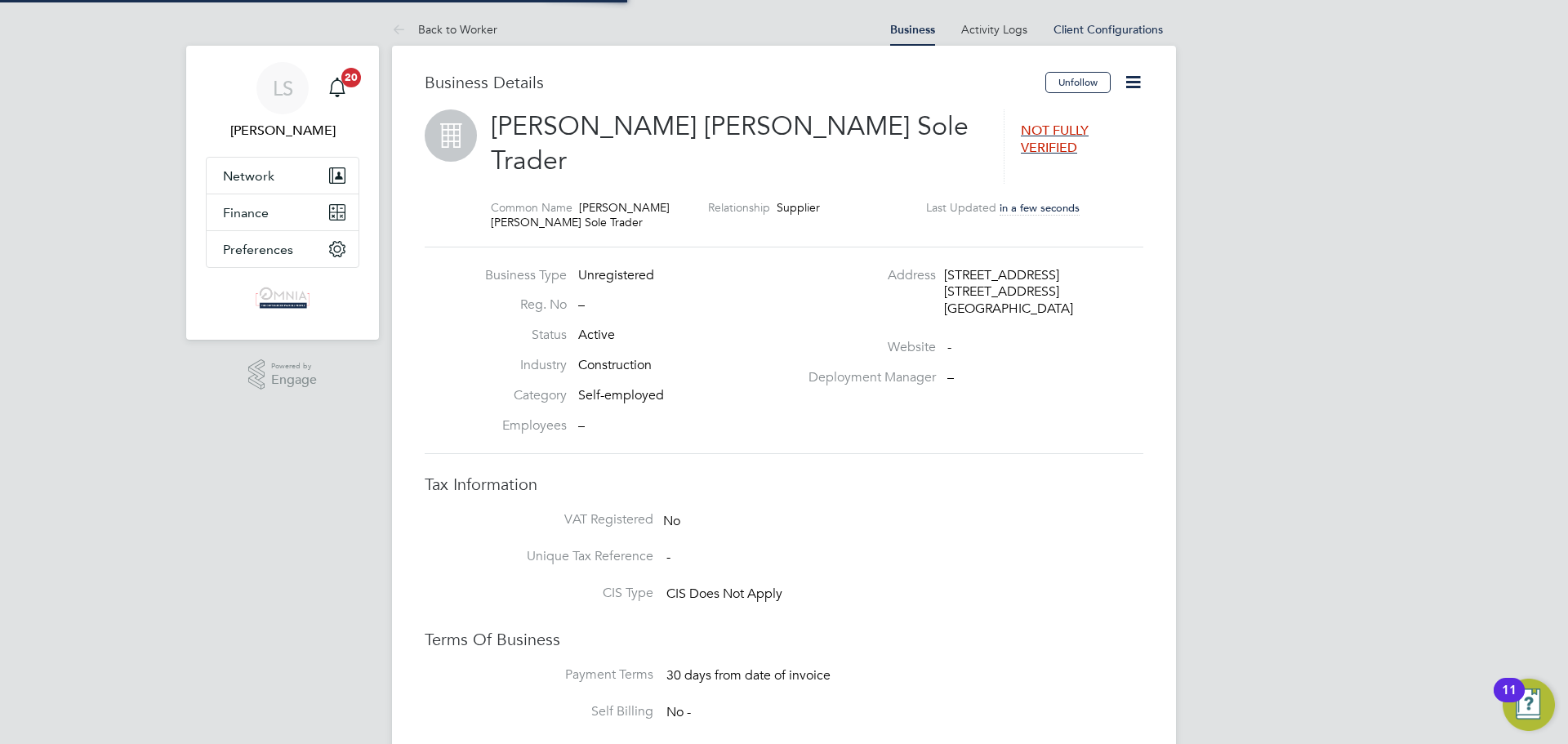
type input "Construction"
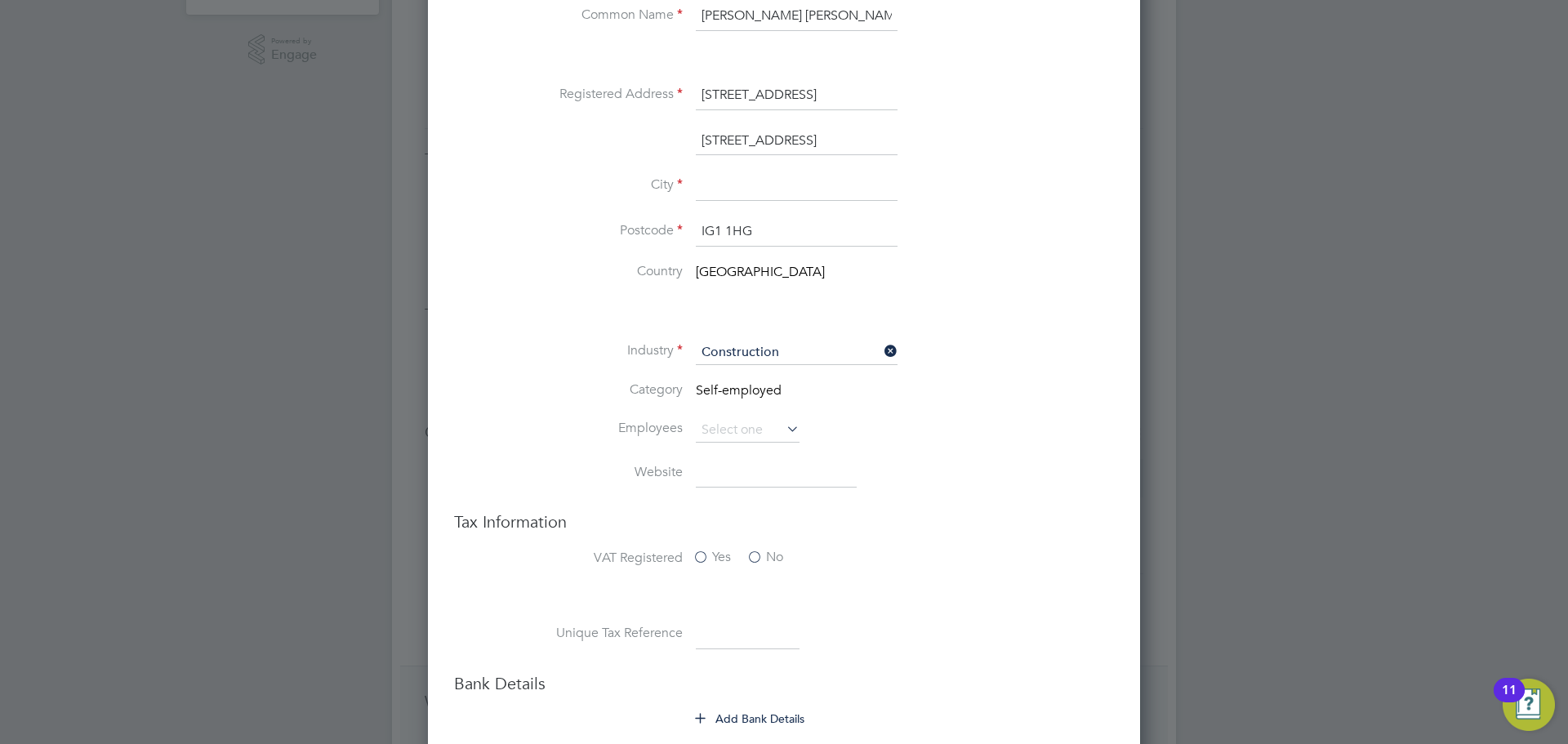
scroll to position [327, 0]
click at [798, 187] on input at bounding box center [797, 185] width 202 height 29
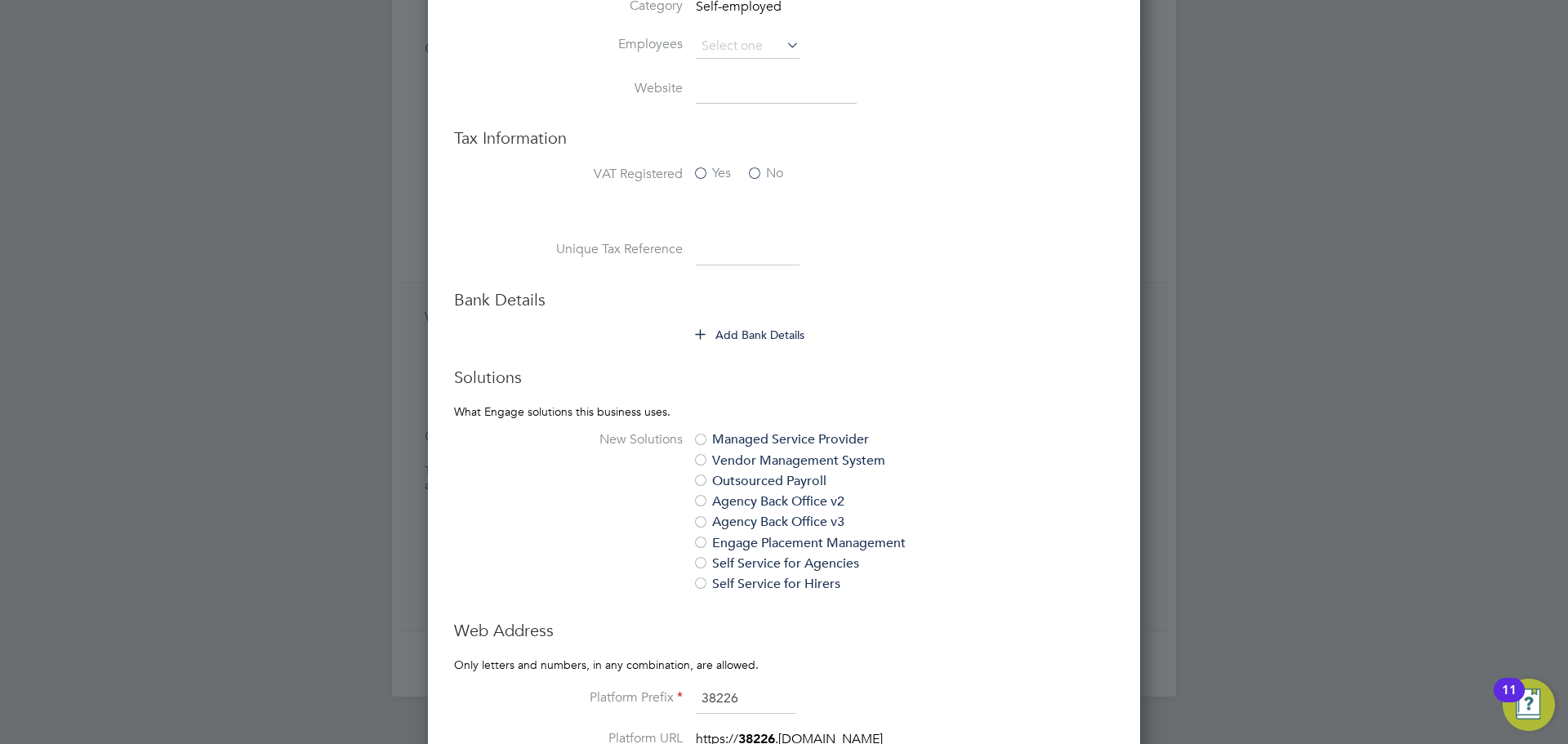
scroll to position [735, 0]
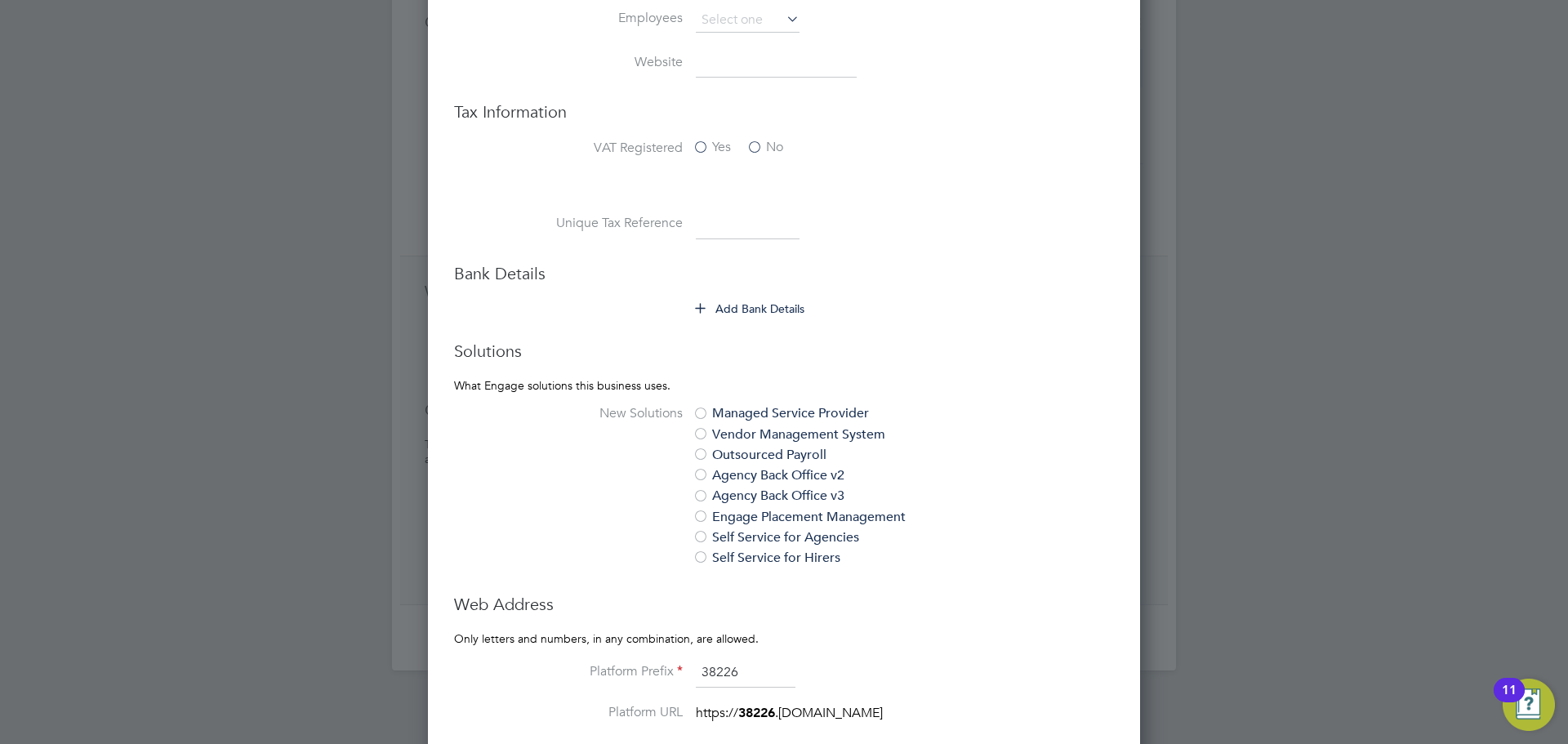
type input "Essex"
click at [735, 305] on button "Add Bank Details" at bounding box center [751, 308] width 110 height 16
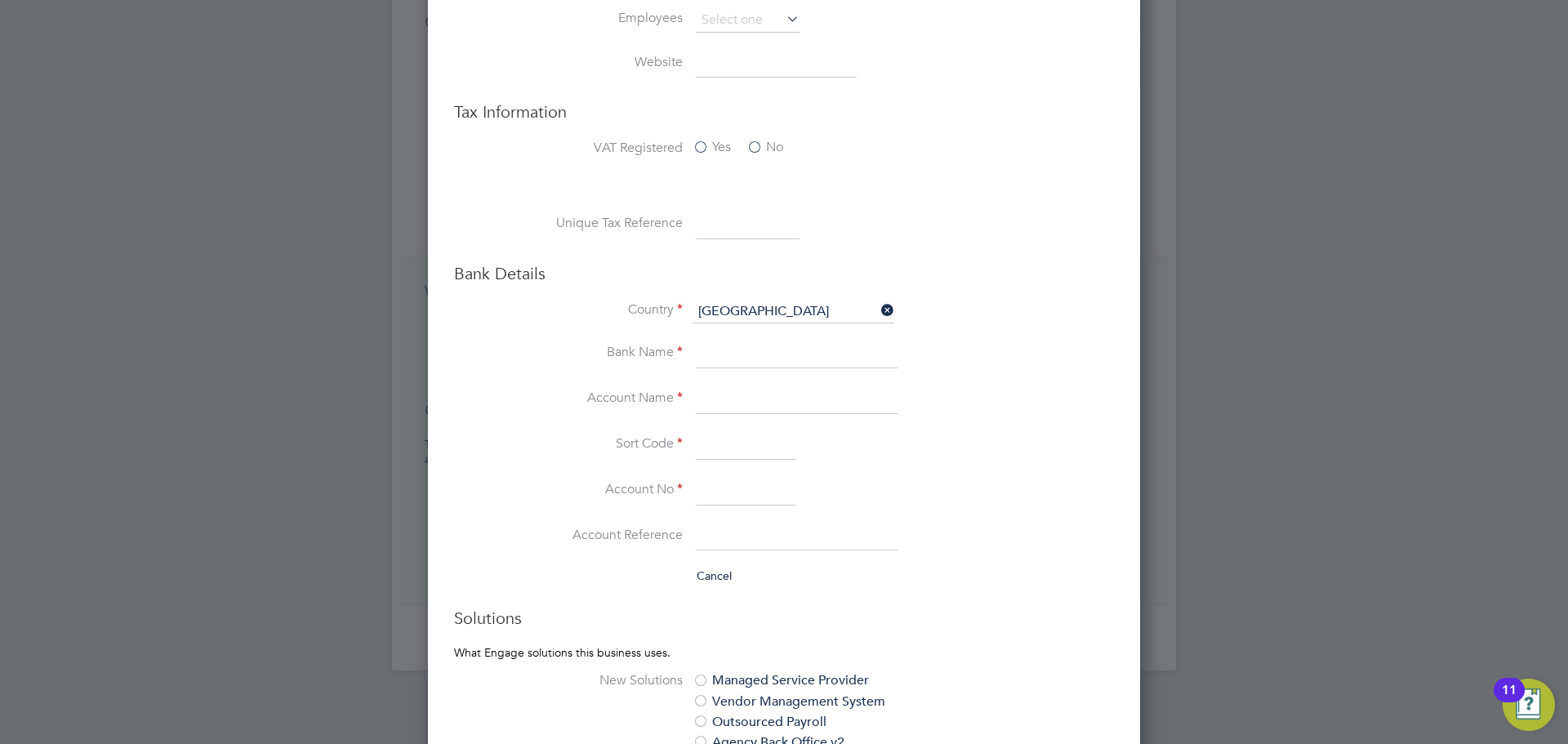
paste input "6447382093"
type input "6447382093"
paste input "Mr C Serban"
type input "Mr C Serban"
drag, startPoint x: 735, startPoint y: 475, endPoint x: 739, endPoint y: 497, distance: 22.4
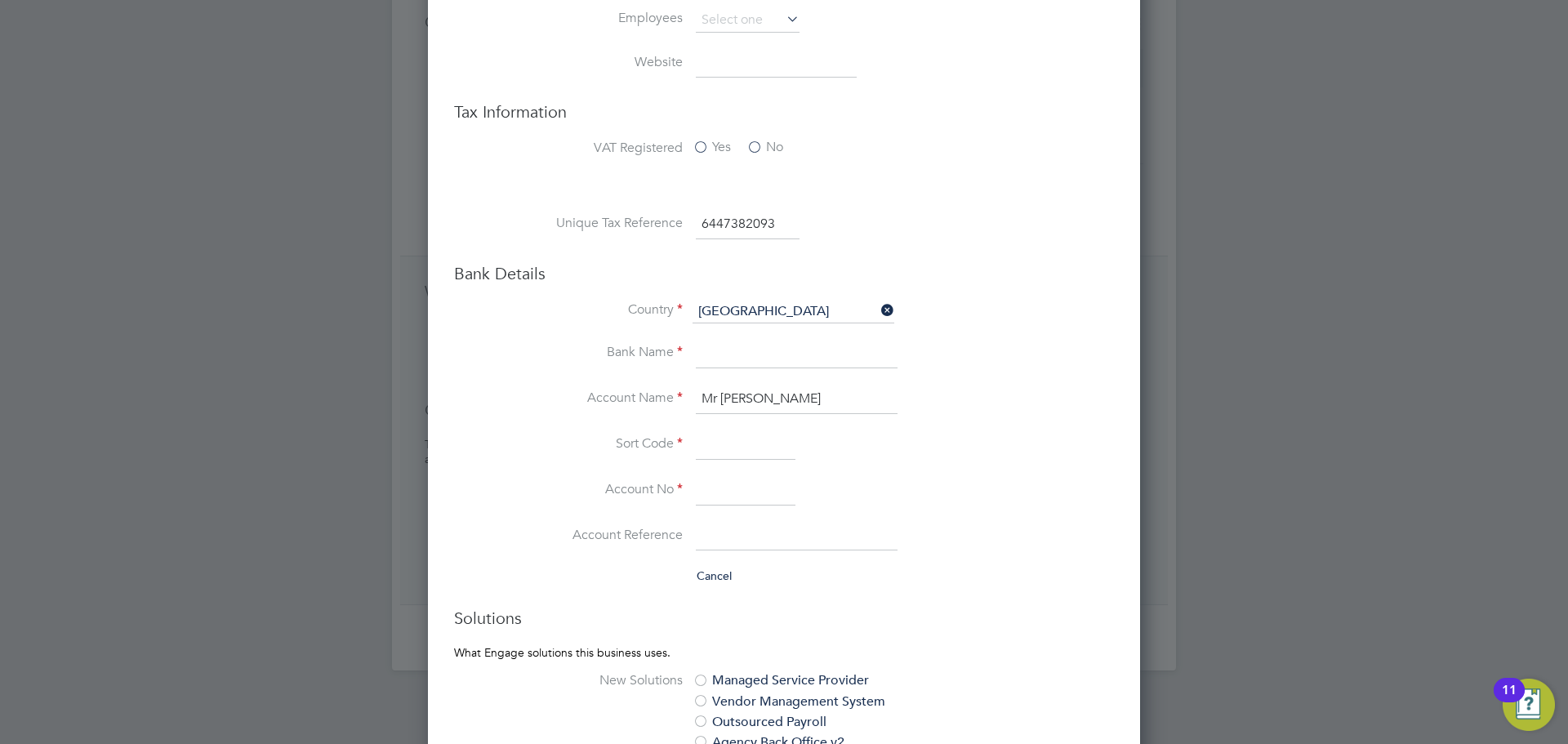
paste input "23801624"
type input "23801624"
paste input "400630"
type input "40-06-30"
click at [756, 337] on li "Country United Kingdom" at bounding box center [817, 320] width 595 height 39
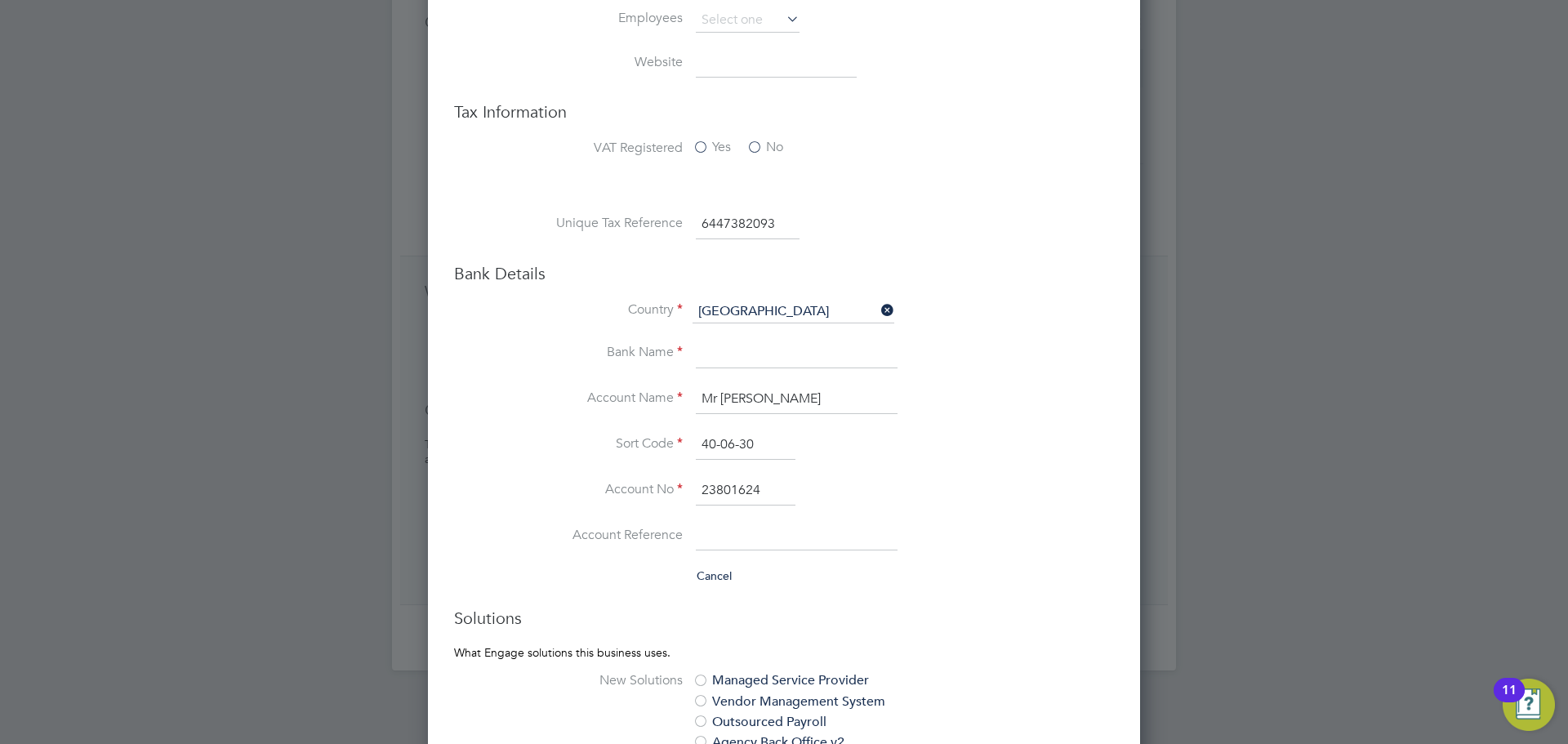
click at [760, 360] on input at bounding box center [797, 354] width 202 height 29
type input "HSBC"
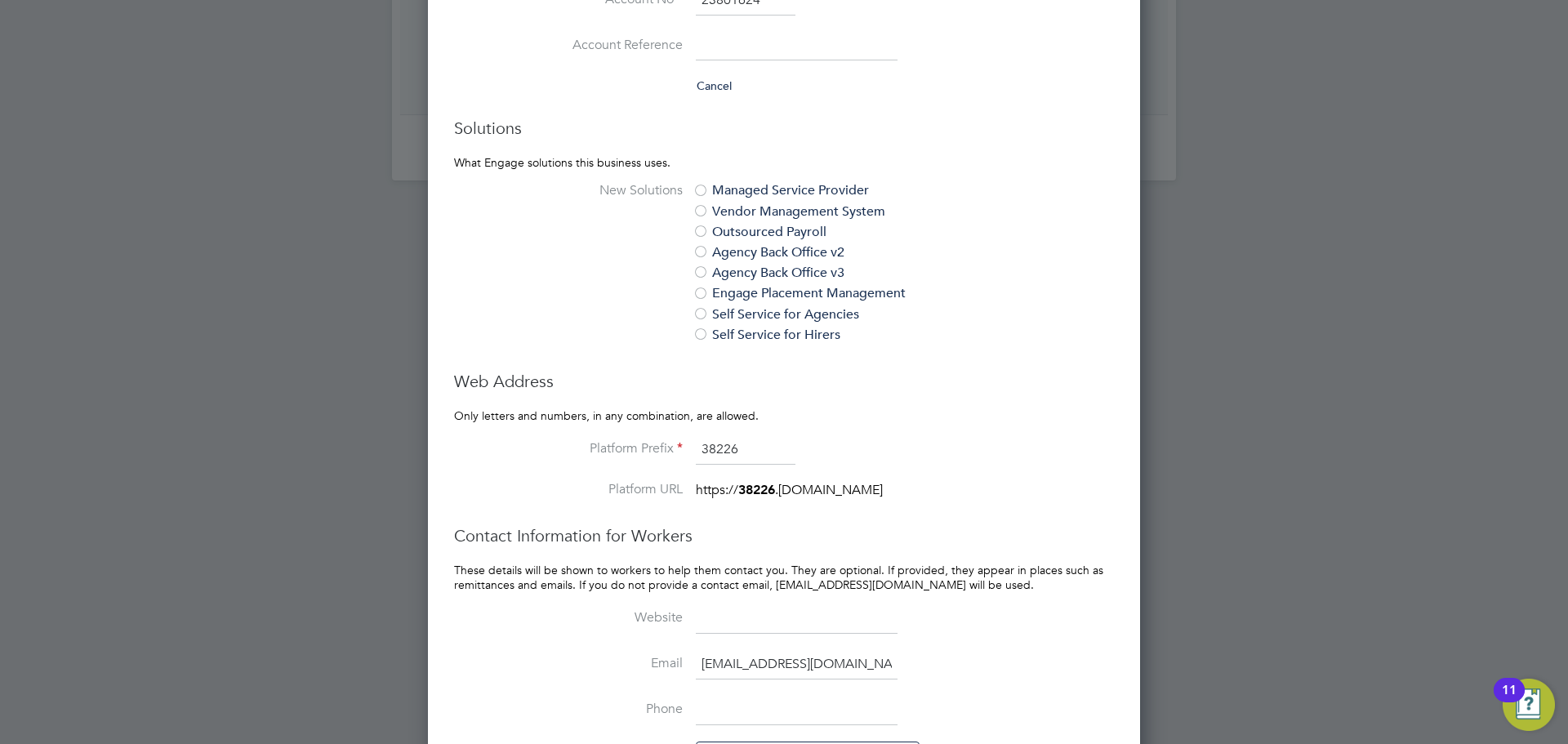
scroll to position [1415, 0]
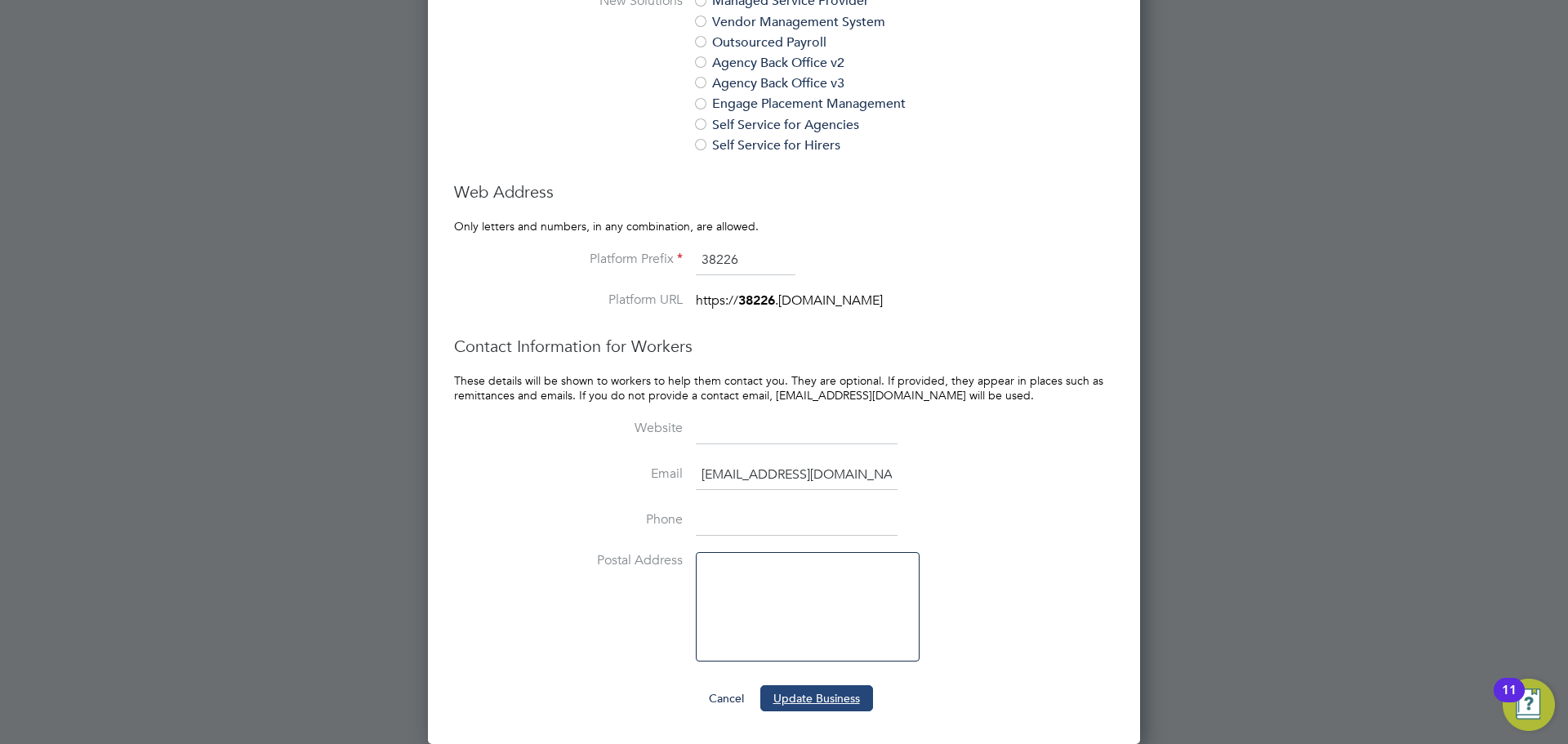
click at [834, 690] on button "Update Business" at bounding box center [817, 699] width 113 height 27
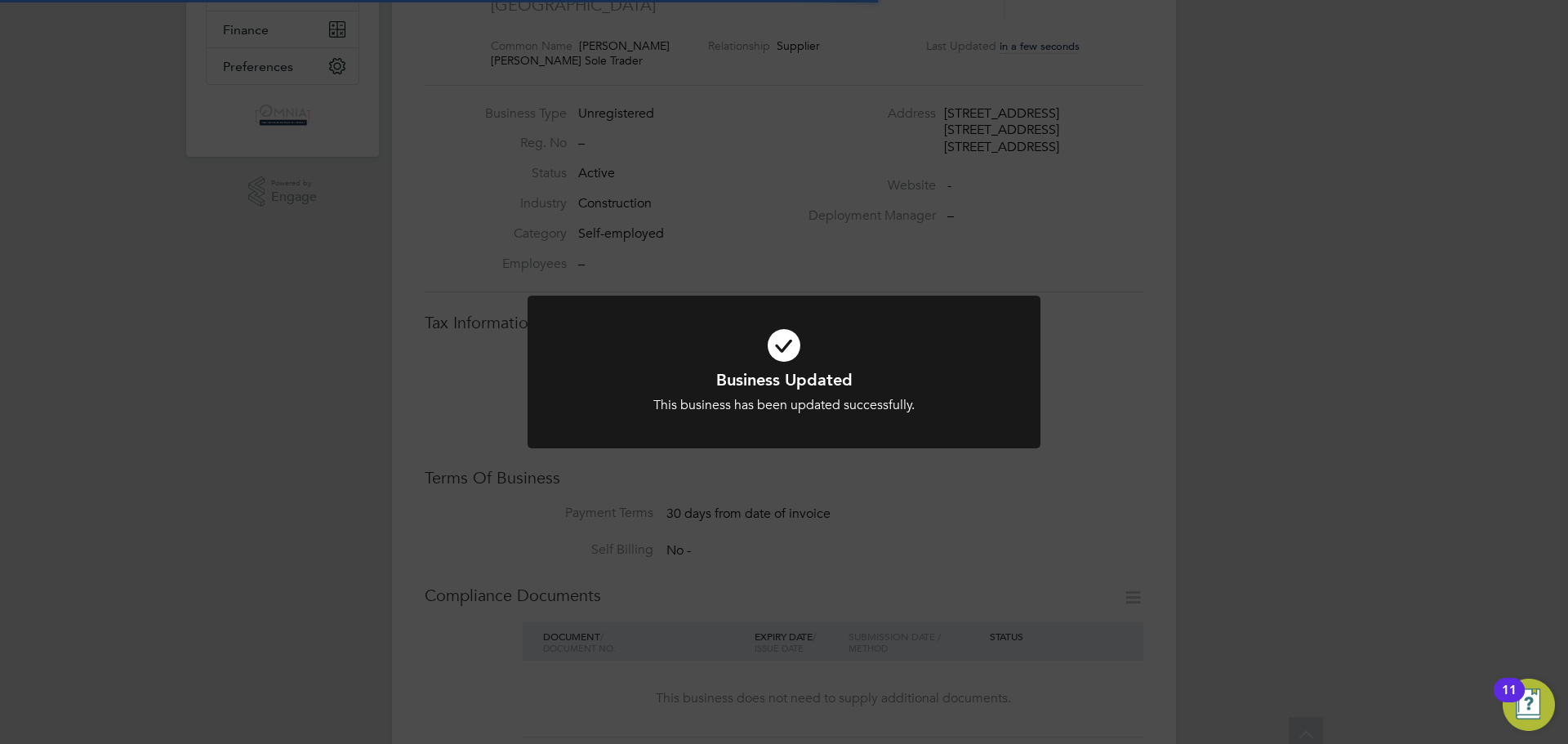
scroll to position [0, 0]
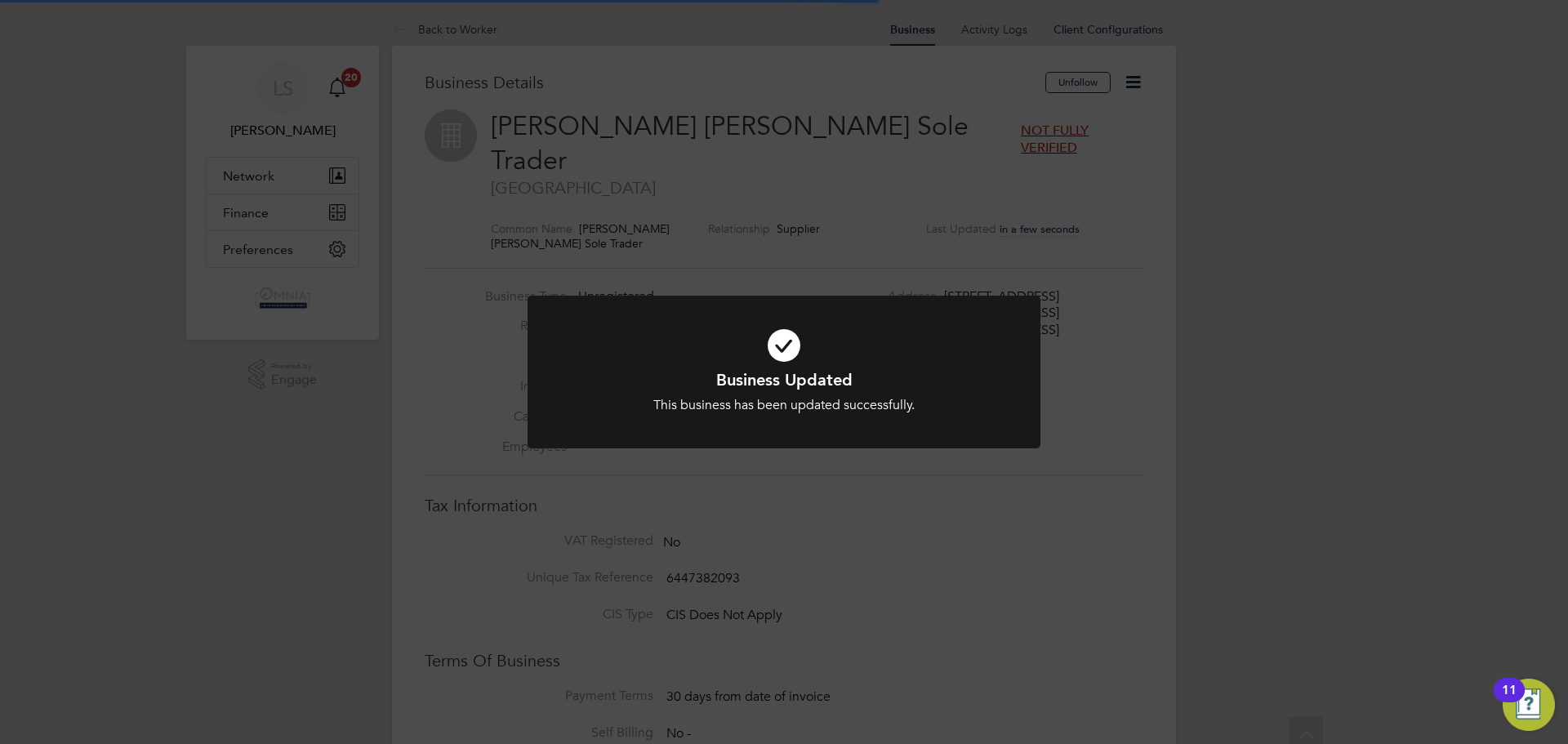
click at [1181, 165] on div "Business Updated This business has been updated successfully. Cancel Okay" at bounding box center [784, 372] width 1568 height 744
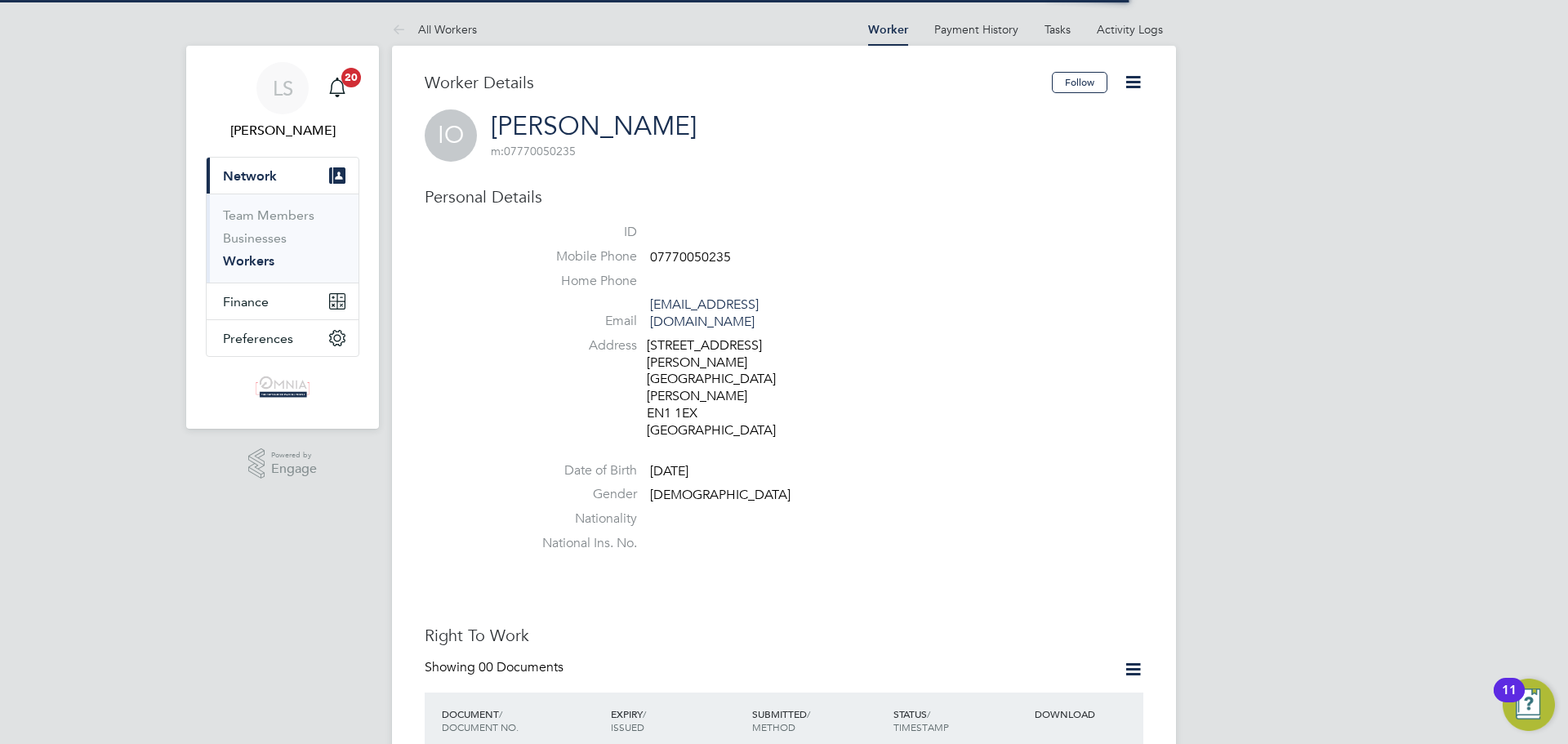
click at [713, 255] on span "07770050235" at bounding box center [691, 257] width 80 height 16
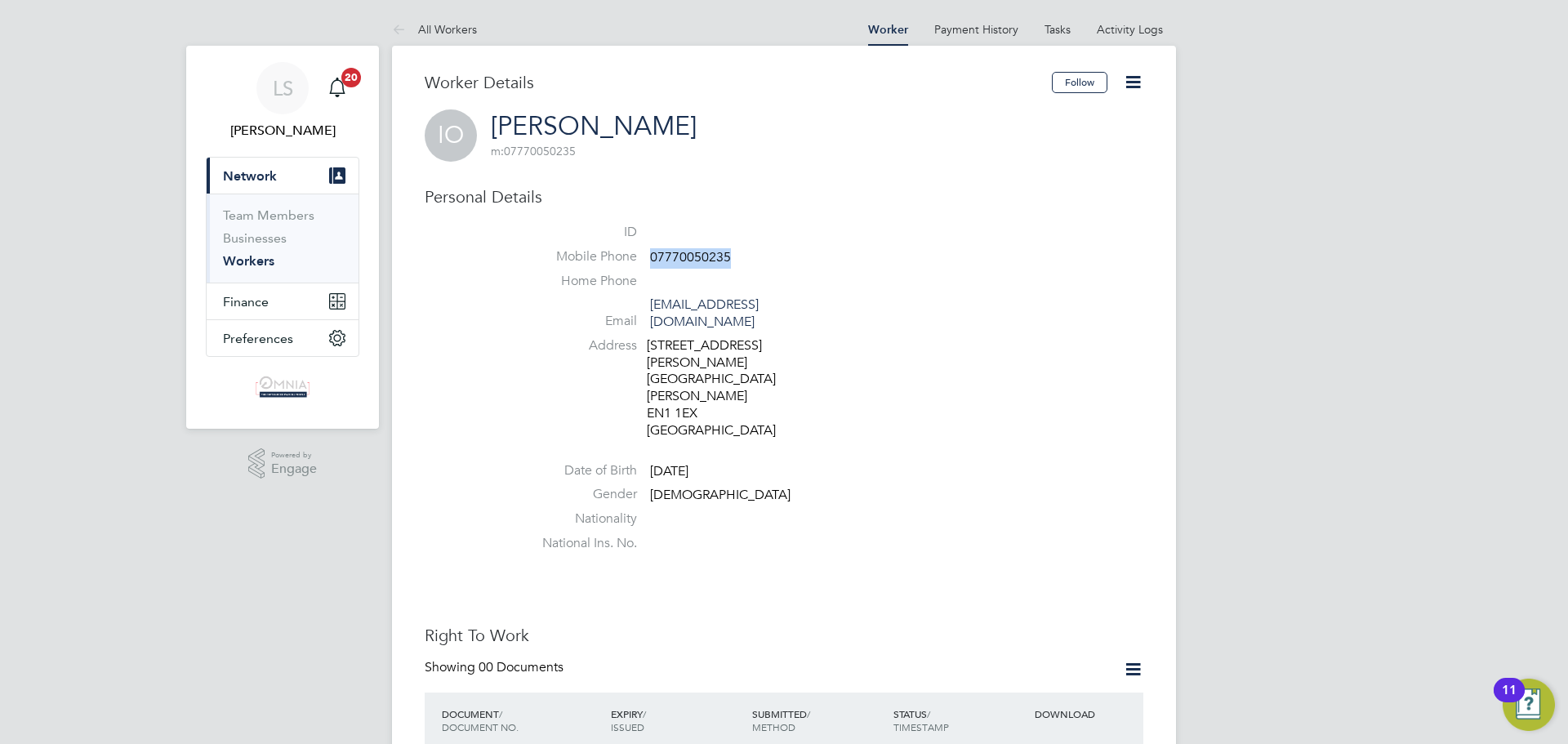
copy span "07770050235"
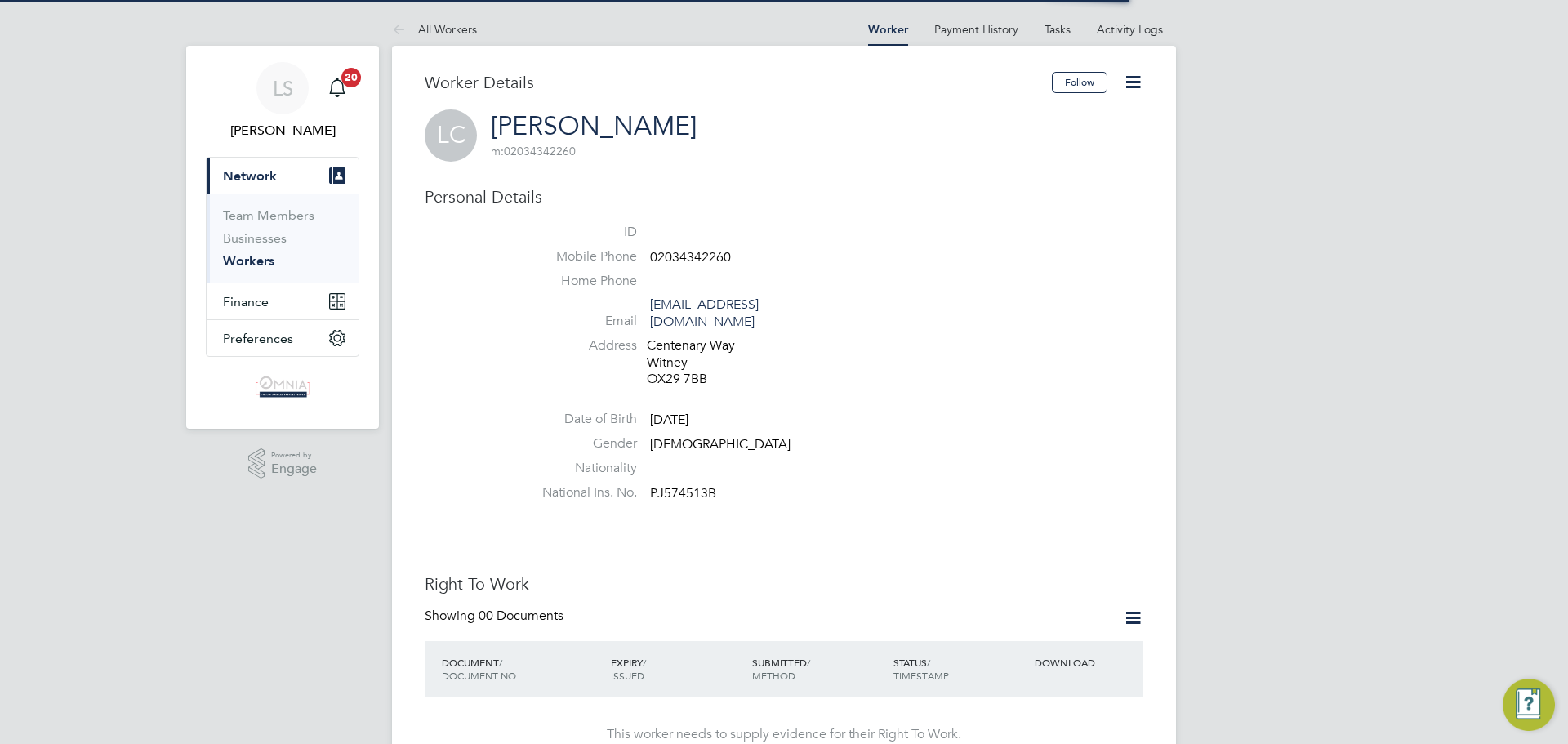
click at [701, 259] on span "02034342260" at bounding box center [691, 257] width 80 height 16
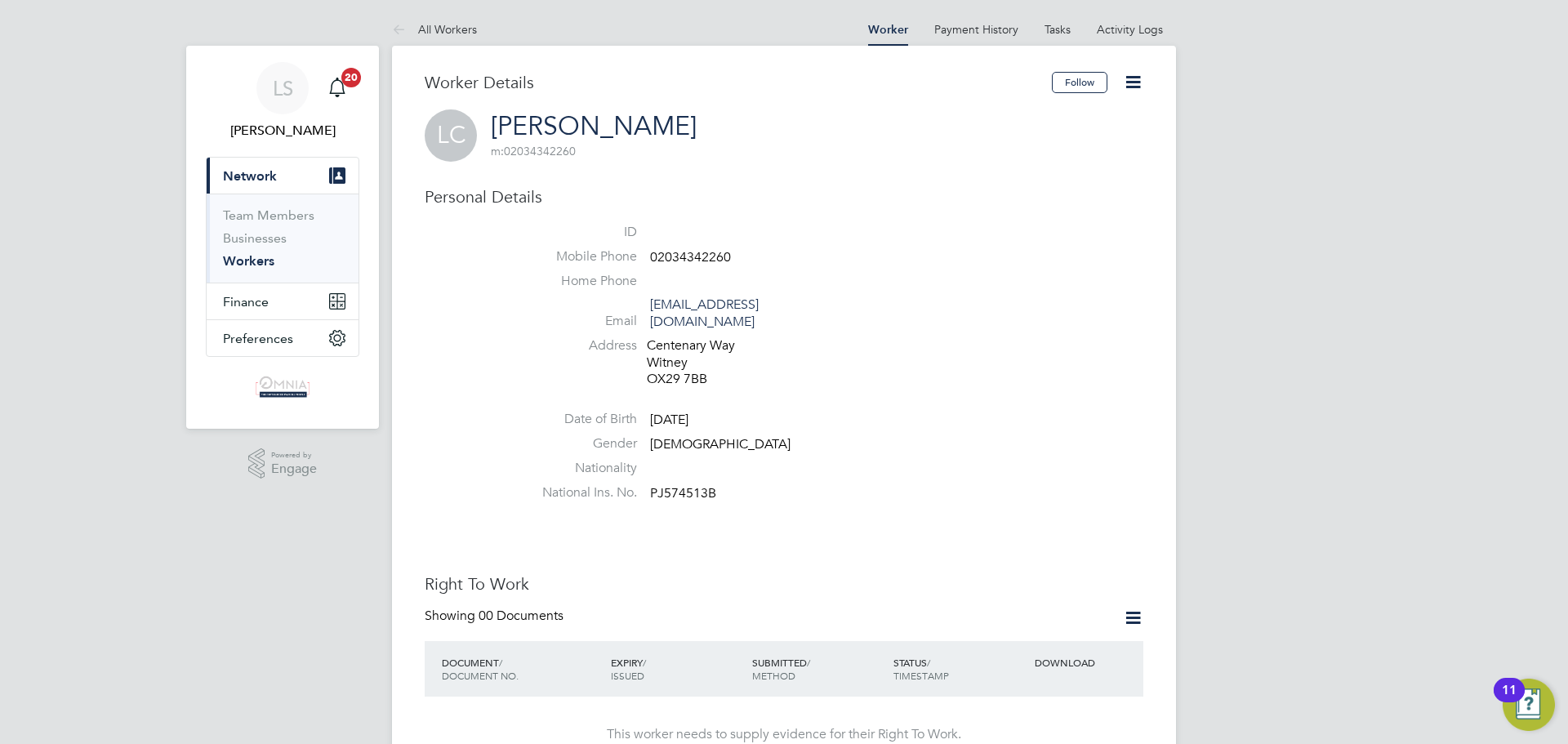
click at [683, 485] on span "PJ574513B" at bounding box center [683, 493] width 66 height 16
copy span "PJ574513B"
click at [1134, 81] on icon at bounding box center [1133, 82] width 21 height 21
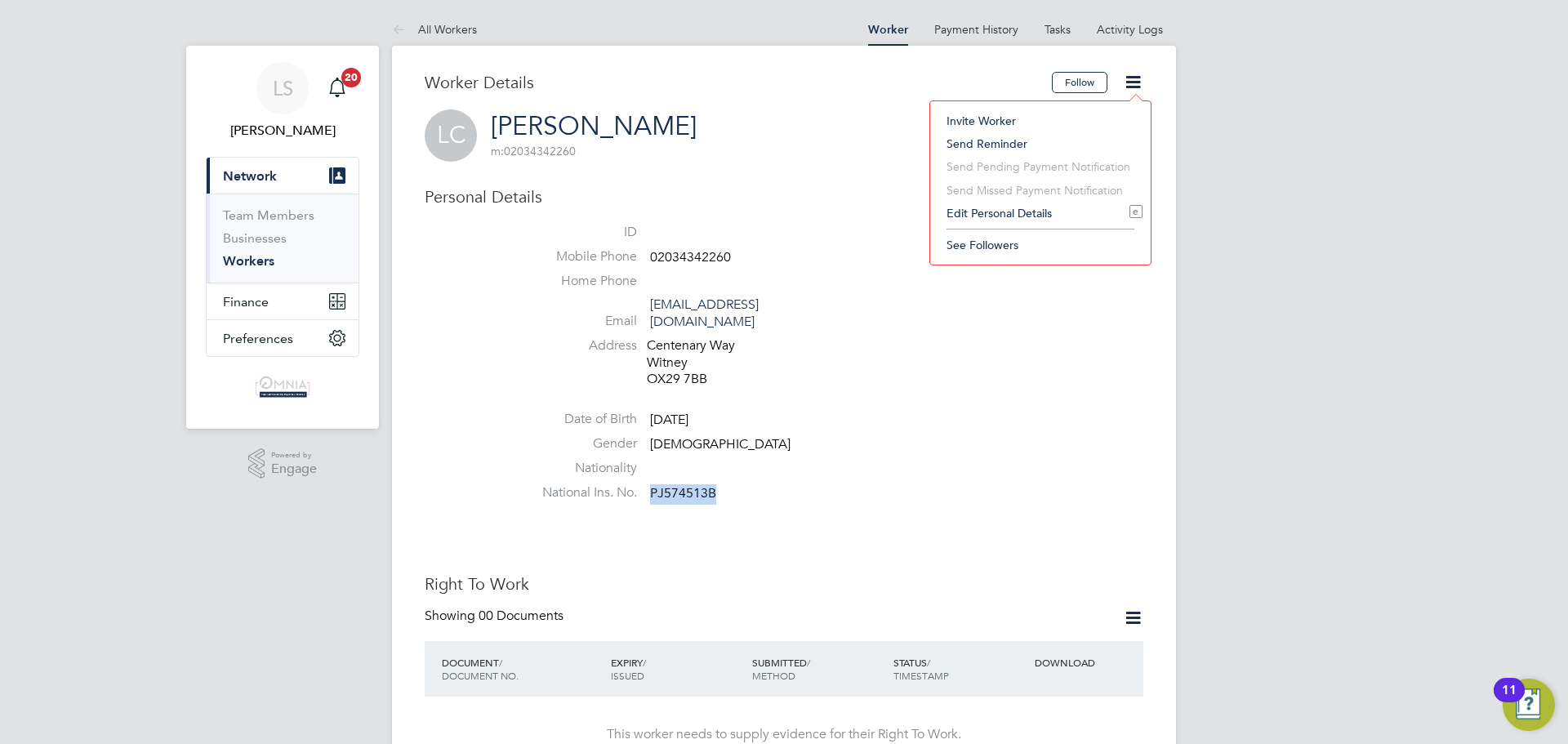
click at [985, 216] on li "Edit Personal Details e" at bounding box center [1041, 213] width 205 height 23
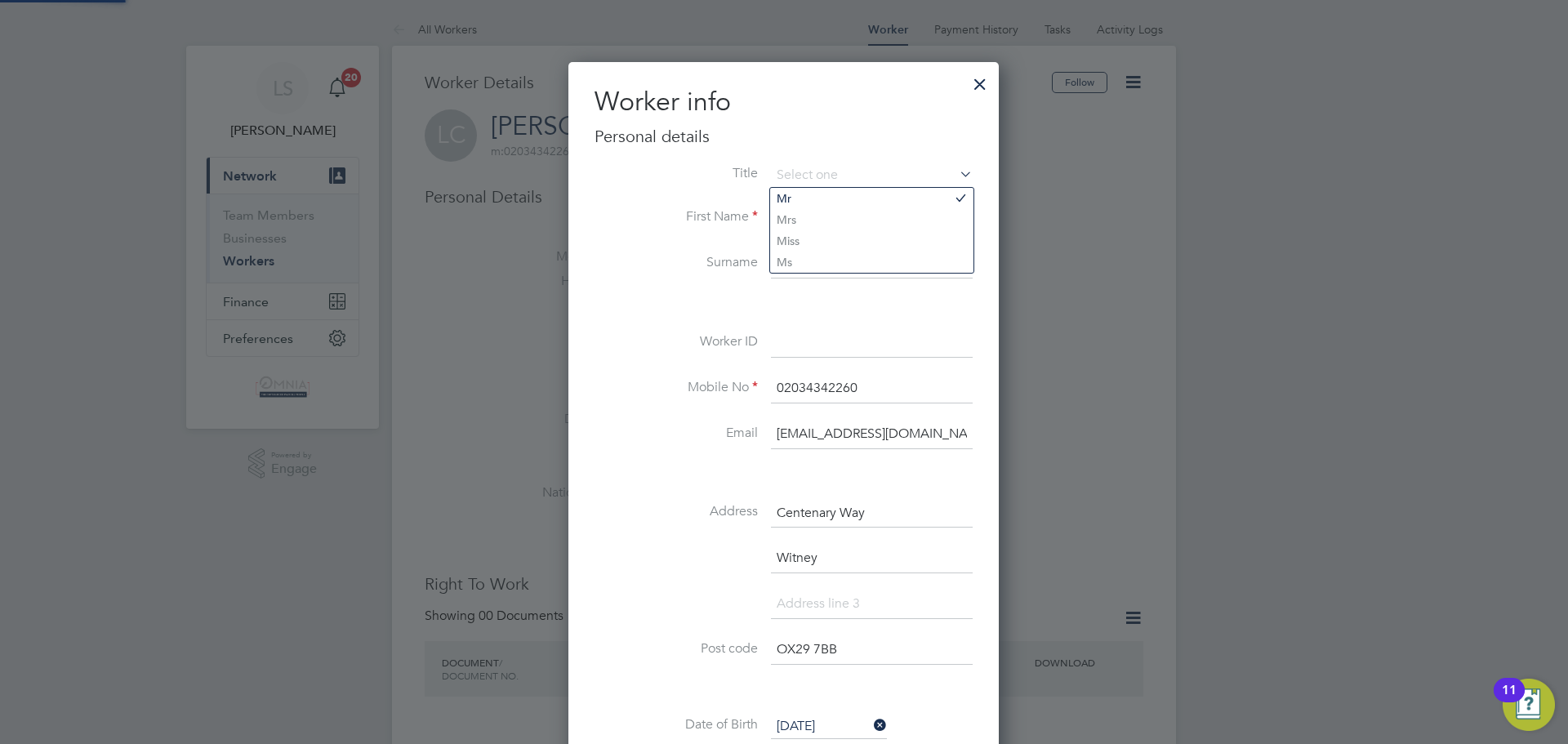
scroll to position [968, 432]
paste input "UMB40442"
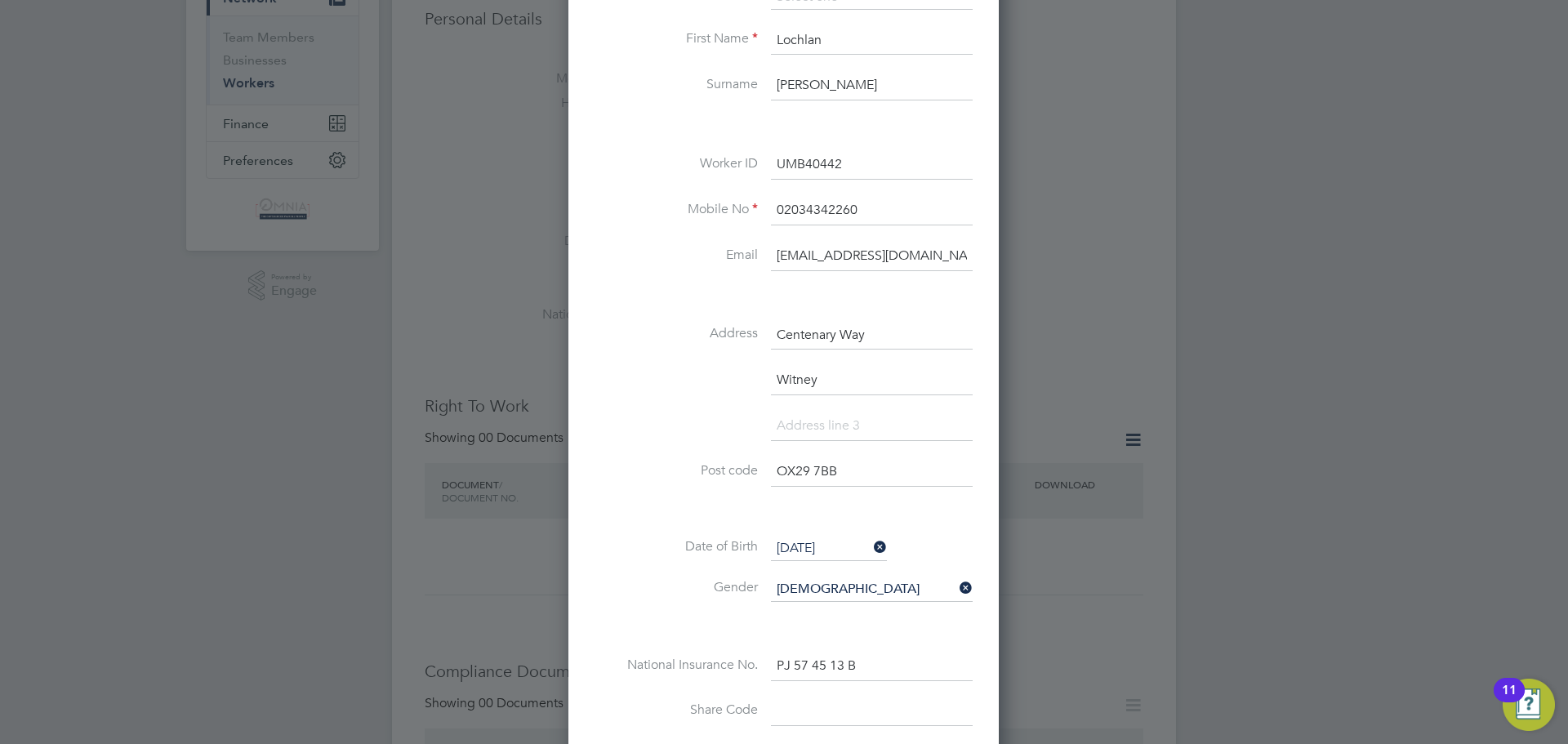
scroll to position [327, 0]
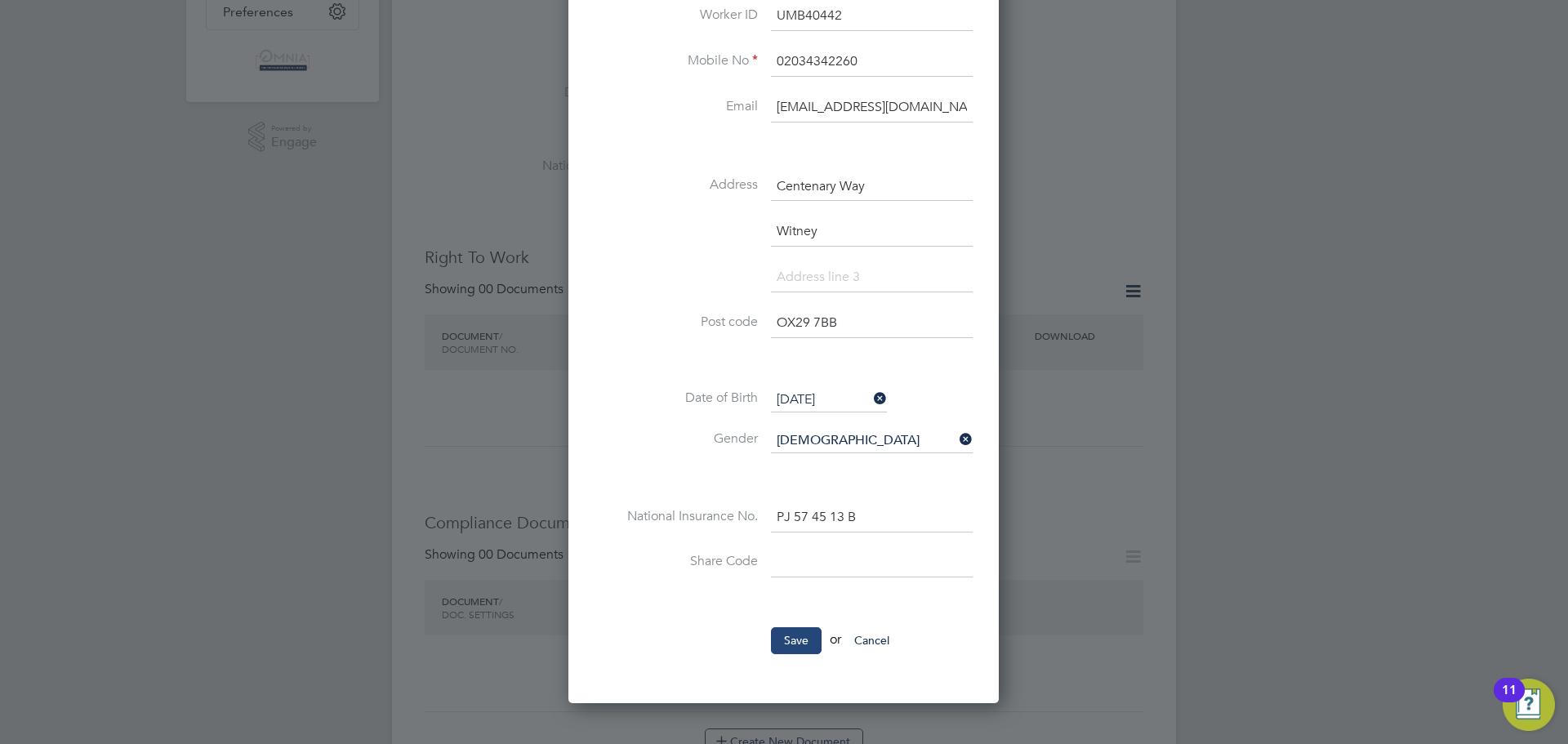
type input "UMB40442"
click at [799, 649] on button "Save" at bounding box center [796, 640] width 50 height 27
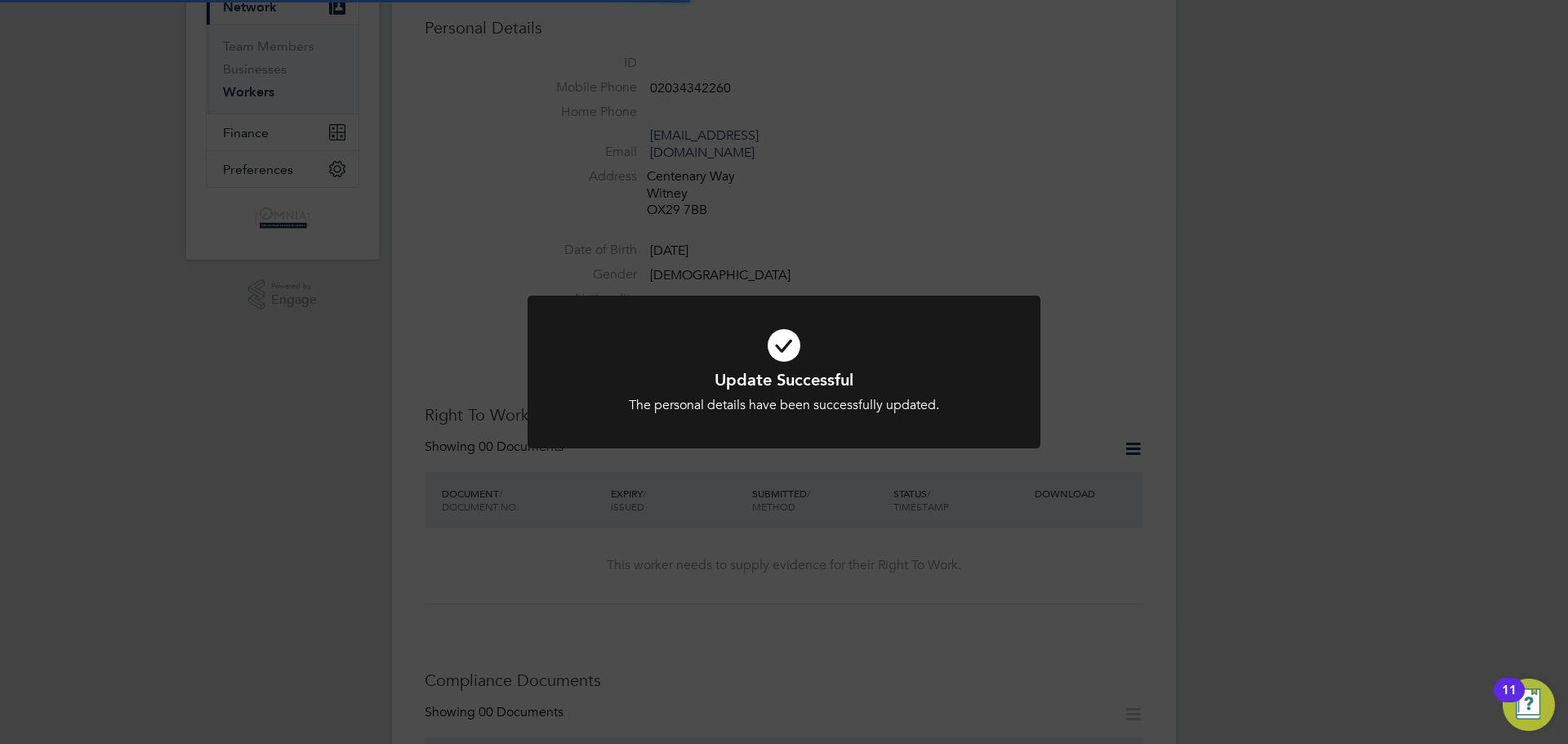
click at [1190, 215] on div "Update Successful The personal details have been successfully updated. Cancel O…" at bounding box center [784, 372] width 1568 height 744
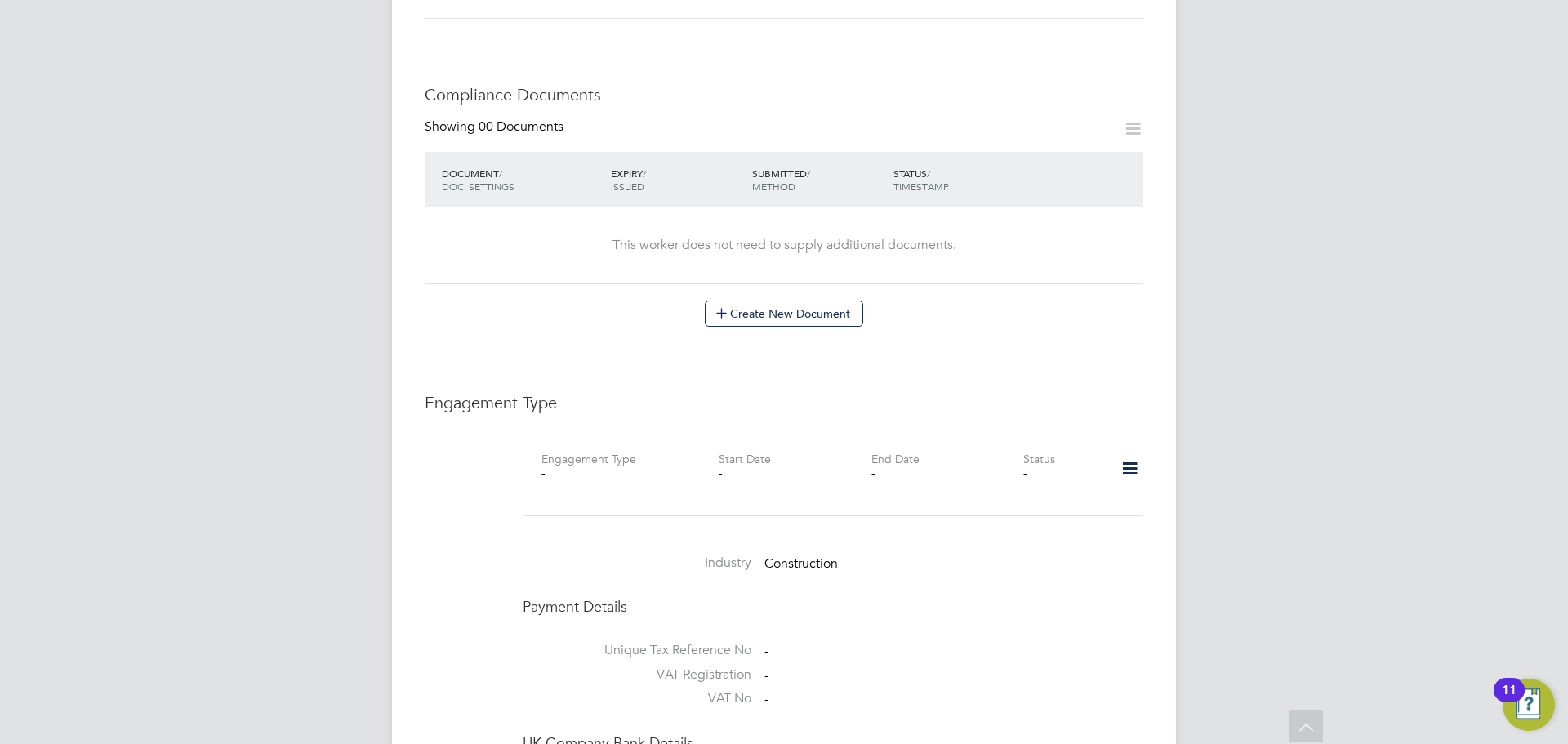
scroll to position [882, 0]
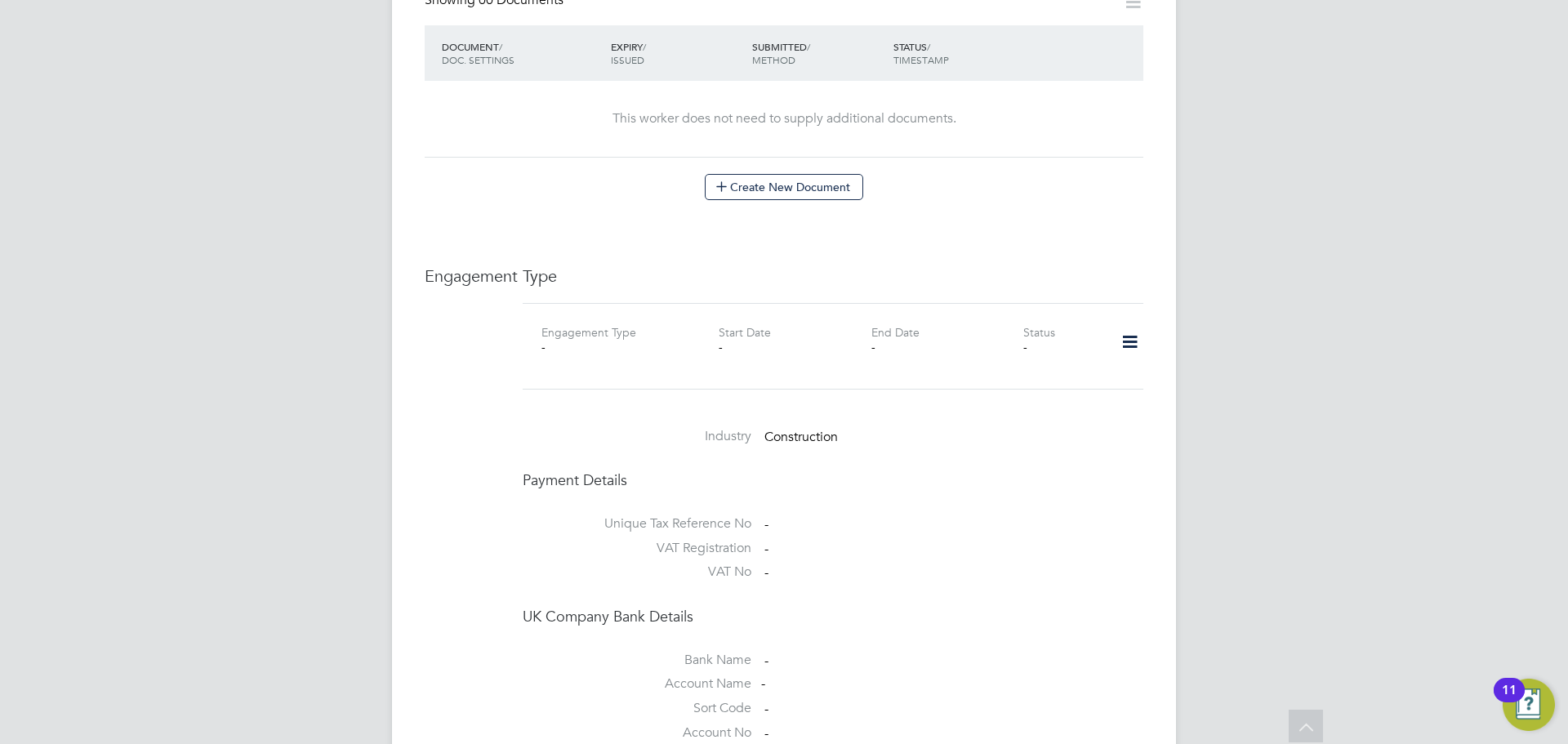
click at [1128, 324] on icon at bounding box center [1130, 342] width 28 height 38
click at [1086, 387] on li "Add Engagement Type" at bounding box center [1046, 396] width 186 height 23
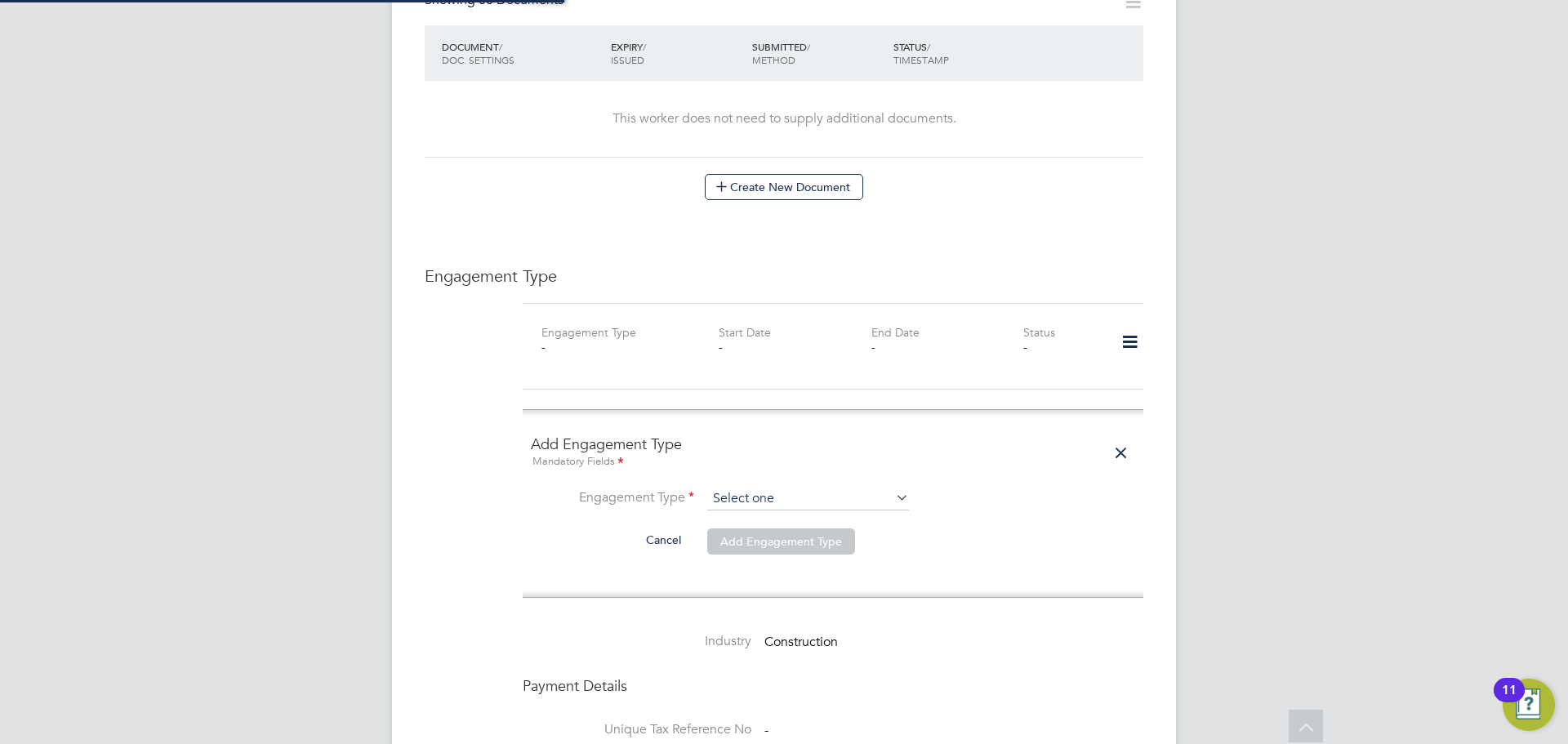
click at [821, 492] on input at bounding box center [808, 499] width 202 height 23
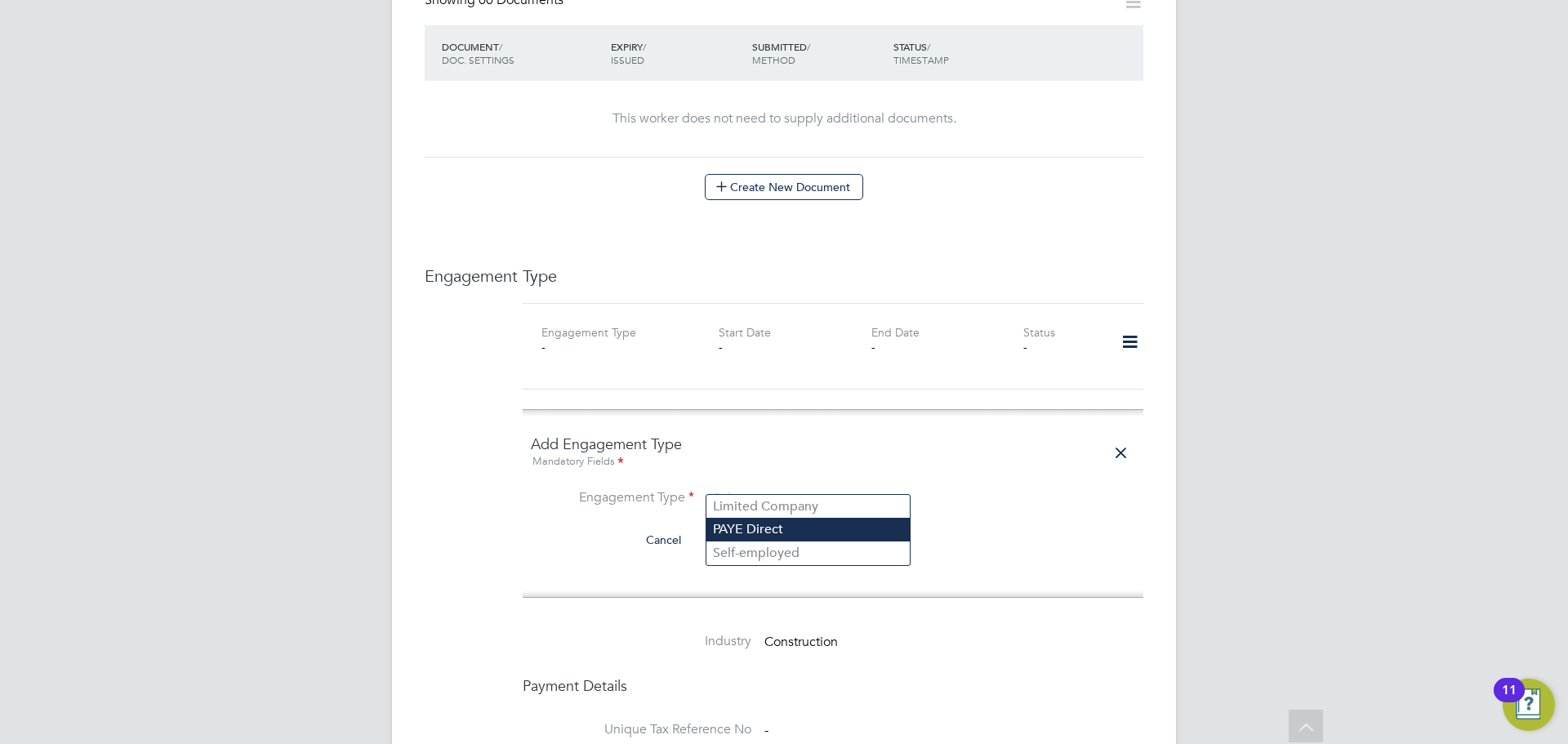
click at [805, 533] on li "PAYE Direct" at bounding box center [808, 530] width 204 height 24
type input "PAYE Direct"
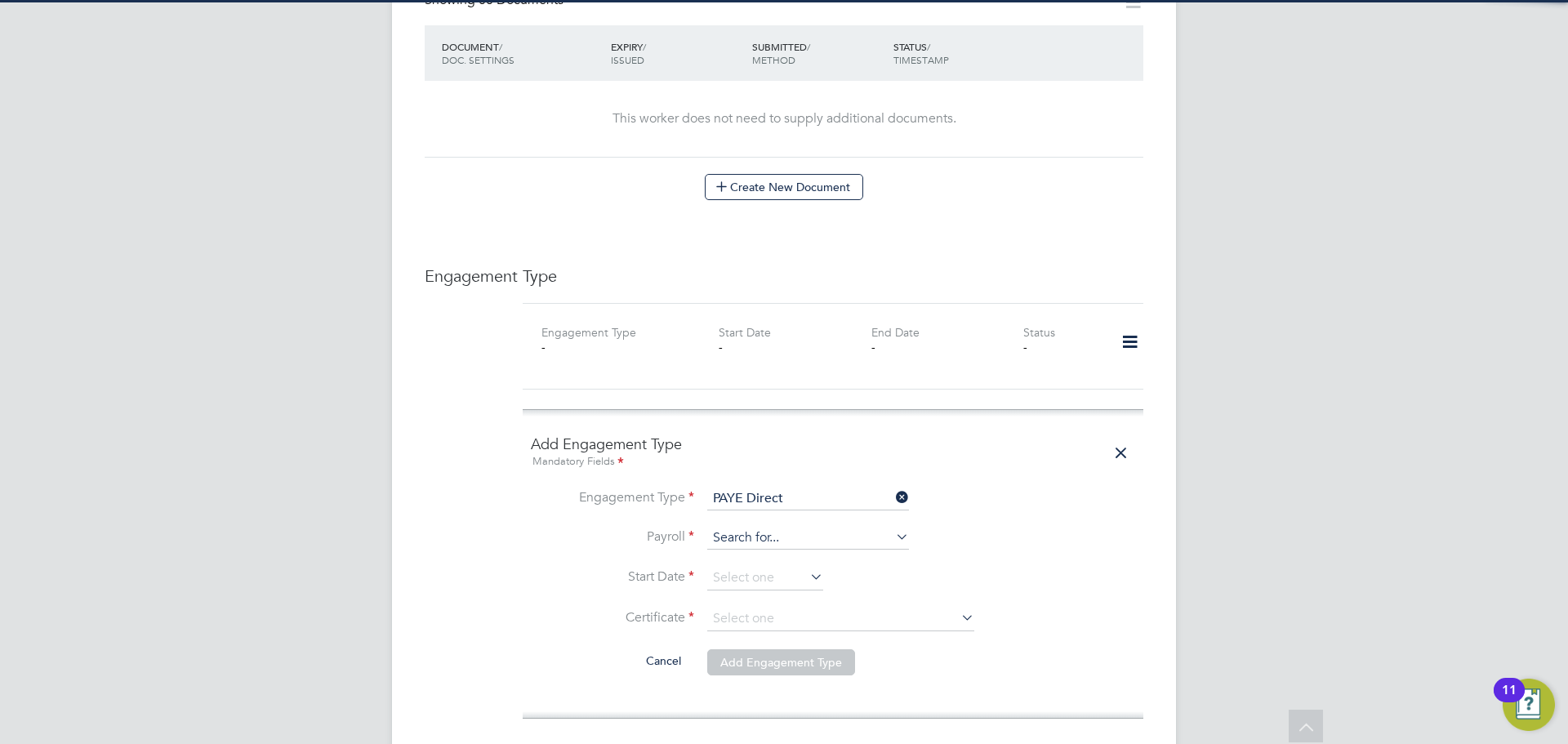
click at [803, 527] on input at bounding box center [808, 539] width 202 height 23
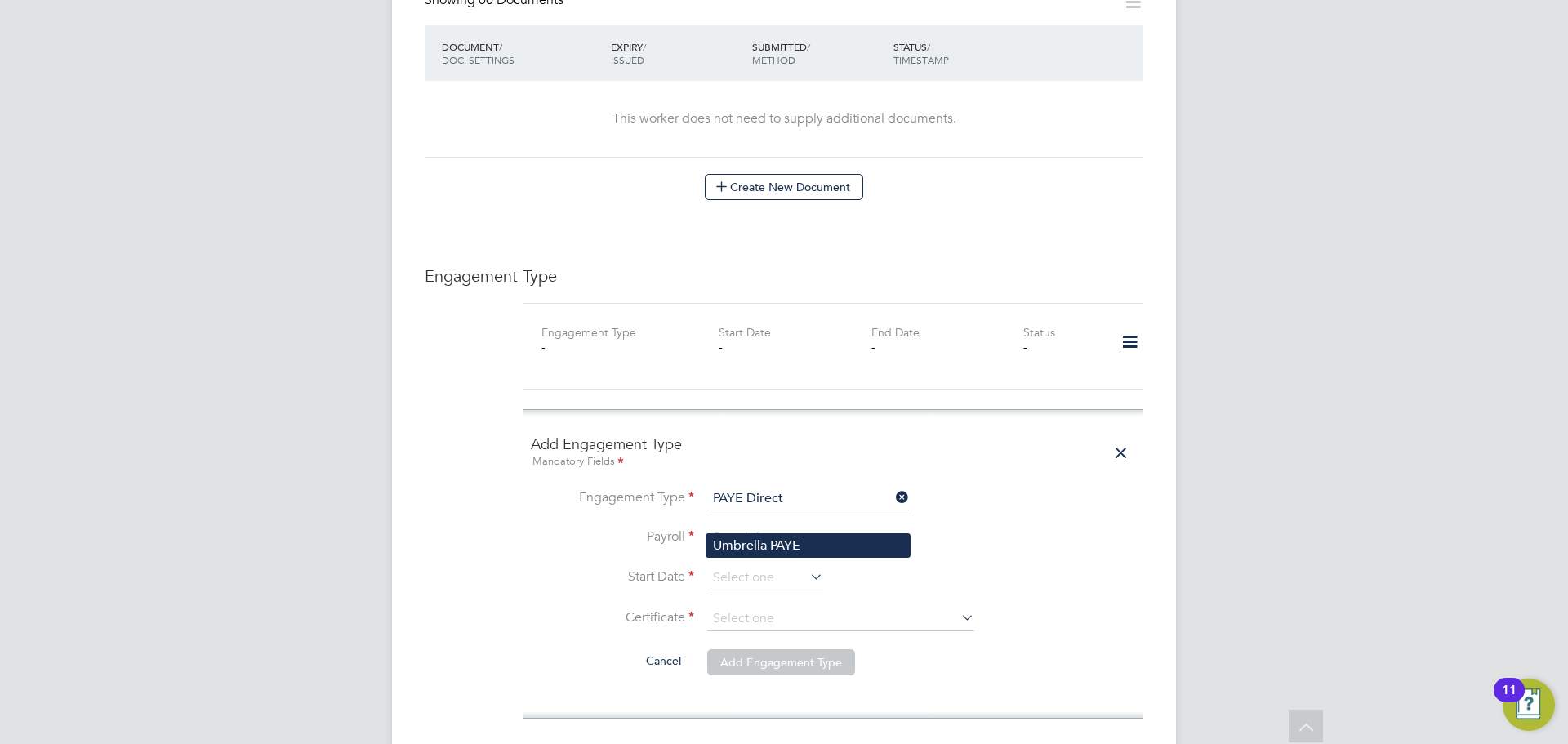
click at [807, 546] on li "Umbrella PAYE" at bounding box center [808, 546] width 204 height 24
type input "Umbrella PAYE"
click at [787, 566] on input at bounding box center [765, 578] width 116 height 25
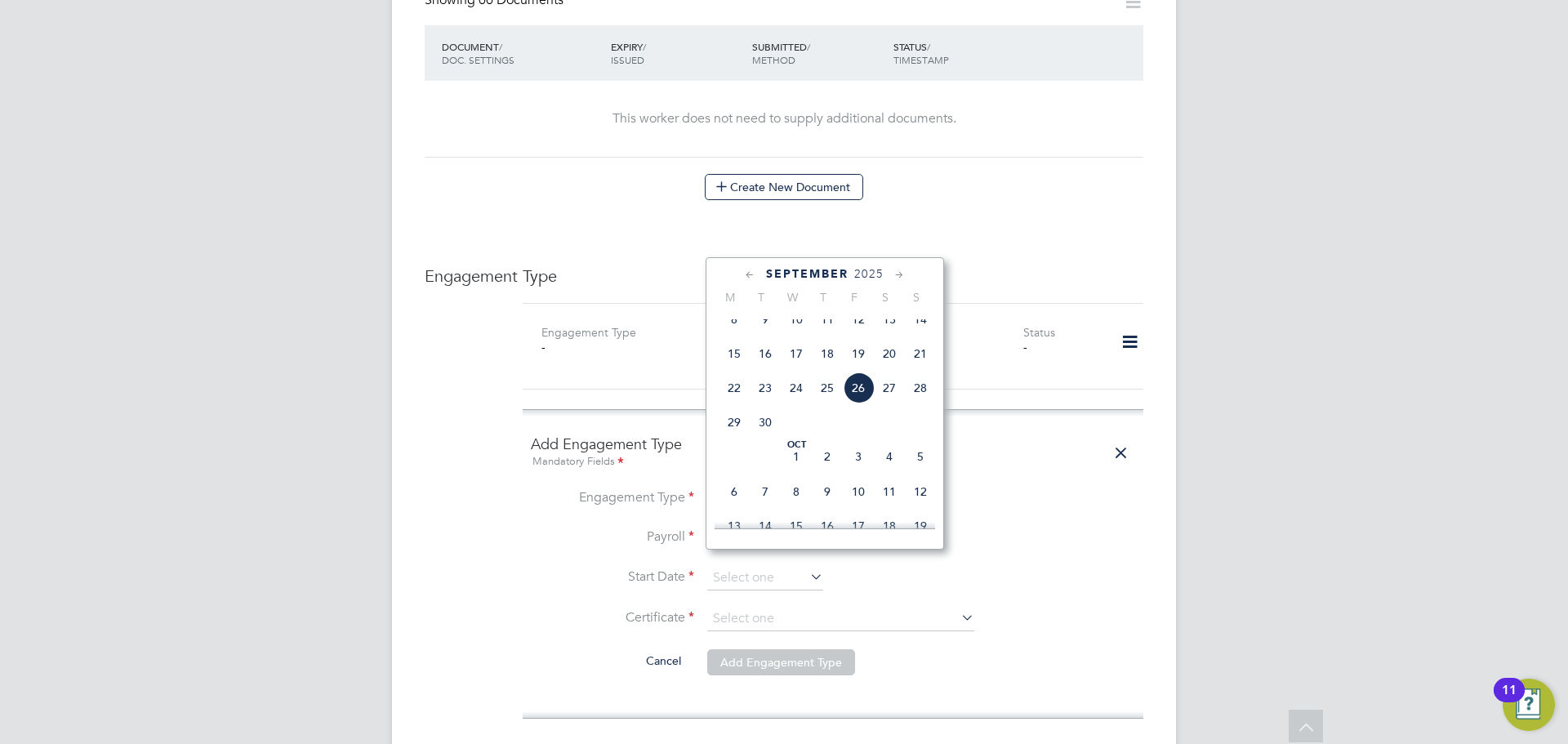
click at [854, 403] on span "26" at bounding box center [858, 388] width 31 height 31
type input "[DATE]"
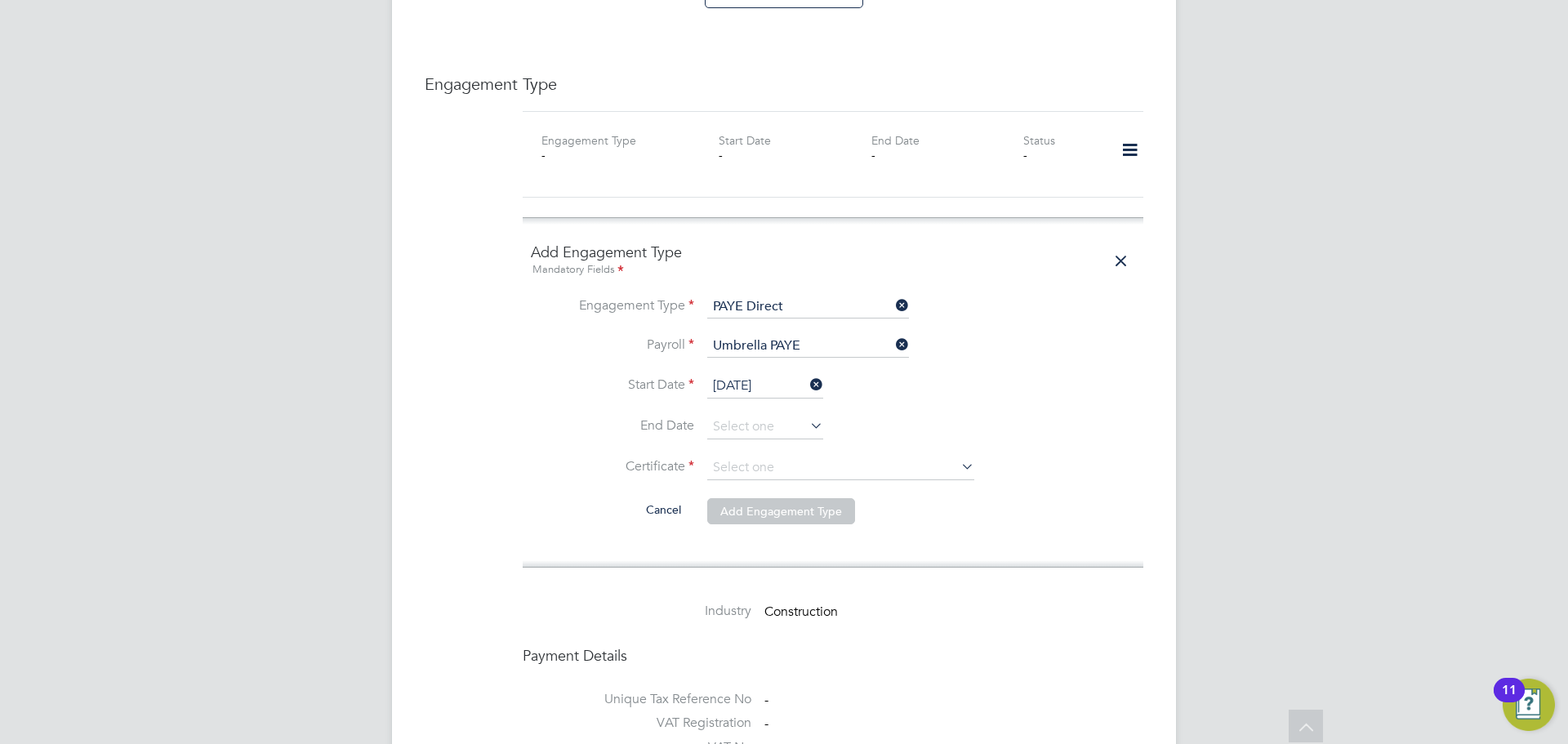
scroll to position [1290, 0]
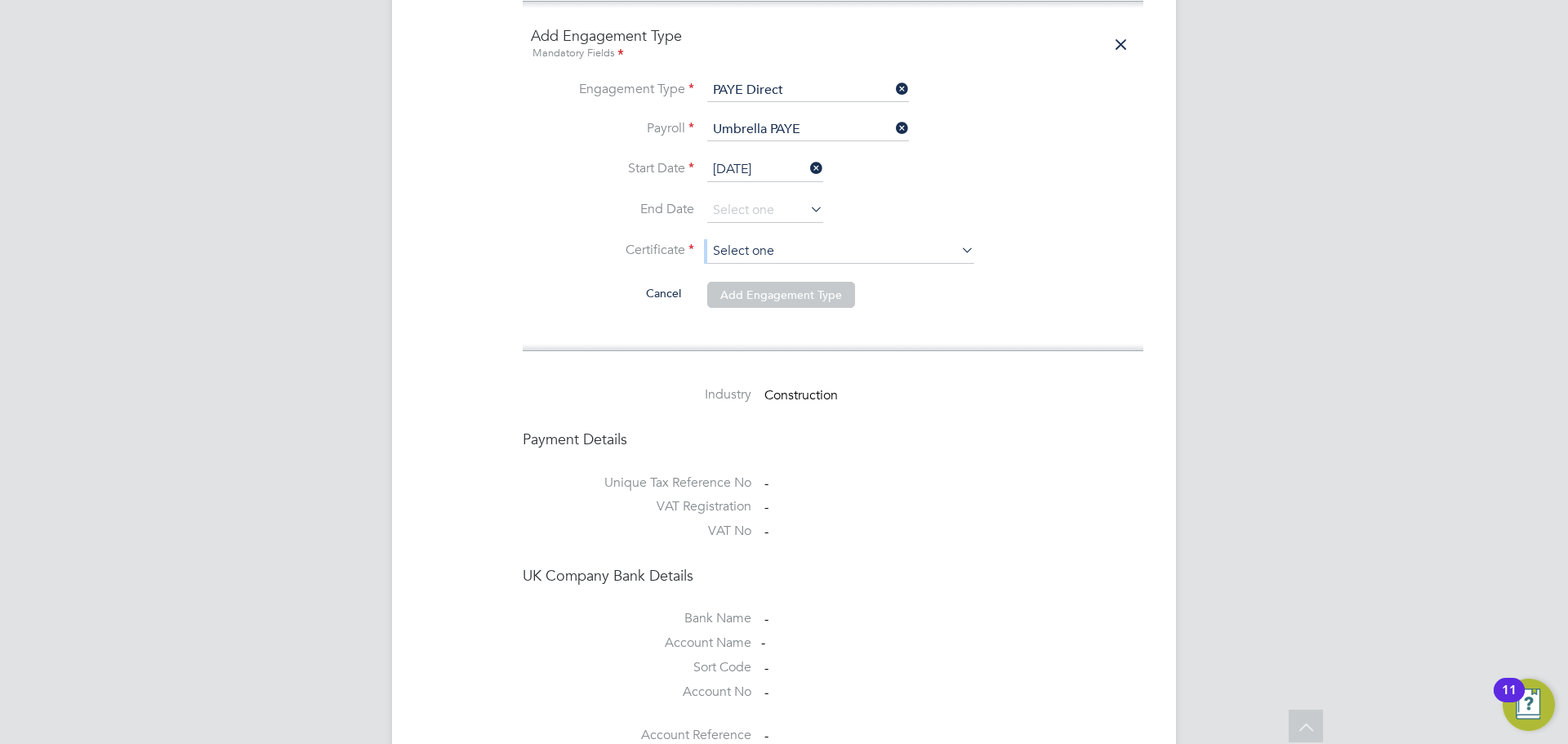
drag, startPoint x: 876, startPoint y: 252, endPoint x: 881, endPoint y: 229, distance: 23.5
click at [877, 240] on li "Certificate" at bounding box center [833, 260] width 604 height 41
click at [881, 240] on input at bounding box center [840, 252] width 267 height 25
click at [823, 283] on li "No, worker doesn't have a P45 certificate" at bounding box center [840, 280] width 269 height 21
type input "No, worker doesn't have a P45 certificate"
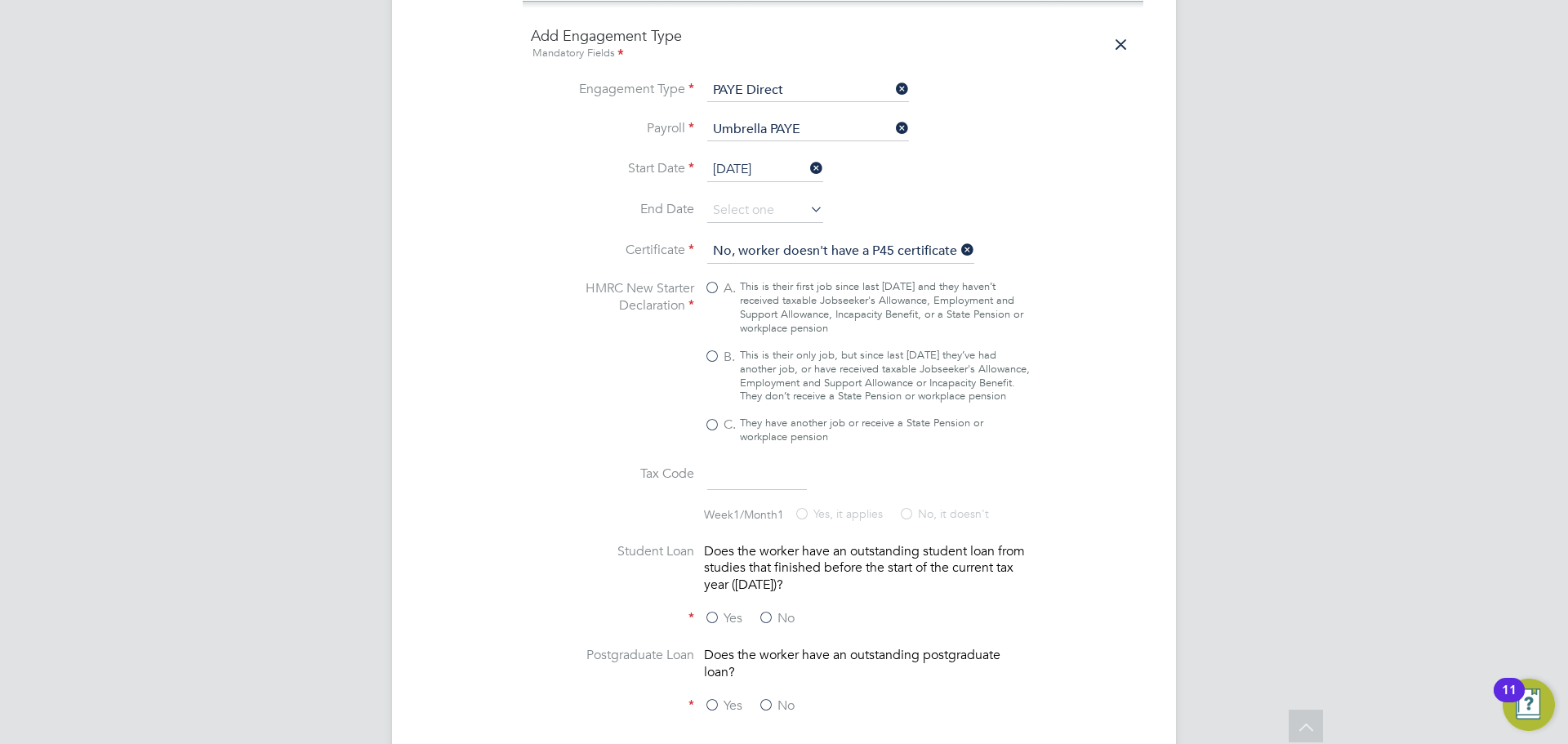
click at [732, 356] on label "B. This is their only job, but since last [DATE] they’ve had another job, or ha…" at bounding box center [868, 377] width 327 height 56
click at [0, 0] on input "B. This is their only job, but since last [DATE] they’ve had another job, or ha…" at bounding box center [0, 0] width 0 height 0
type input "1257L"
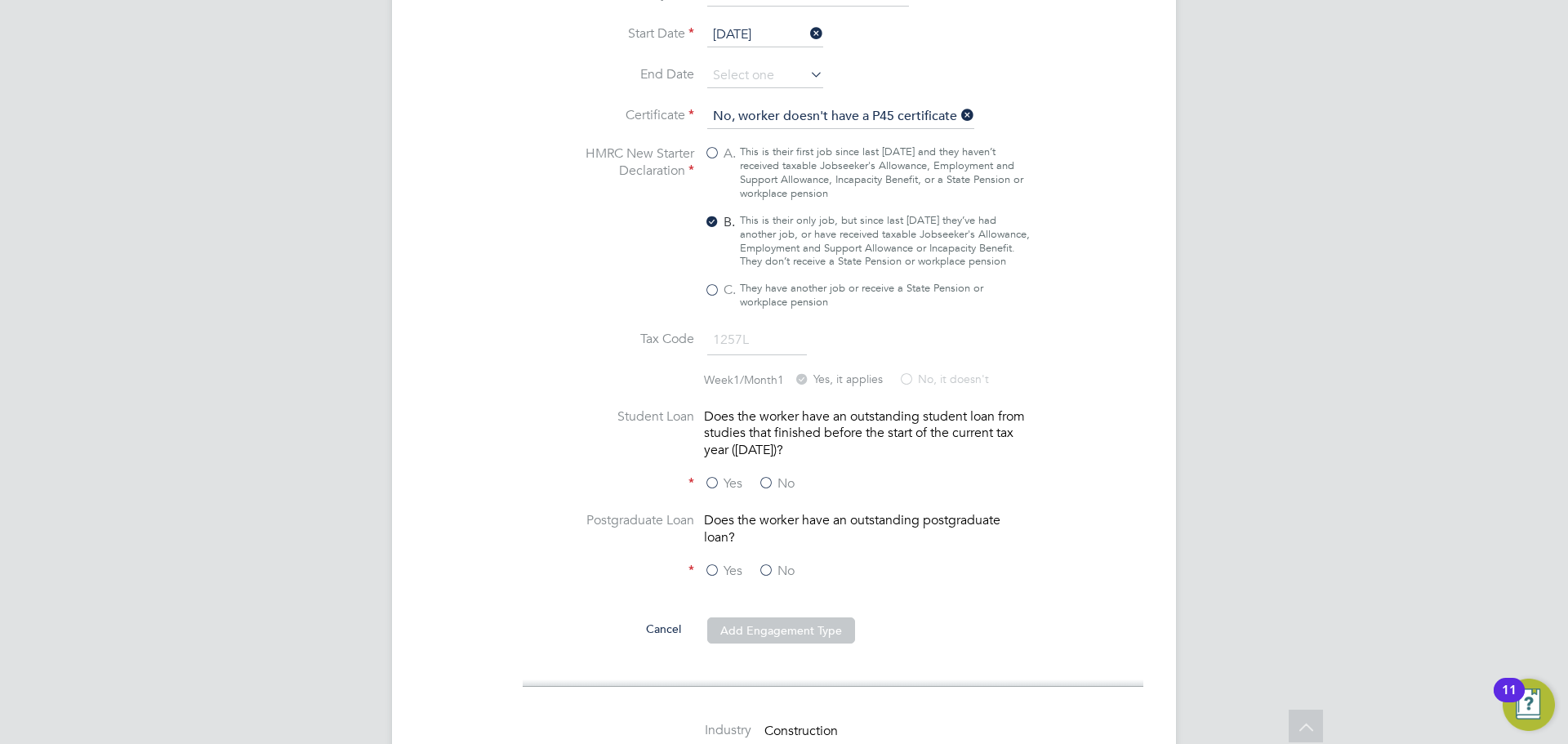
scroll to position [1780, 0]
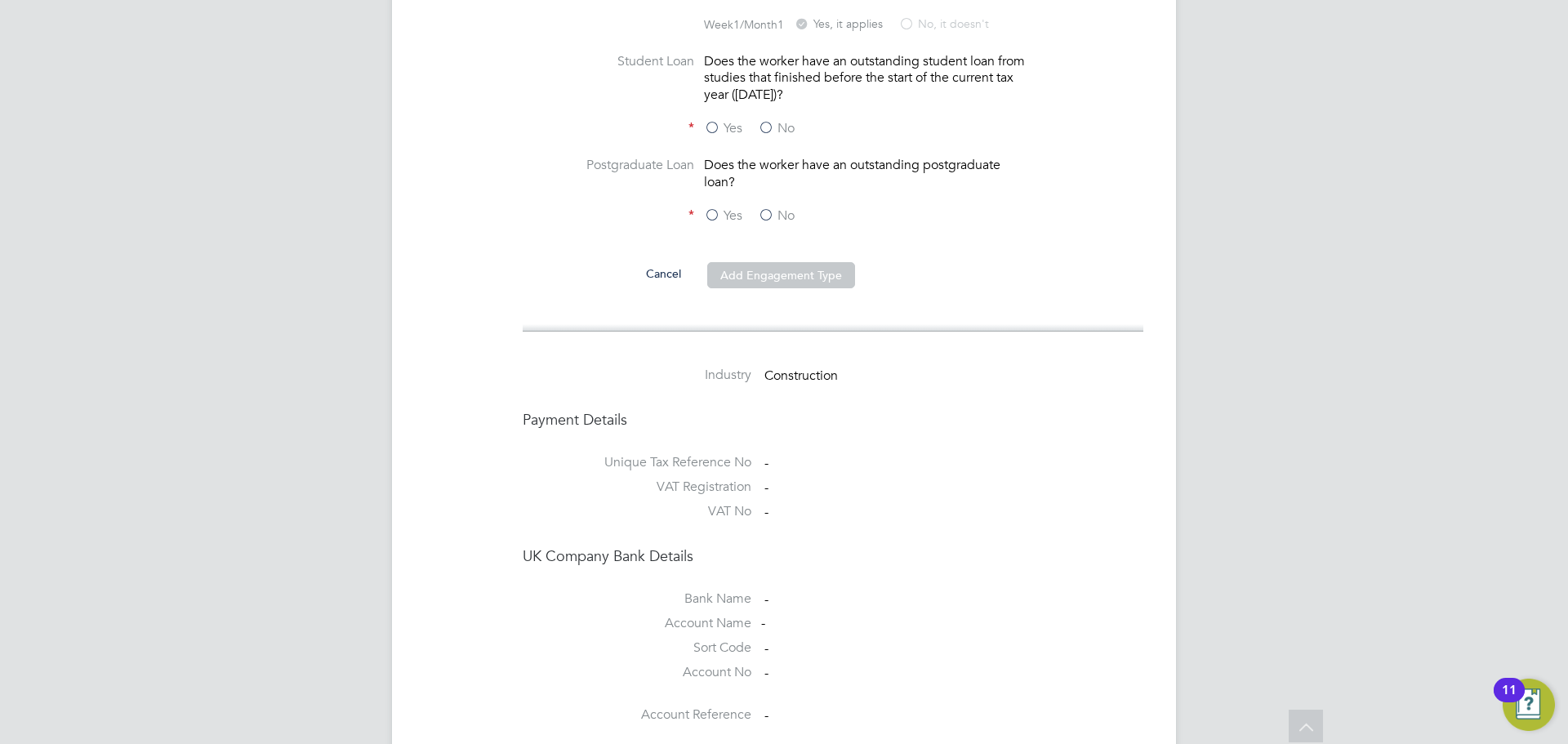
click at [773, 207] on label "No" at bounding box center [776, 216] width 37 height 17
click at [0, 0] on input "No" at bounding box center [0, 0] width 0 height 0
drag, startPoint x: 773, startPoint y: 124, endPoint x: 779, endPoint y: 134, distance: 11.7
click at [774, 125] on label "No" at bounding box center [776, 128] width 37 height 17
click at [0, 0] on input "No" at bounding box center [0, 0] width 0 height 0
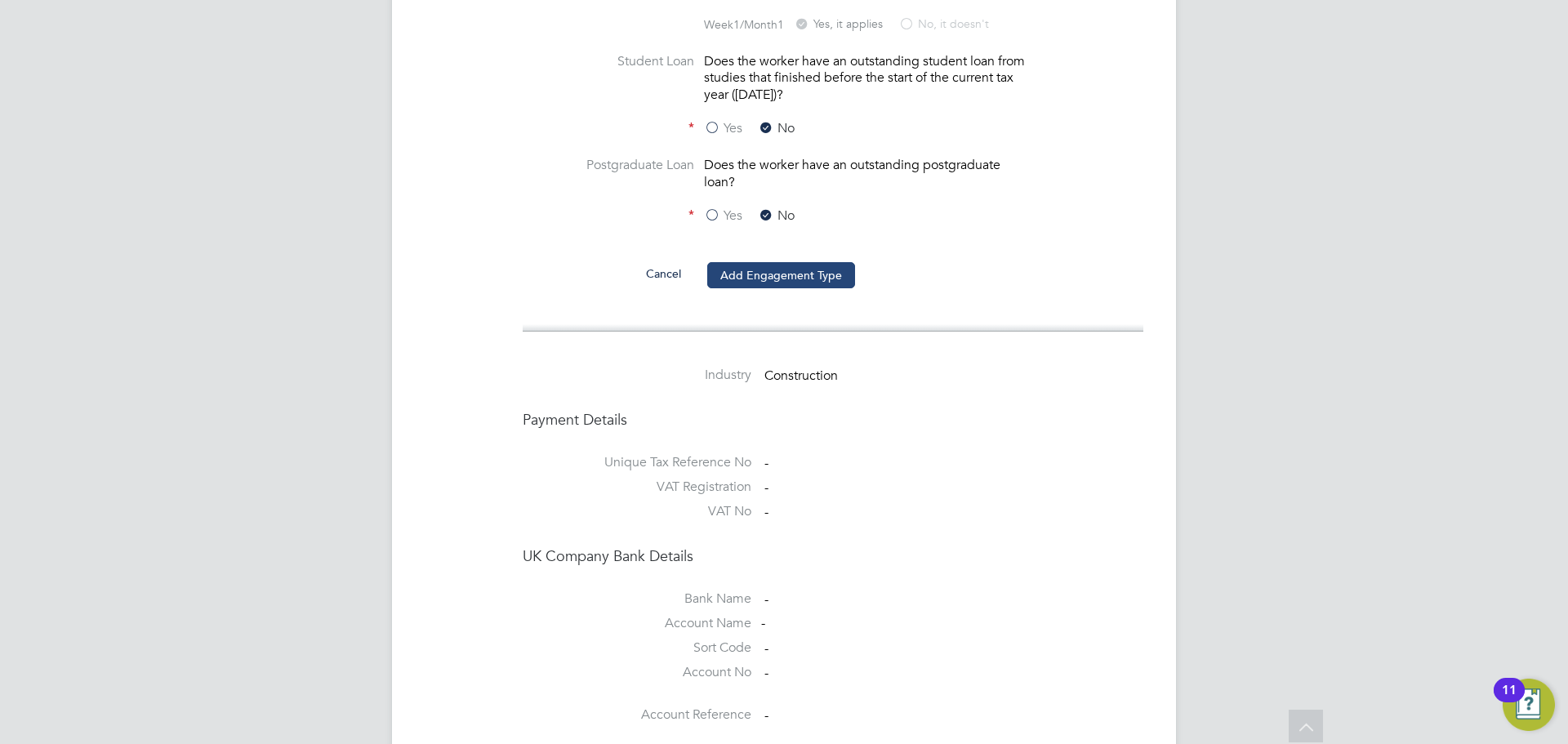
click at [817, 268] on button "Add Engagement Type" at bounding box center [781, 275] width 148 height 27
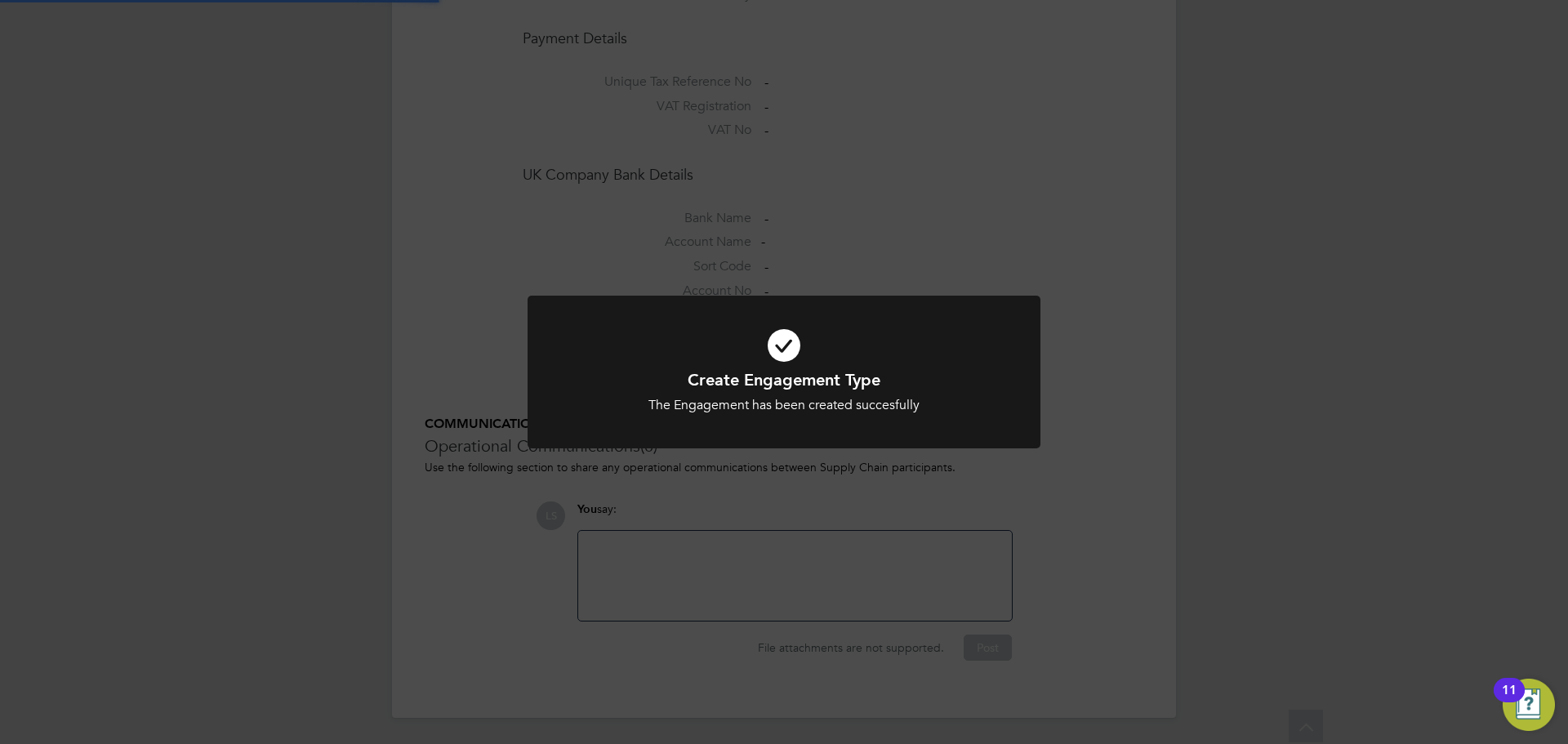
scroll to position [1307, 0]
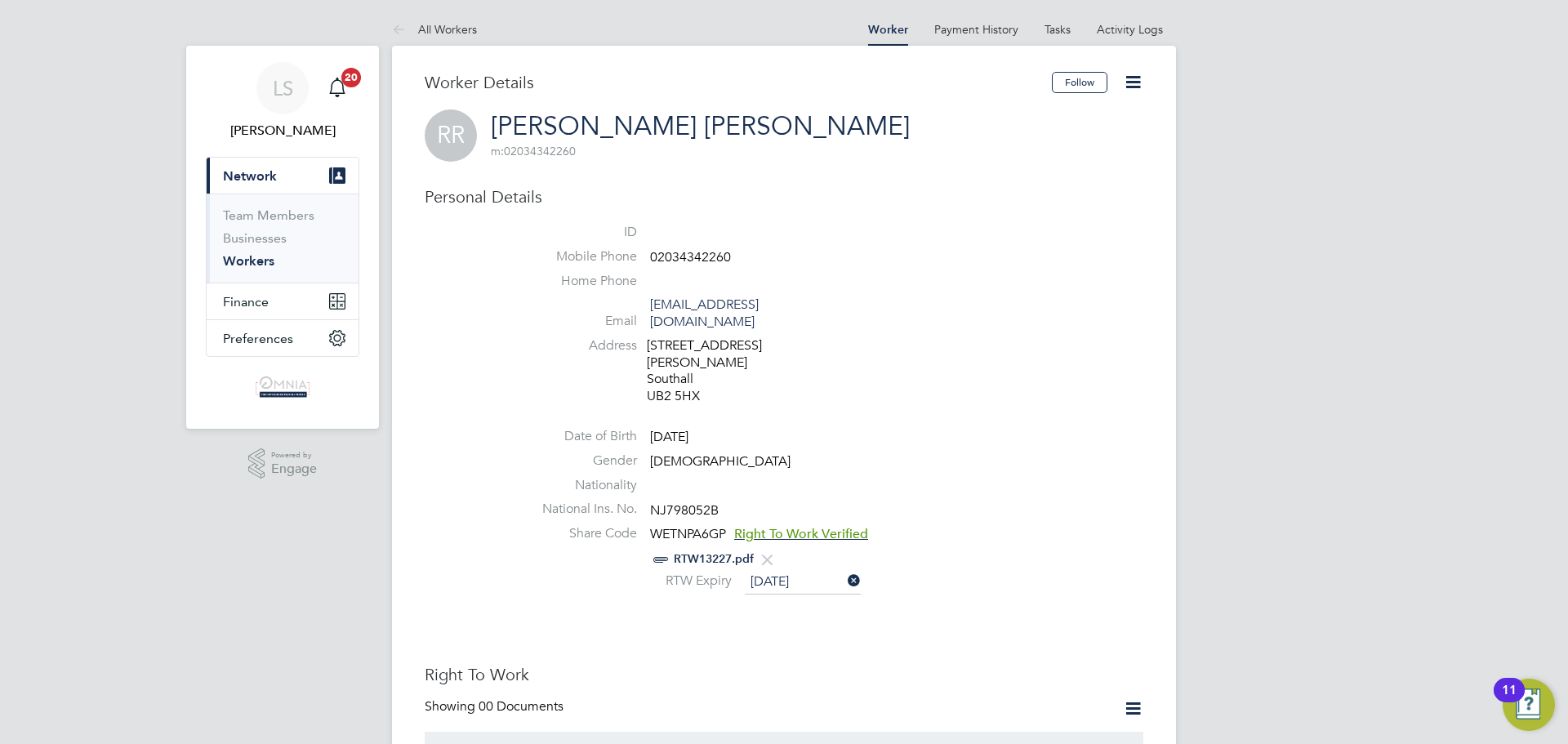
click at [677, 503] on span "NJ798052B" at bounding box center [685, 510] width 68 height 16
copy span "NJ798052B"
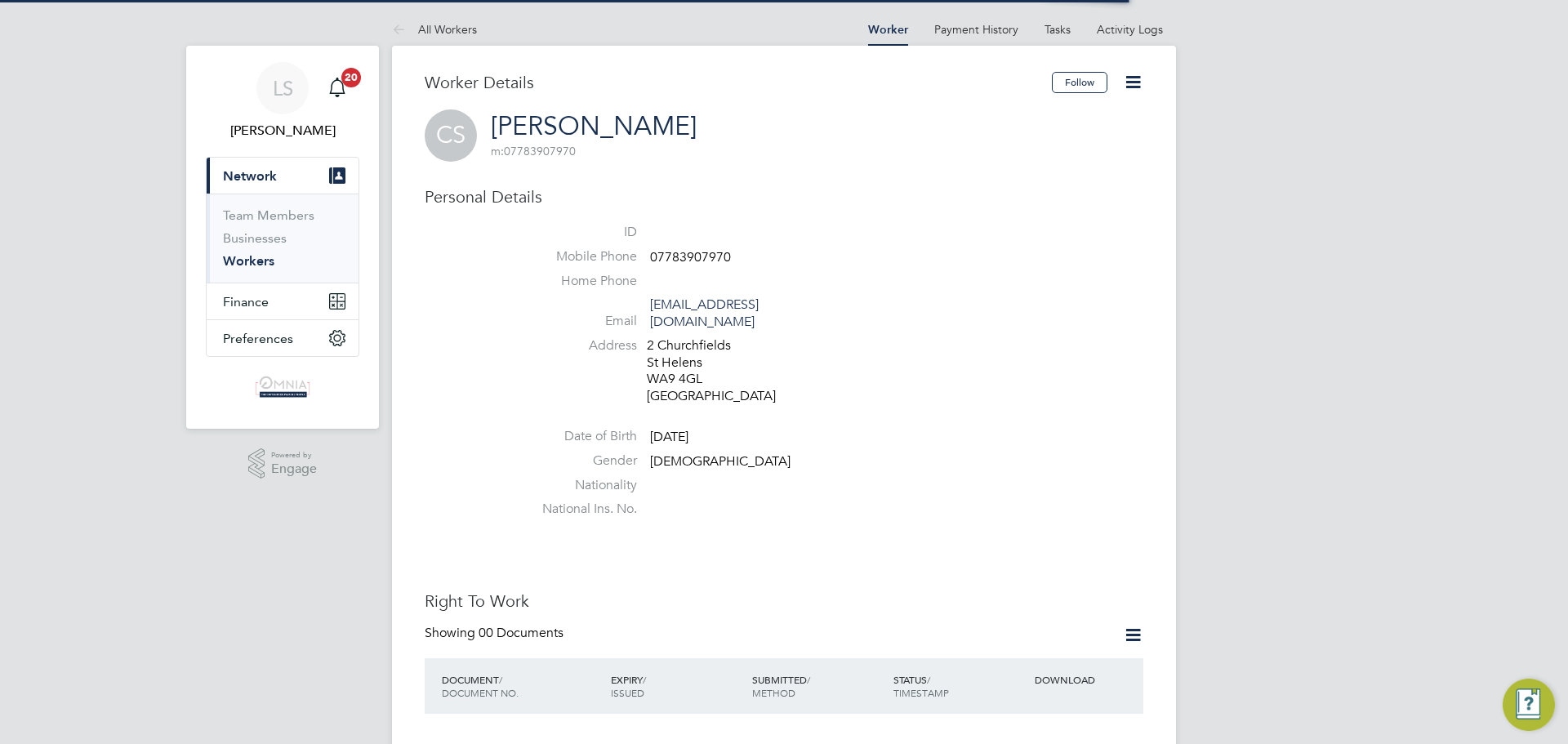
click at [694, 259] on span "07783907970" at bounding box center [691, 257] width 80 height 16
click at [694, 259] on span "07783907970" at bounding box center [691, 257] width 80 height 16
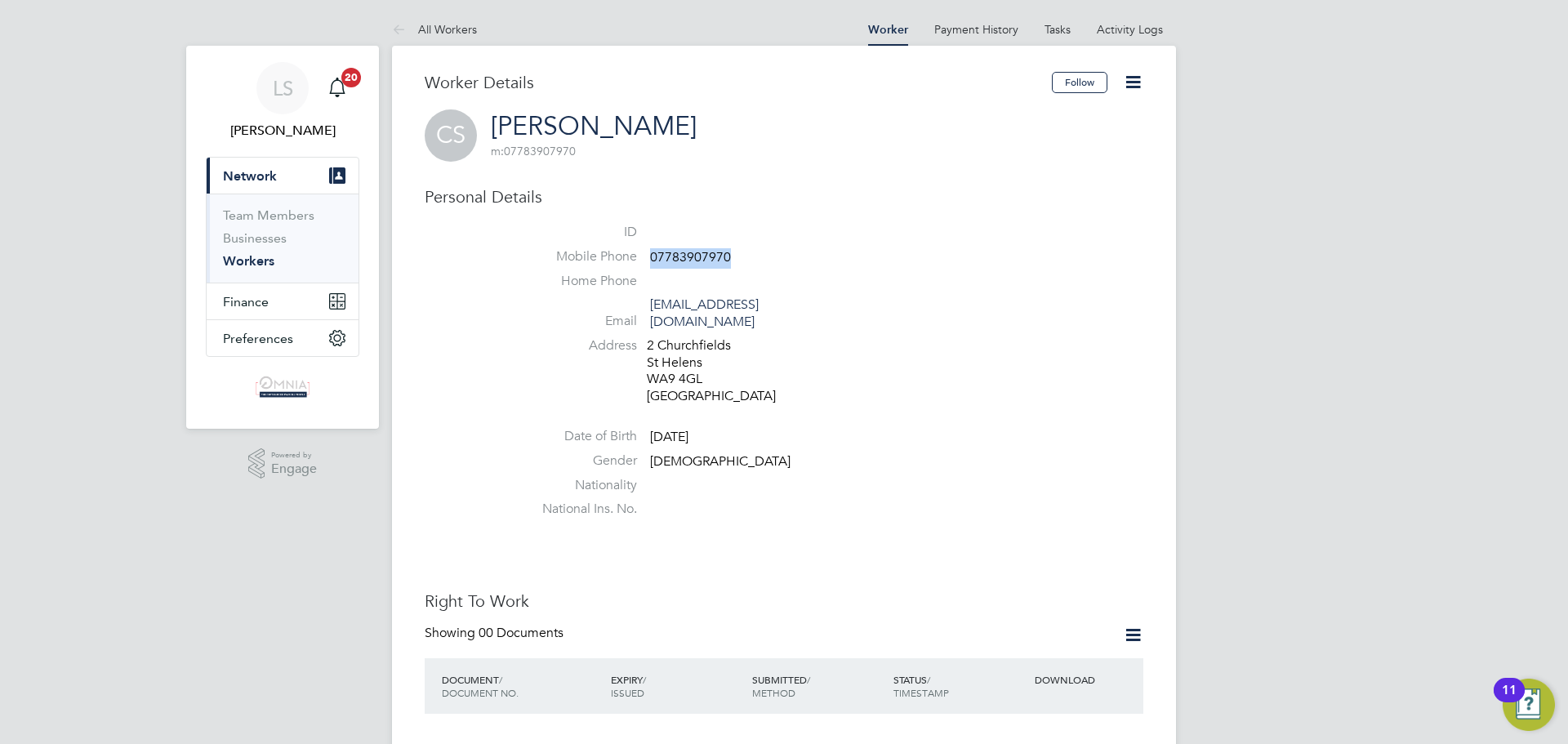
copy span "07783907970"
click at [1131, 75] on icon at bounding box center [1133, 82] width 21 height 21
click at [1042, 209] on li "Edit Personal Details e" at bounding box center [1041, 213] width 205 height 23
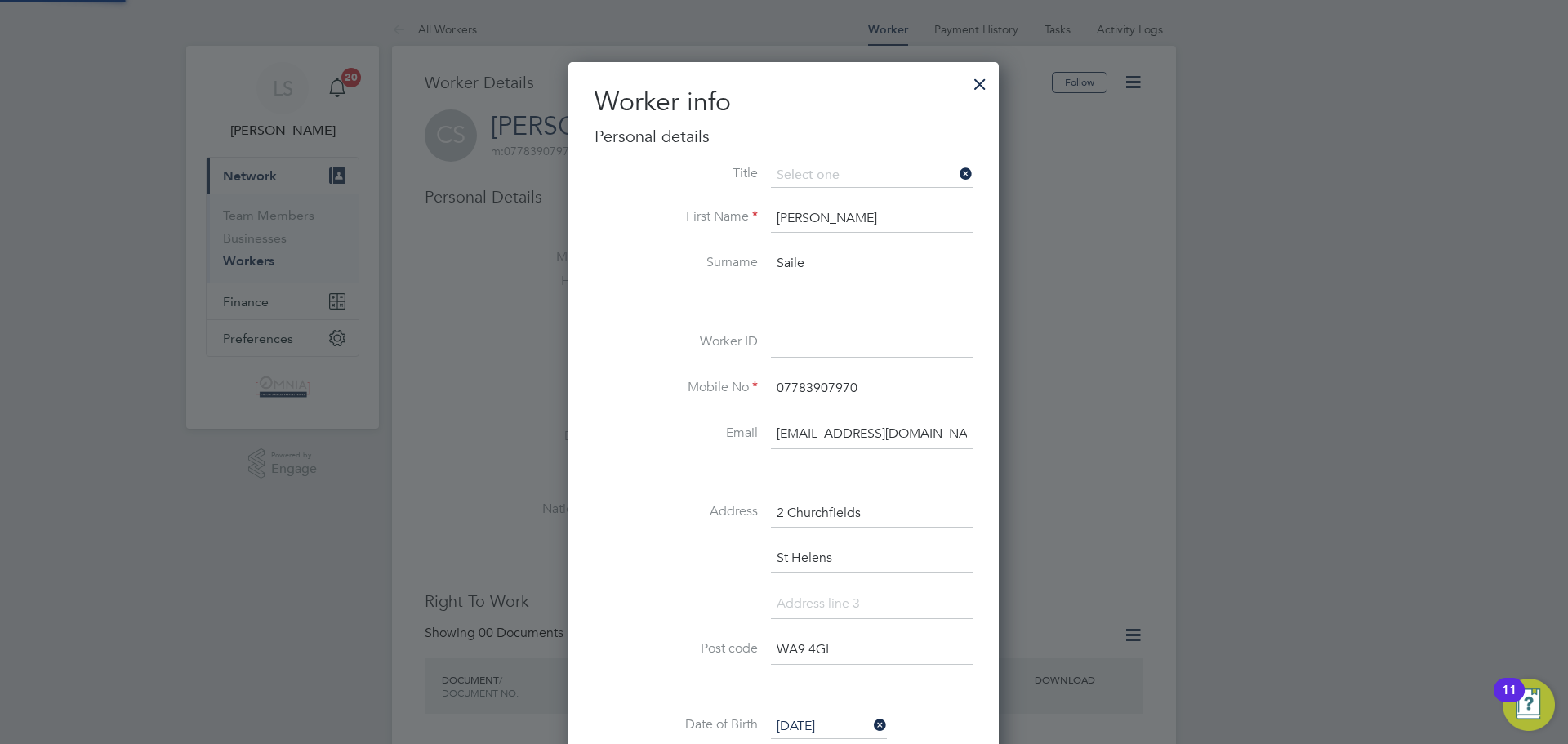
scroll to position [968, 432]
paste input "UMB40475"
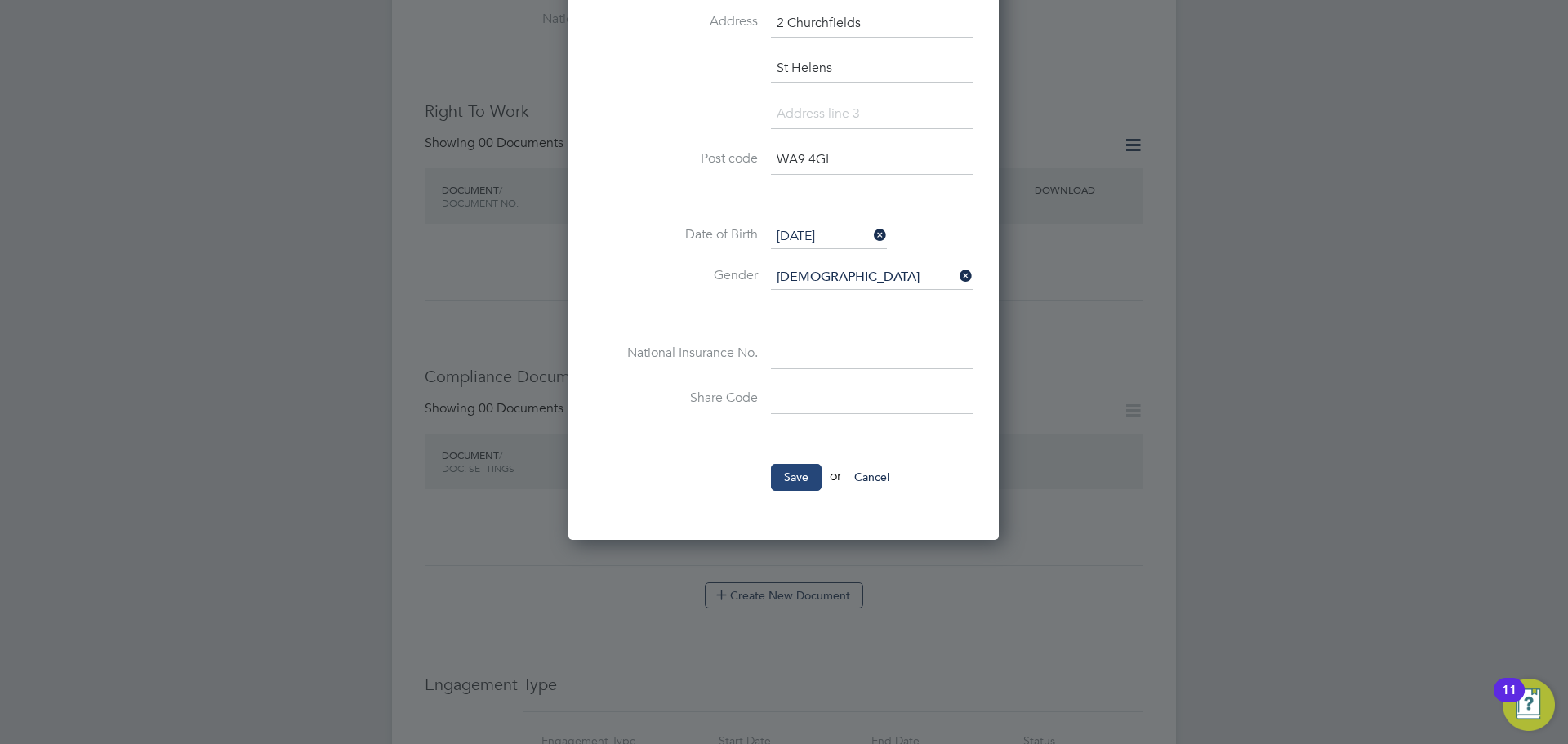
type input "UMB40475"
click at [815, 467] on button "Save" at bounding box center [796, 477] width 50 height 27
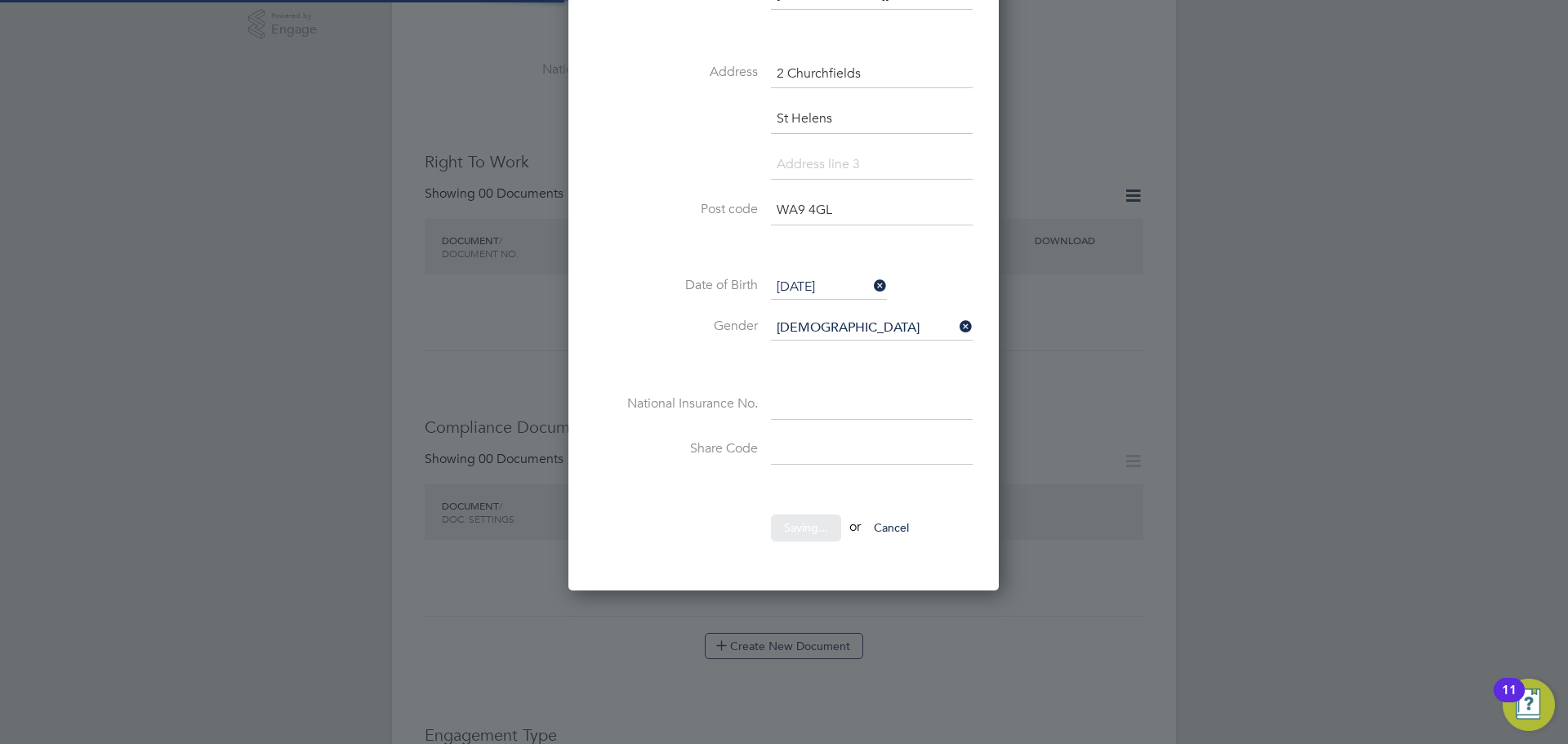
click at [0, 0] on div at bounding box center [0, 0] width 0 height 0
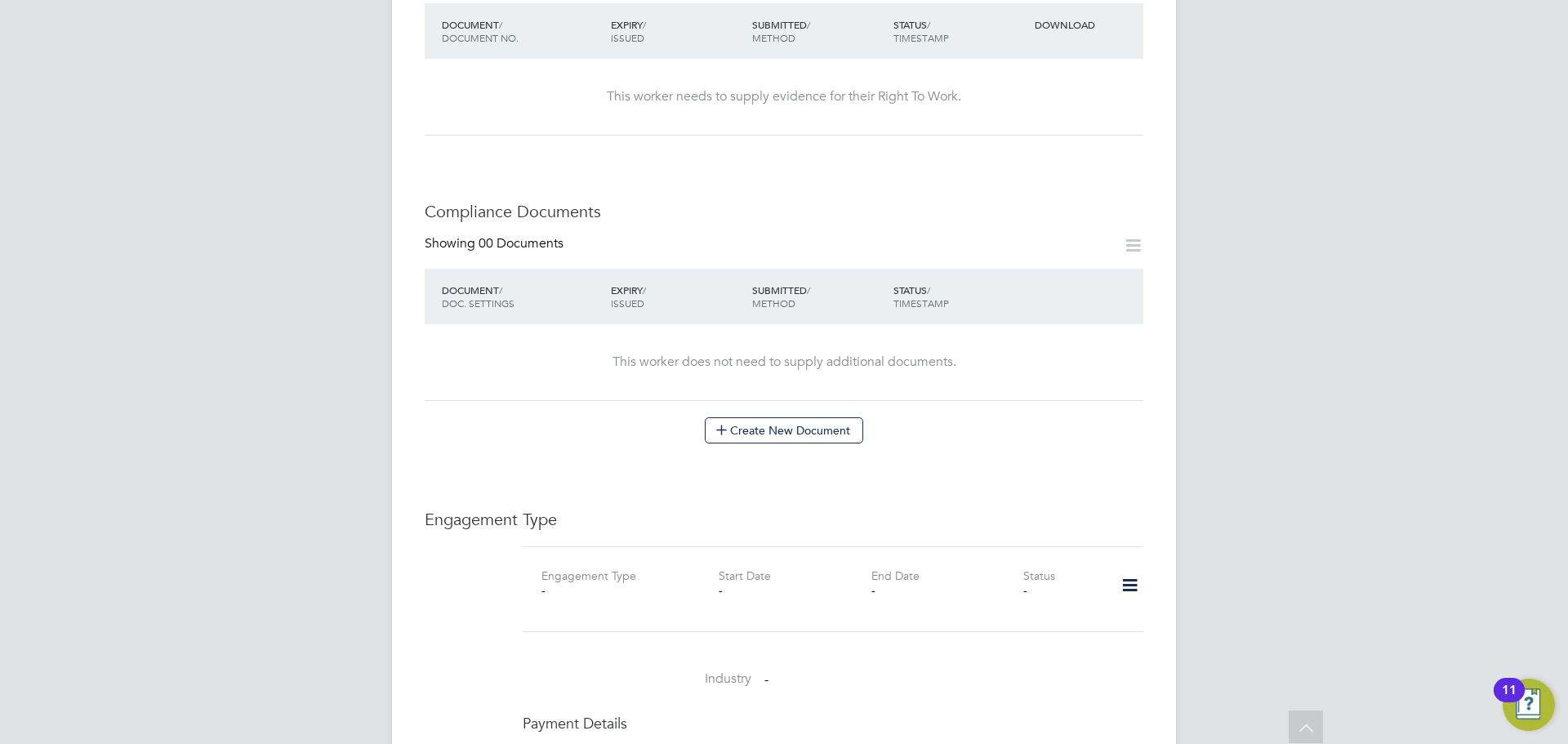
scroll to position [980, 0]
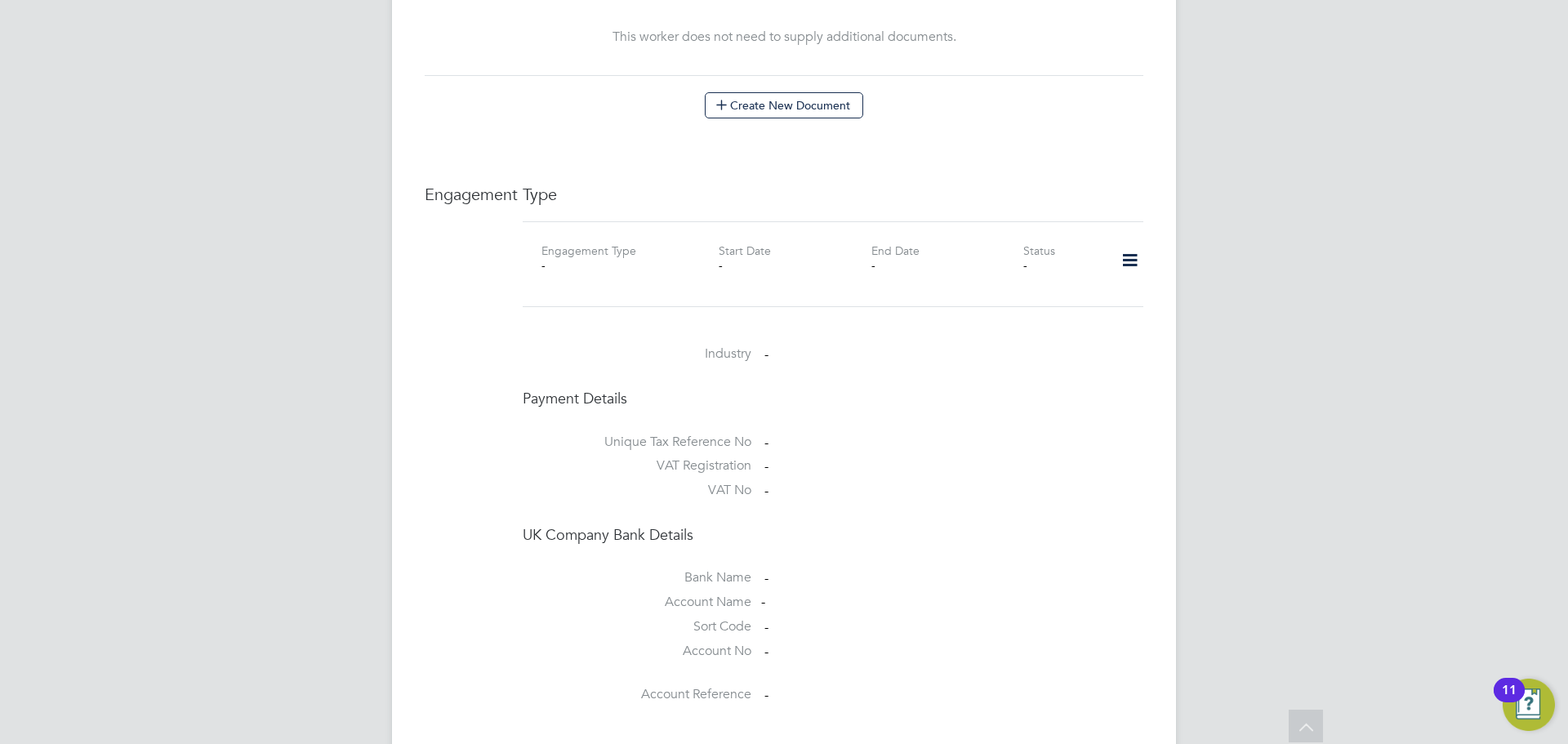
click at [1112, 241] on div at bounding box center [1125, 264] width 50 height 45
click at [1121, 241] on icon at bounding box center [1130, 260] width 28 height 38
click at [1060, 307] on li "Add Engagement Type" at bounding box center [1046, 314] width 186 height 23
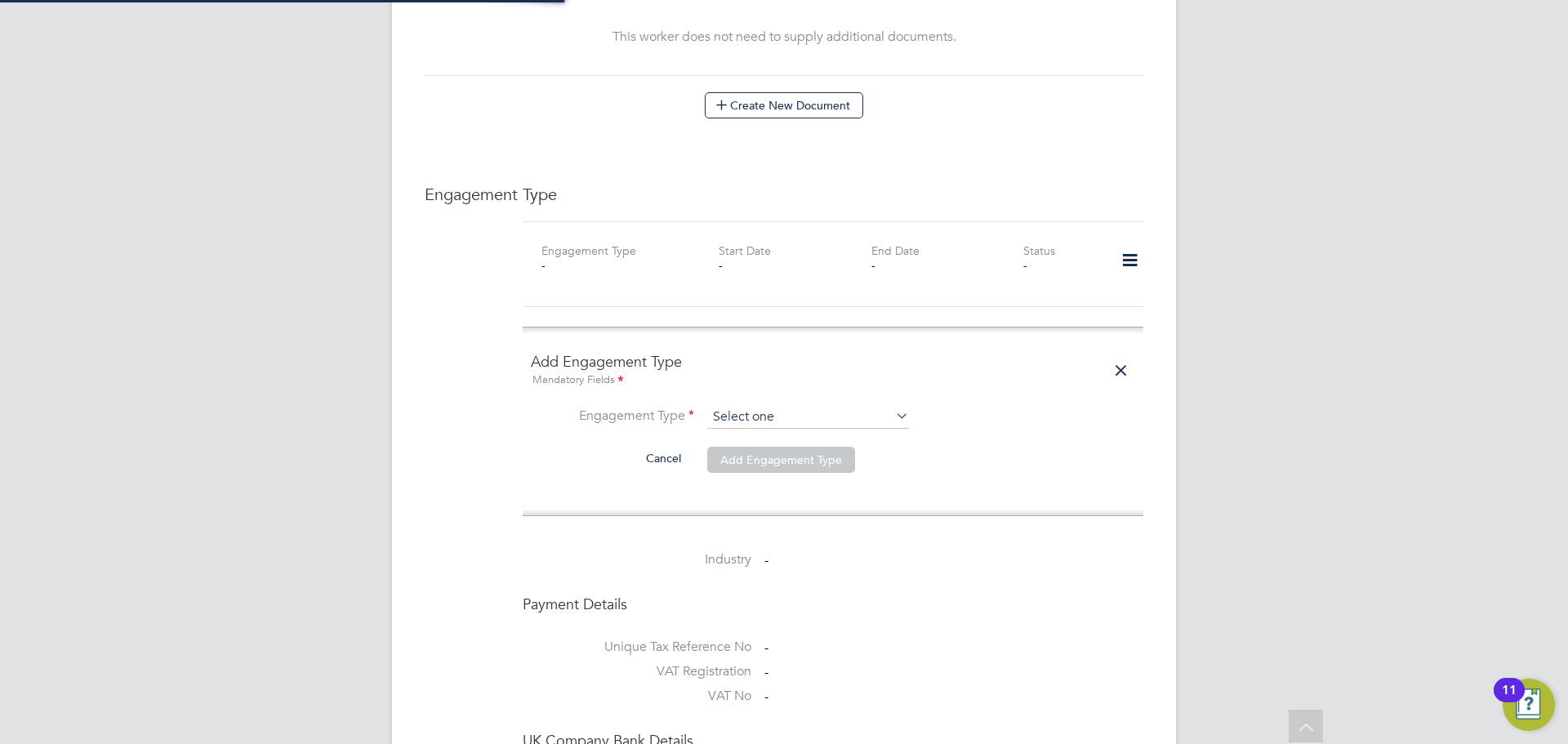
click at [864, 406] on input at bounding box center [808, 417] width 202 height 23
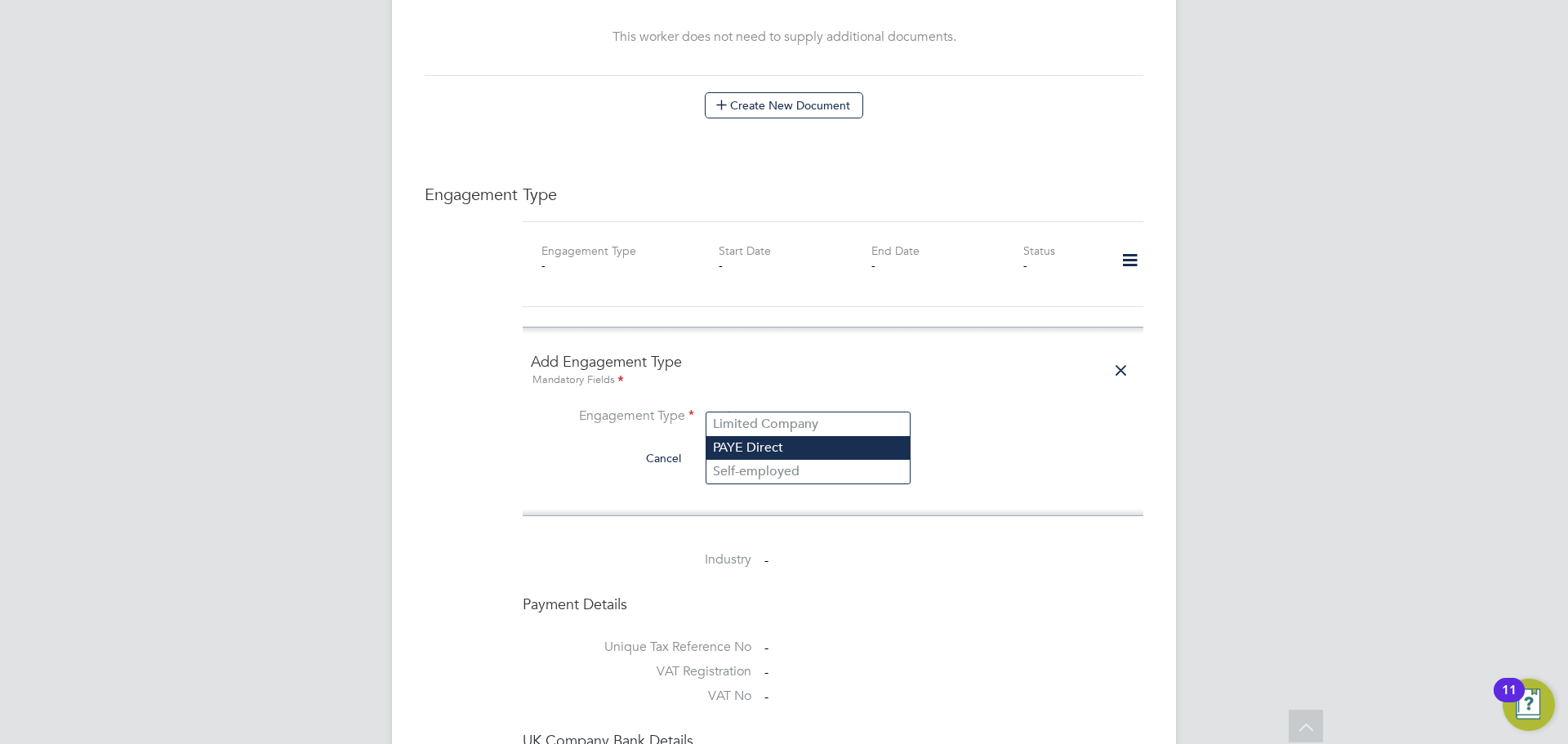
click at [796, 455] on li "PAYE Direct" at bounding box center [808, 449] width 204 height 24
type input "PAYE Direct"
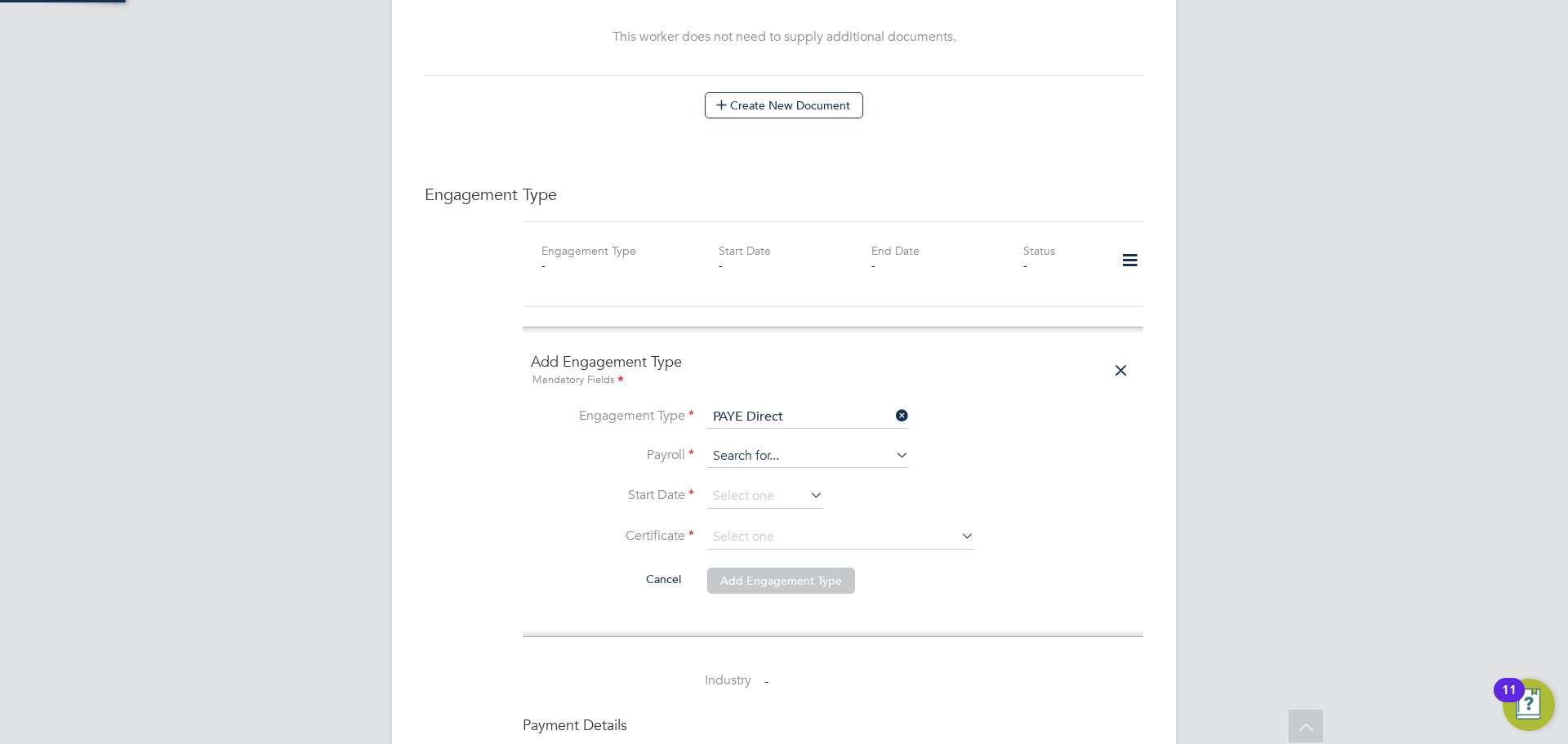
click at [786, 445] on input at bounding box center [808, 456] width 202 height 23
click at [795, 461] on li "Umbrella PAYE" at bounding box center [808, 464] width 204 height 24
type input "Umbrella PAYE"
click at [790, 485] on input at bounding box center [765, 497] width 116 height 25
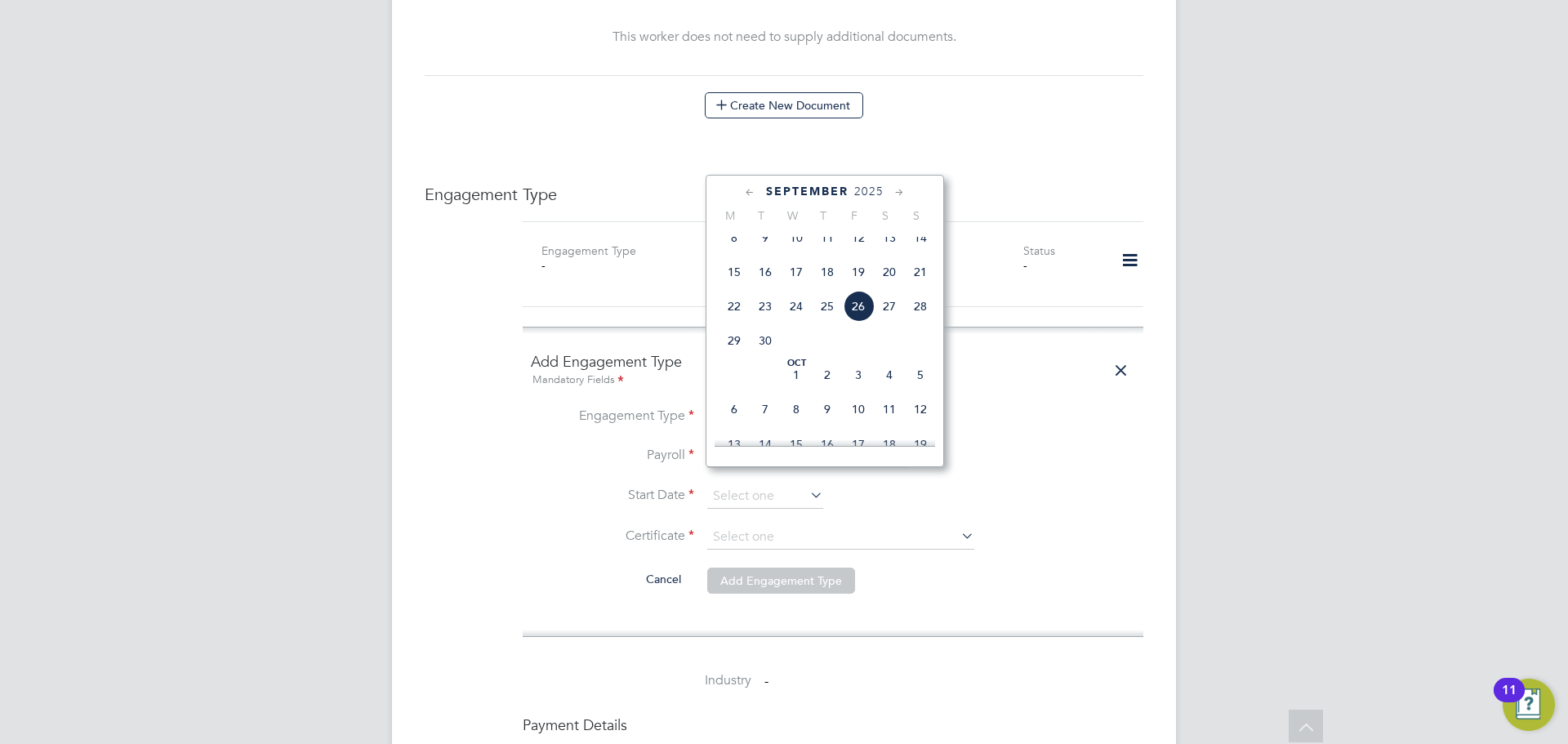
drag, startPoint x: 868, startPoint y: 313, endPoint x: 870, endPoint y: 395, distance: 82.0
click at [866, 313] on span "26" at bounding box center [858, 307] width 31 height 31
type input "[DATE]"
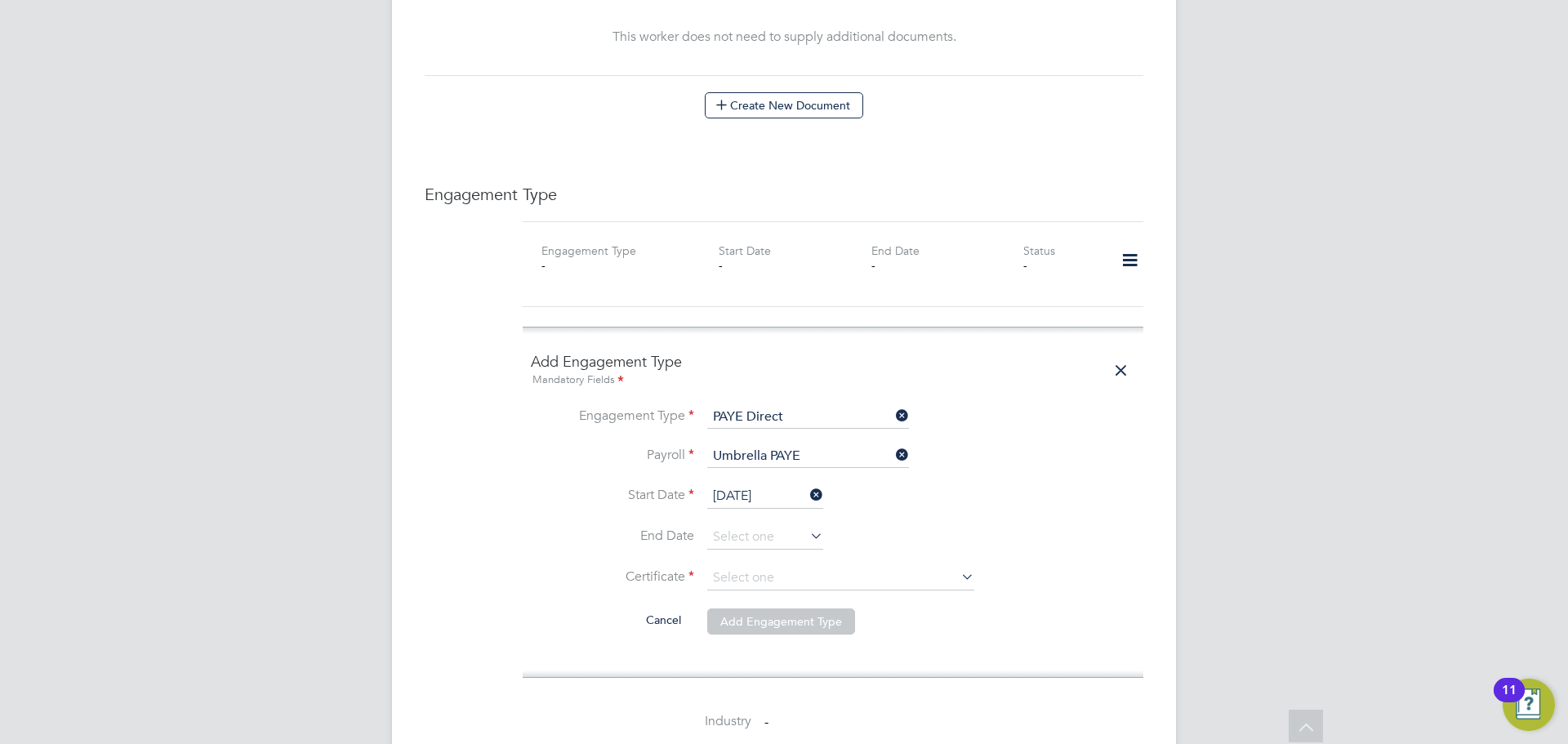
drag, startPoint x: 852, startPoint y: 540, endPoint x: 863, endPoint y: 558, distance: 21.1
click at [855, 543] on li "End Date" at bounding box center [833, 546] width 604 height 41
click at [864, 566] on input at bounding box center [840, 578] width 267 height 25
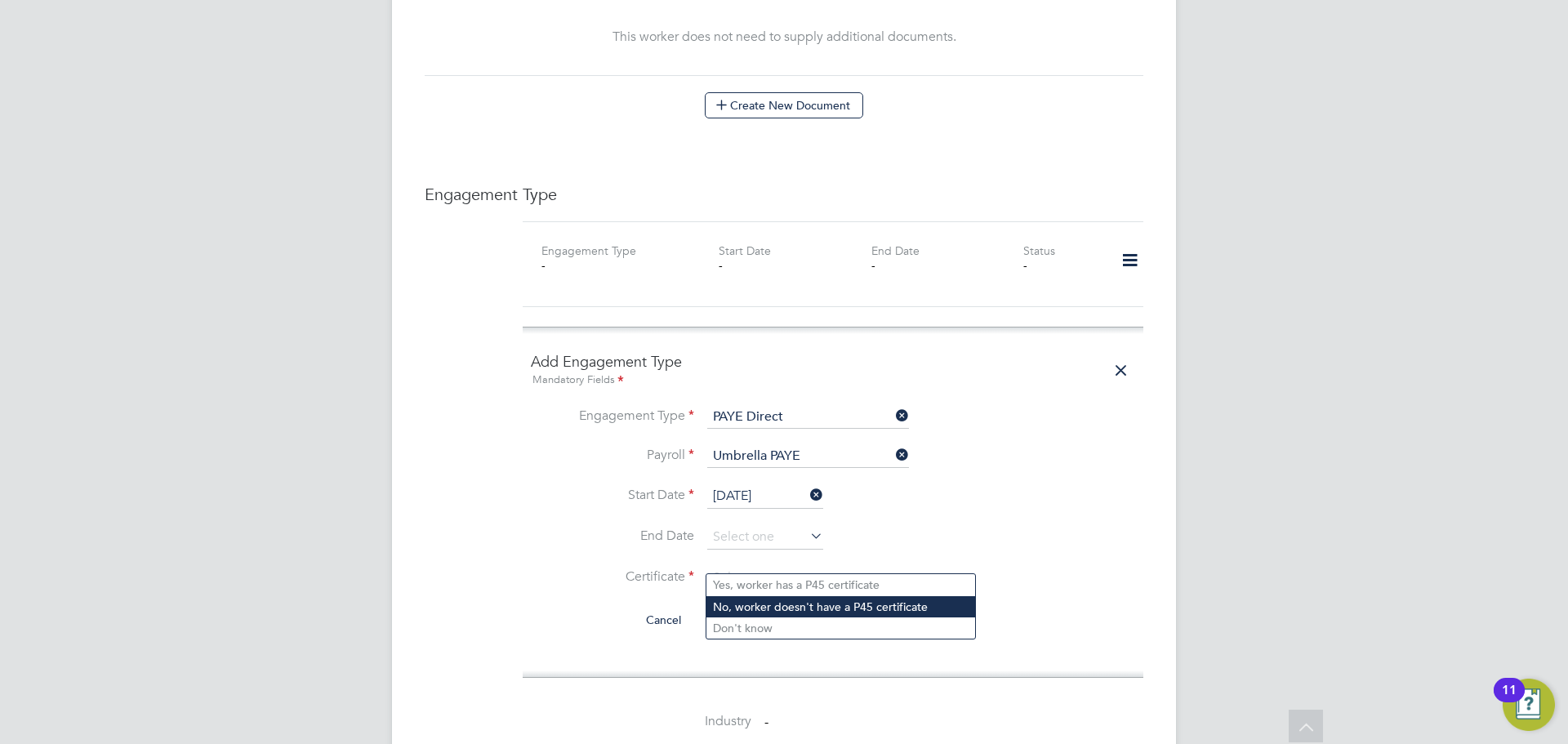
click at [861, 602] on li "No, worker doesn't have a P45 certificate" at bounding box center [840, 607] width 269 height 21
type input "No, worker doesn't have a P45 certificate"
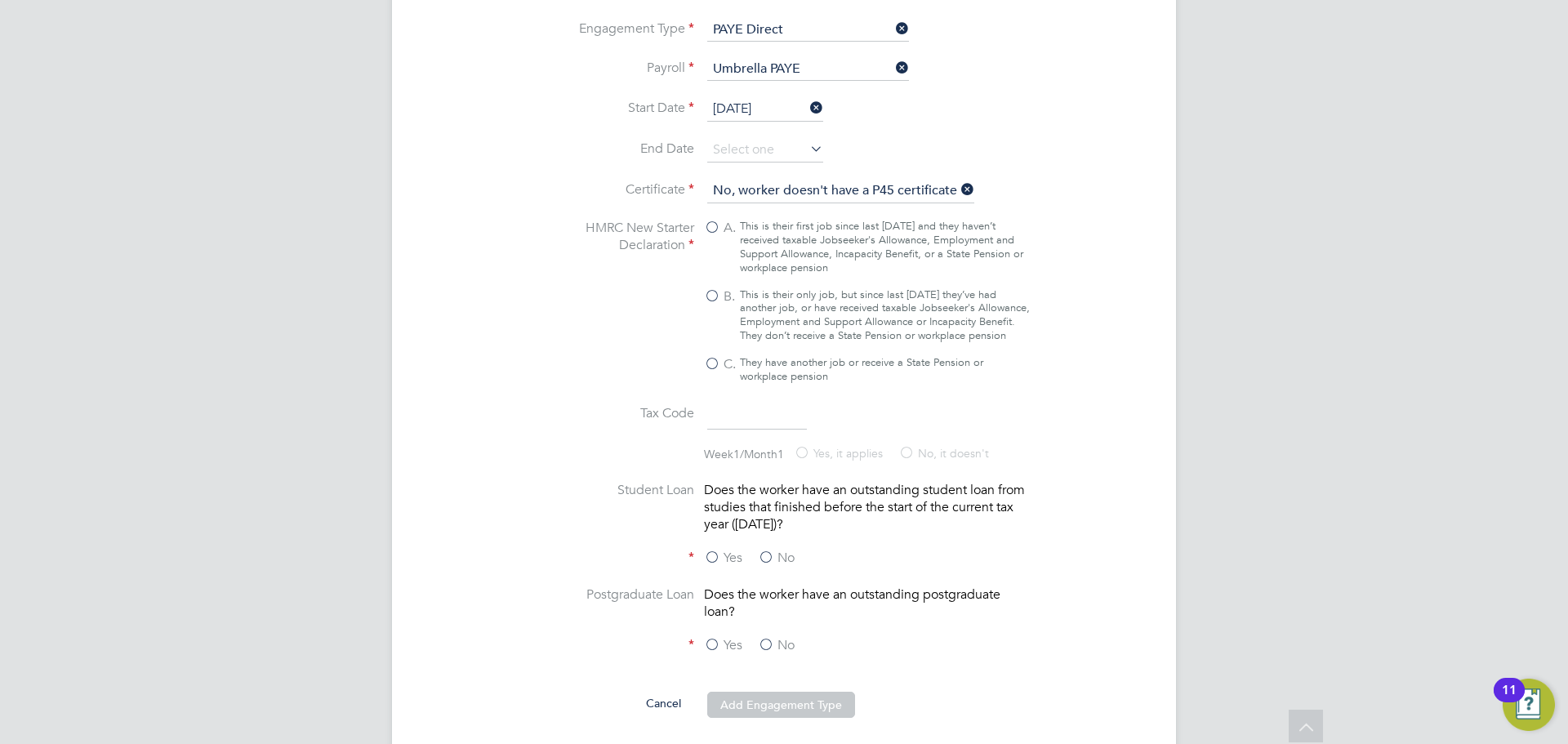
scroll to position [1389, 0]
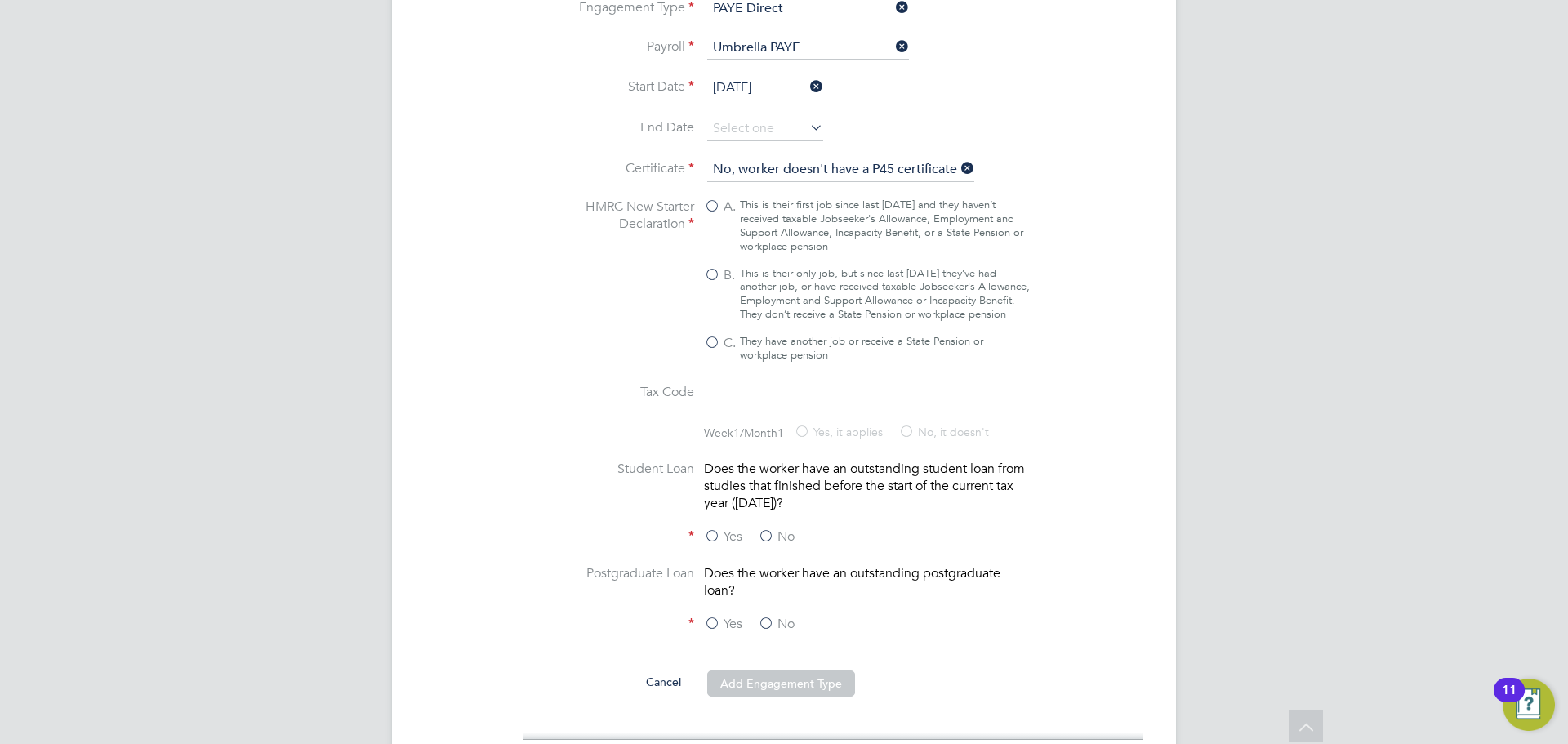
click at [734, 250] on div "A. This is their first job since last [DATE] and they haven’t received taxable …" at bounding box center [868, 281] width 327 height 164
click at [717, 267] on label "B. This is their only job, but since last [DATE] they’ve had another job, or ha…" at bounding box center [868, 295] width 327 height 56
click at [0, 0] on input "B. This is their only job, but since last [DATE] they’ve had another job, or ha…" at bounding box center [0, 0] width 0 height 0
type input "1257L"
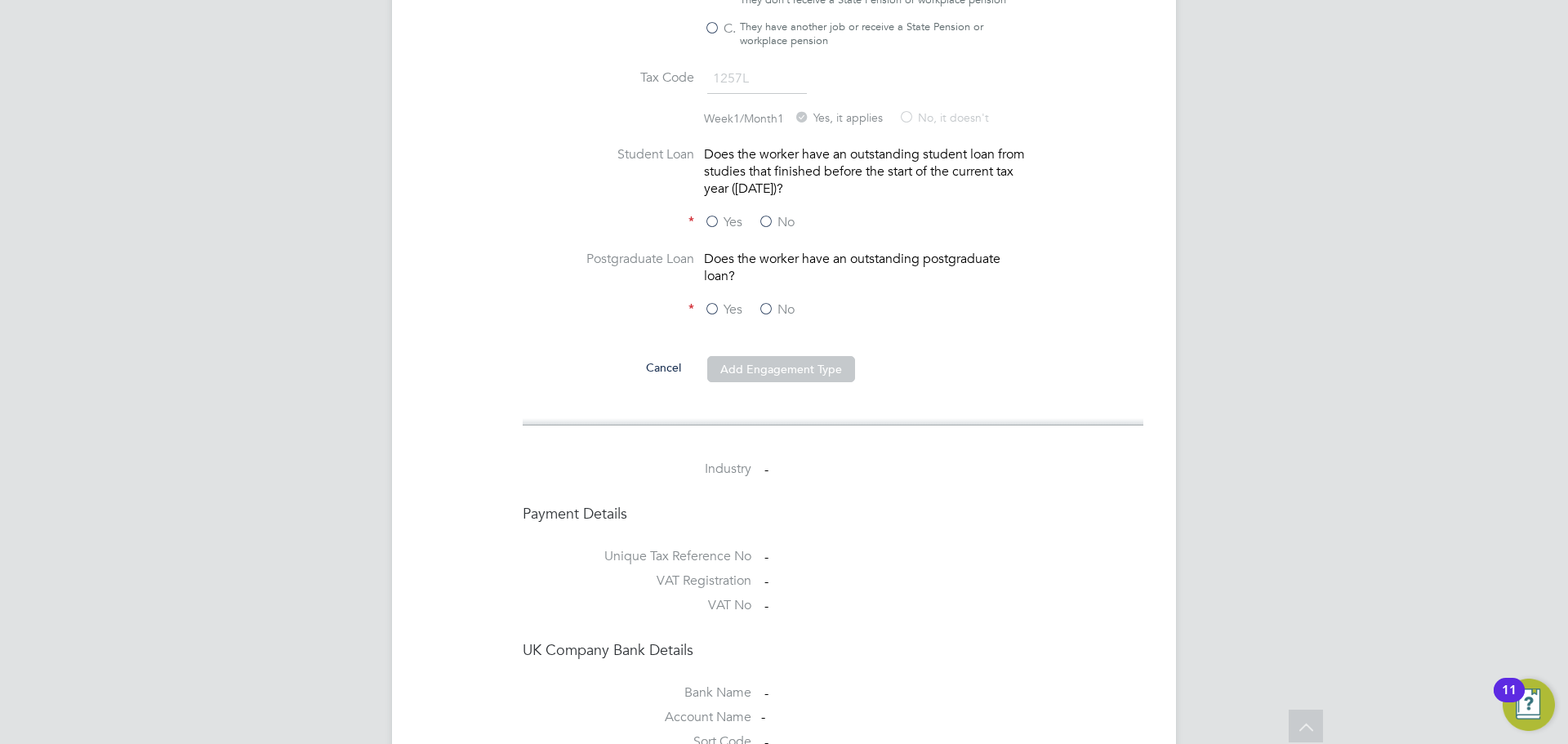
scroll to position [1716, 0]
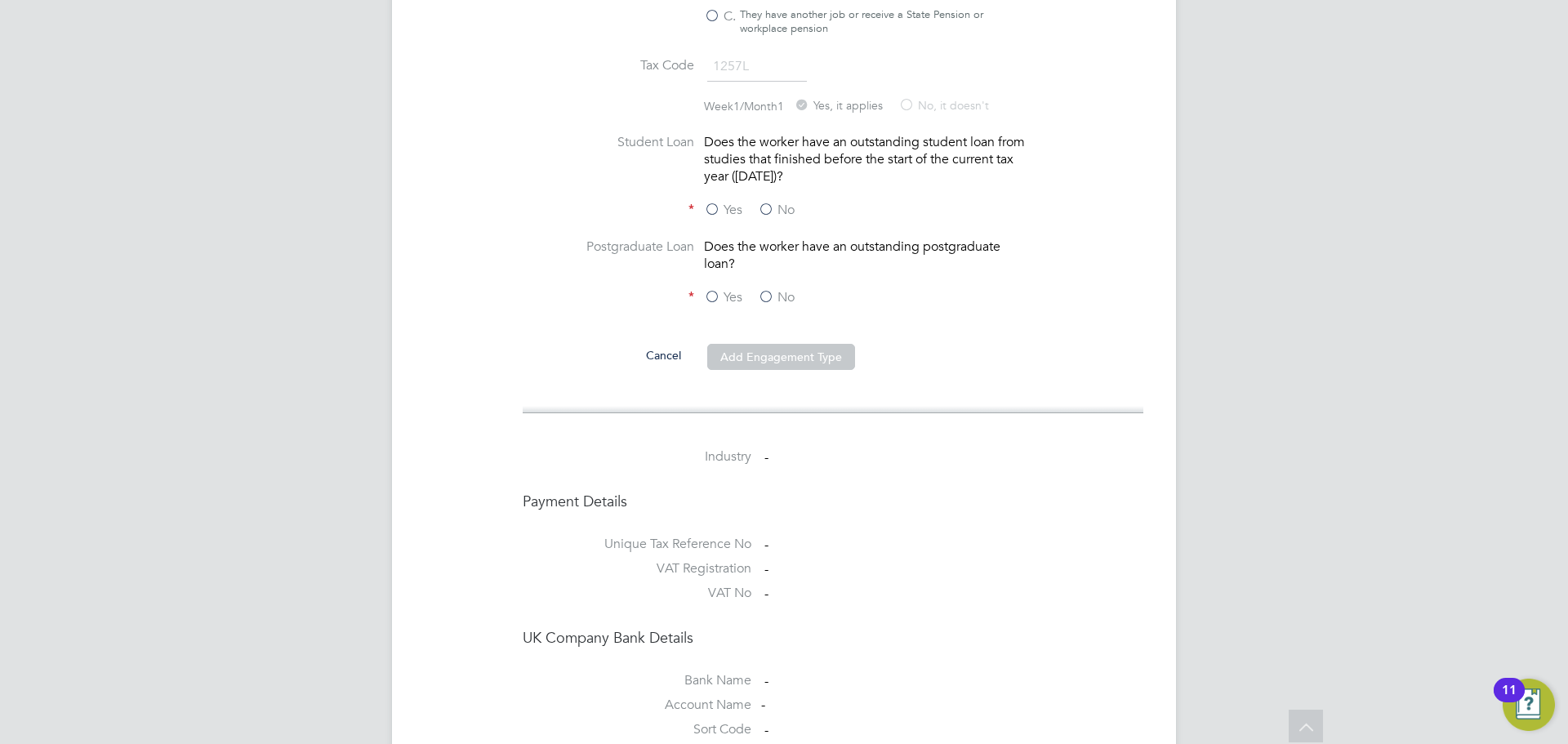
click at [771, 212] on label "No" at bounding box center [776, 211] width 37 height 17
click at [0, 0] on input "No" at bounding box center [0, 0] width 0 height 0
click at [774, 291] on label "No" at bounding box center [776, 298] width 37 height 17
click at [0, 0] on input "No" at bounding box center [0, 0] width 0 height 0
click at [780, 360] on button "Add Engagement Type" at bounding box center [781, 357] width 148 height 27
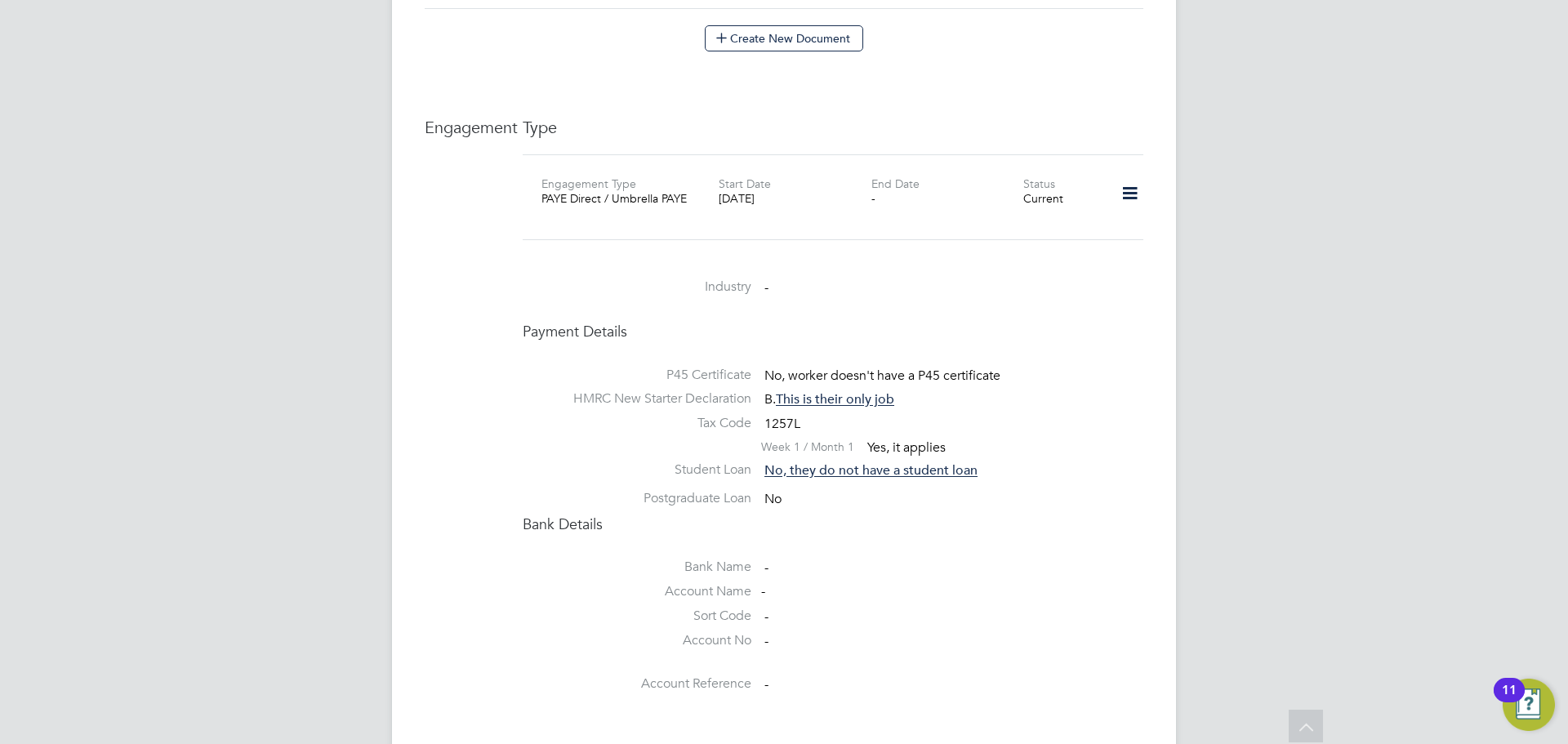
scroll to position [835, 0]
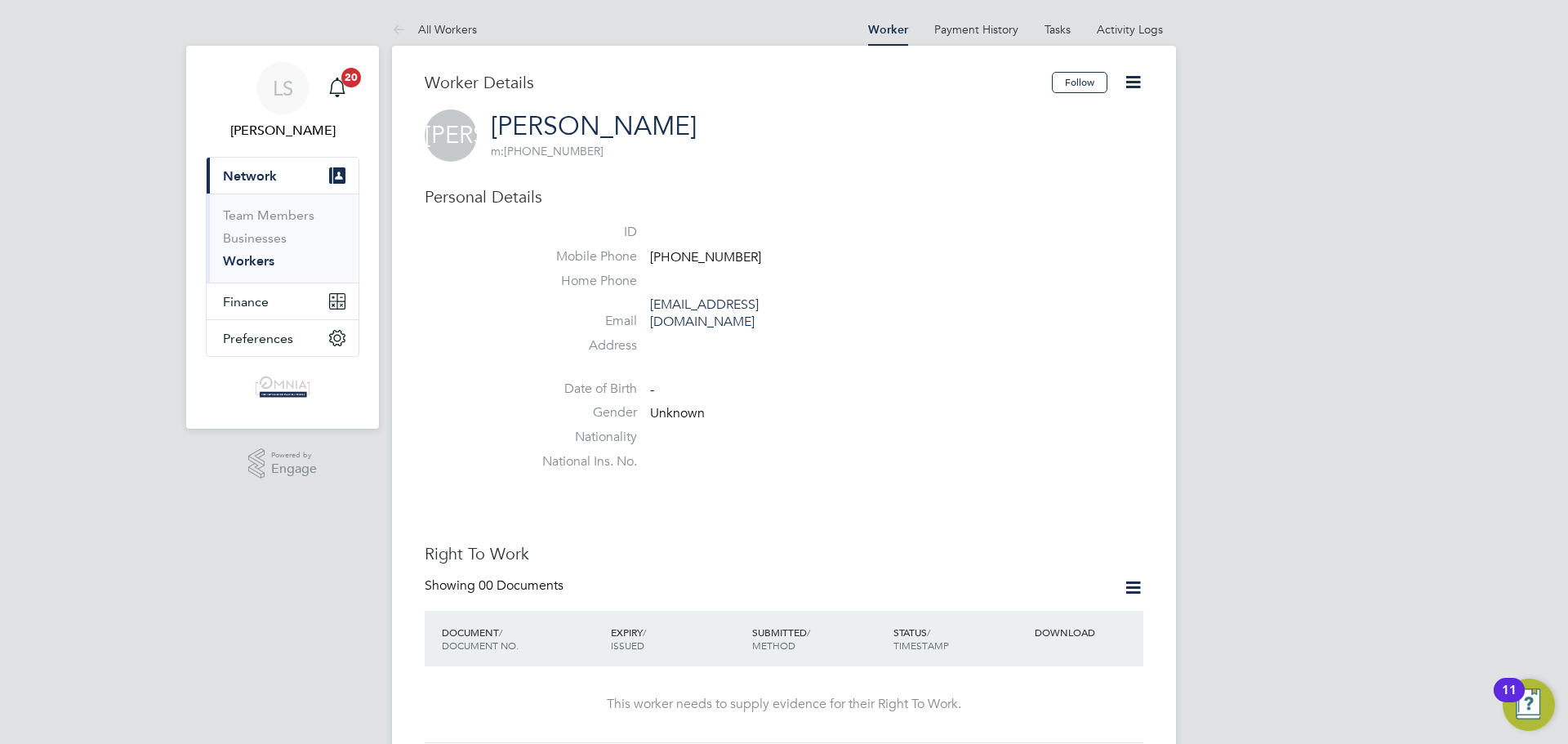
drag, startPoint x: 753, startPoint y: 249, endPoint x: 678, endPoint y: 254, distance: 75.2
click at [678, 254] on span "[PHONE_NUMBER]" at bounding box center [706, 257] width 111 height 16
copy span "7507 950455"
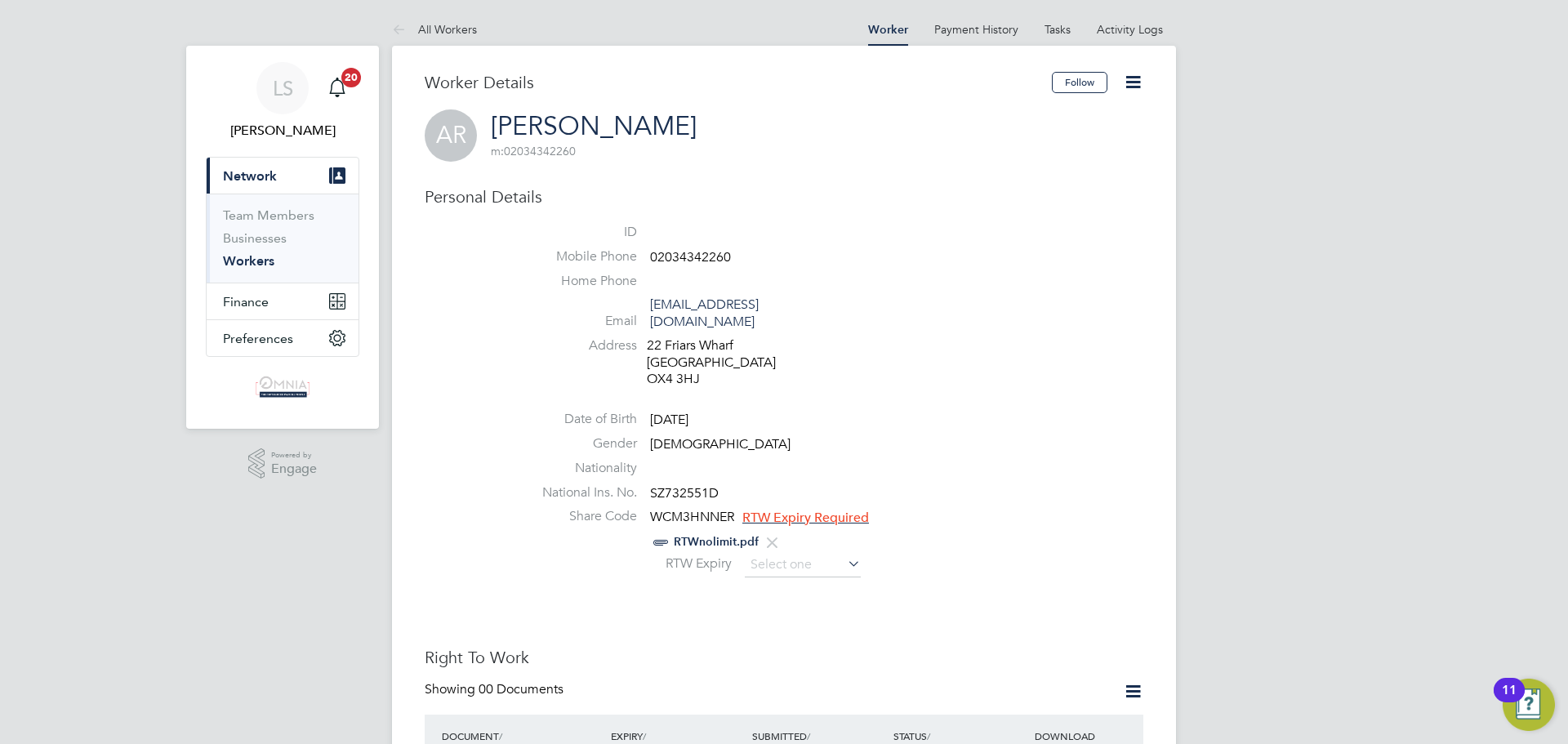
click at [687, 485] on span "SZ732551D" at bounding box center [685, 493] width 68 height 16
click at [685, 485] on span "SZ732551D" at bounding box center [685, 493] width 68 height 16
copy span "SZ732551D"
click at [1139, 73] on icon at bounding box center [1133, 82] width 21 height 21
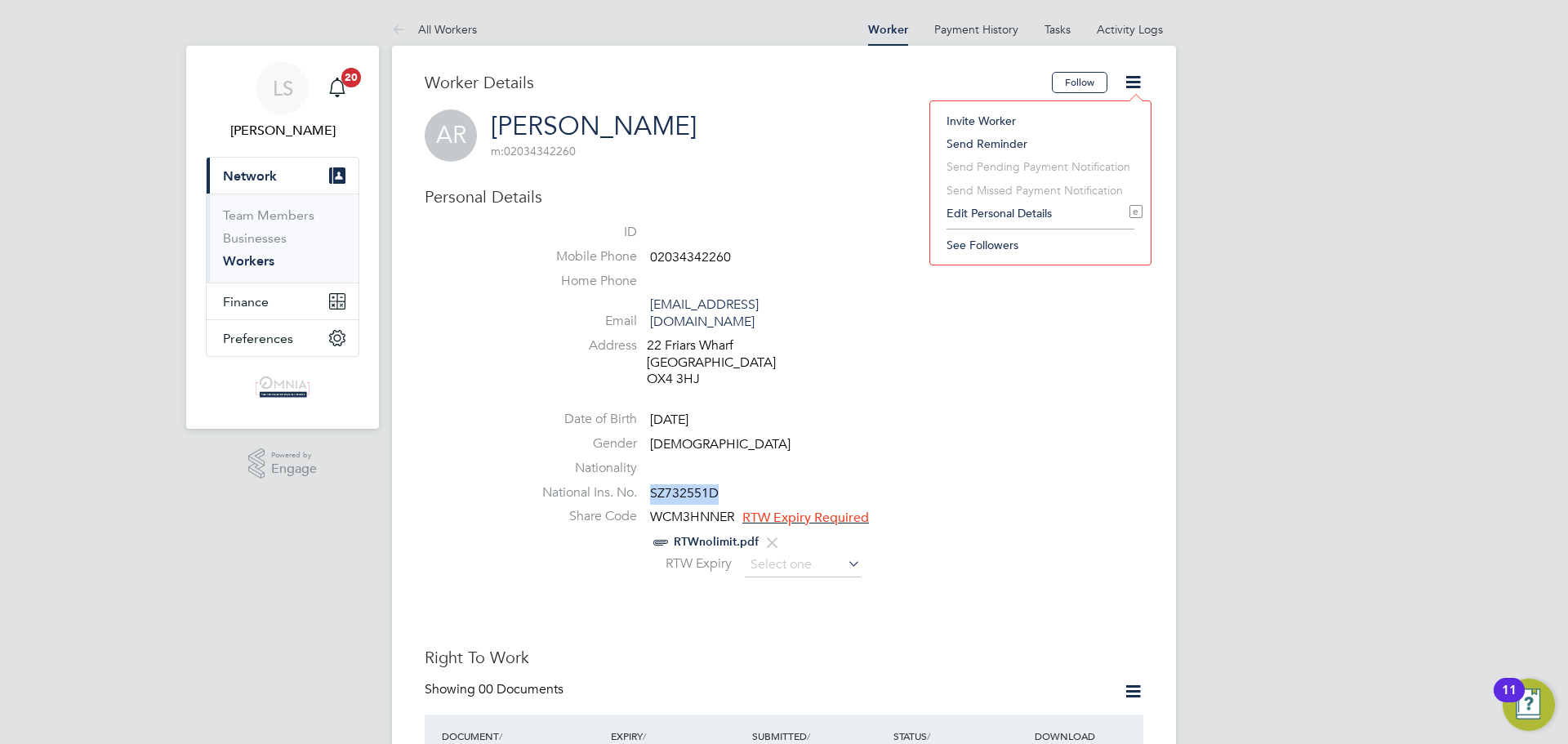
click at [1054, 213] on li "Edit Personal Details e" at bounding box center [1041, 213] width 205 height 23
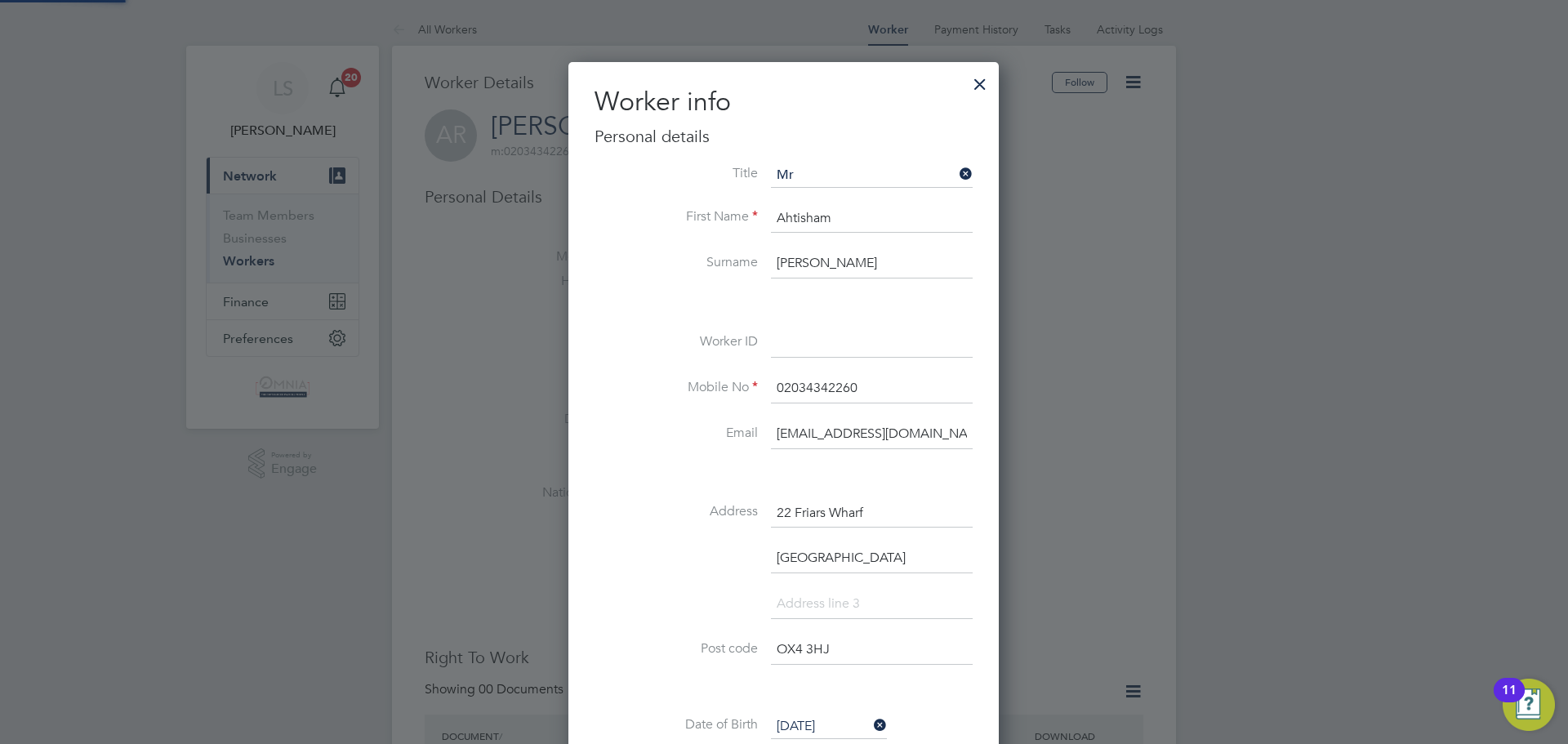
scroll to position [968, 432]
drag, startPoint x: 845, startPoint y: 318, endPoint x: 795, endPoint y: 342, distance: 55.5
paste input "CIS37195"
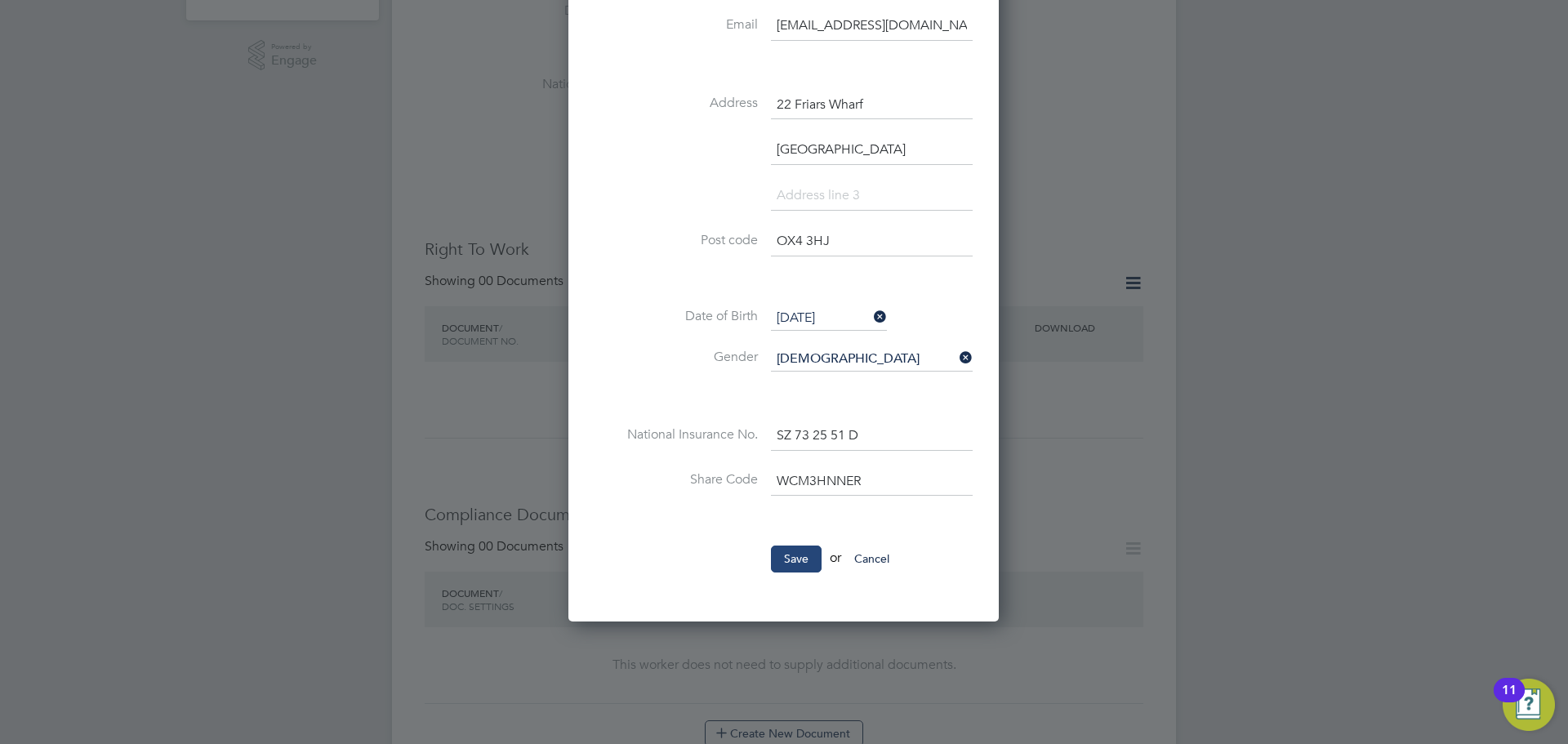
type input "CIS37195"
click at [811, 559] on button "Save" at bounding box center [796, 558] width 50 height 27
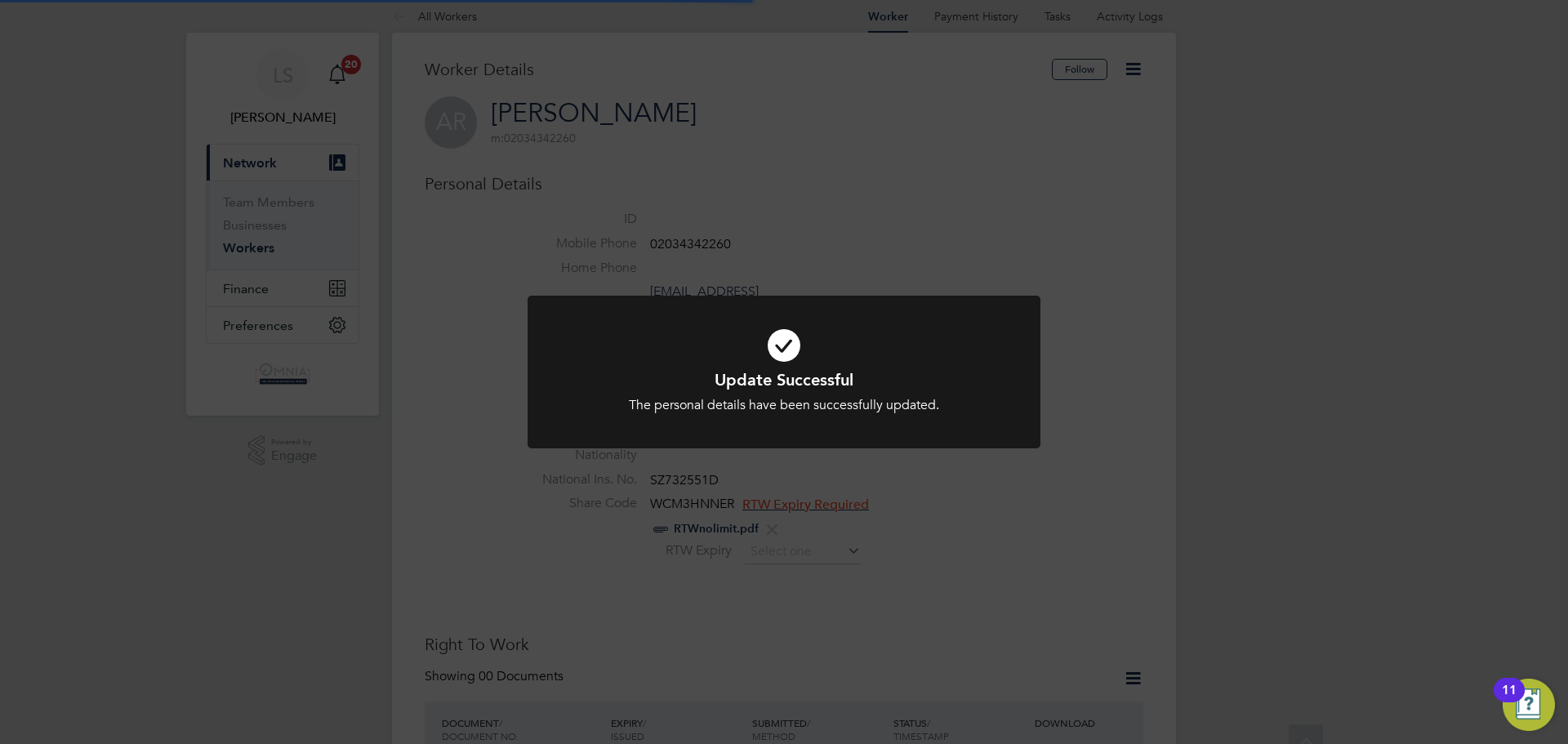
scroll to position [0, 0]
click at [1027, 230] on div "Update Successful The personal details have been successfully updated. Cancel O…" at bounding box center [784, 372] width 1568 height 744
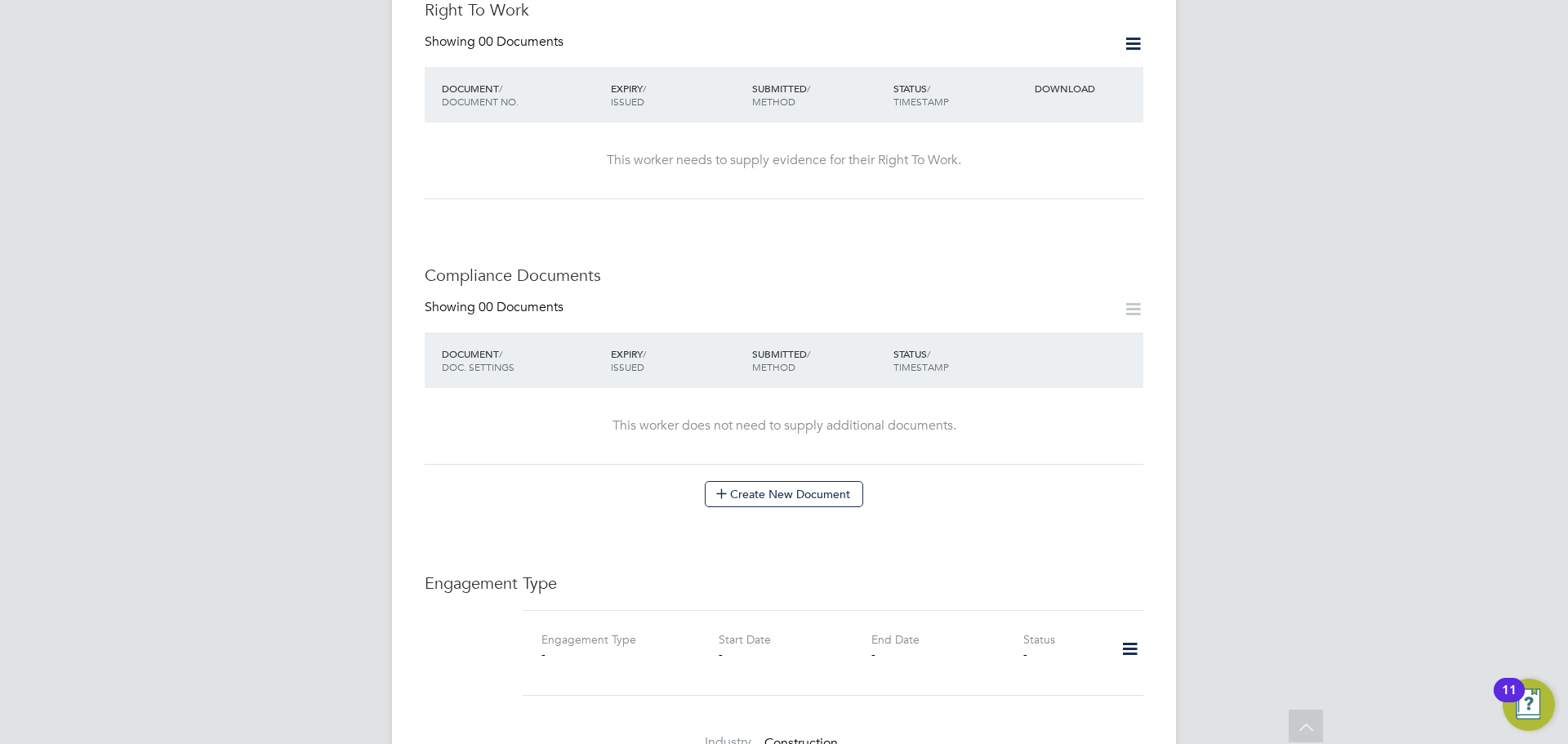
scroll to position [817, 0]
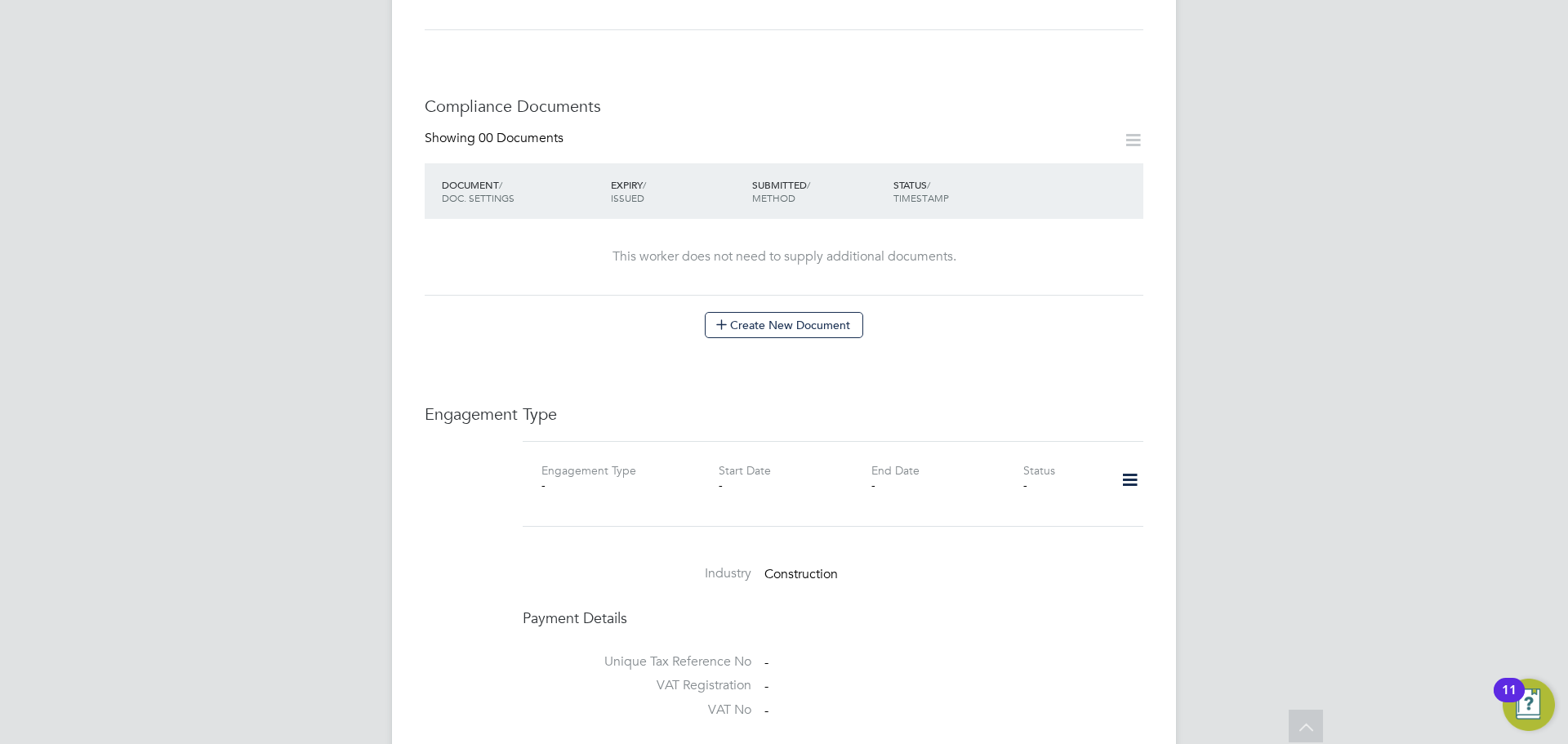
click at [1143, 481] on div "Worker Details Follow AR Ahtisham Rao m: 02034342260 Personal Details ID CIS371…" at bounding box center [784, 263] width 784 height 2069
click at [1129, 469] on icon at bounding box center [1130, 480] width 28 height 38
click at [1018, 526] on li "Add Engagement Type" at bounding box center [1046, 534] width 186 height 23
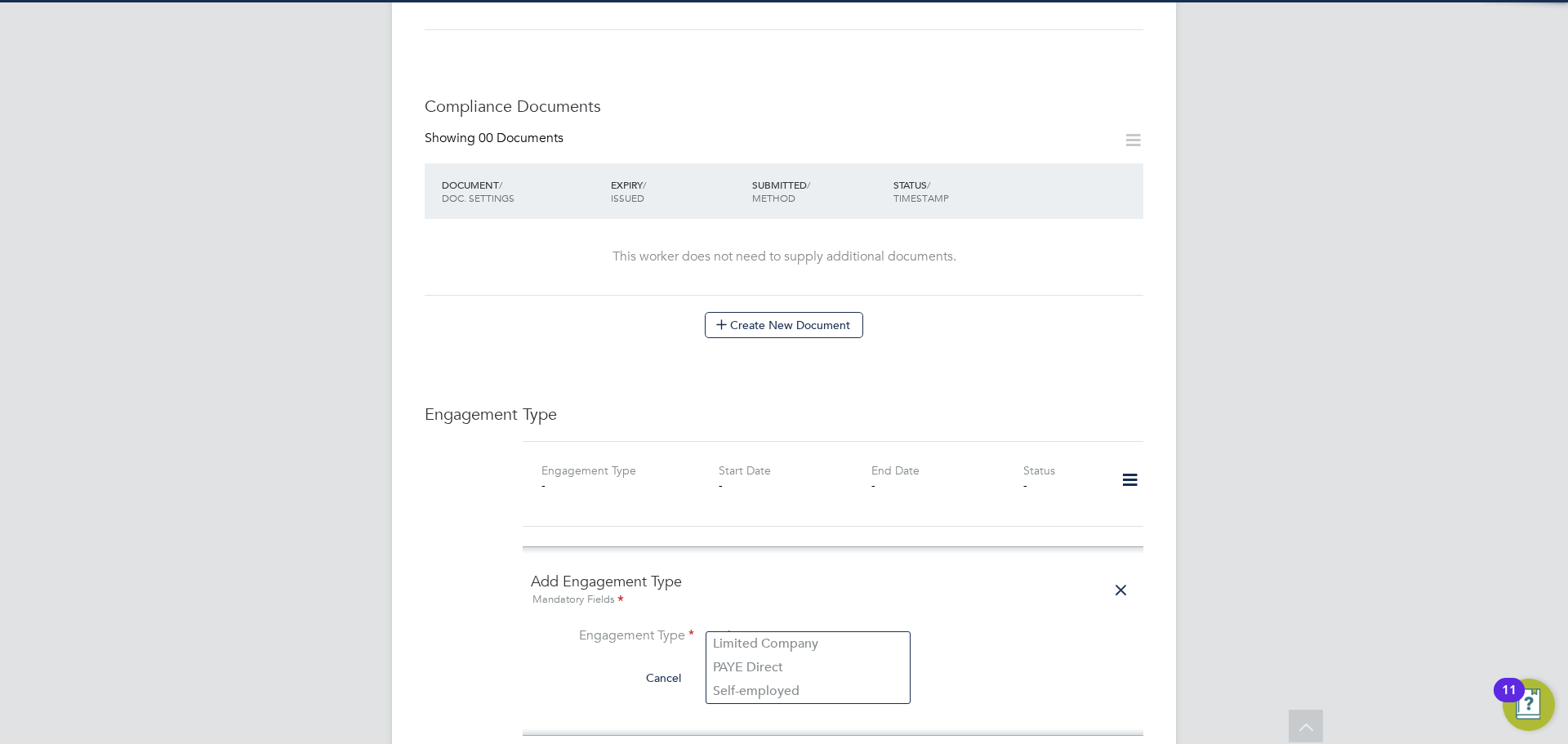
click at [858, 626] on input at bounding box center [808, 637] width 202 height 23
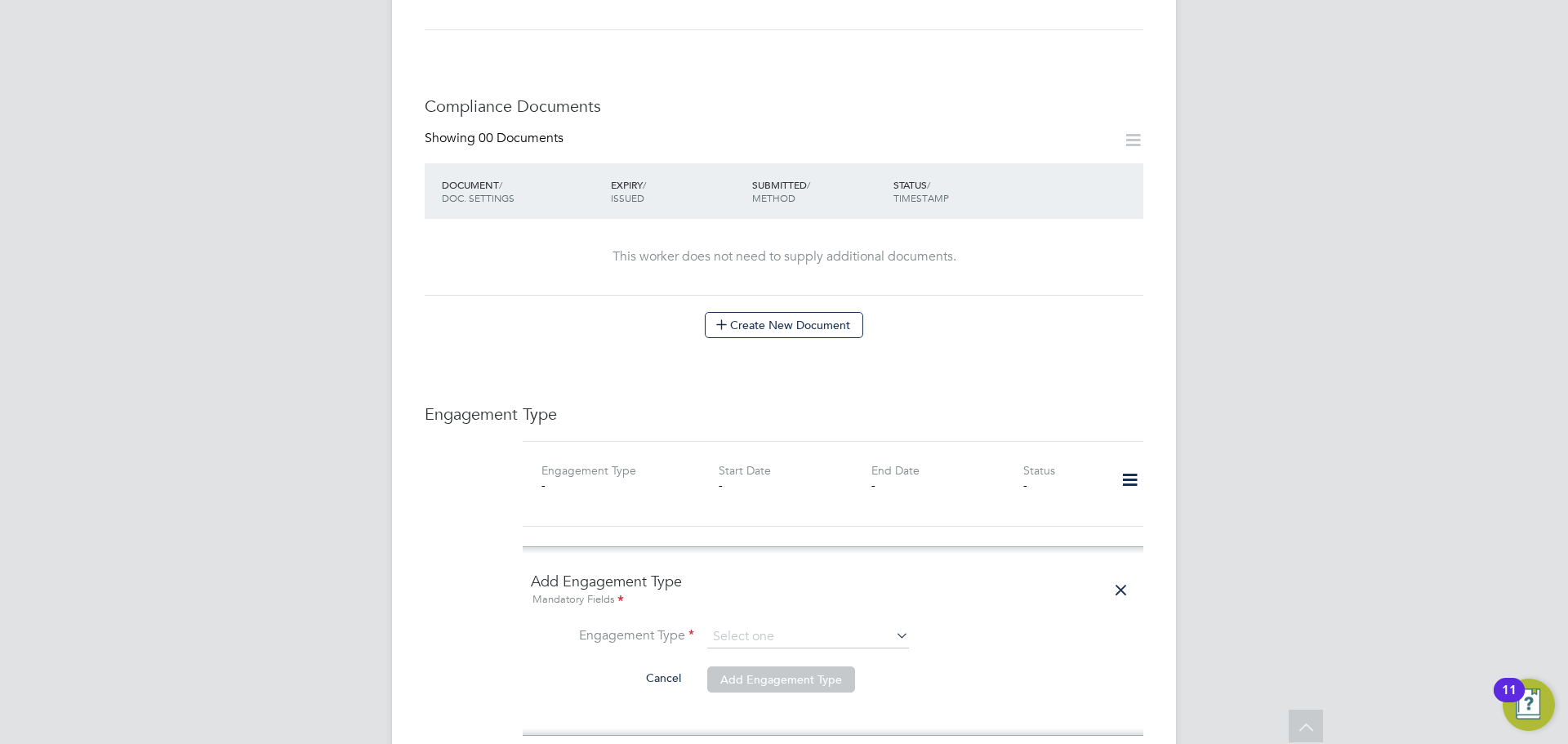
click at [800, 686] on li "Self-employed" at bounding box center [808, 692] width 204 height 24
type input "Self-employed"
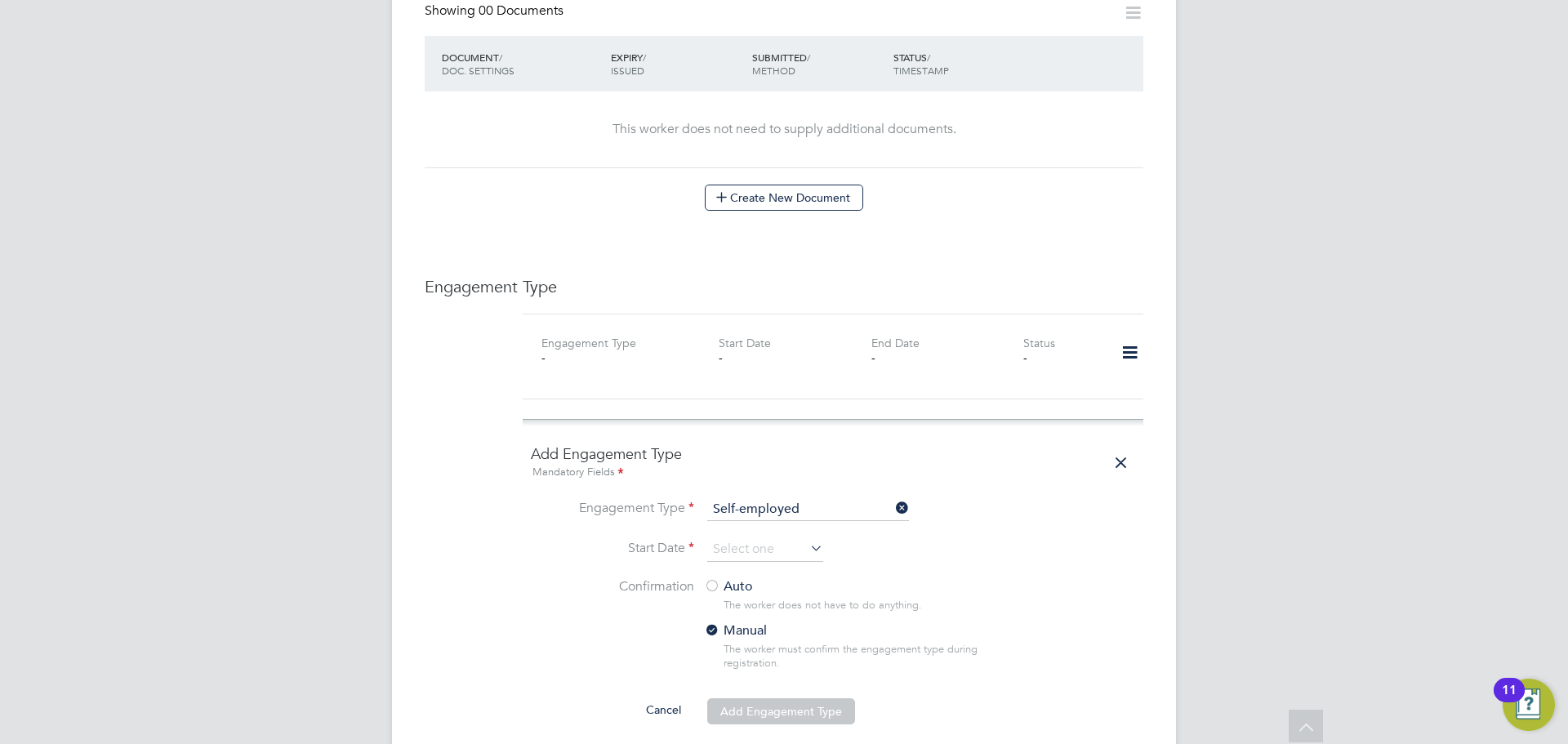
scroll to position [1144, 0]
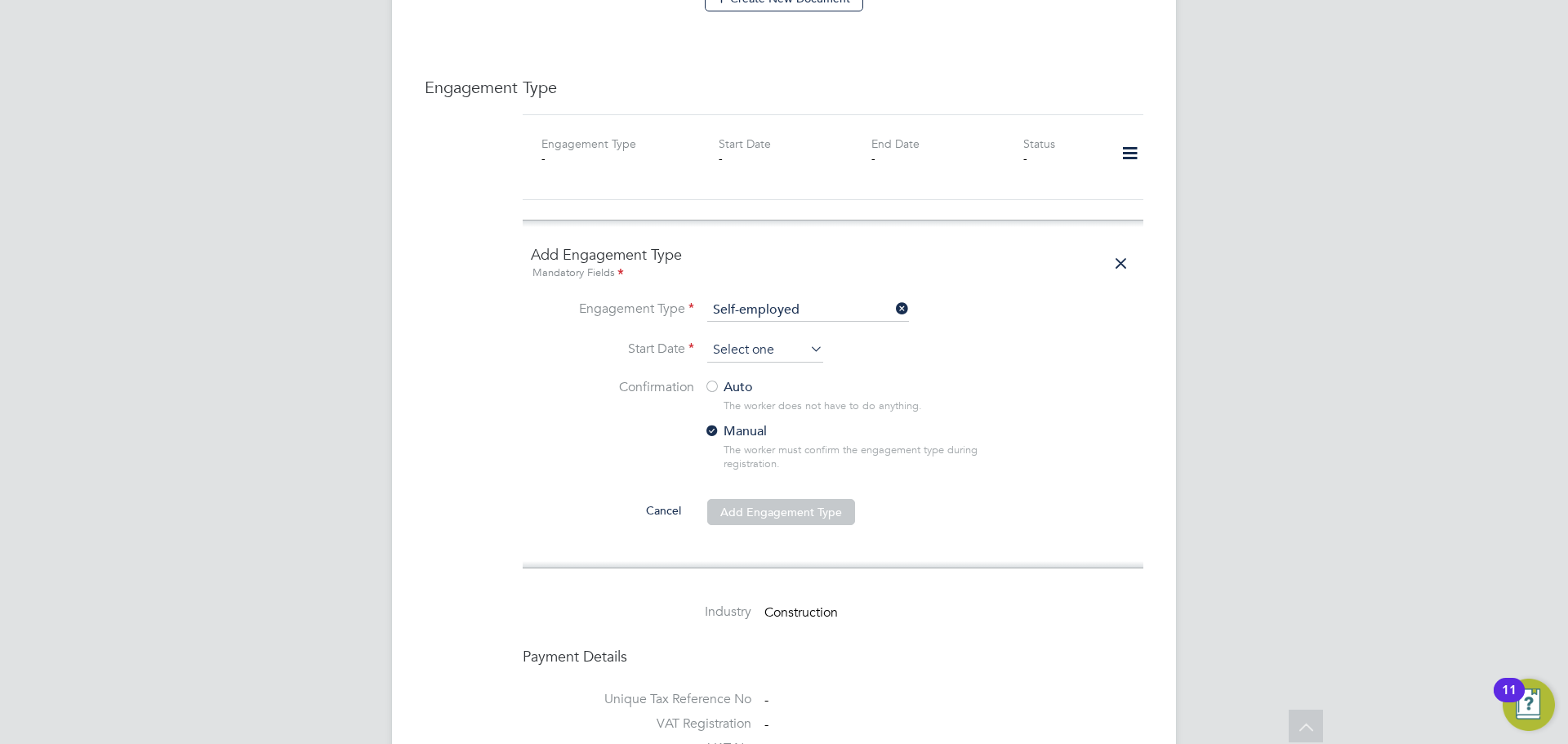
drag, startPoint x: 775, startPoint y: 330, endPoint x: 760, endPoint y: 347, distance: 22.7
click at [774, 338] on input at bounding box center [765, 350] width 116 height 25
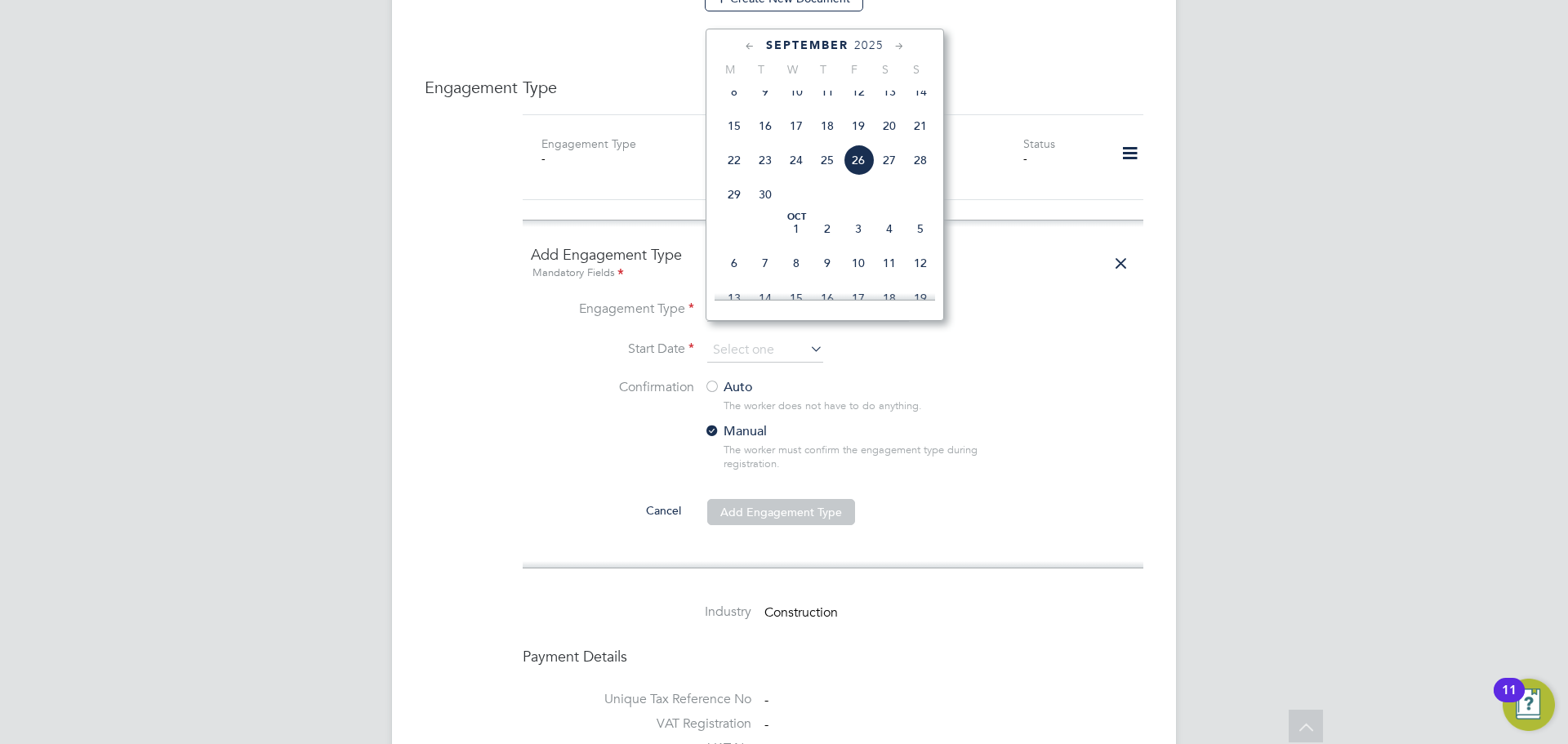
click at [867, 170] on span "26" at bounding box center [858, 160] width 31 height 31
type input "[DATE]"
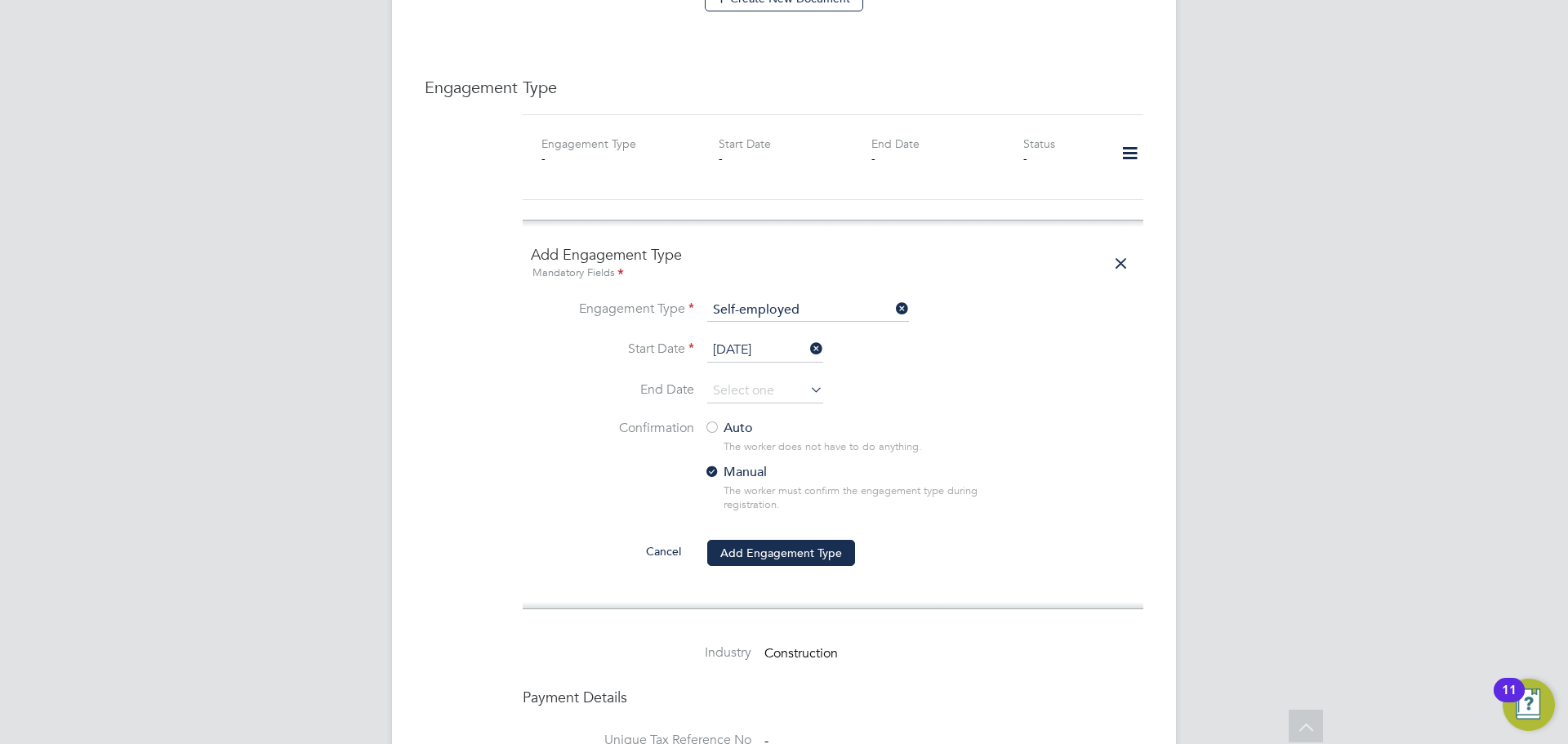
click at [720, 420] on div at bounding box center [712, 428] width 16 height 16
click at [777, 543] on button "Add Engagement Type" at bounding box center [781, 553] width 148 height 27
click at [1075, 353] on div "Sorry, we are having problems connecting to our services." at bounding box center [784, 122] width 784 height 2508
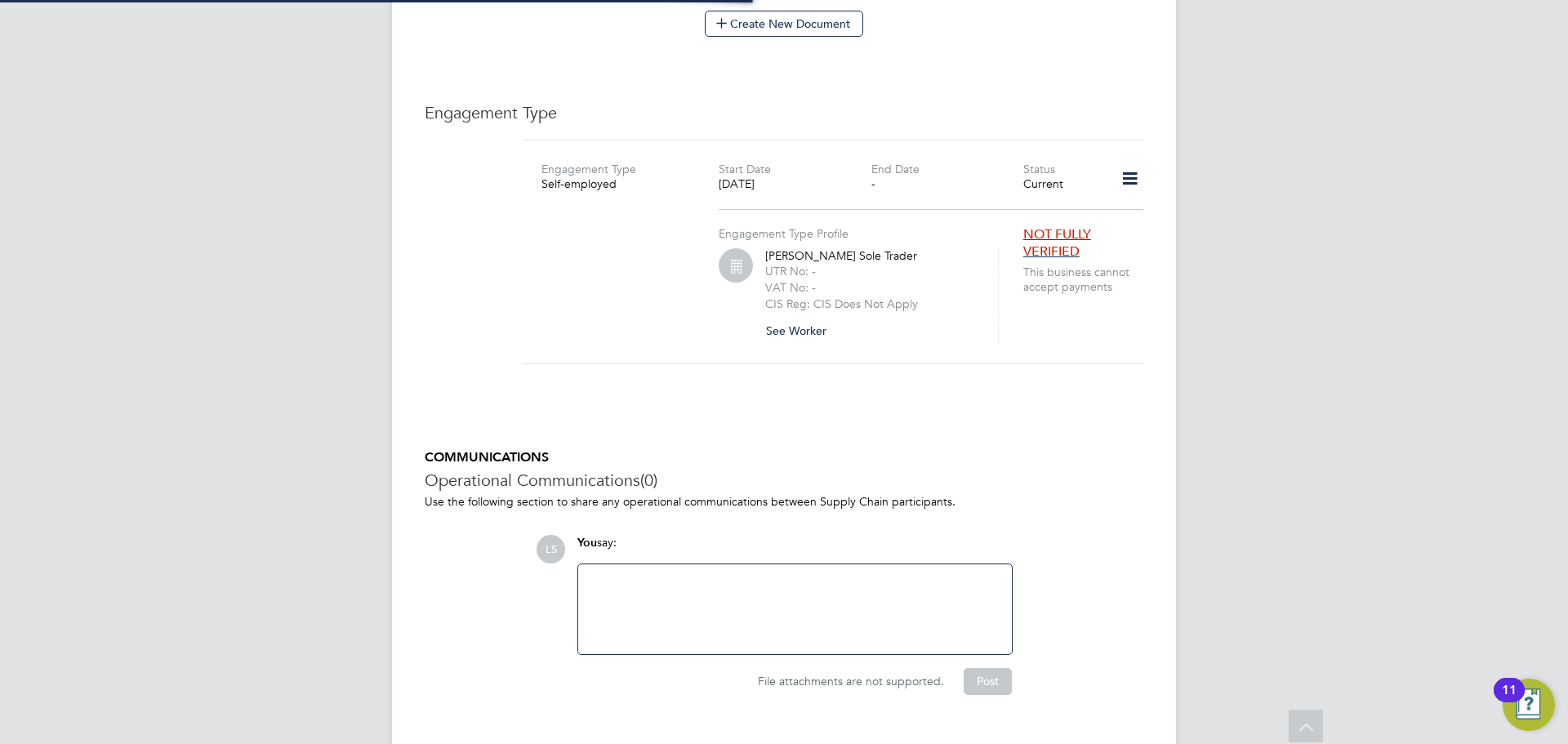
scroll to position [1134, 0]
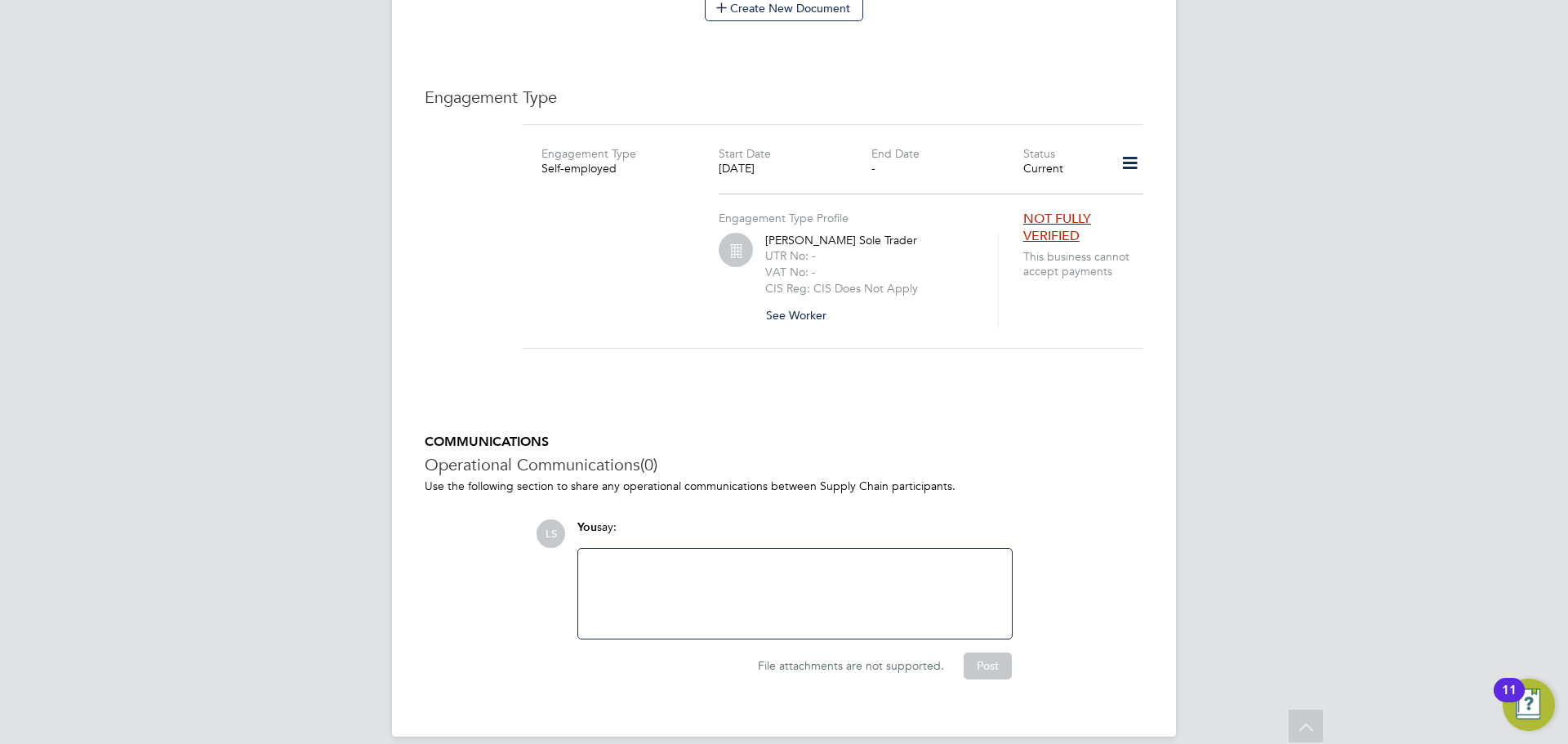
click at [799, 309] on button "See Worker" at bounding box center [802, 315] width 74 height 27
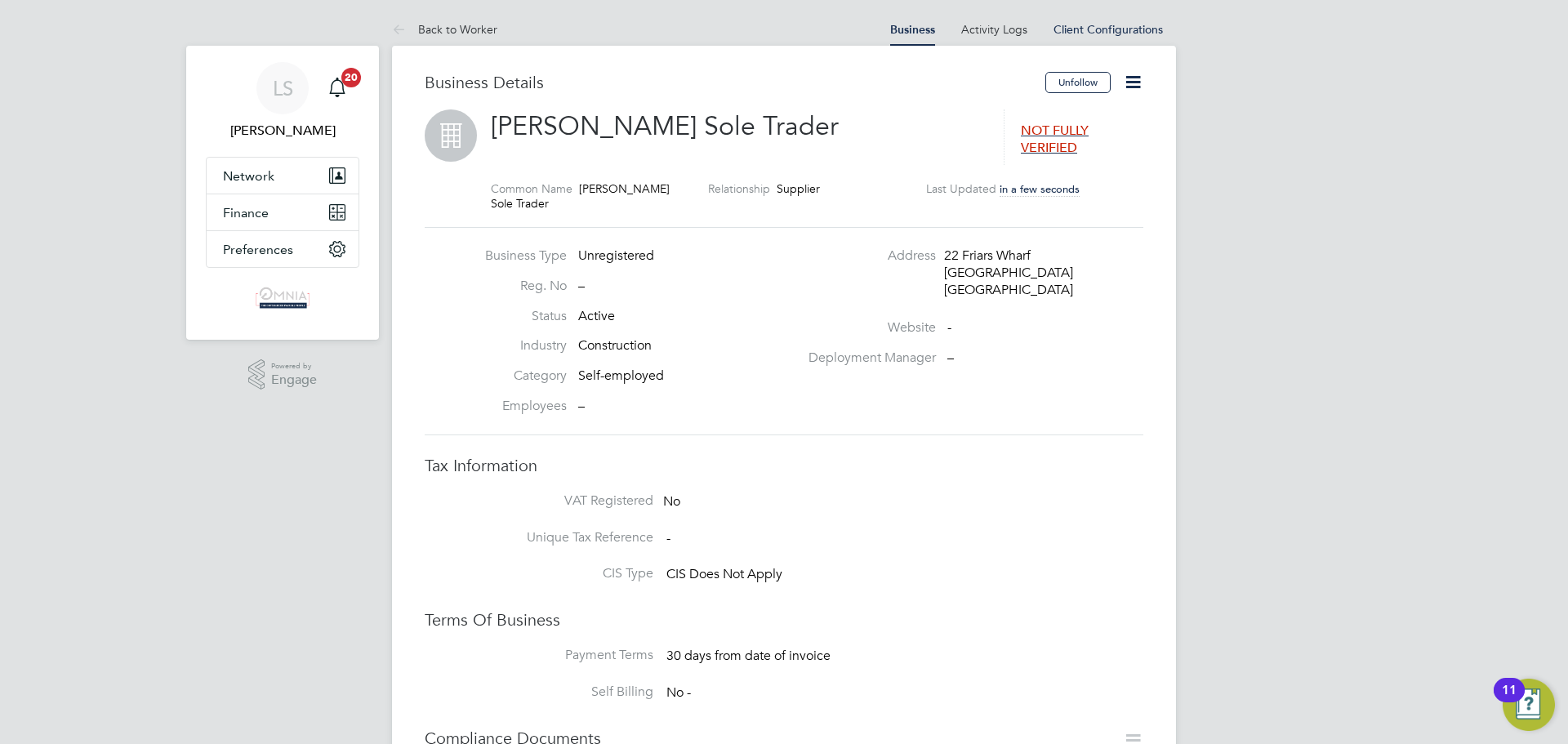
click at [1132, 73] on icon at bounding box center [1133, 82] width 21 height 21
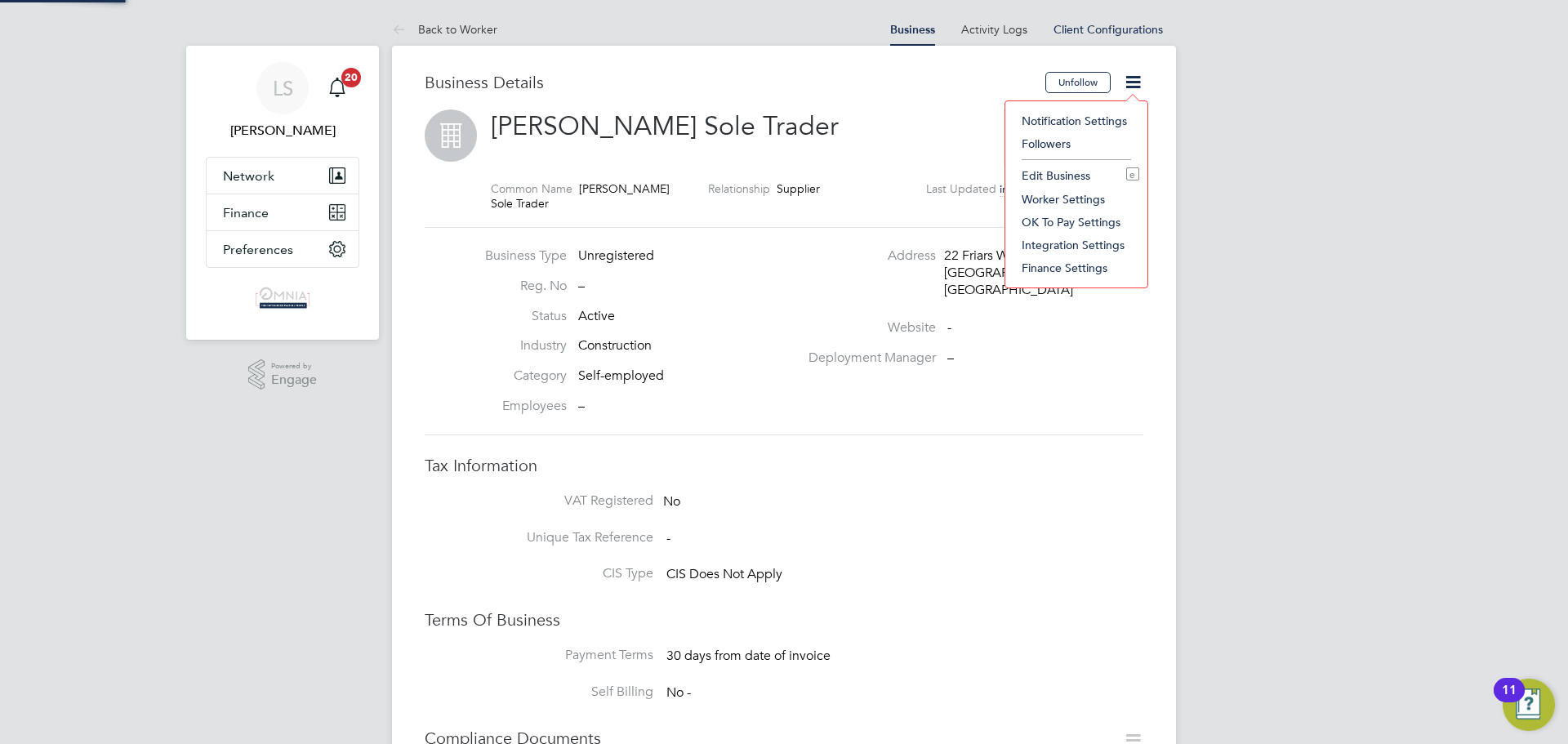
click at [1074, 169] on li "Edit Business e" at bounding box center [1076, 176] width 126 height 23
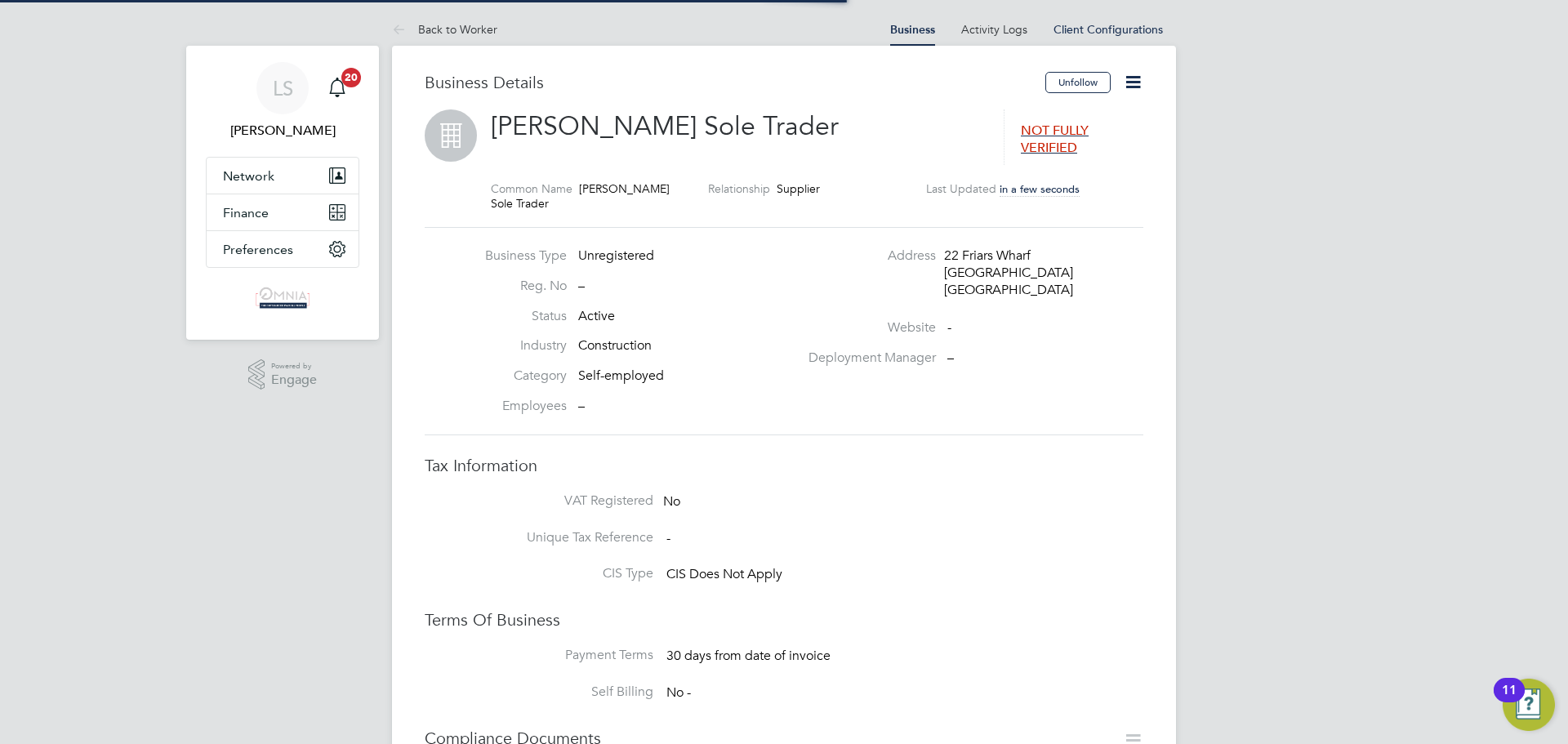
type input "United Kingdom"
type input "Ahtisham Rao Sole Trader"
type input "22 Friars Wharf"
type input "[GEOGRAPHIC_DATA]"
type input "OX4 3HJ"
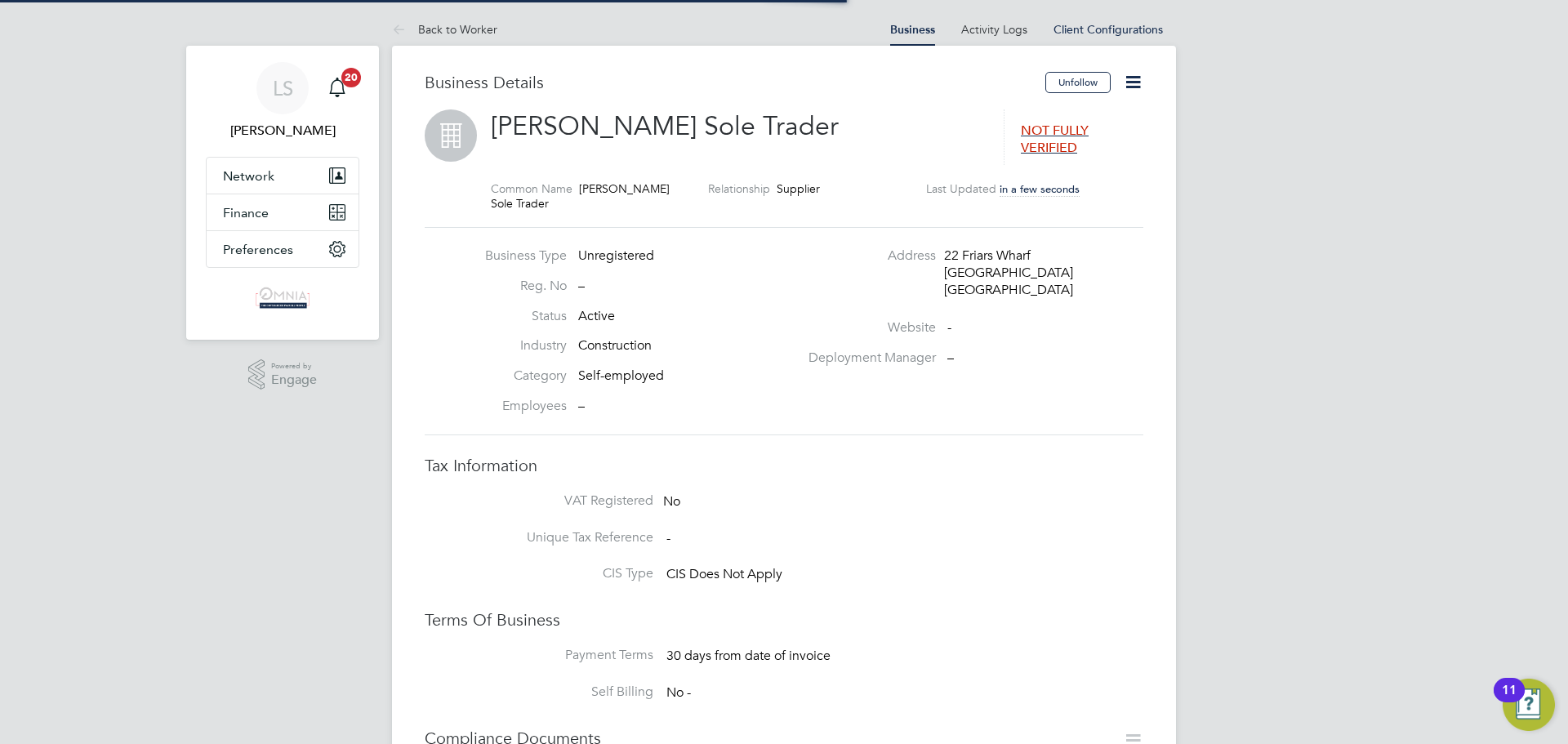
type input "Construction"
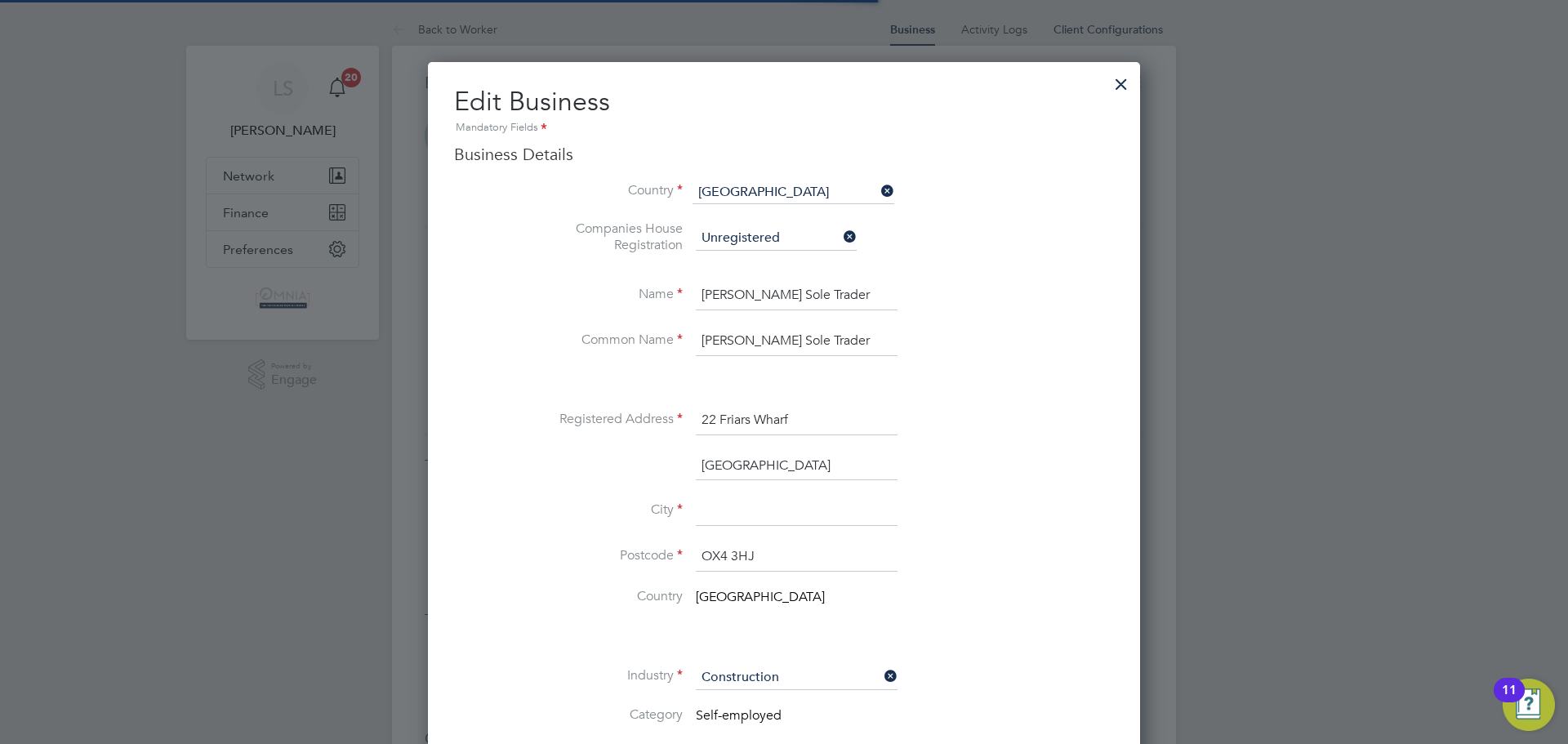
scroll to position [1831, 713]
click at [779, 503] on input at bounding box center [797, 511] width 202 height 29
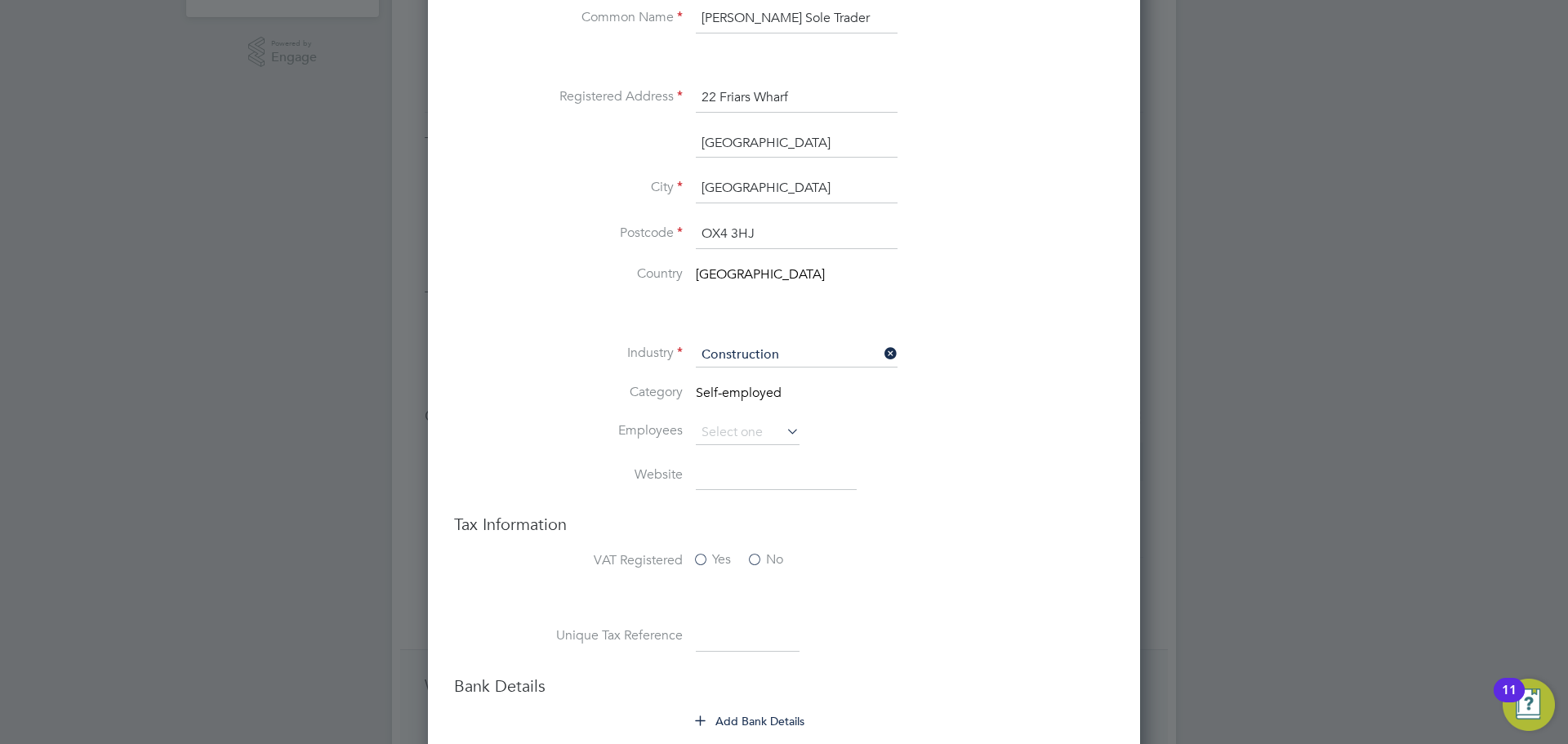
scroll to position [491, 0]
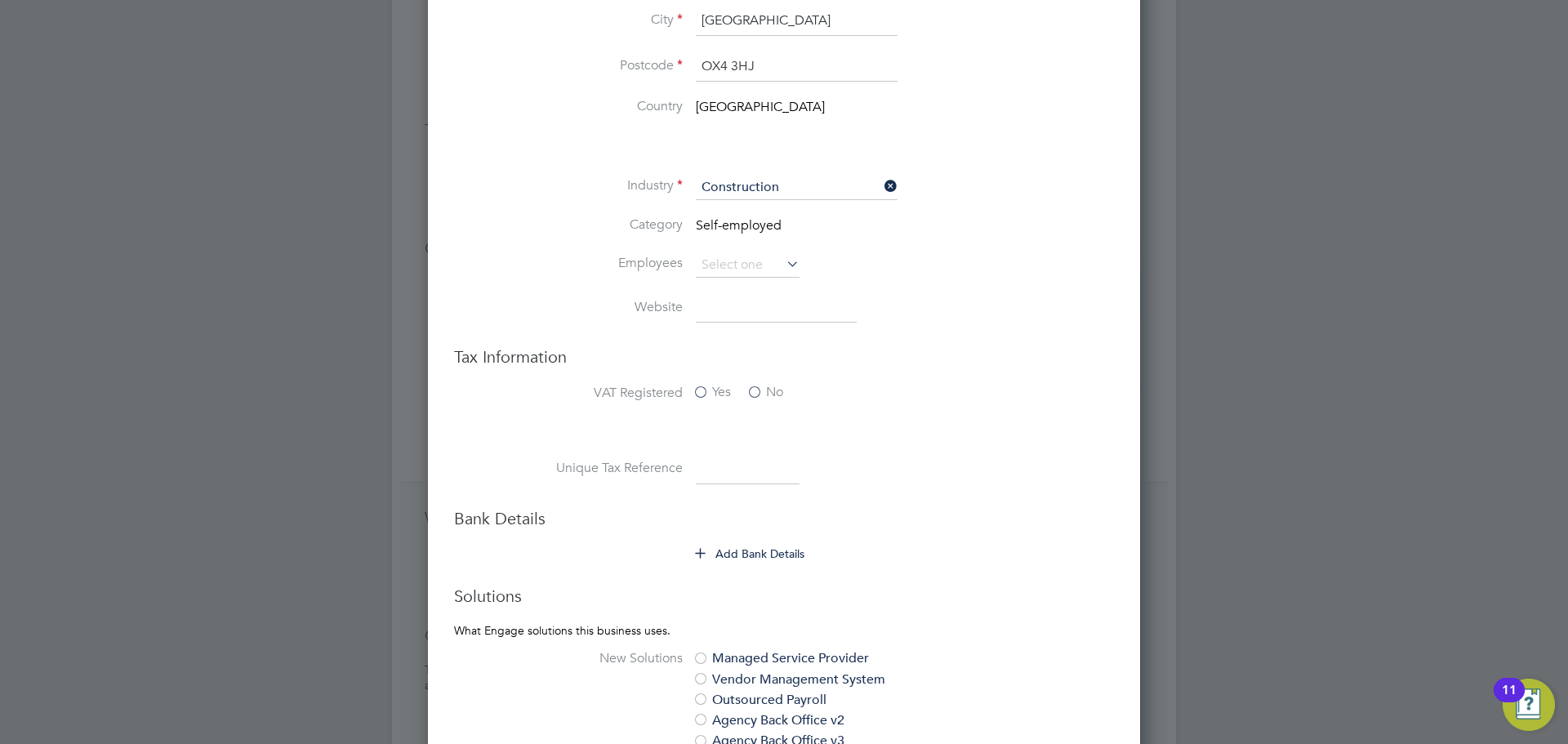
type input "Oxford"
paste input "3036075996"
type input "3036075996"
click at [761, 559] on button "Add Bank Details" at bounding box center [751, 553] width 110 height 16
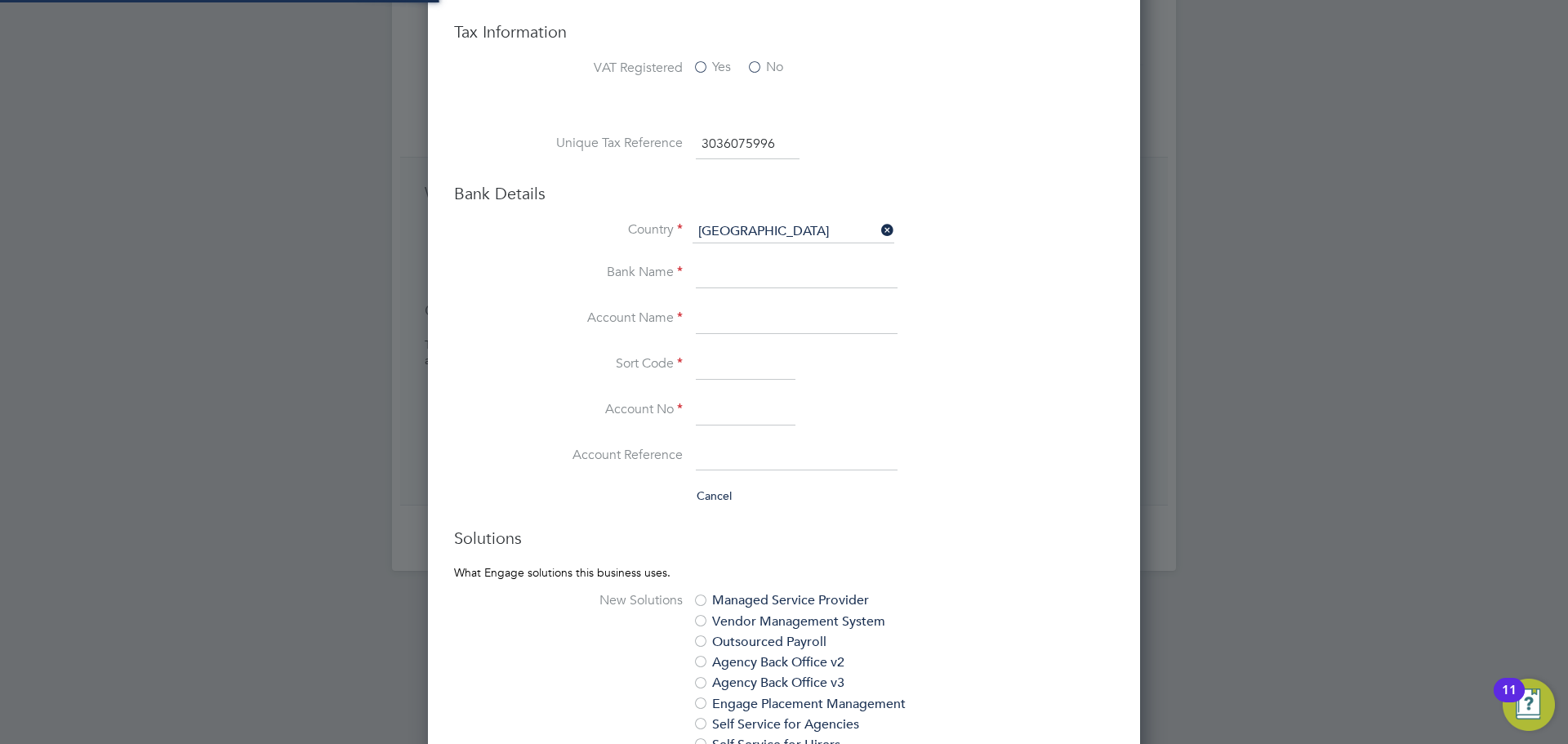
scroll to position [817, 0]
drag, startPoint x: 750, startPoint y: 298, endPoint x: 738, endPoint y: 319, distance: 24.2
paste input "A A Rao"
type input "A A Rao"
paste input "71514210"
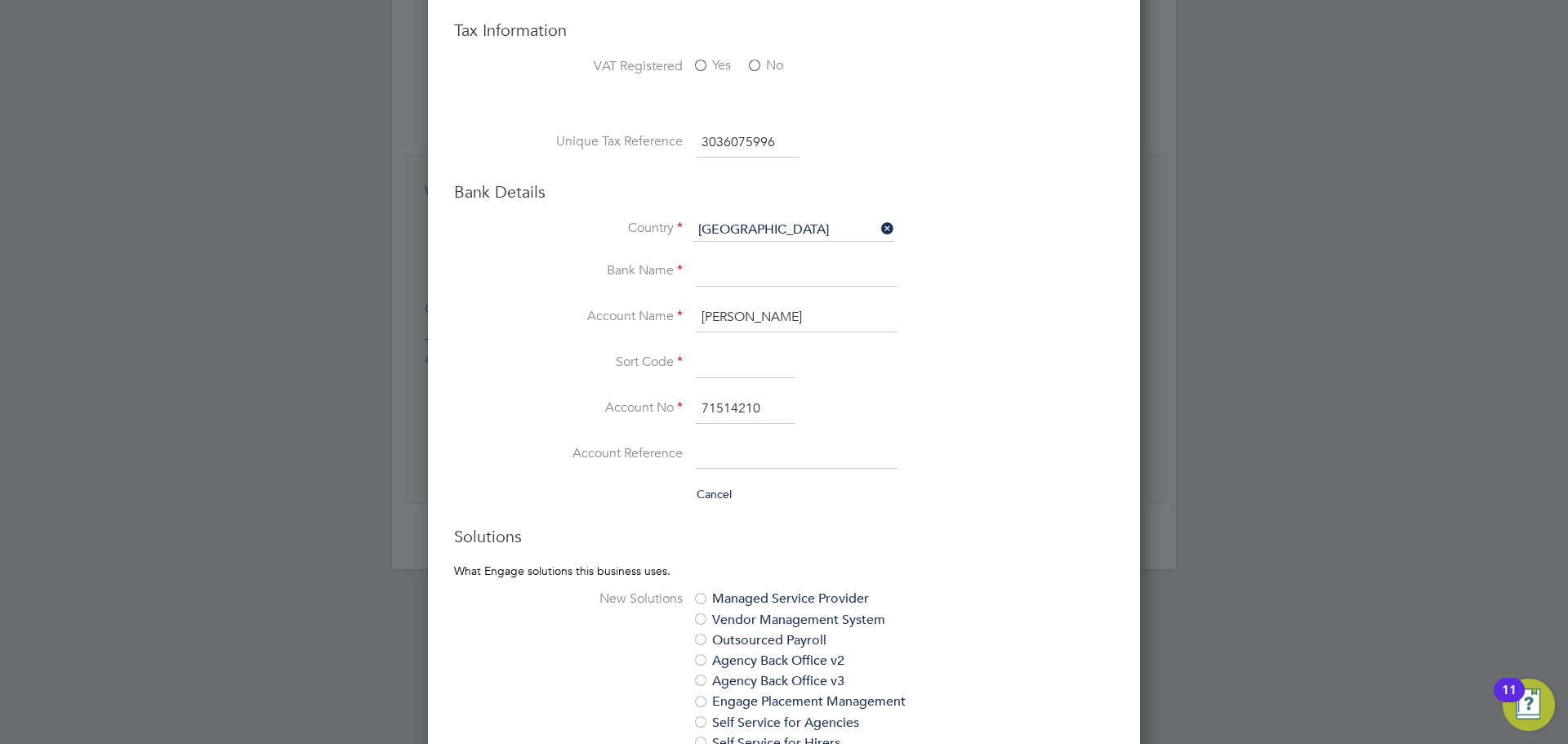
type input "71514210"
click at [769, 366] on input at bounding box center [745, 364] width 99 height 29
paste input "403535"
type input "40-35-35"
click at [751, 253] on li "Country United Kingdom" at bounding box center [817, 239] width 595 height 39
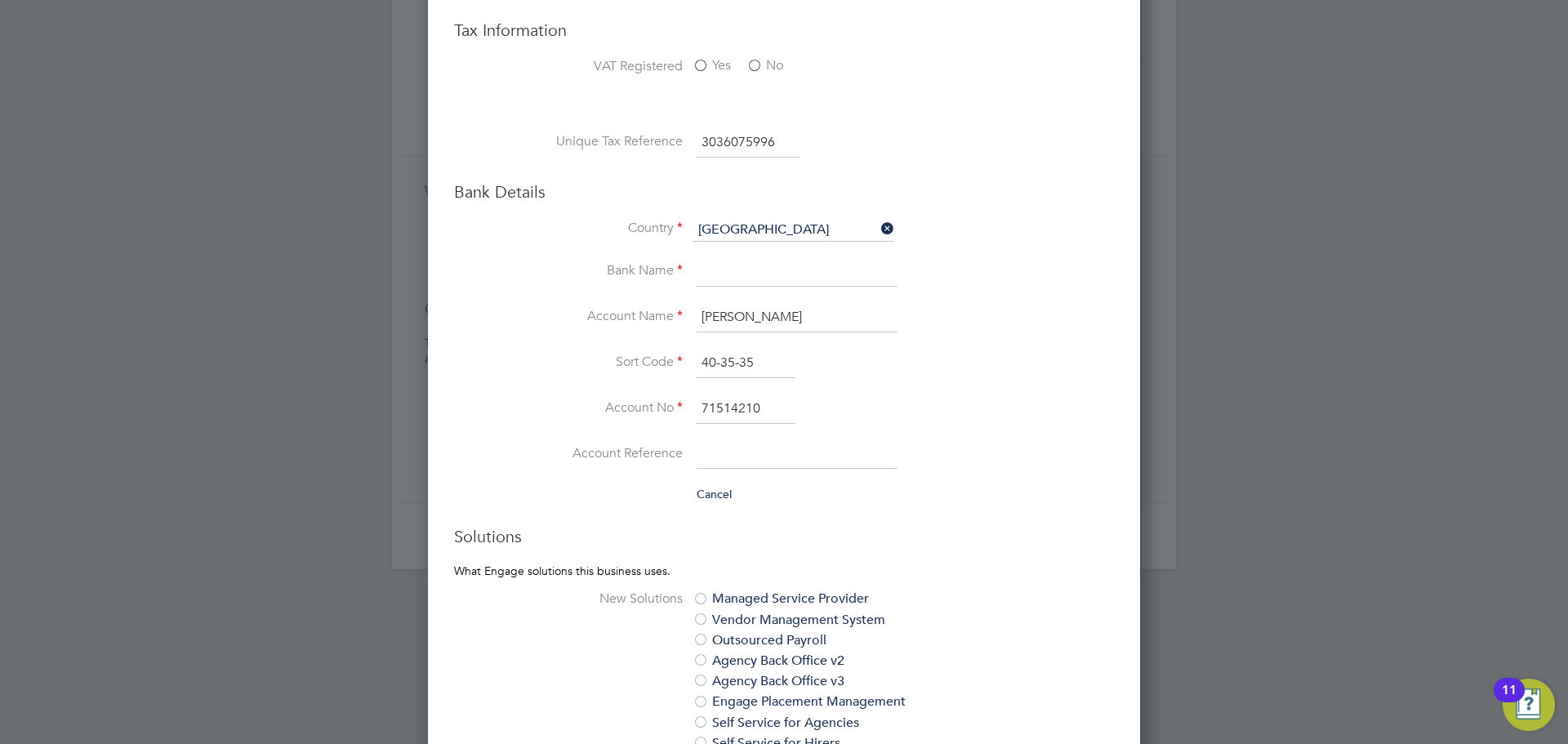
drag, startPoint x: 752, startPoint y: 271, endPoint x: 758, endPoint y: 286, distance: 16.2
click at [752, 271] on input at bounding box center [797, 273] width 202 height 29
type input "HSBC"
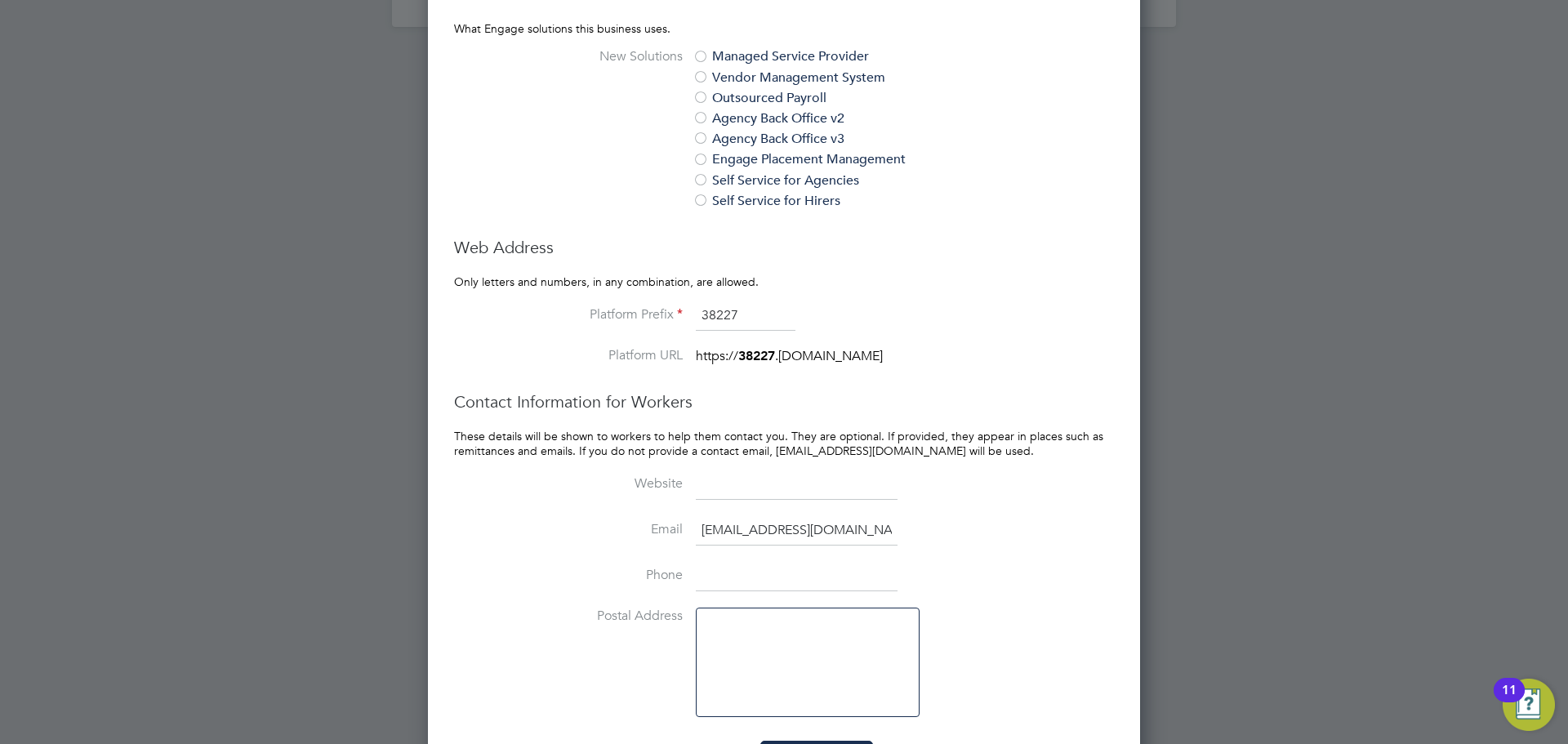
scroll to position [1415, 0]
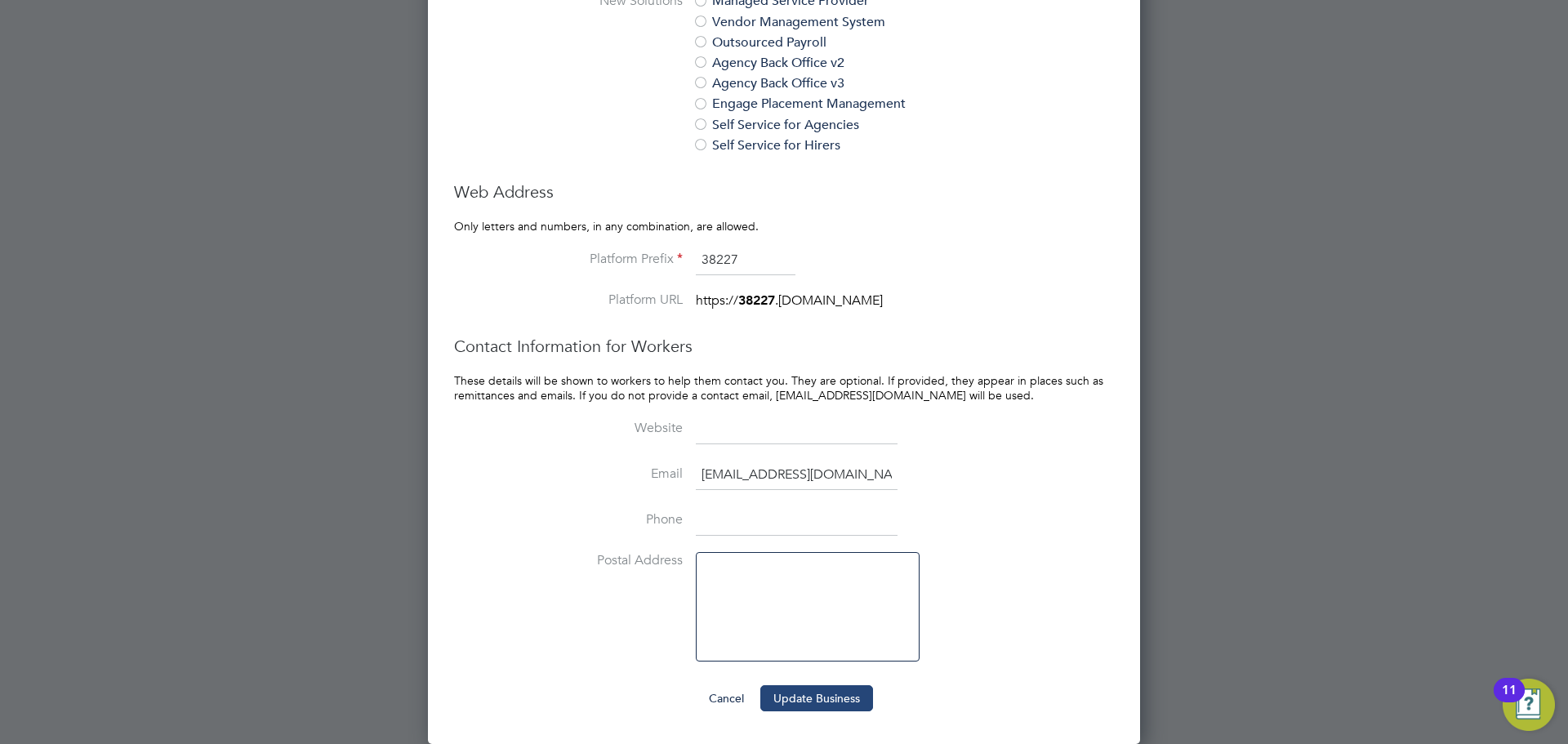
click at [858, 699] on button "Update Business" at bounding box center [817, 699] width 113 height 27
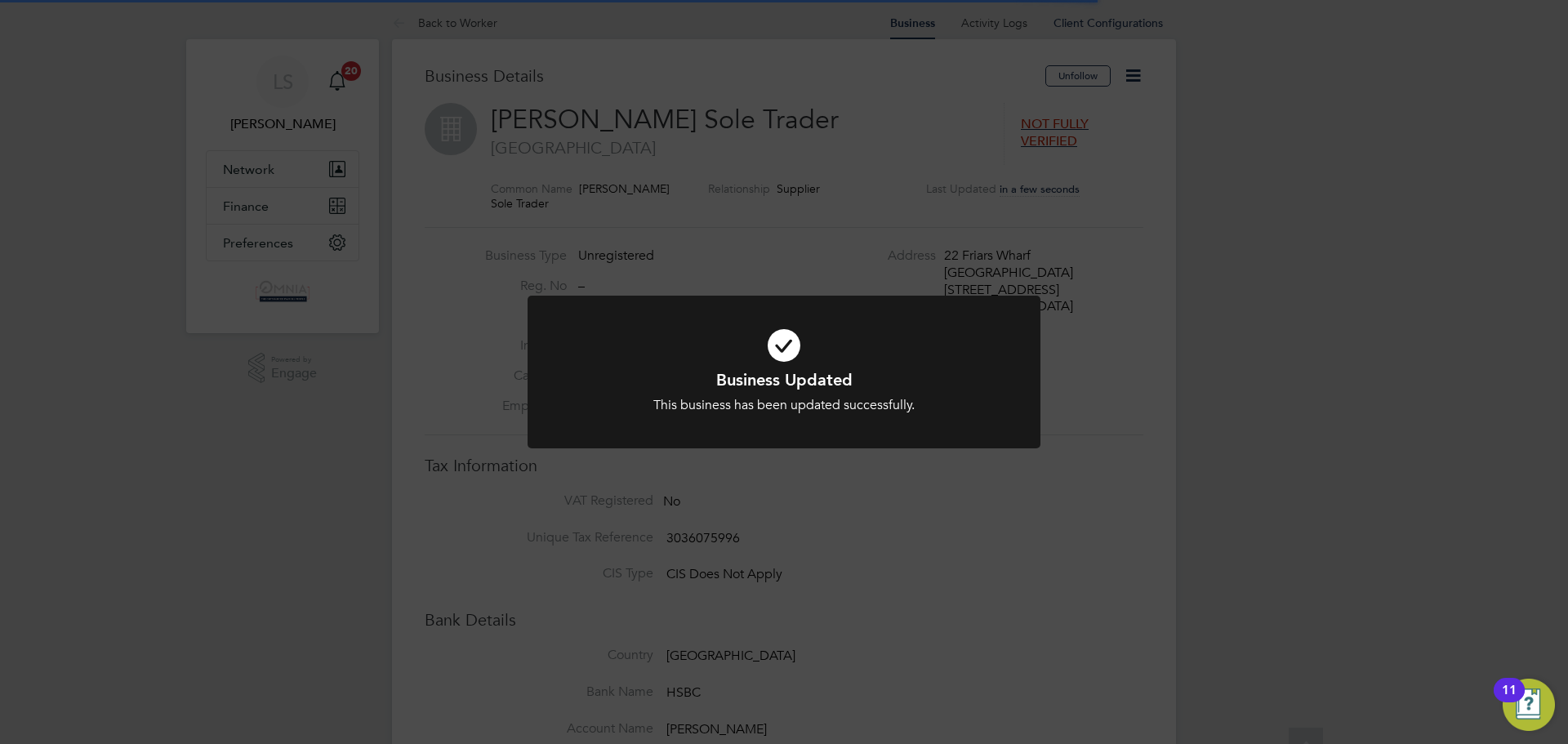
scroll to position [0, 0]
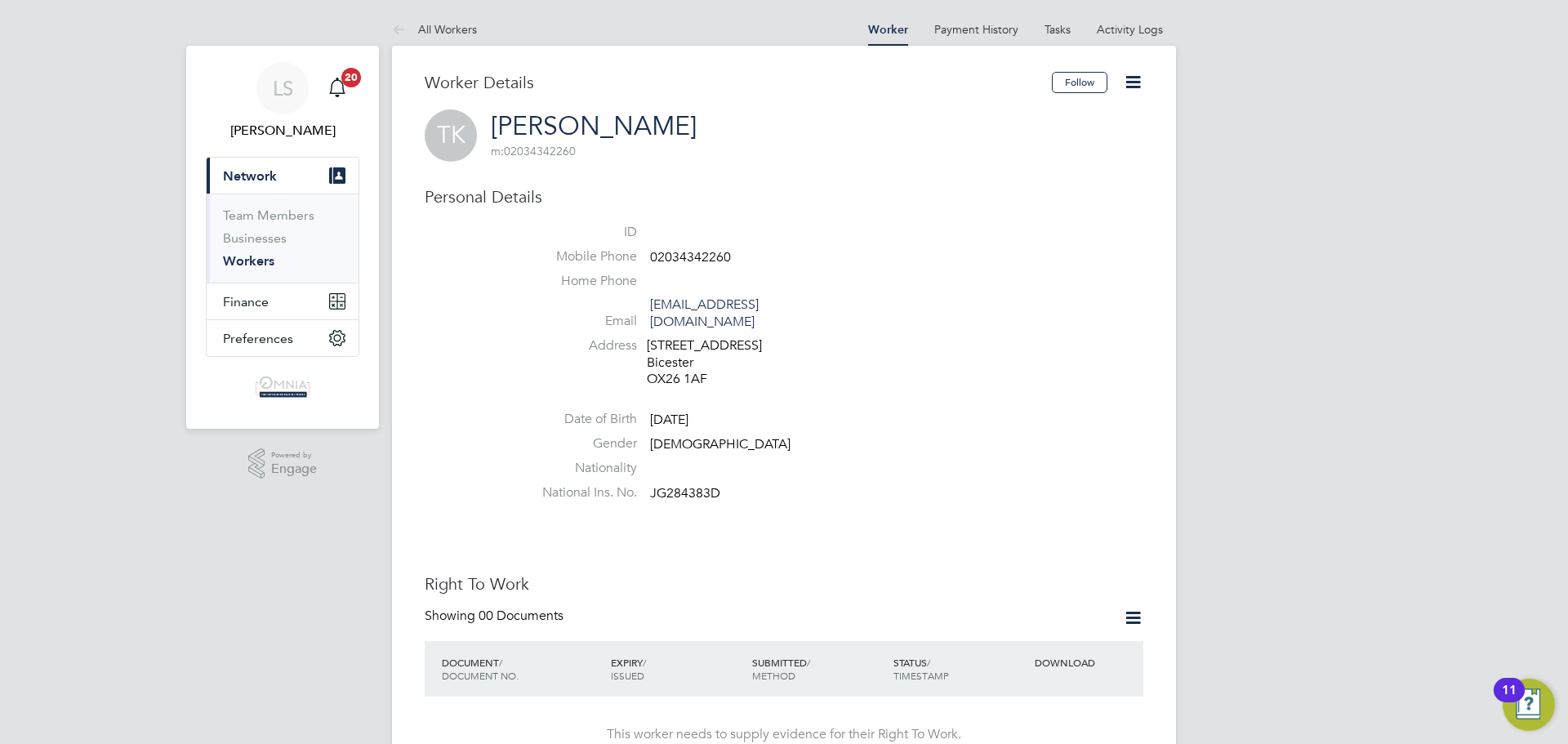
click at [698, 485] on span "JG284383D" at bounding box center [686, 493] width 70 height 16
drag, startPoint x: 695, startPoint y: 471, endPoint x: 684, endPoint y: 474, distance: 11.4
click at [684, 485] on span "JG284383D" at bounding box center [686, 493] width 70 height 16
copy span "JG284383D"
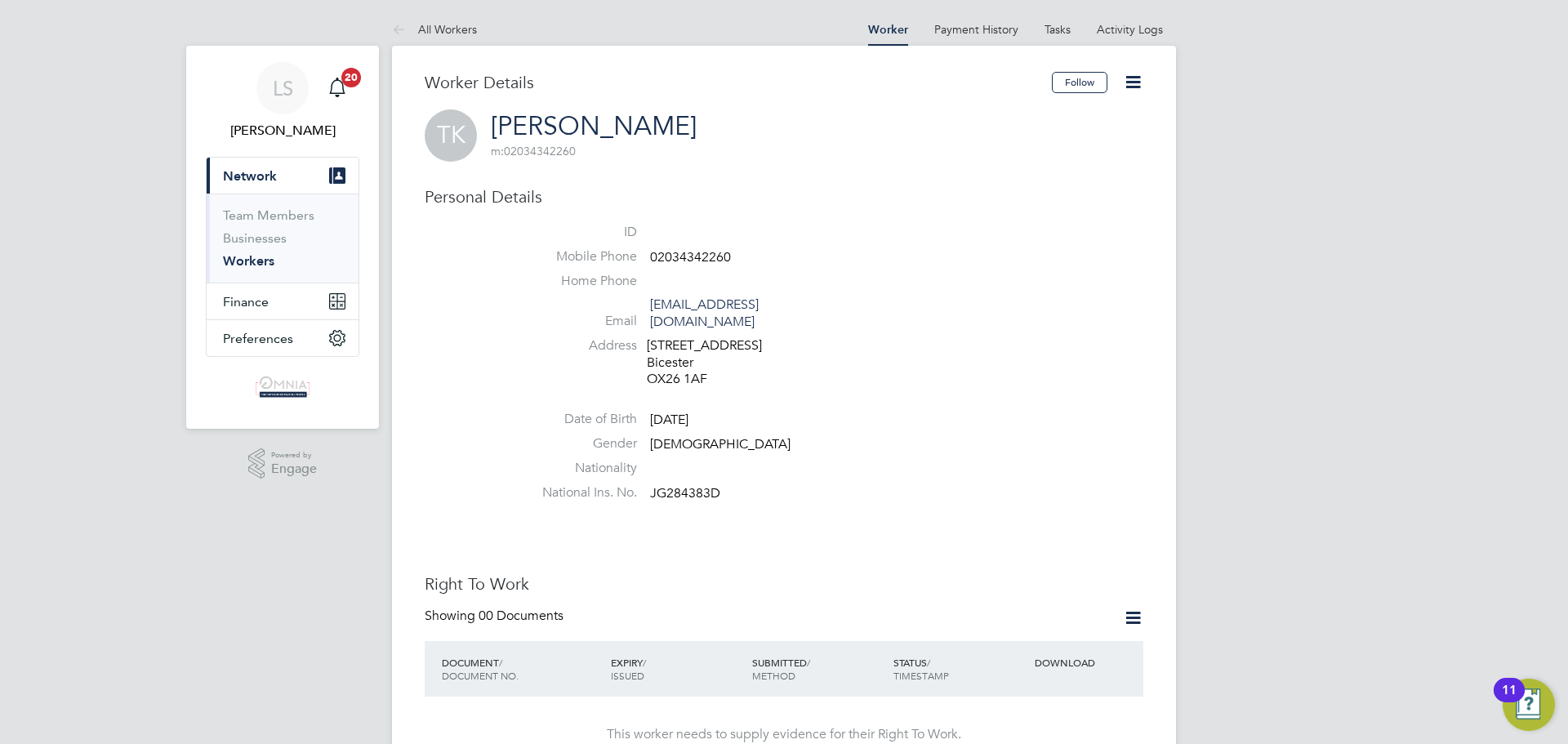
click at [1134, 73] on icon at bounding box center [1133, 82] width 21 height 21
click at [1030, 217] on li "Edit Personal Details e" at bounding box center [1041, 213] width 205 height 23
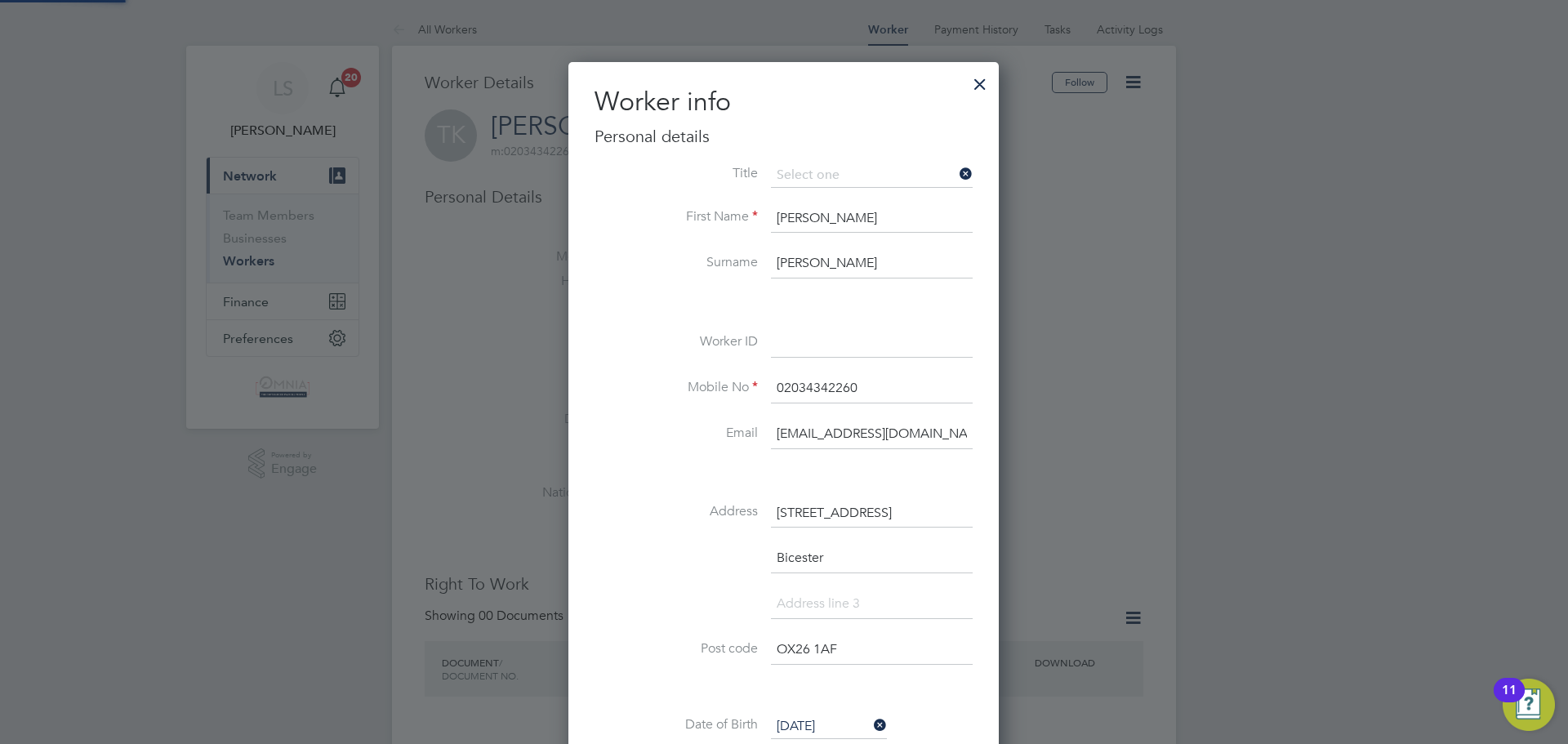
scroll to position [968, 432]
paste input "UMB35944"
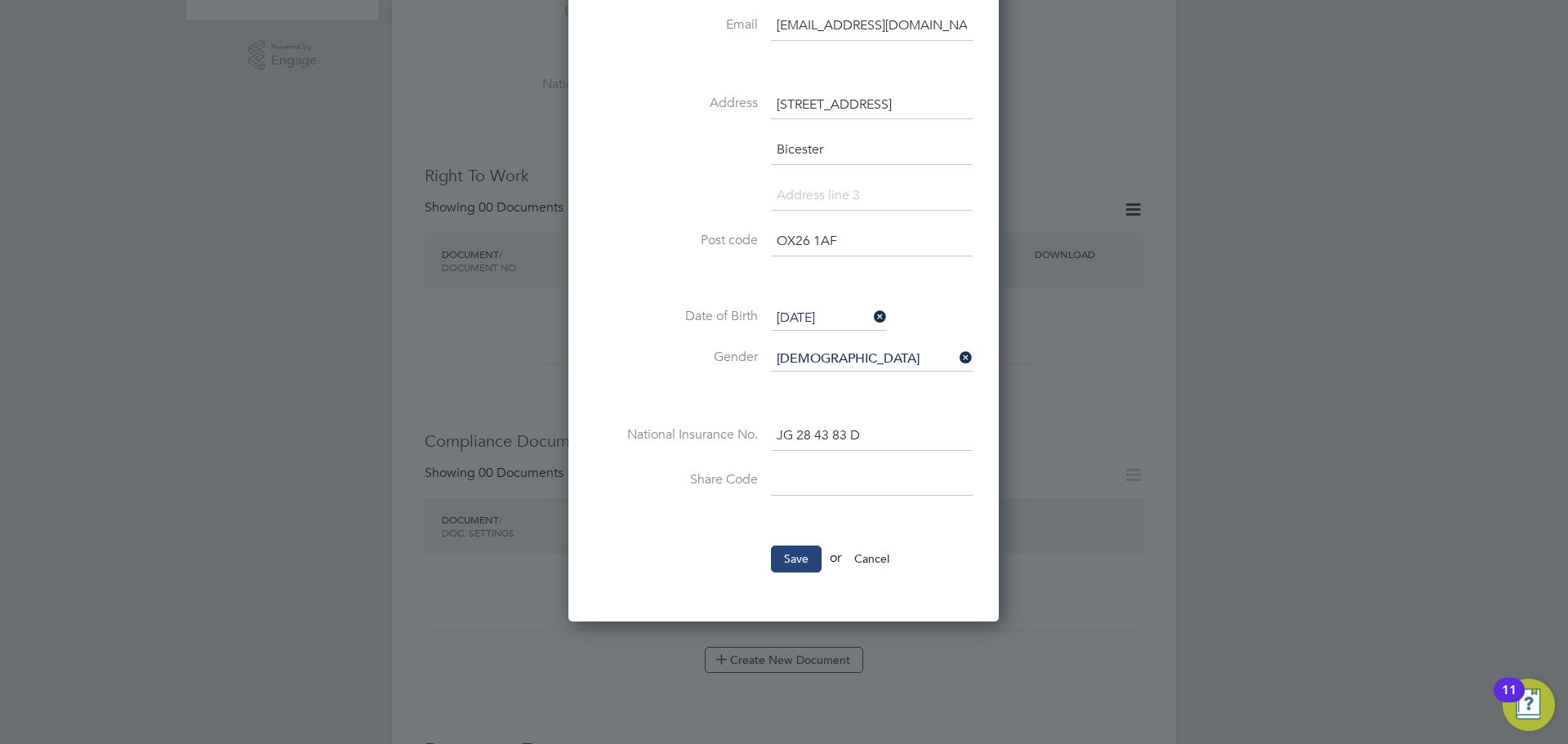
type input "UMB35944"
click at [804, 557] on button "Save" at bounding box center [796, 558] width 50 height 27
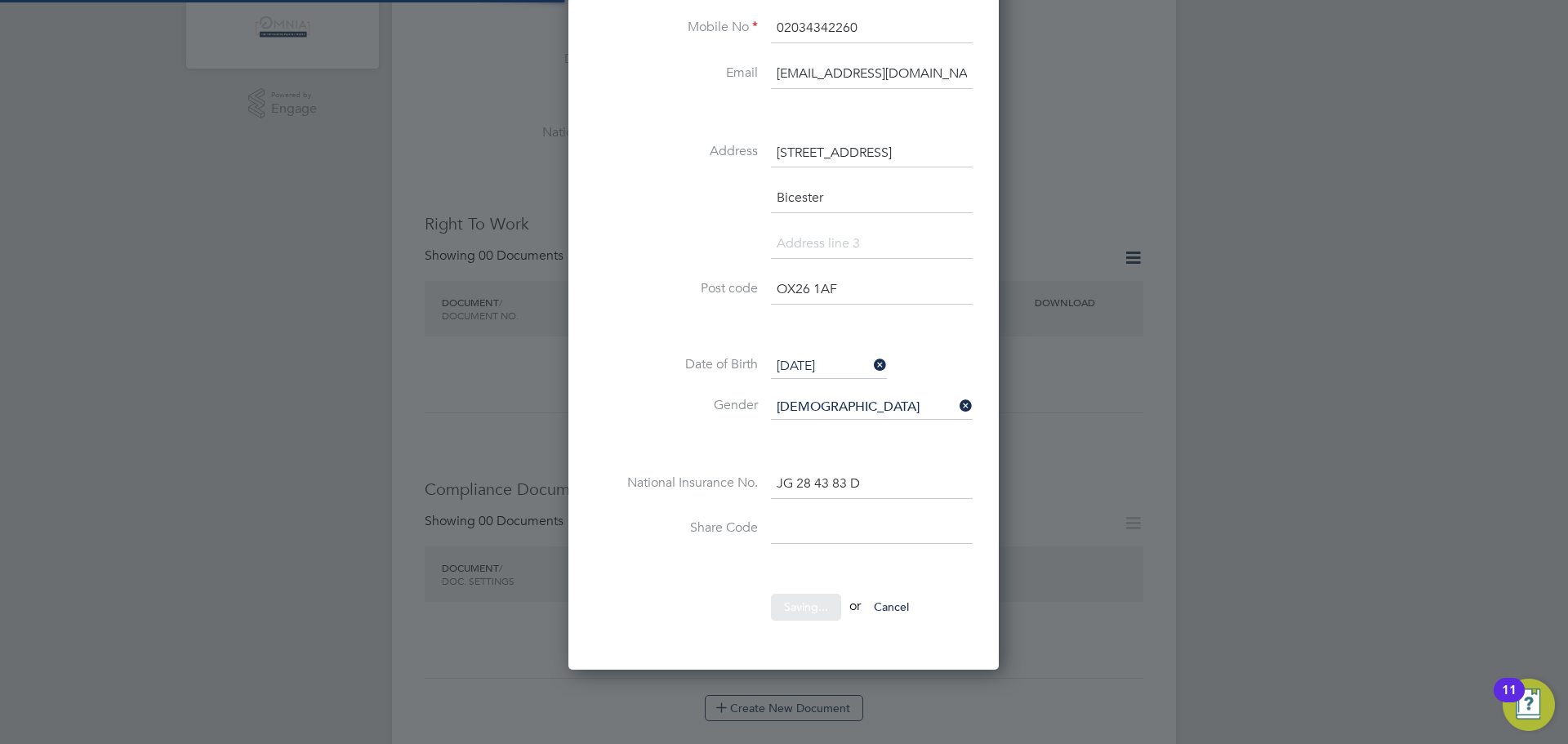
click at [0, 0] on div at bounding box center [0, 0] width 0 height 0
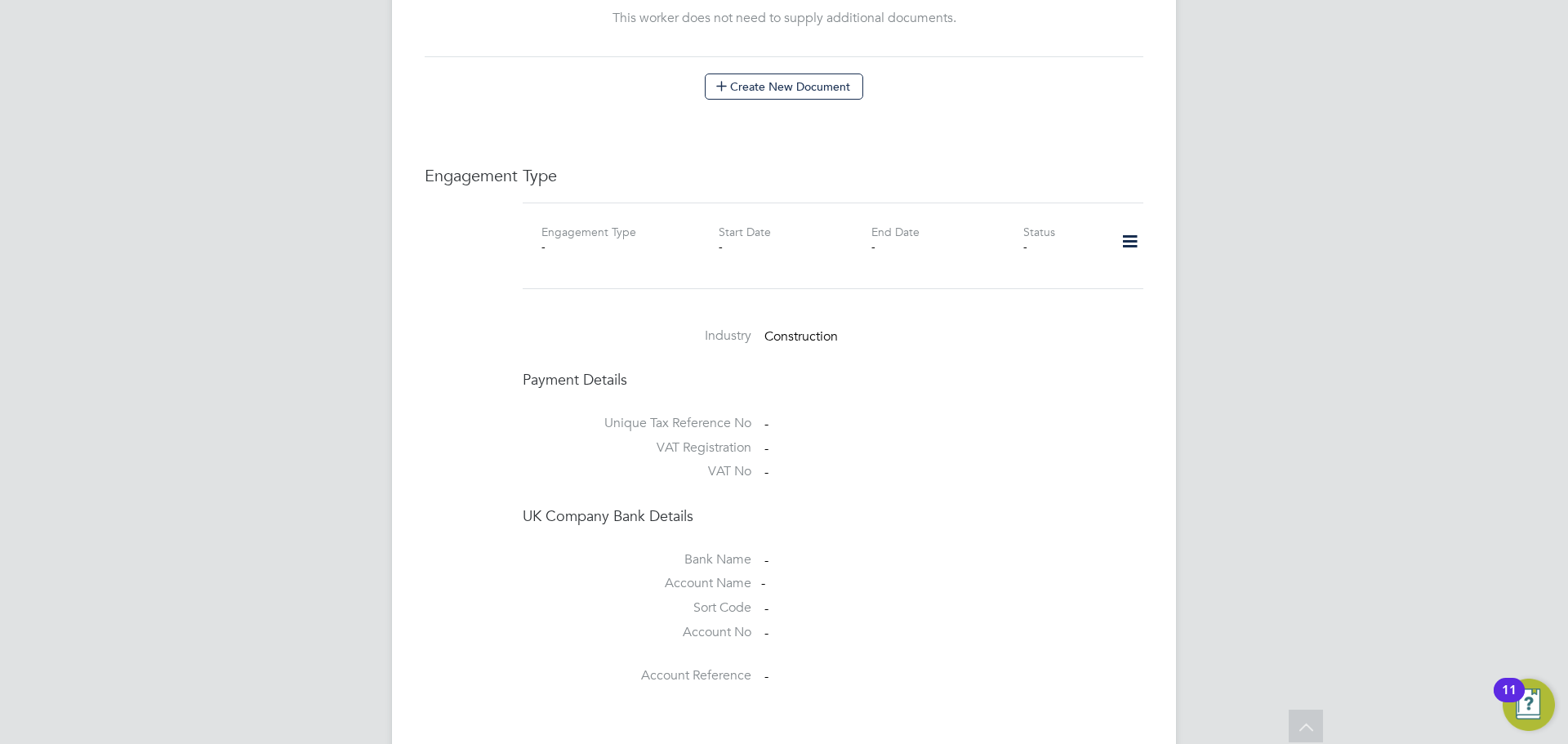
scroll to position [980, 0]
click at [1131, 225] on icon at bounding box center [1130, 243] width 28 height 38
click at [1030, 293] on li "Add Engagement Type" at bounding box center [1046, 297] width 186 height 23
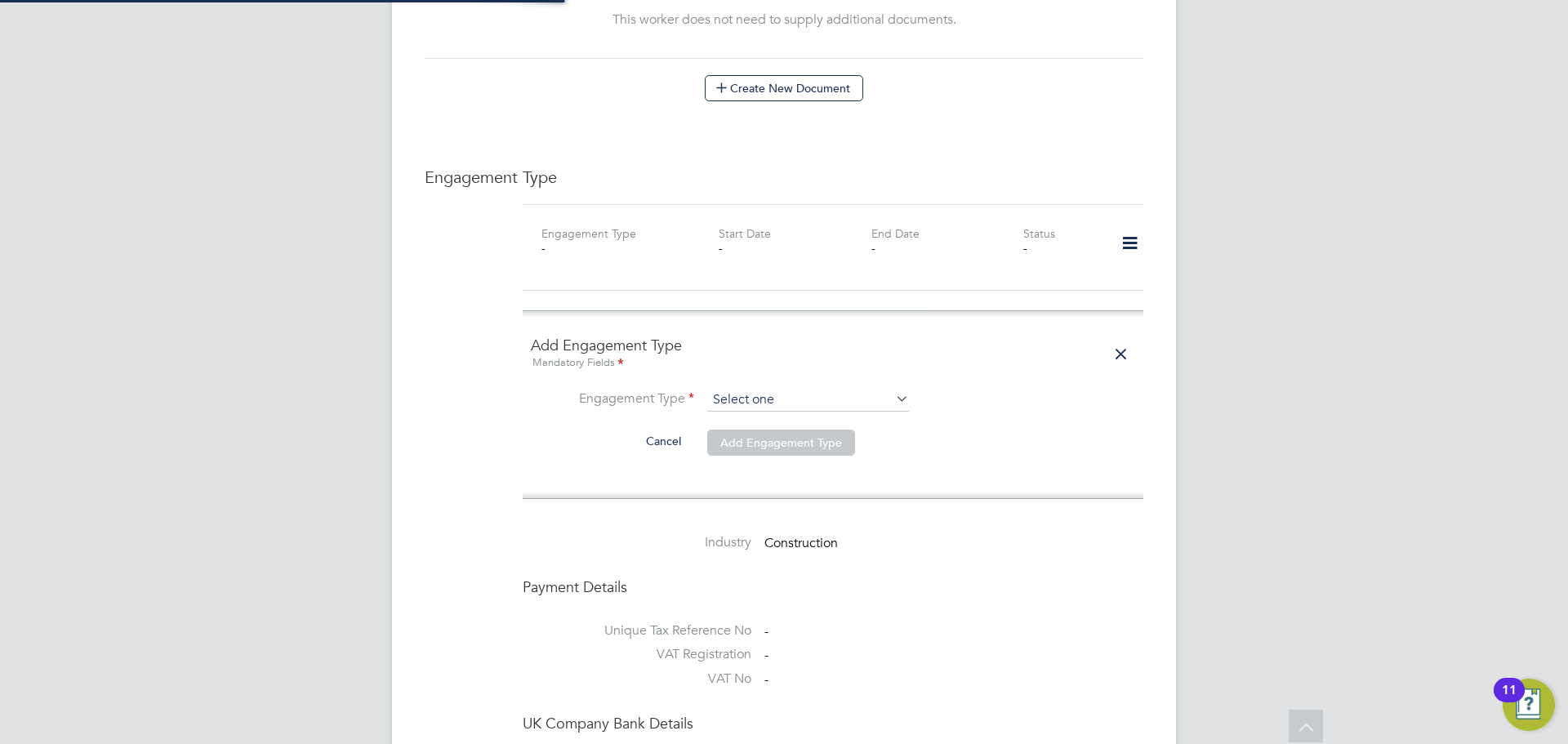
click at [713, 389] on input at bounding box center [808, 400] width 202 height 23
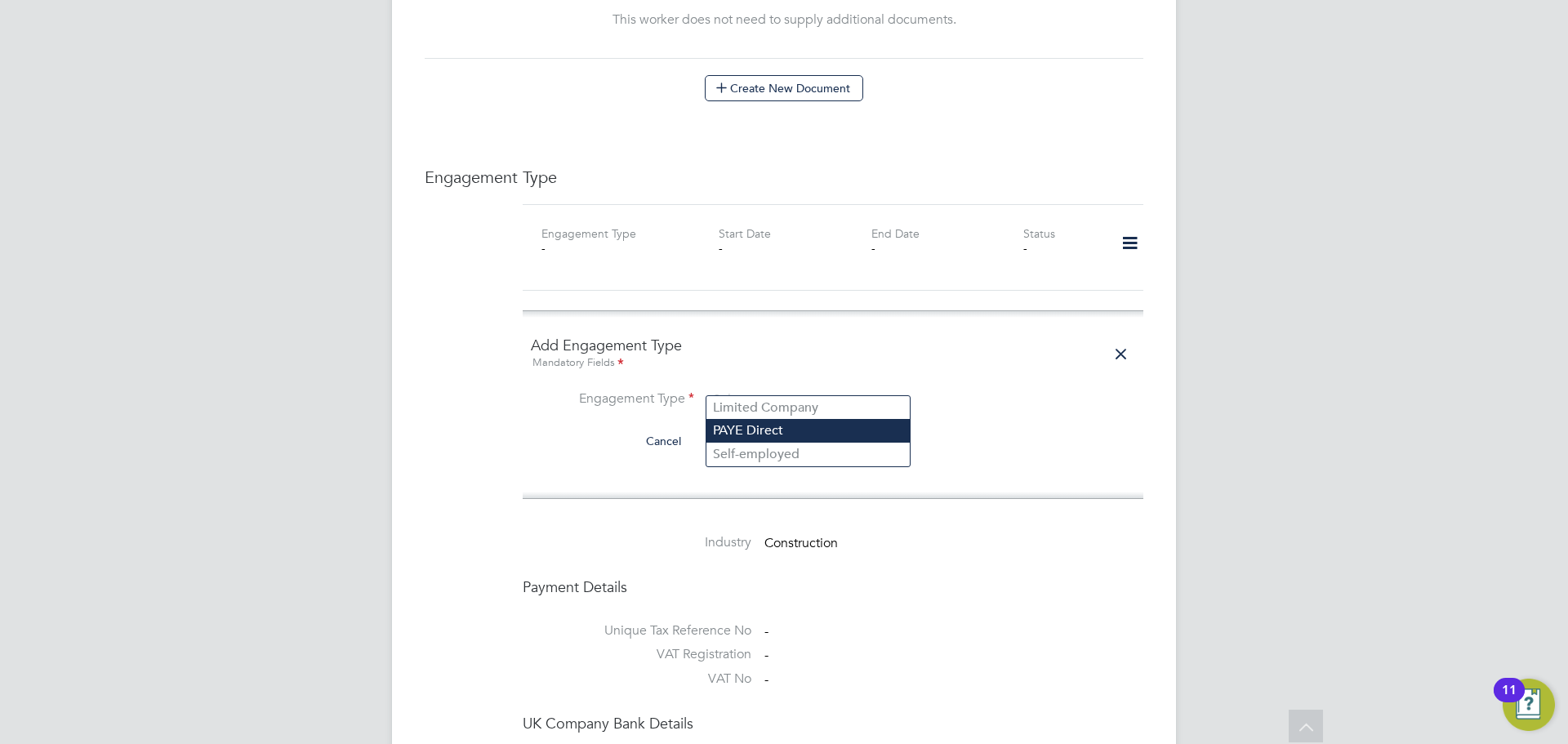
click at [791, 434] on li "PAYE Direct" at bounding box center [808, 432] width 204 height 24
type input "PAYE Direct"
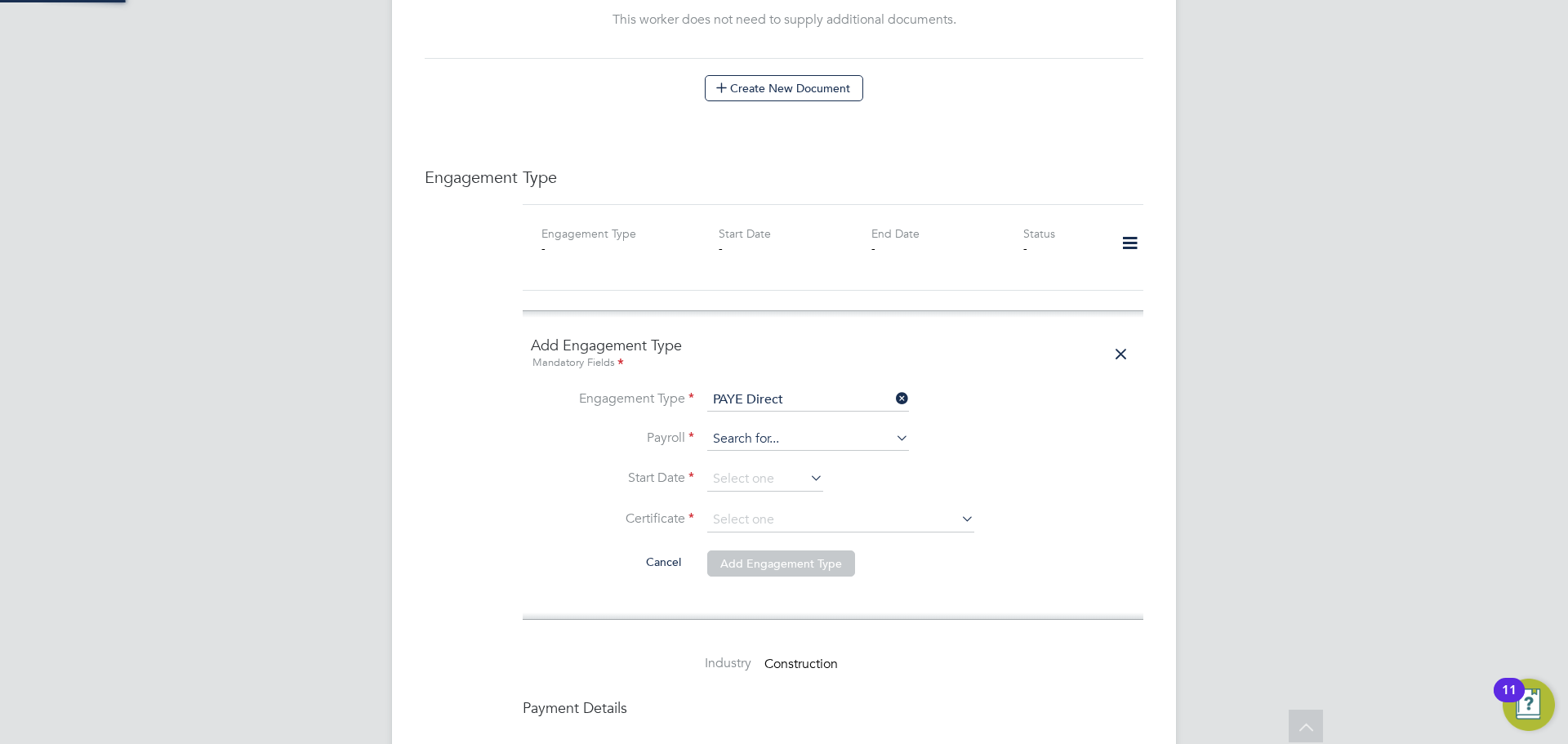
click at [789, 428] on input at bounding box center [808, 439] width 202 height 23
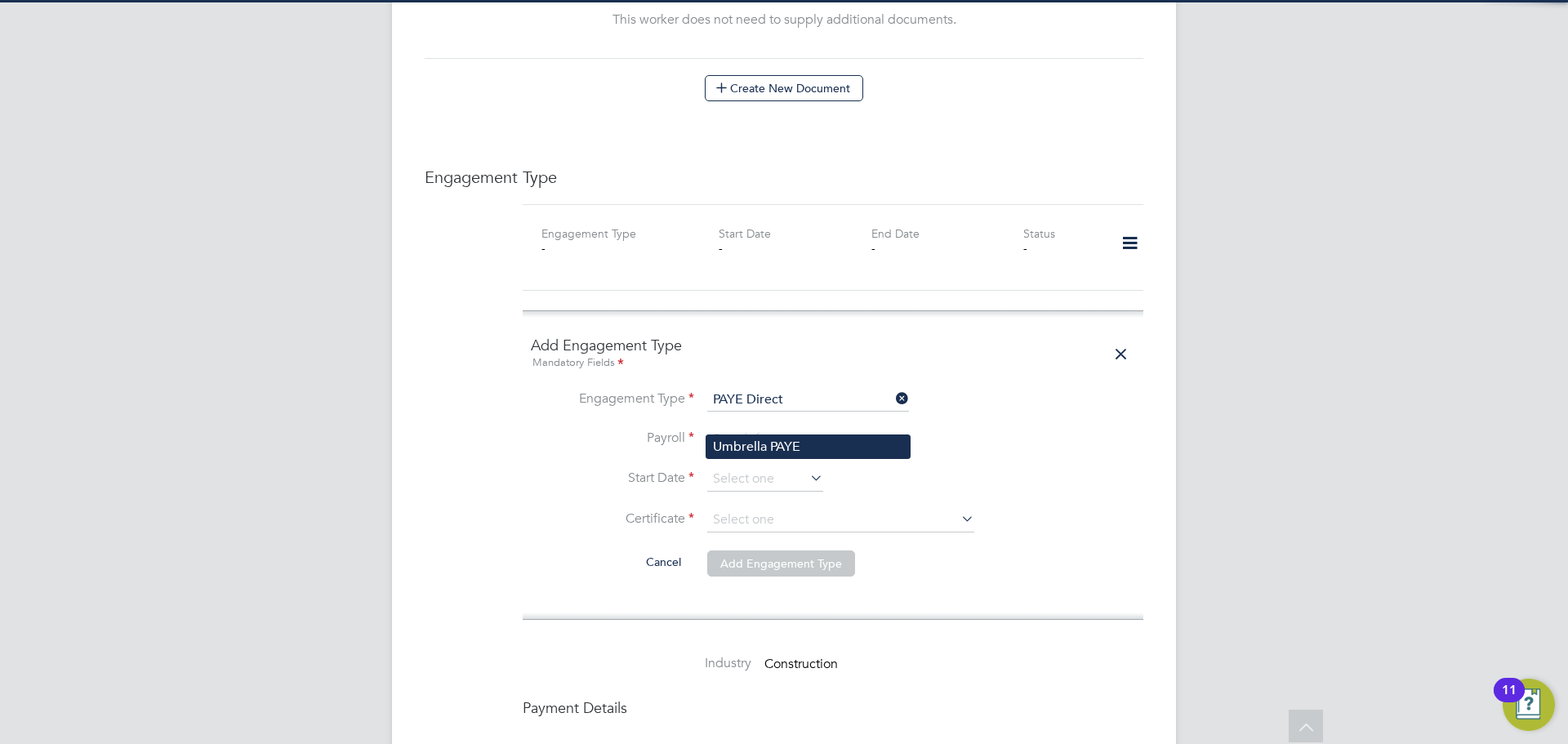
click at [796, 438] on li "Umbrella PAYE" at bounding box center [808, 448] width 204 height 24
type input "Umbrella PAYE"
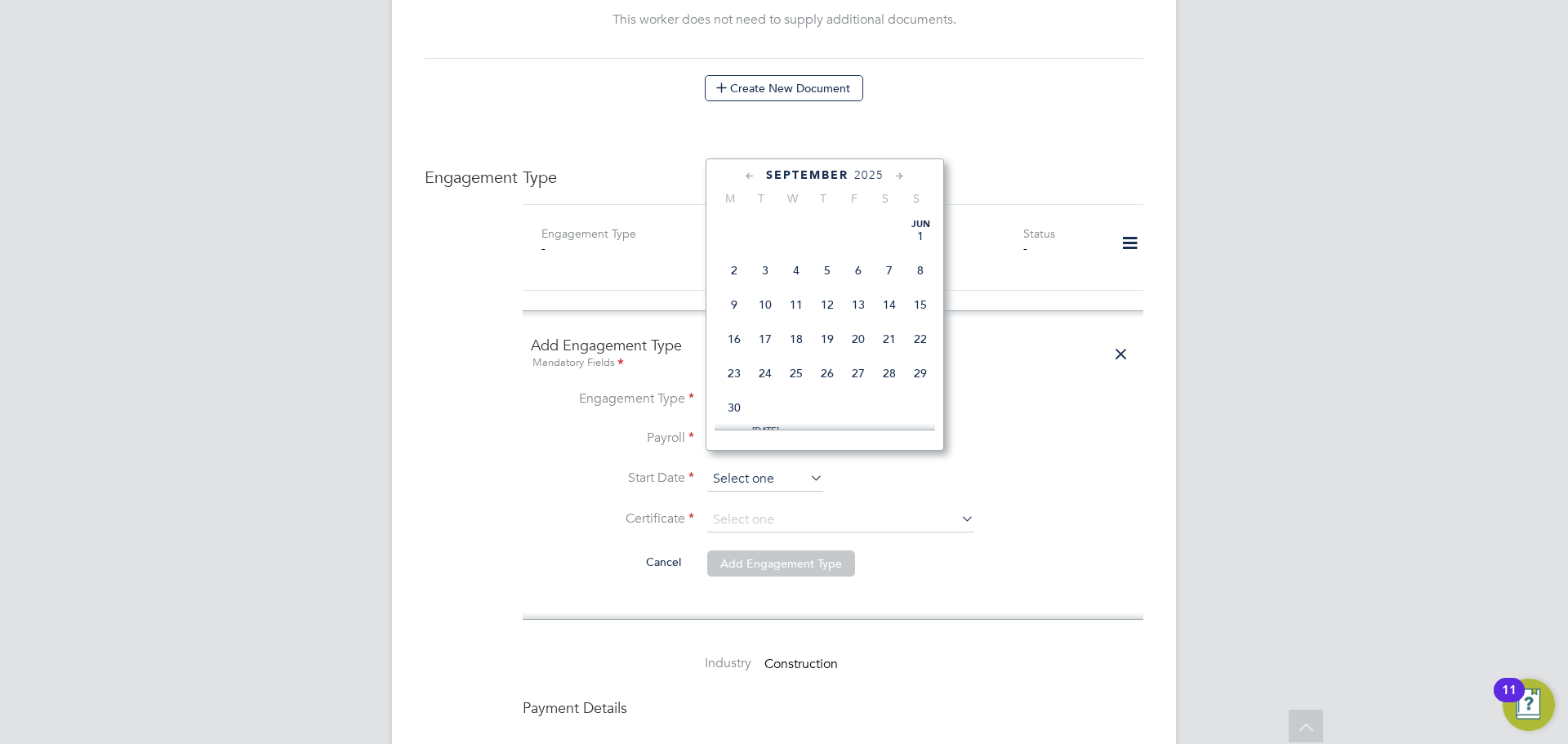
click at [804, 471] on input at bounding box center [765, 479] width 116 height 25
click at [865, 305] on span "26" at bounding box center [858, 289] width 31 height 31
type input "[DATE]"
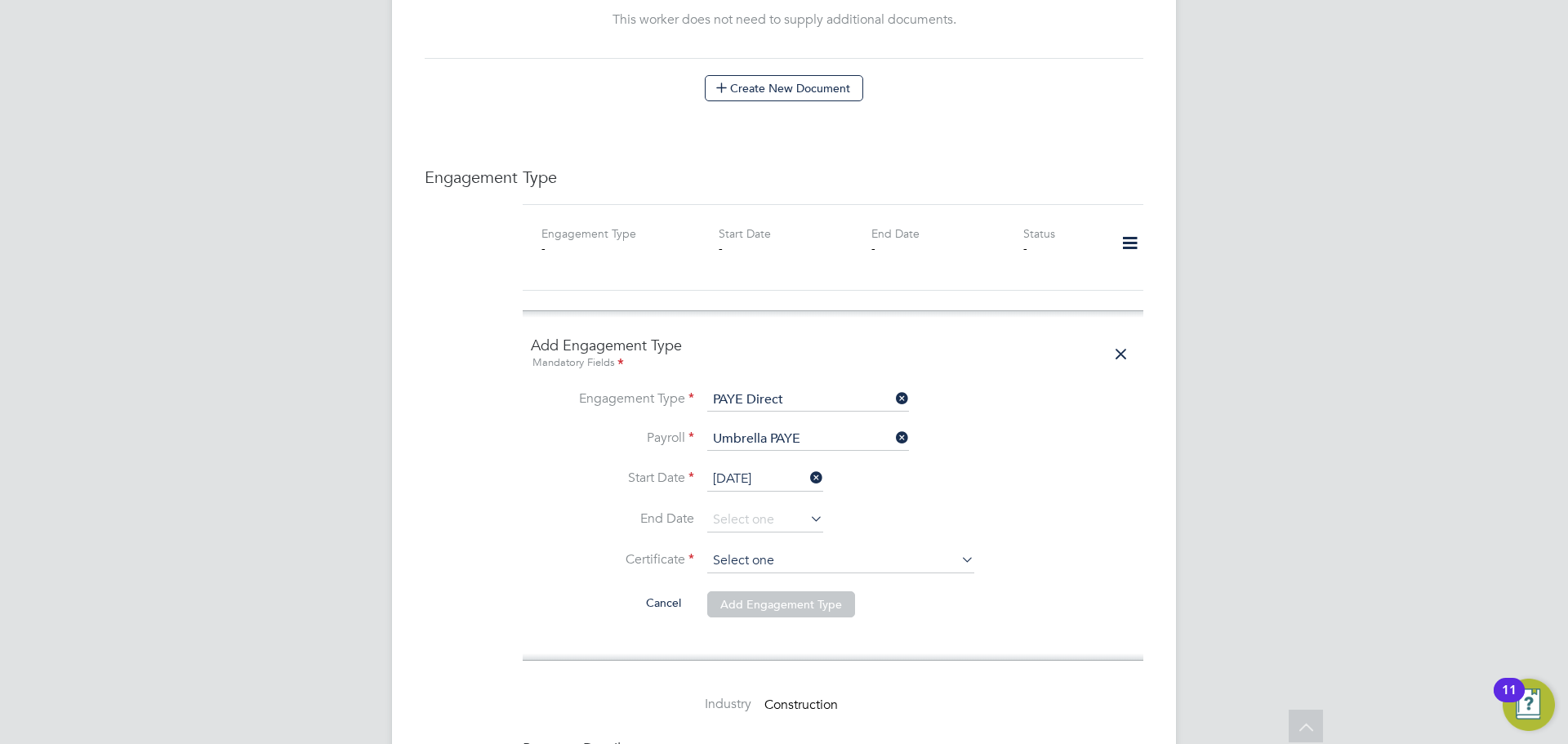
click at [846, 549] on input at bounding box center [840, 561] width 267 height 25
click at [848, 580] on li "No, worker doesn't have a P45 certificate" at bounding box center [840, 590] width 269 height 21
type input "No, worker doesn't have a P45 certificate"
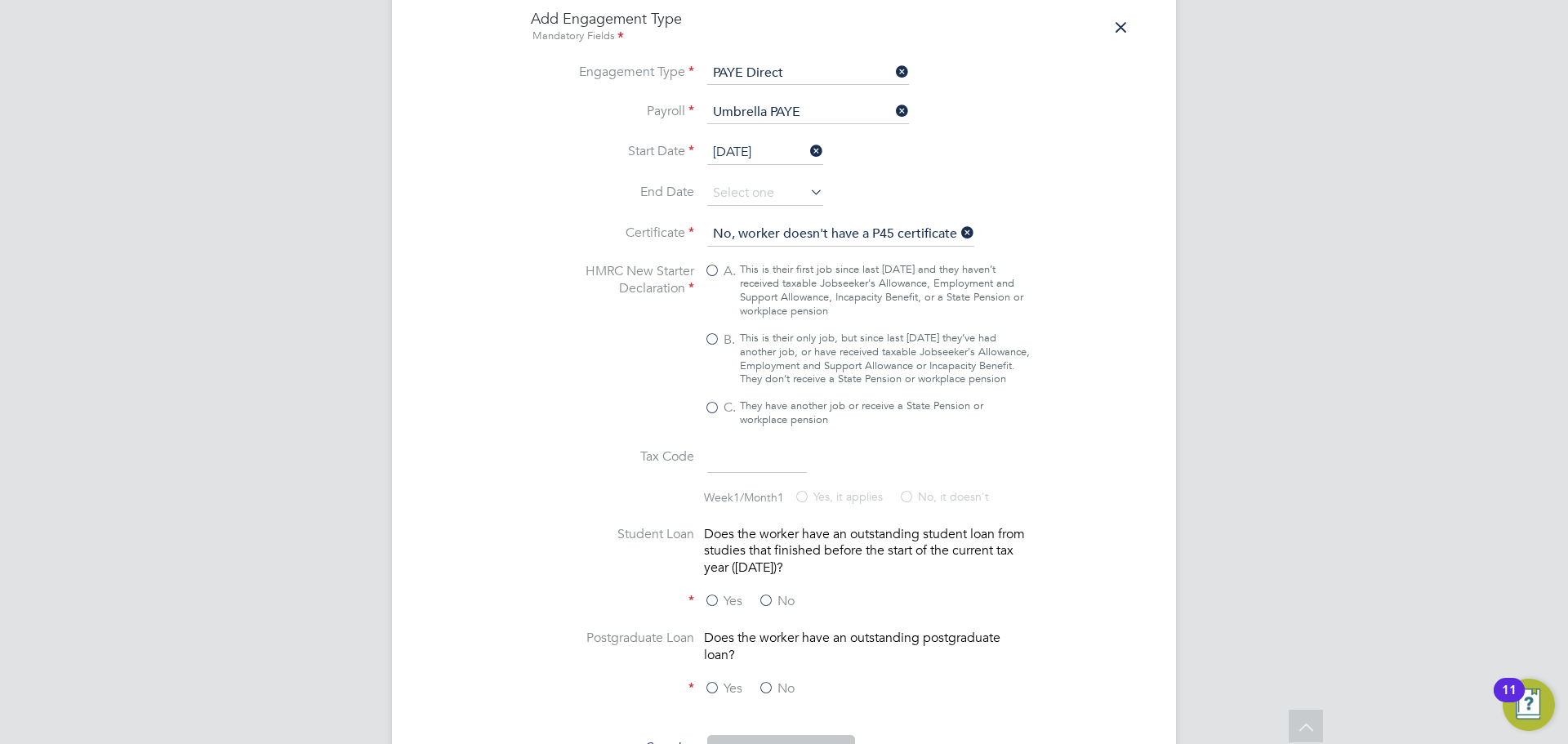
click at [760, 331] on div "This is their only job, but since last [DATE] they’ve had another job, or have …" at bounding box center [885, 359] width 290 height 56
click at [0, 0] on input "B. This is their only job, but since last [DATE] they’ve had another job, or ha…" at bounding box center [0, 0] width 0 height 0
type input "1257L"
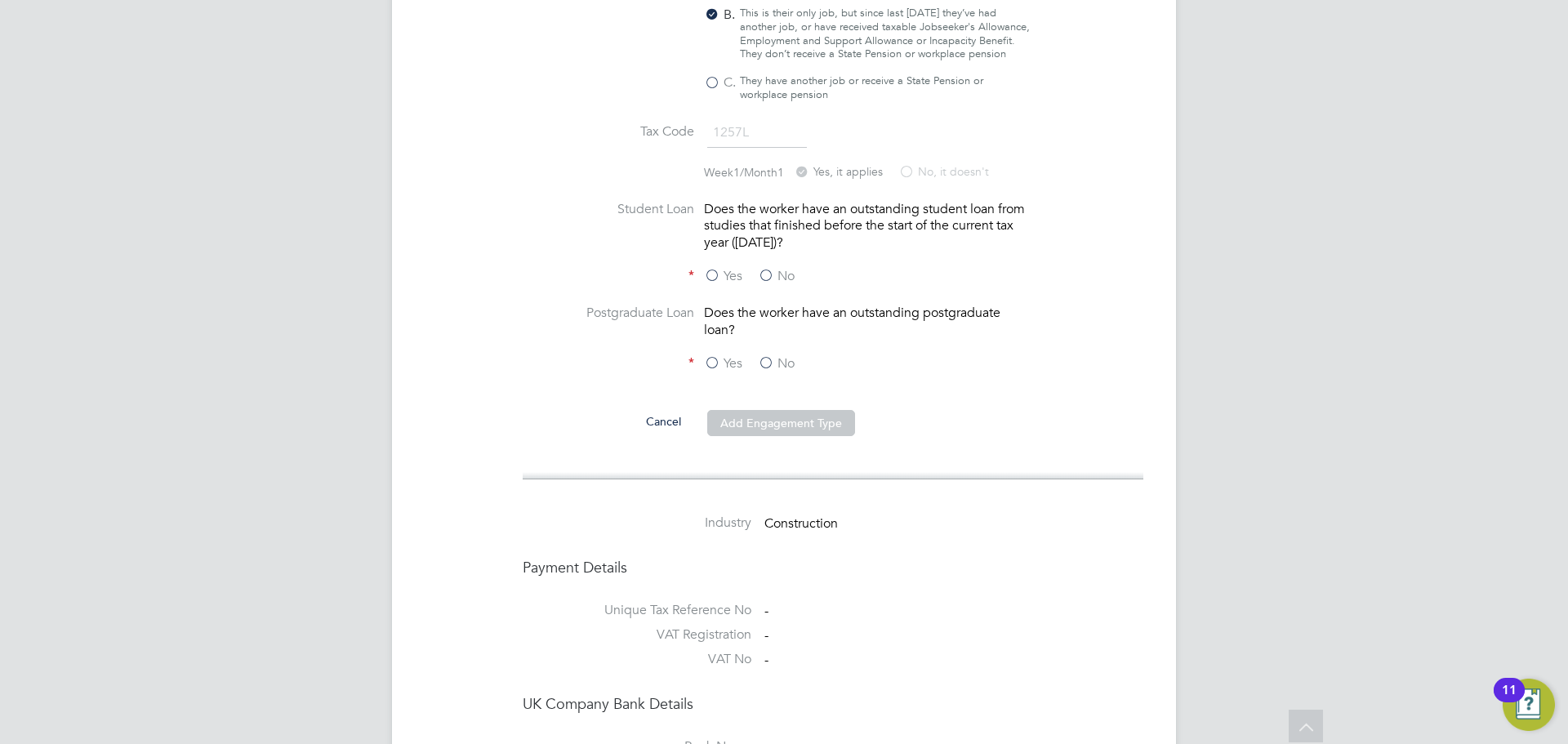
scroll to position [1634, 0]
drag, startPoint x: 763, startPoint y: 277, endPoint x: 779, endPoint y: 295, distance: 24.1
click at [767, 276] on label "No" at bounding box center [776, 275] width 37 height 17
click at [0, 0] on input "No" at bounding box center [0, 0] width 0 height 0
click at [781, 371] on div "Yes No" at bounding box center [827, 364] width 245 height 21
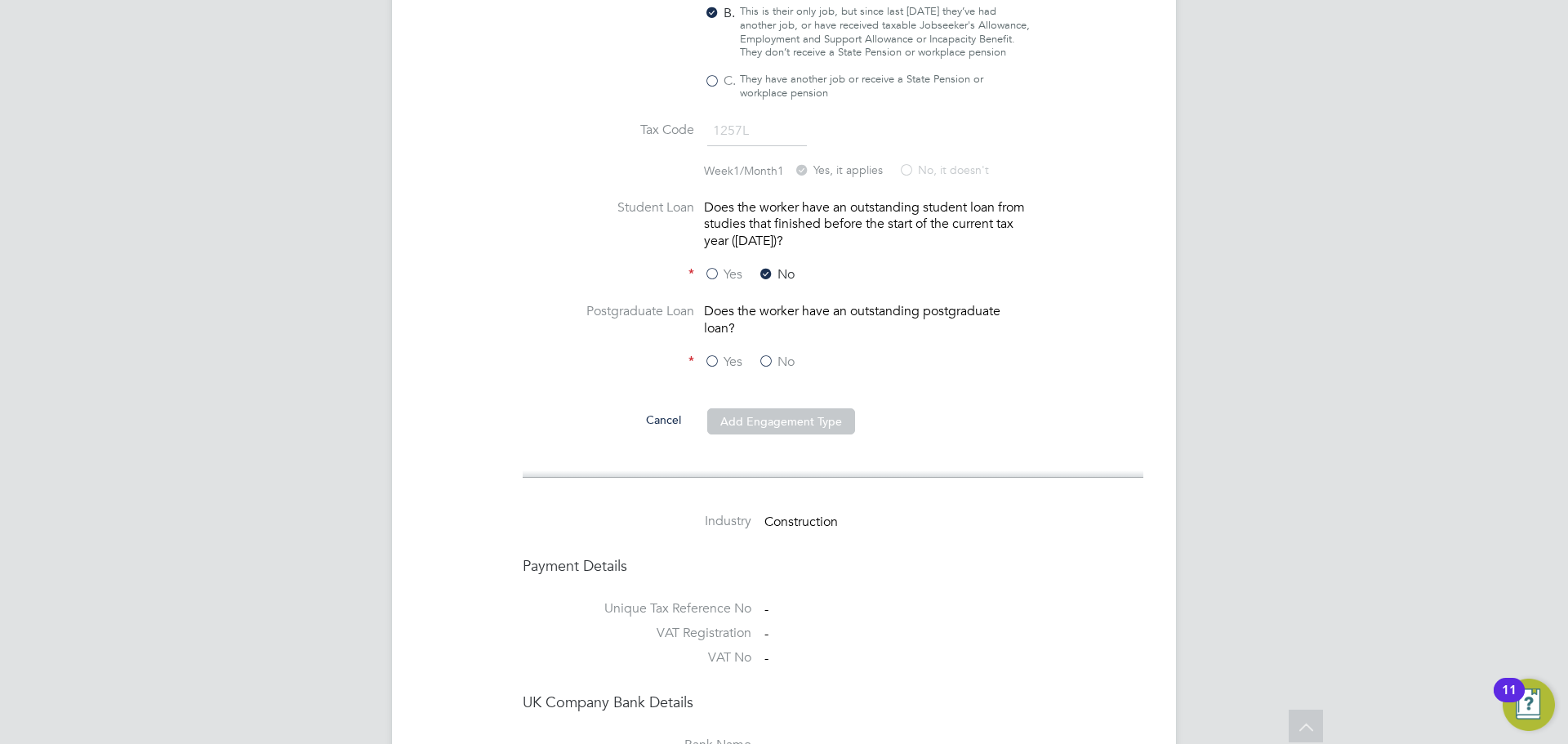
click at [769, 359] on label "No" at bounding box center [776, 362] width 37 height 17
click at [0, 0] on input "No" at bounding box center [0, 0] width 0 height 0
click at [804, 409] on button "Add Engagement Type" at bounding box center [781, 421] width 148 height 27
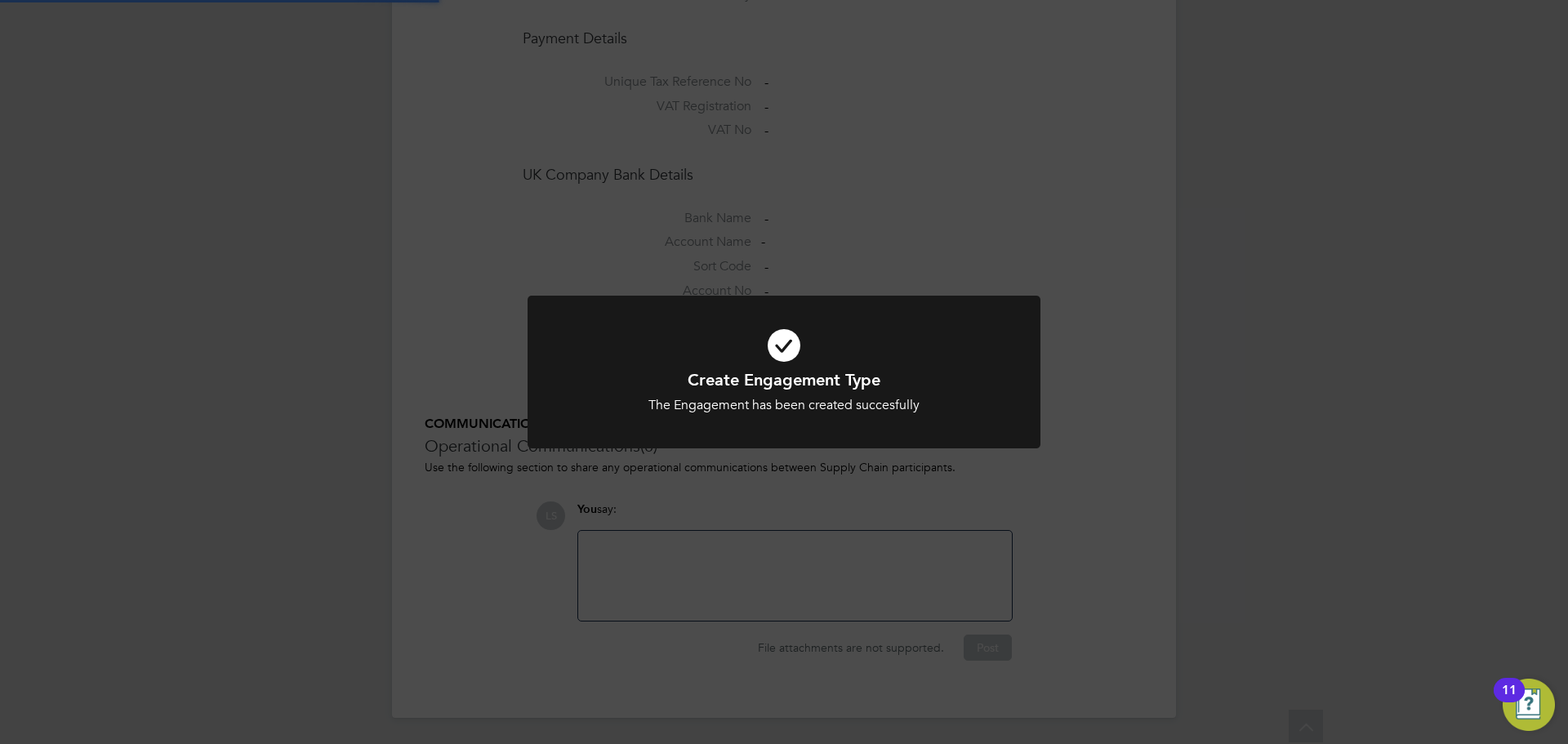
scroll to position [1307, 0]
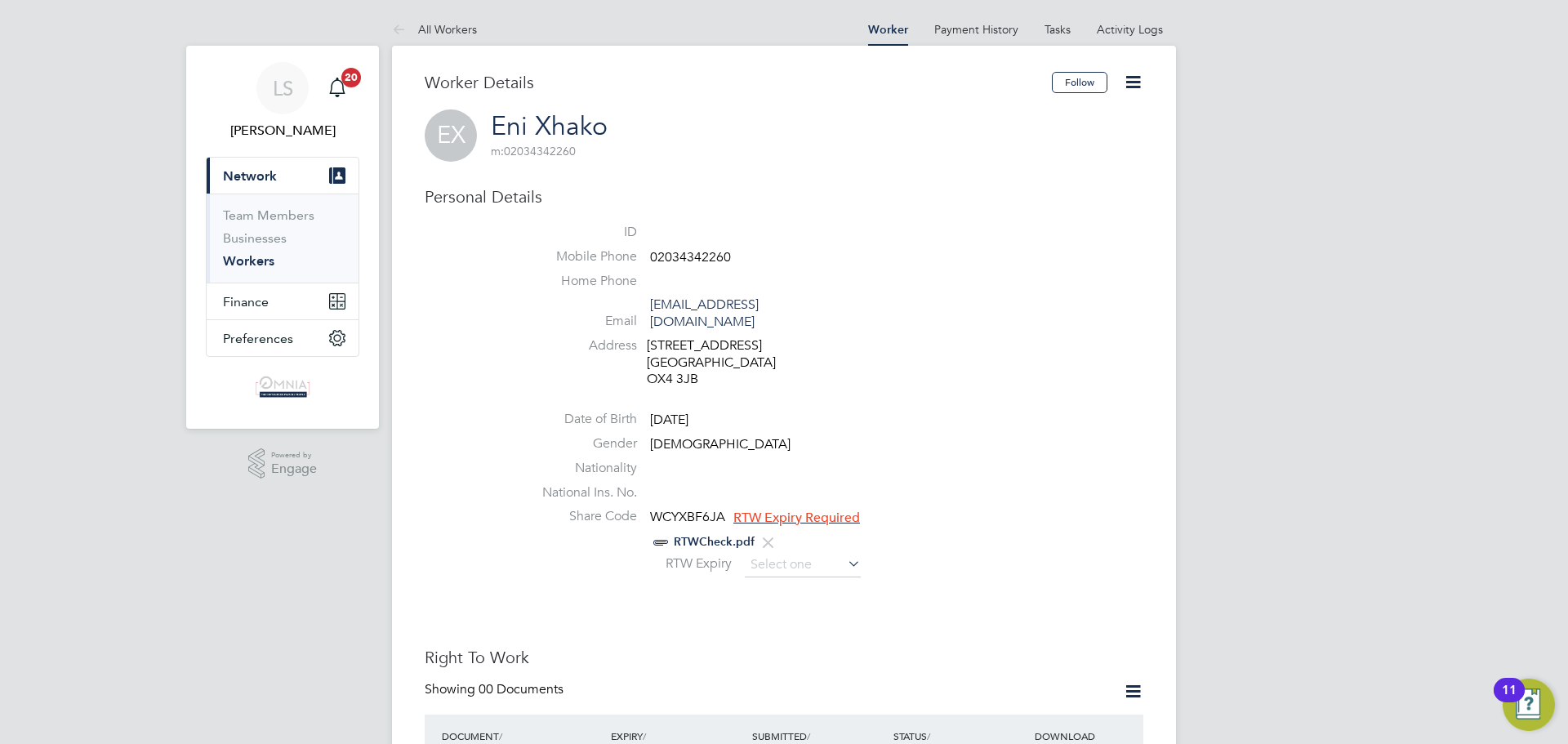
click at [691, 510] on span "WCYXBF6JA" at bounding box center [688, 518] width 75 height 16
copy span "WCYXBF6JA"
drag, startPoint x: 1131, startPoint y: 75, endPoint x: 1120, endPoint y: 92, distance: 20.2
click at [1131, 75] on icon at bounding box center [1133, 82] width 21 height 21
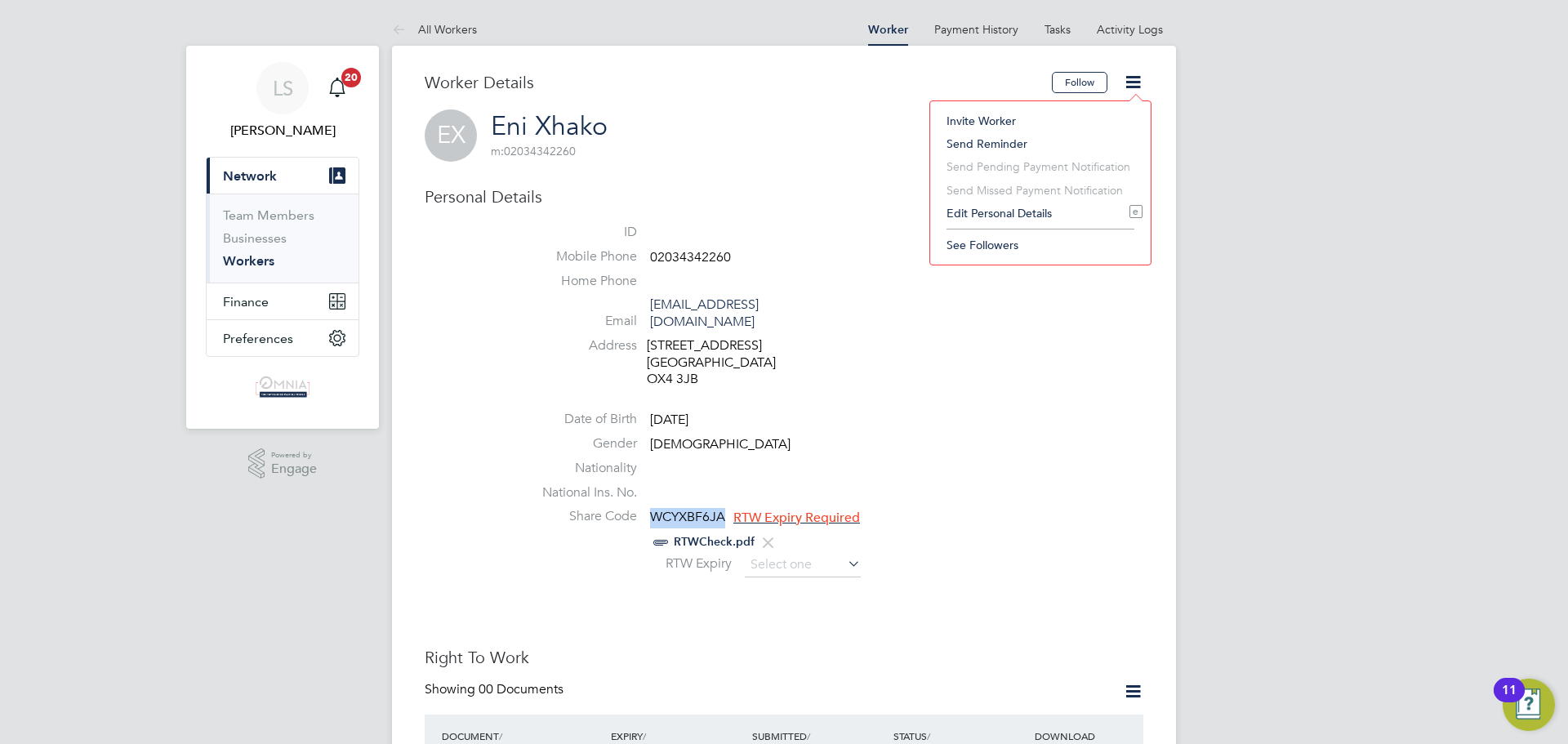
click at [1064, 206] on li "Edit Personal Details e" at bounding box center [1041, 213] width 205 height 23
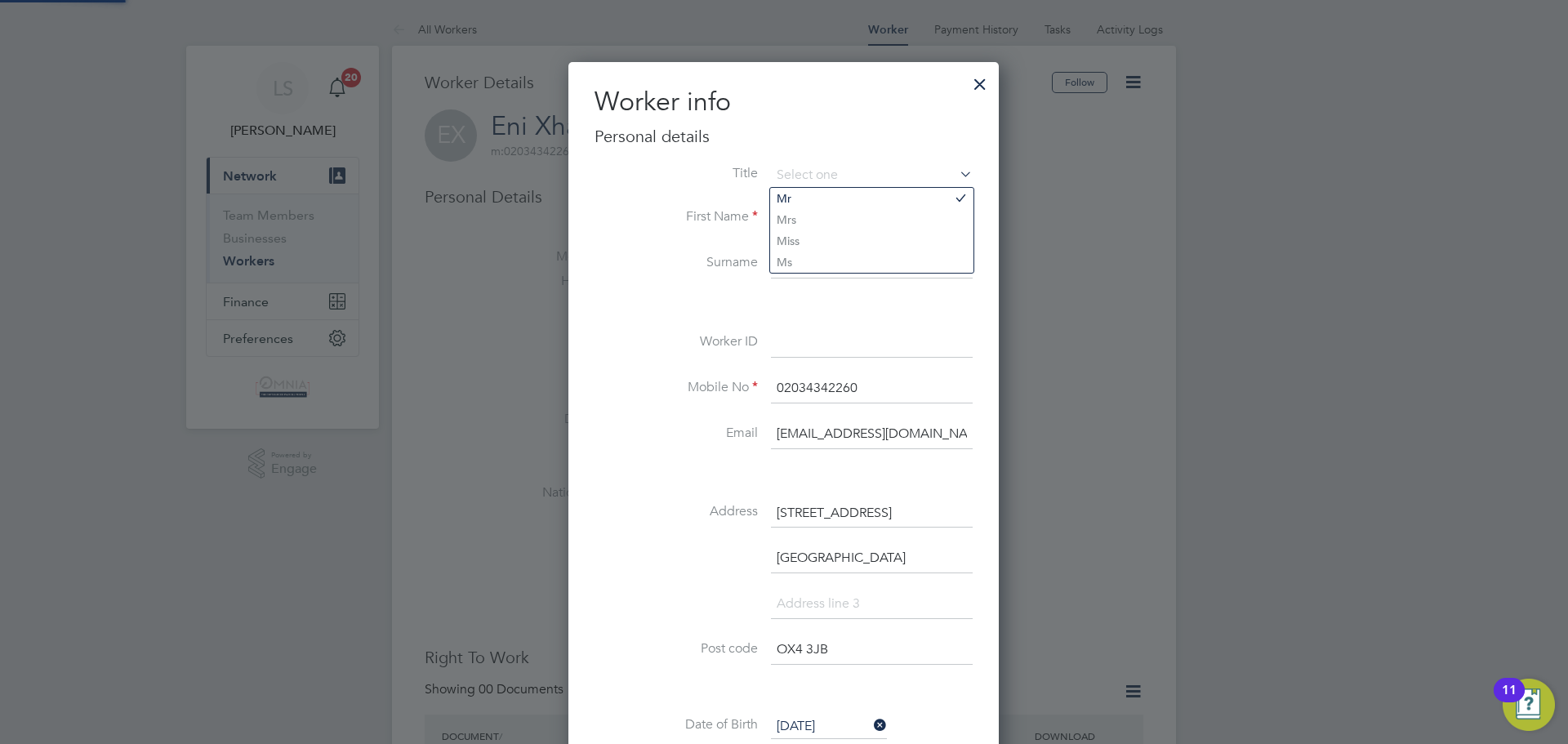
scroll to position [968, 432]
paste input "UMB40486"
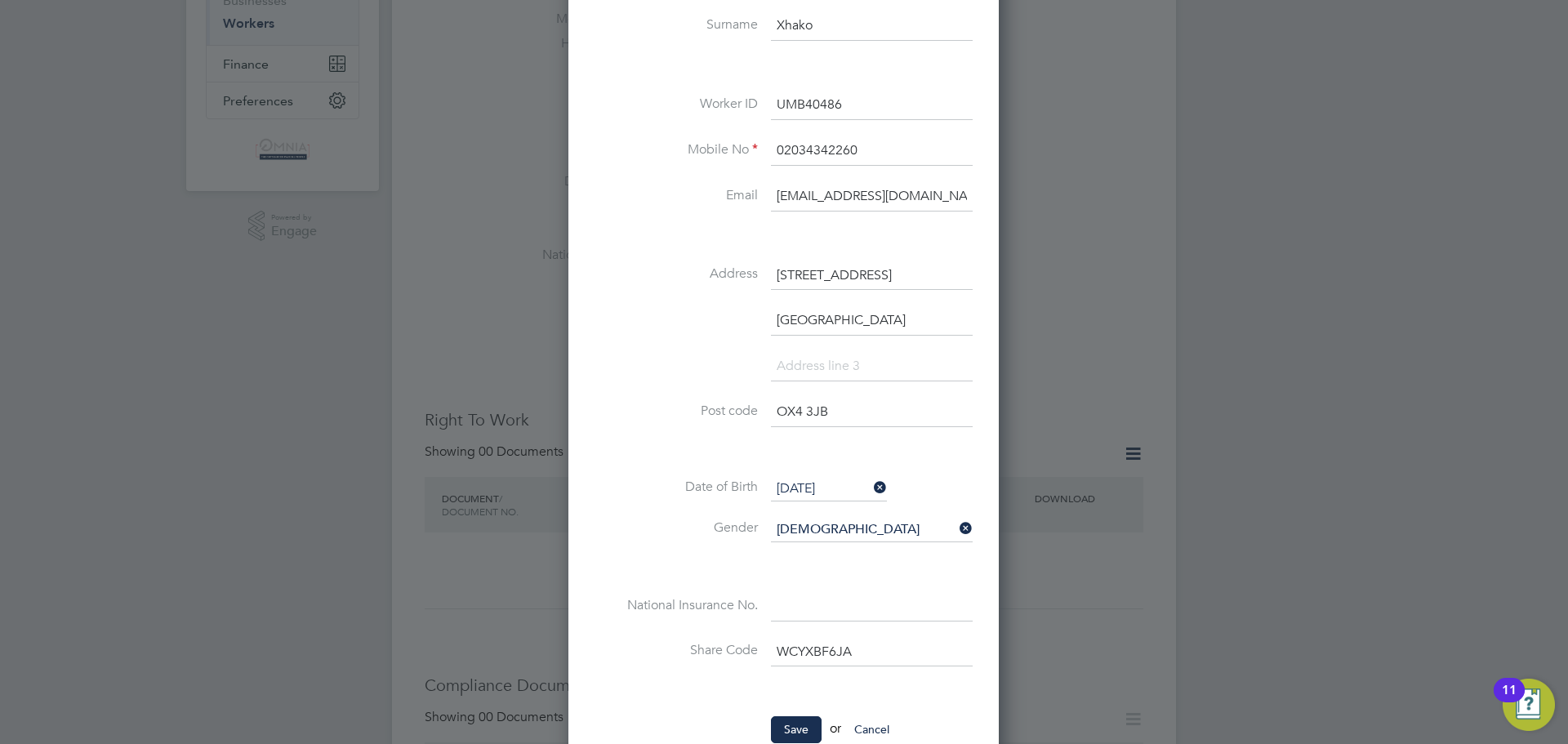
scroll to position [408, 0]
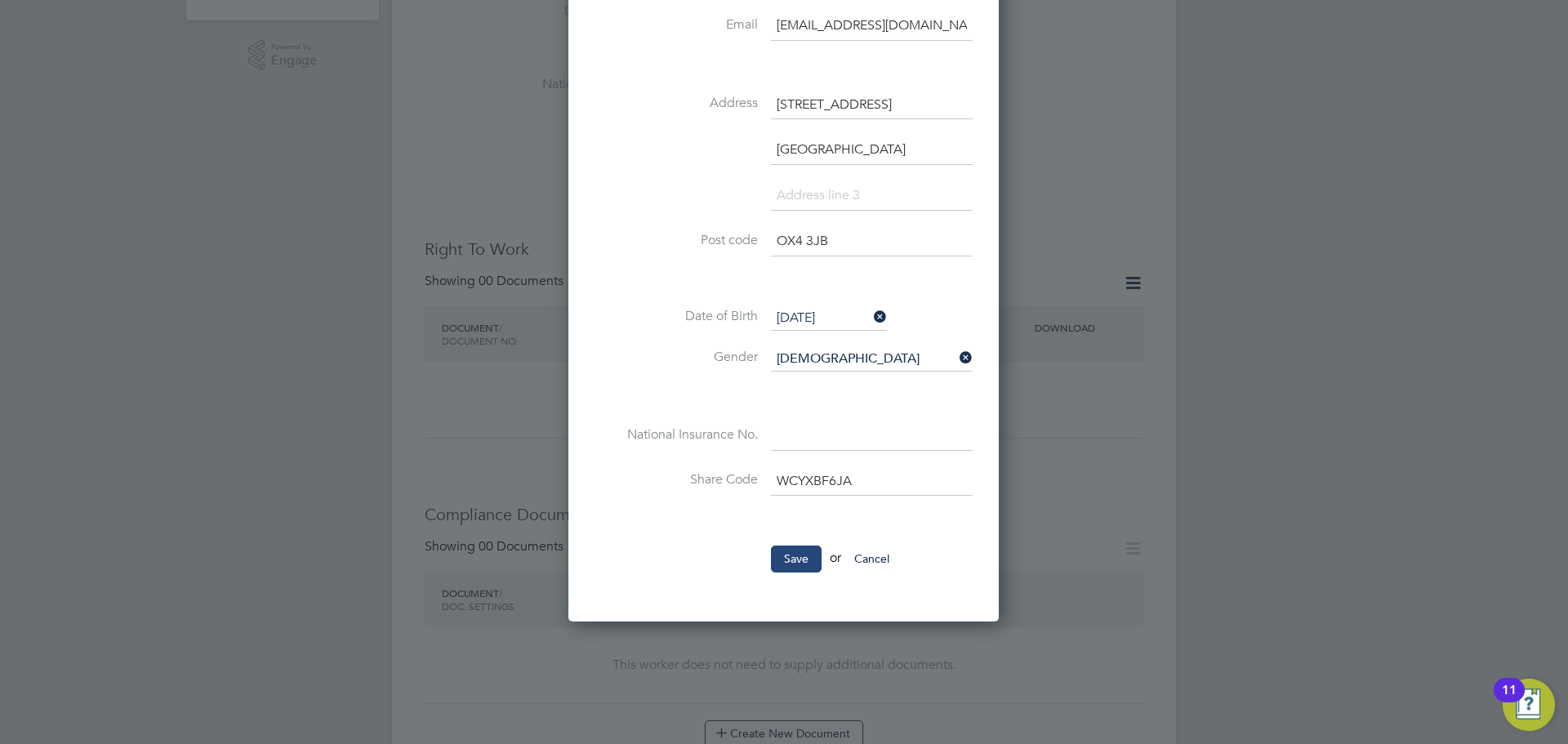
type input "UMB40486"
click at [790, 560] on button "Save" at bounding box center [796, 558] width 50 height 27
click at [1235, 285] on div at bounding box center [784, 372] width 1568 height 744
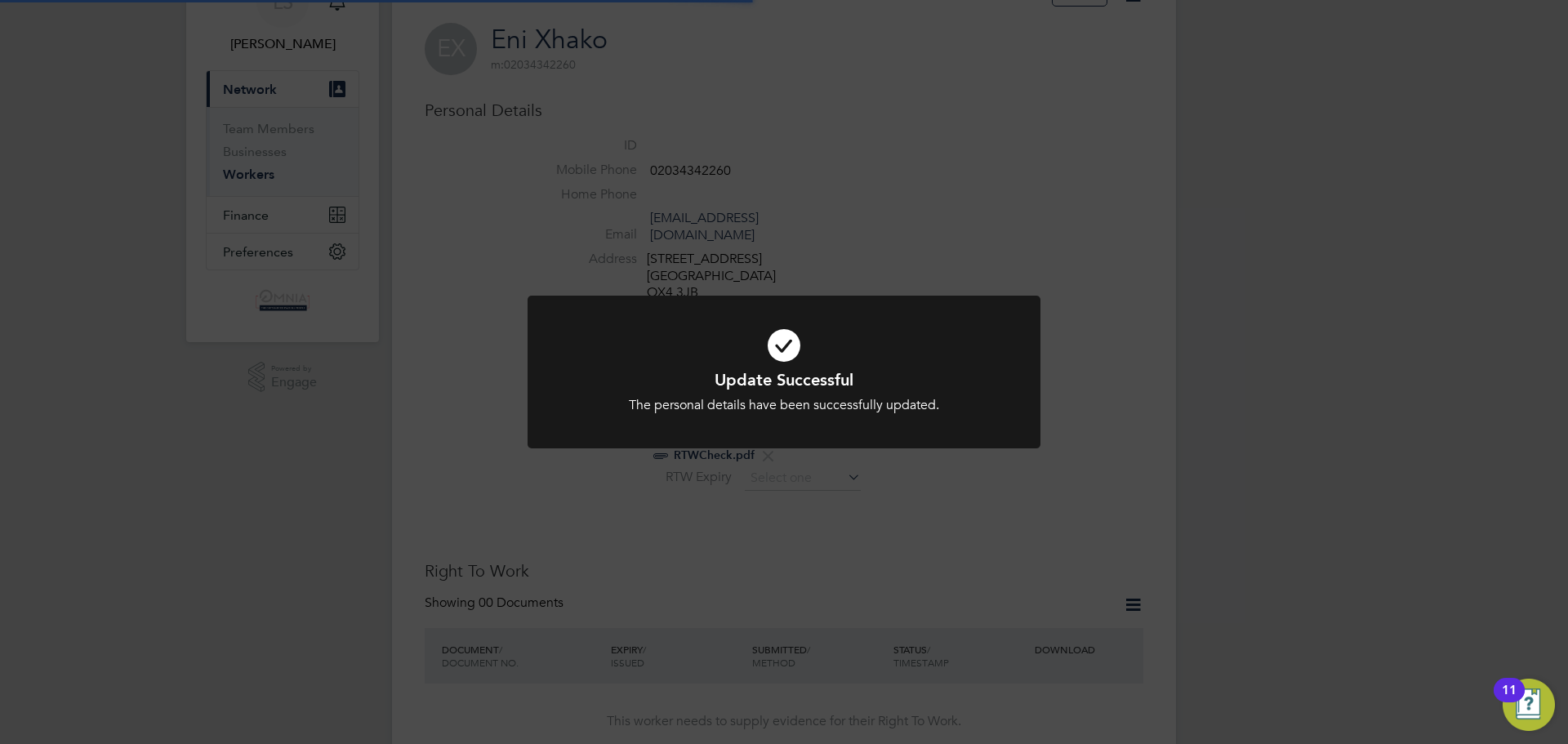
click at [1234, 283] on div "Update Successful The personal details have been successfully updated. Cancel O…" at bounding box center [784, 372] width 1568 height 744
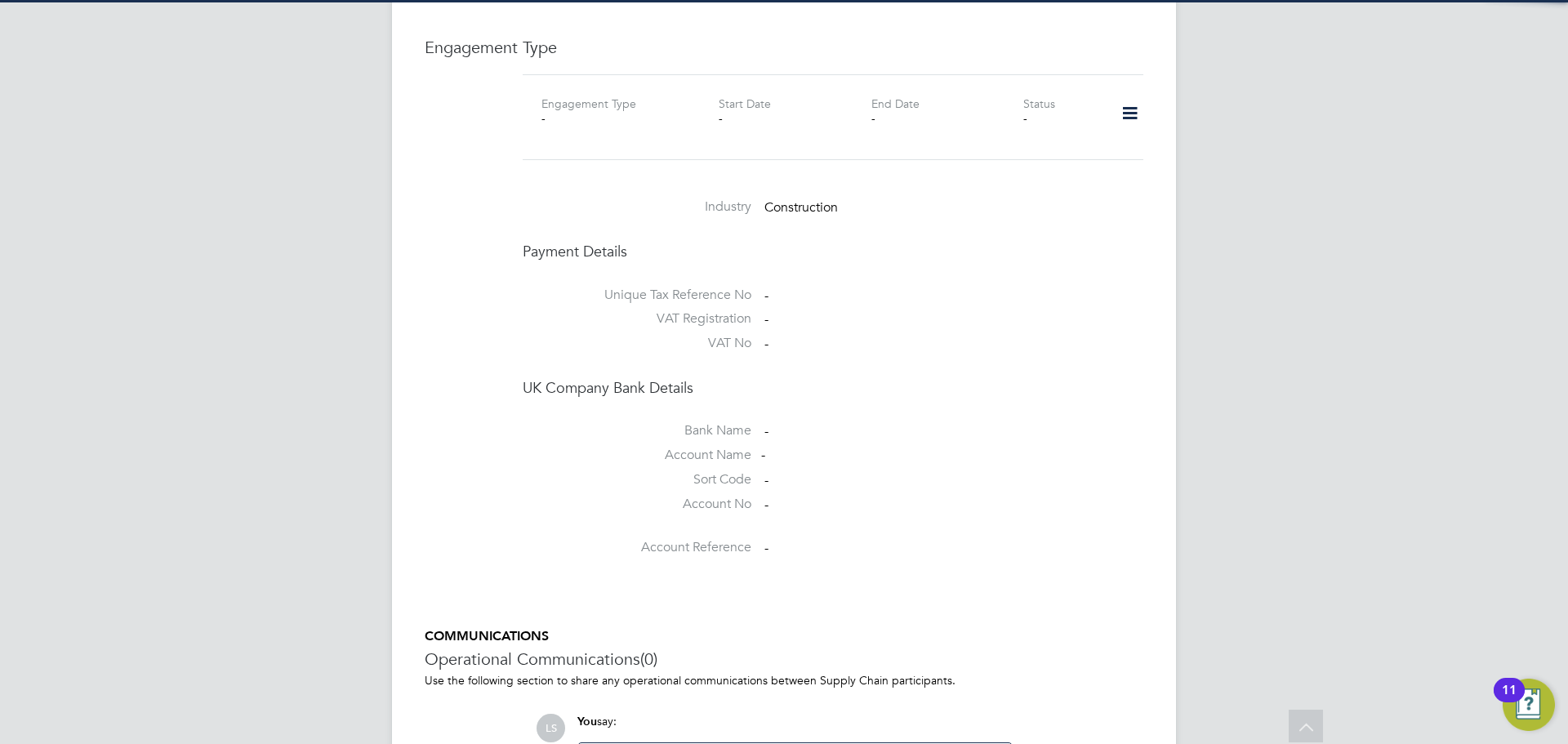
scroll to position [1061, 0]
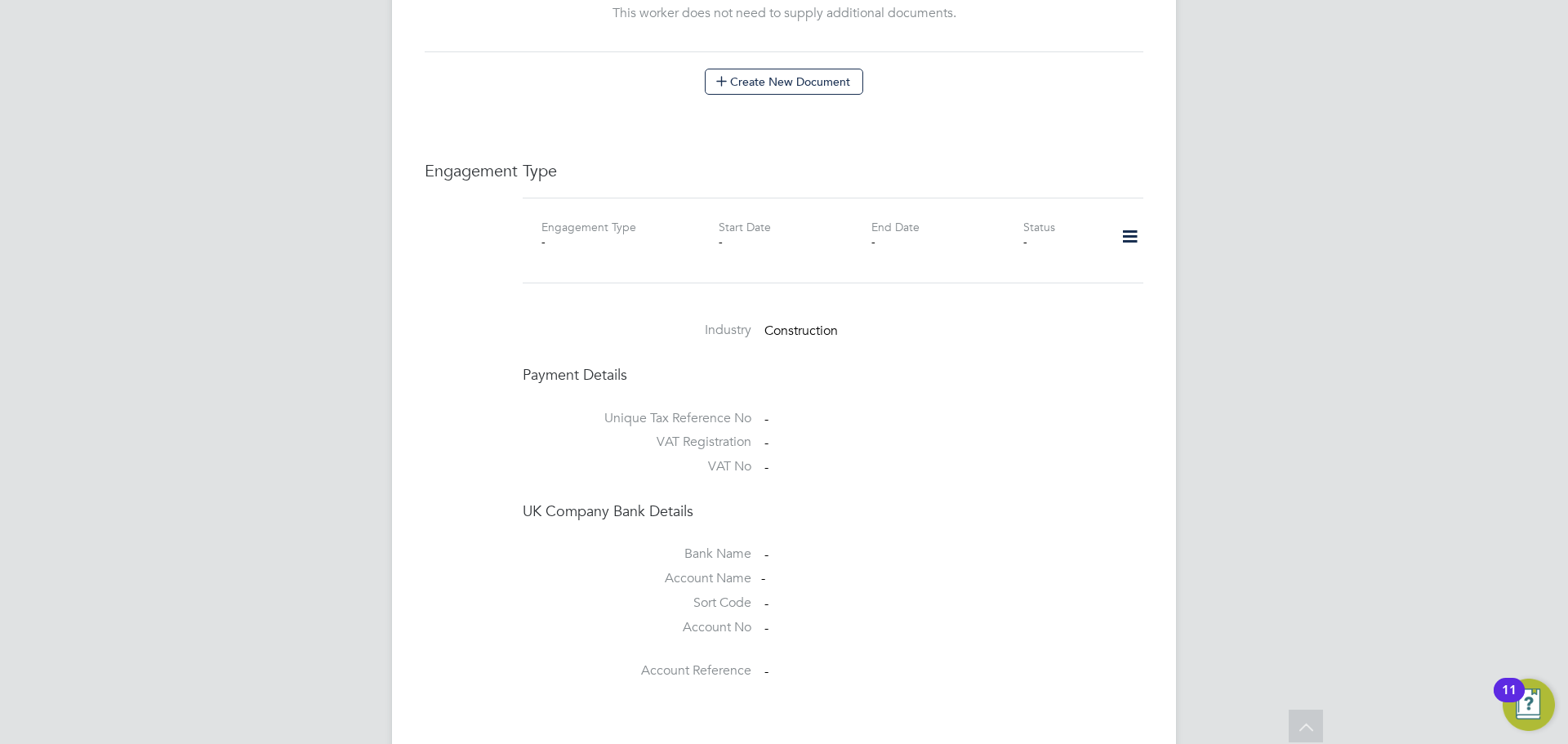
click at [1128, 218] on icon at bounding box center [1130, 237] width 28 height 38
click at [1010, 296] on li "Add Engagement Type" at bounding box center [1046, 290] width 186 height 23
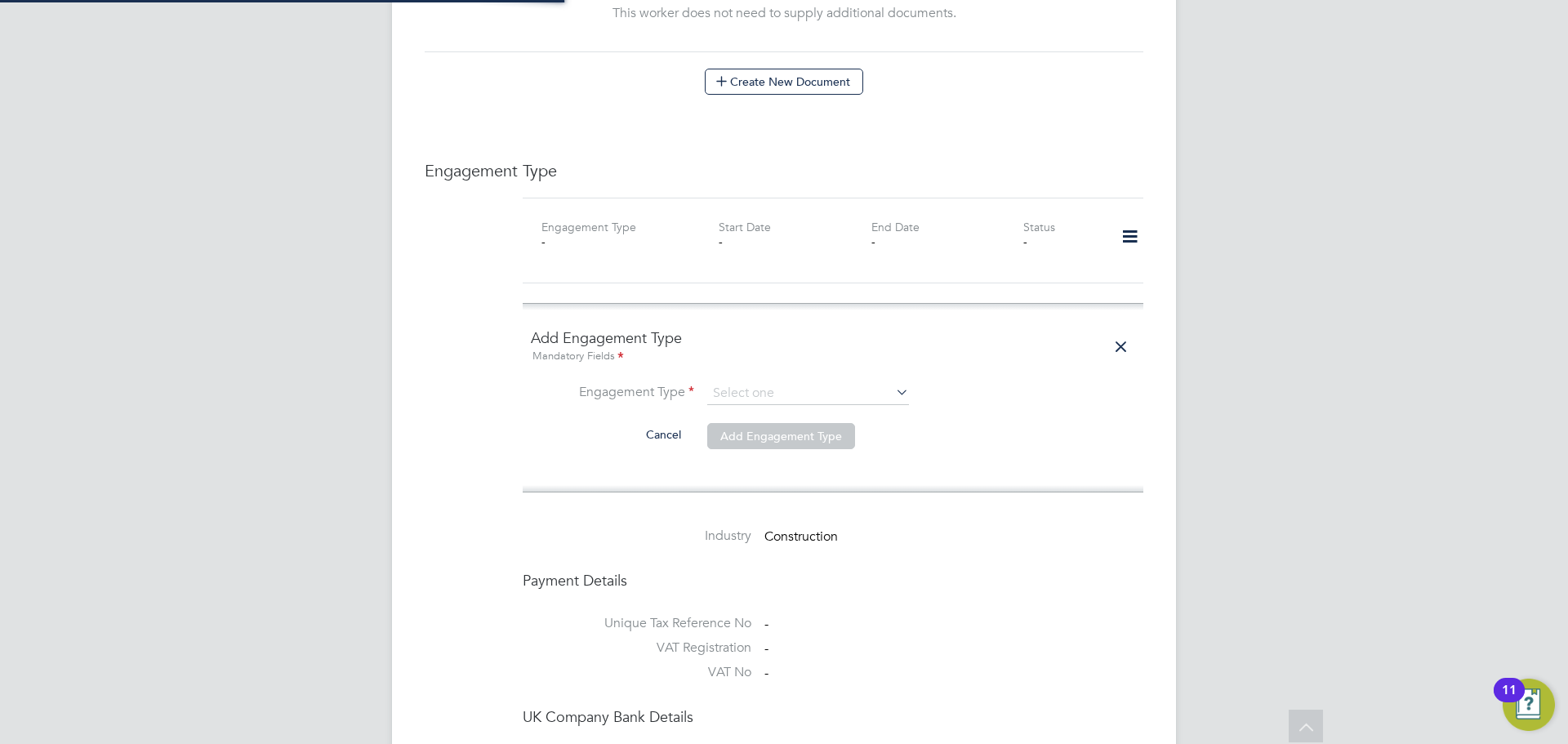
click at [809, 366] on ng-form "Add Engagement Type Mandatory Fields Engagement Type Cancel Add Engagement Type" at bounding box center [833, 398] width 604 height 139
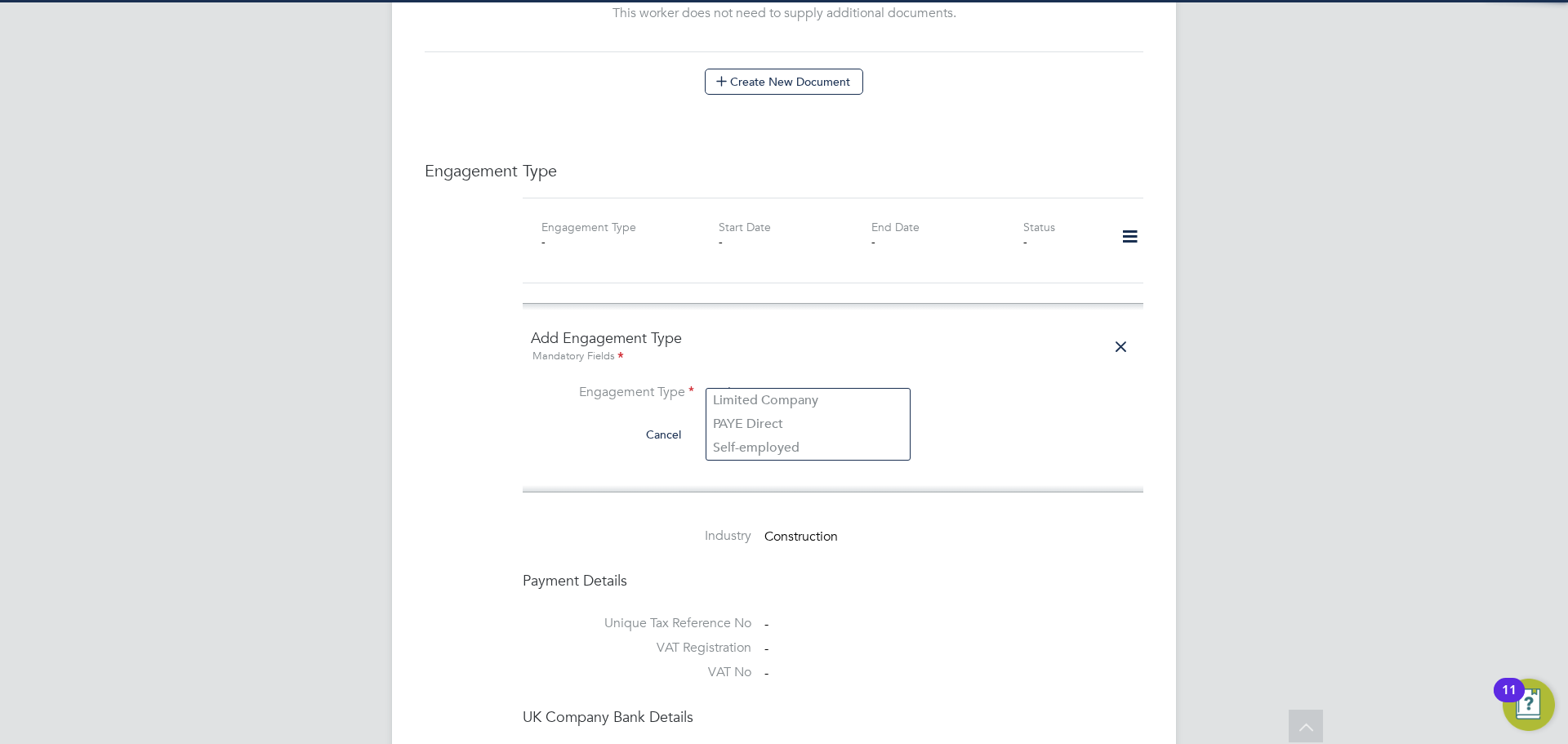
click at [809, 383] on input at bounding box center [808, 394] width 202 height 23
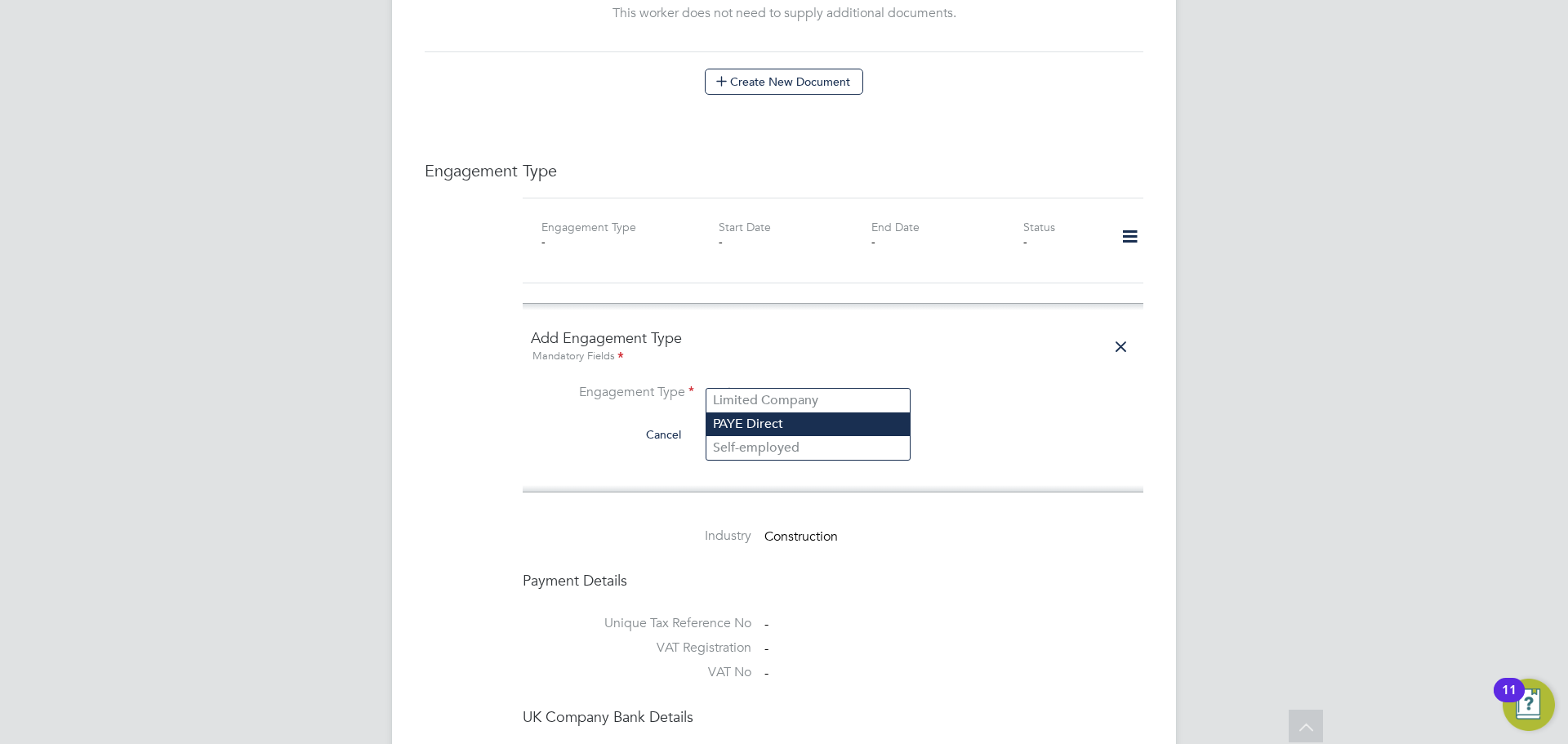
click at [767, 426] on li "PAYE Direct" at bounding box center [808, 425] width 204 height 24
type input "PAYE Direct"
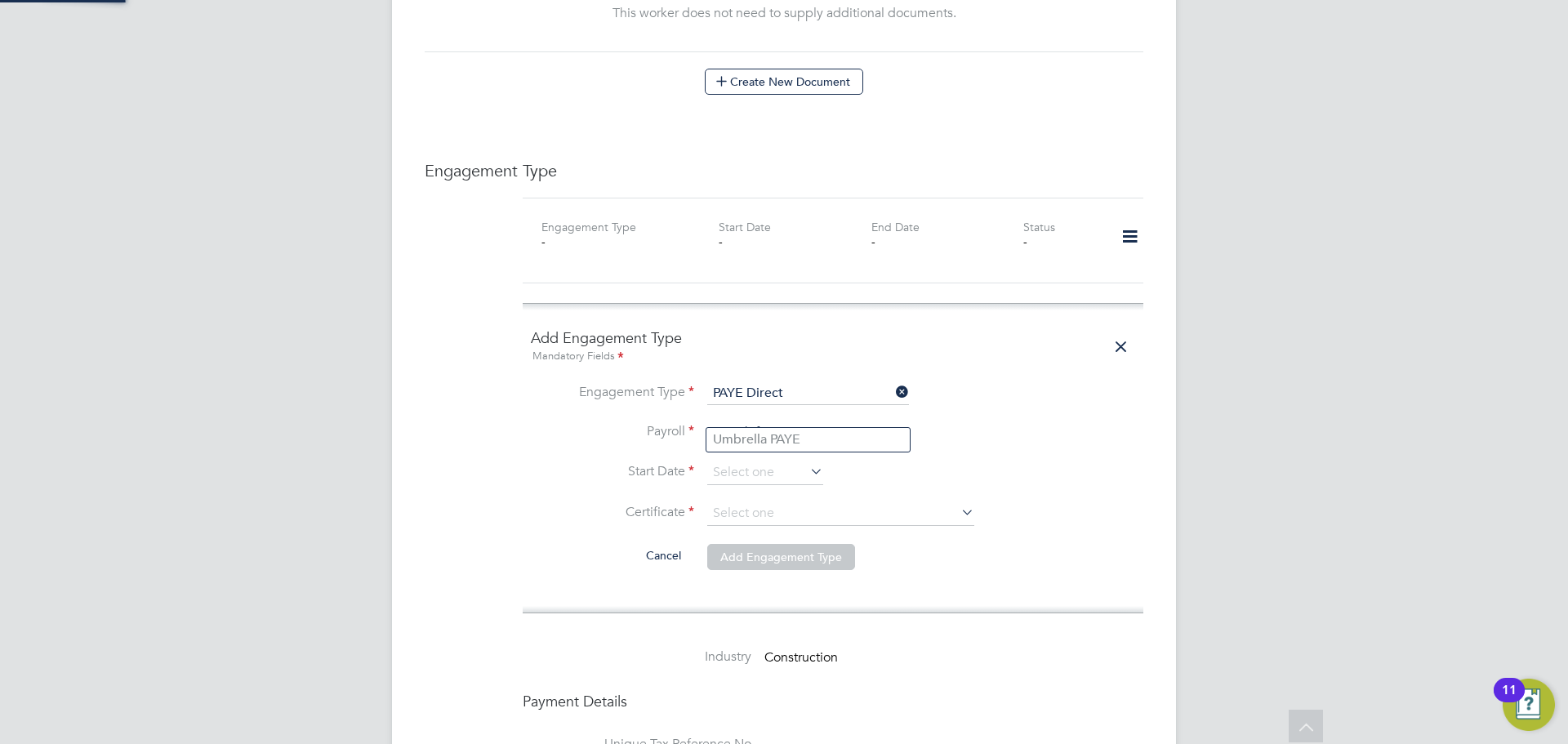
click at [766, 424] on input at bounding box center [808, 432] width 202 height 23
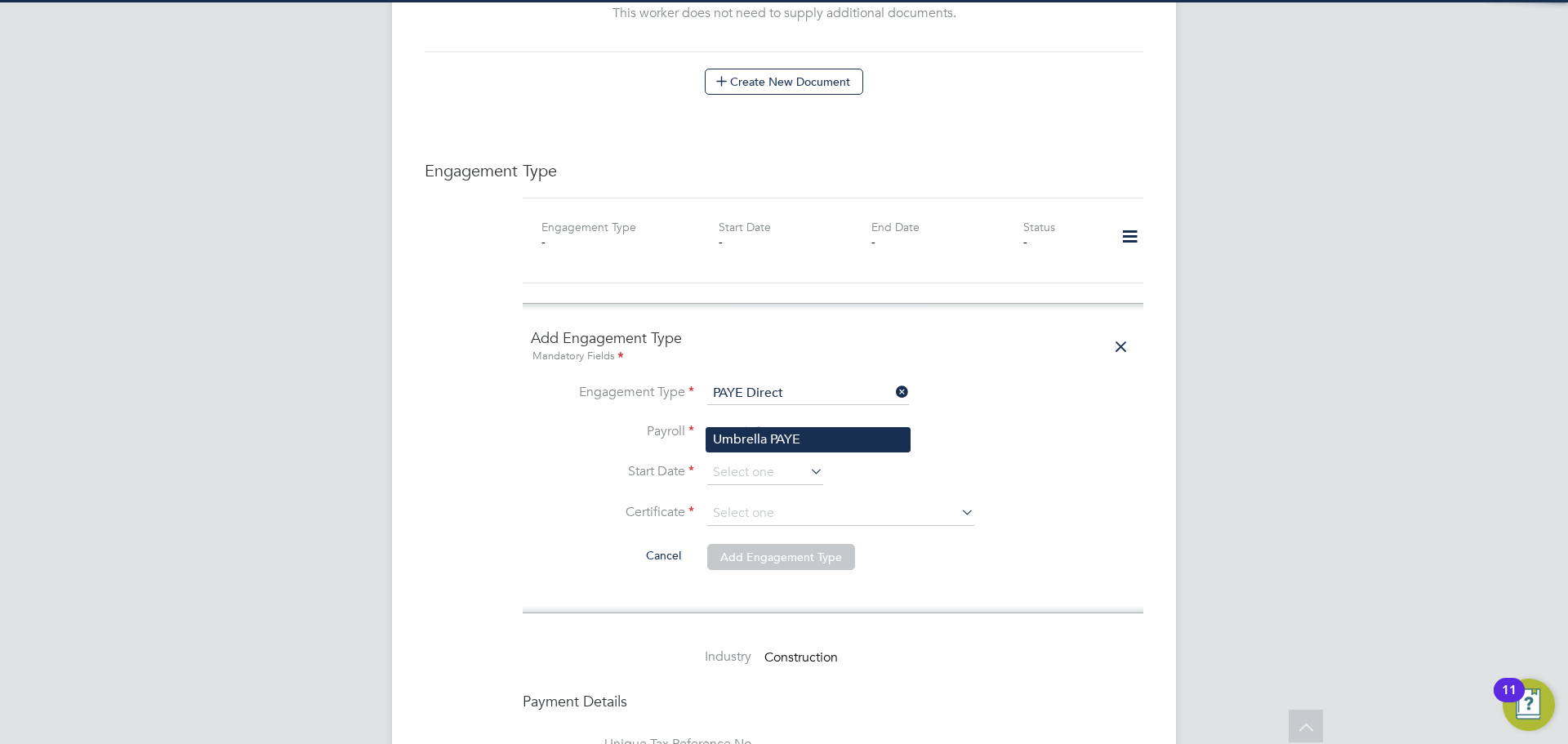
click at [783, 436] on li "Umbrella PAYE" at bounding box center [808, 440] width 204 height 24
type input "Umbrella PAYE"
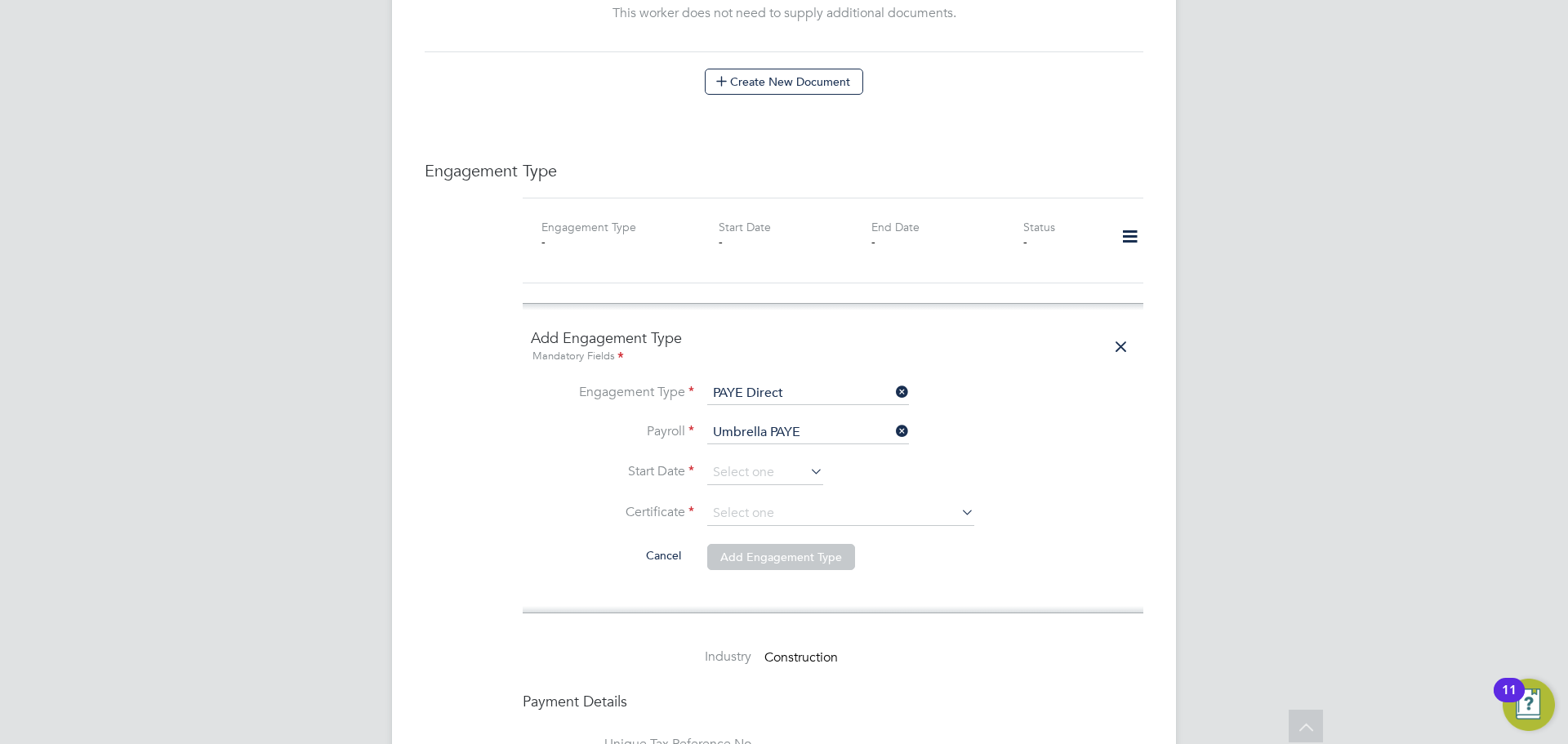
click at [779, 443] on li "Payroll Umbrella PAYE" at bounding box center [833, 441] width 604 height 39
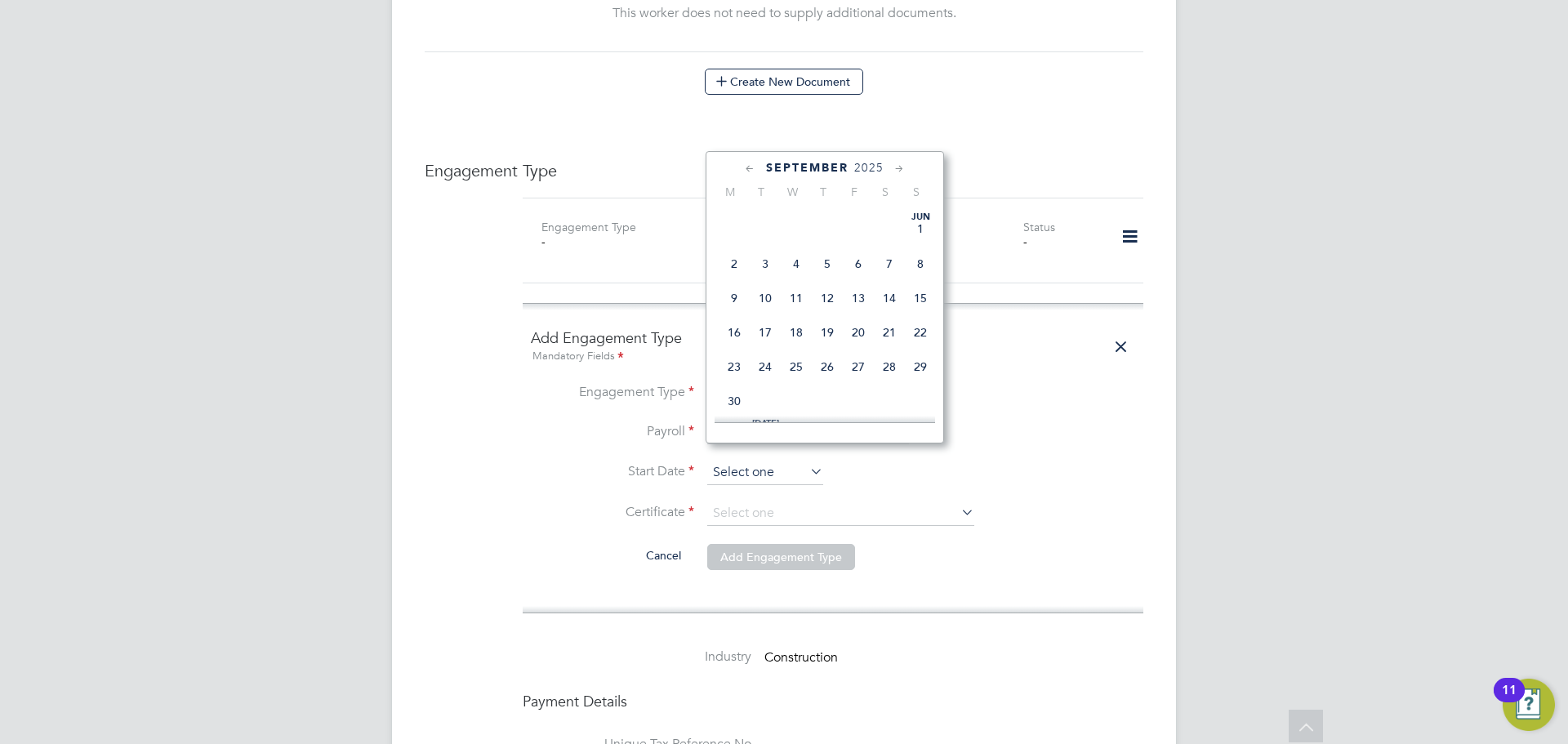
click at [781, 461] on input at bounding box center [765, 473] width 116 height 25
click at [870, 296] on span "26" at bounding box center [858, 283] width 31 height 31
type input "[DATE]"
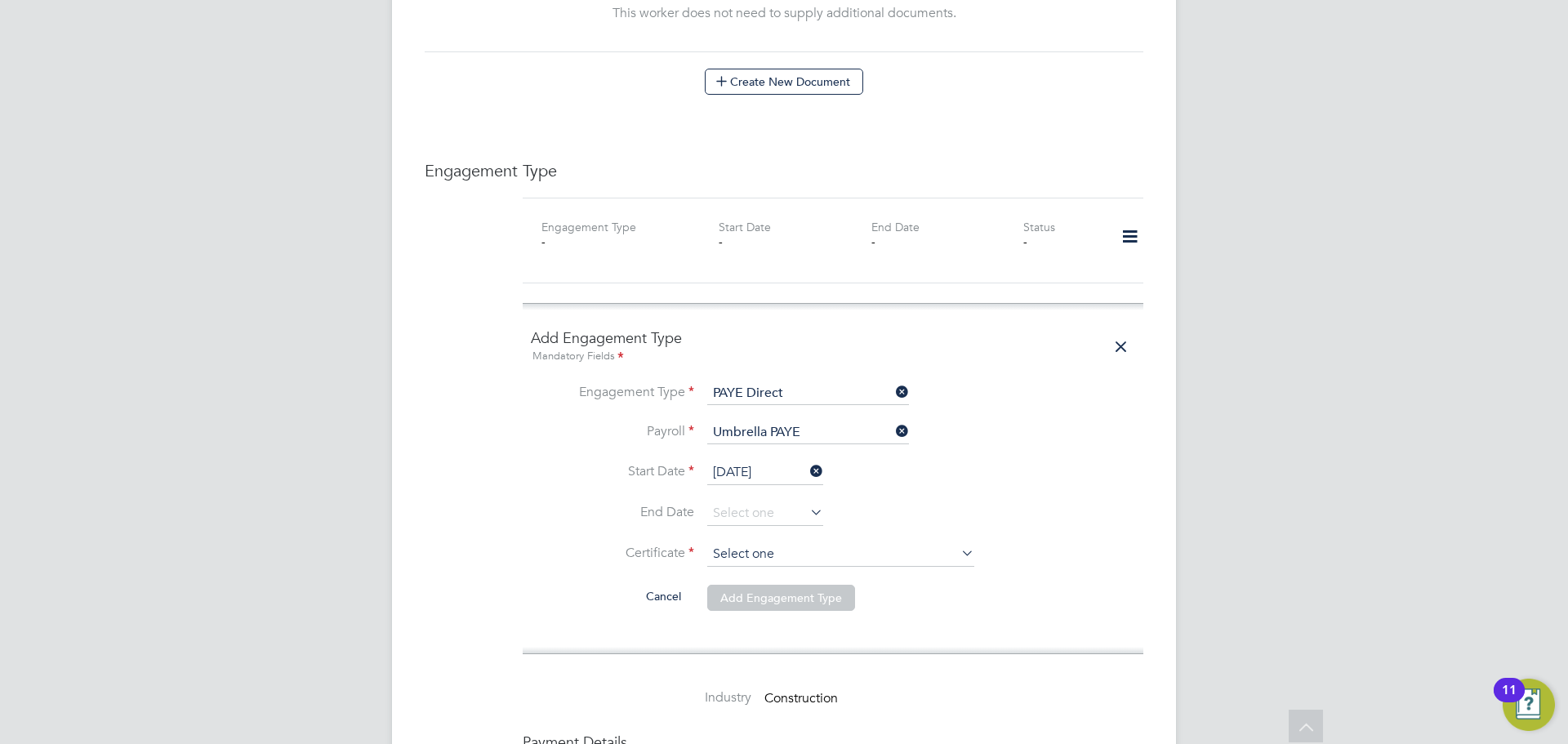
click at [846, 545] on input at bounding box center [840, 555] width 267 height 25
click at [849, 578] on li "No, worker doesn't have a P45 certificate" at bounding box center [840, 583] width 269 height 21
type input "No, worker doesn't have a P45 certificate"
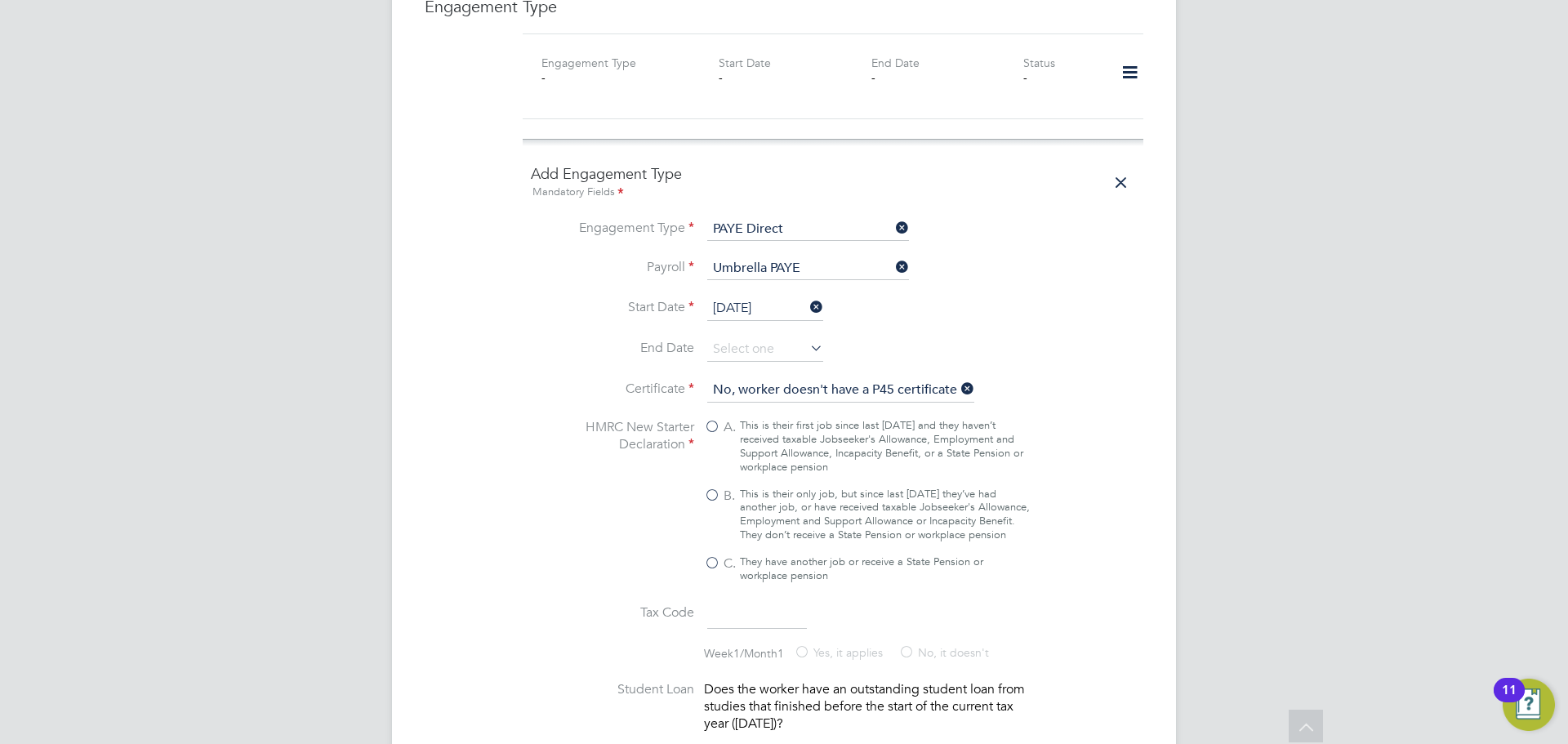
scroll to position [1387, 0]
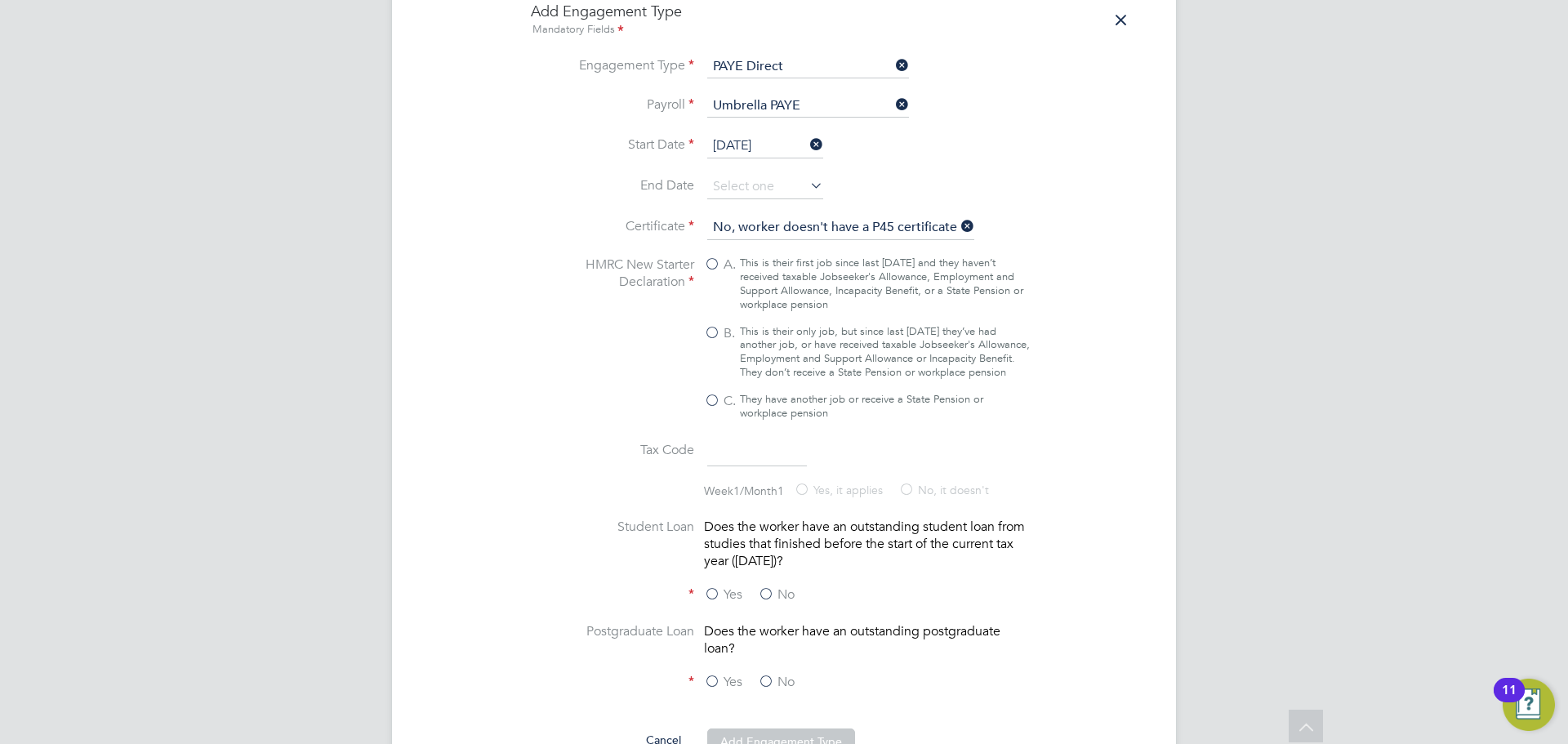
click at [752, 325] on div "This is their only job, but since last [DATE] they’ve had another job, or have …" at bounding box center [885, 353] width 290 height 56
click at [0, 0] on input "B. This is their only job, but since last [DATE] they’ve had another job, or ha…" at bounding box center [0, 0] width 0 height 0
type input "1257L"
click at [783, 592] on label "No" at bounding box center [776, 595] width 37 height 17
click at [0, 0] on input "No" at bounding box center [0, 0] width 0 height 0
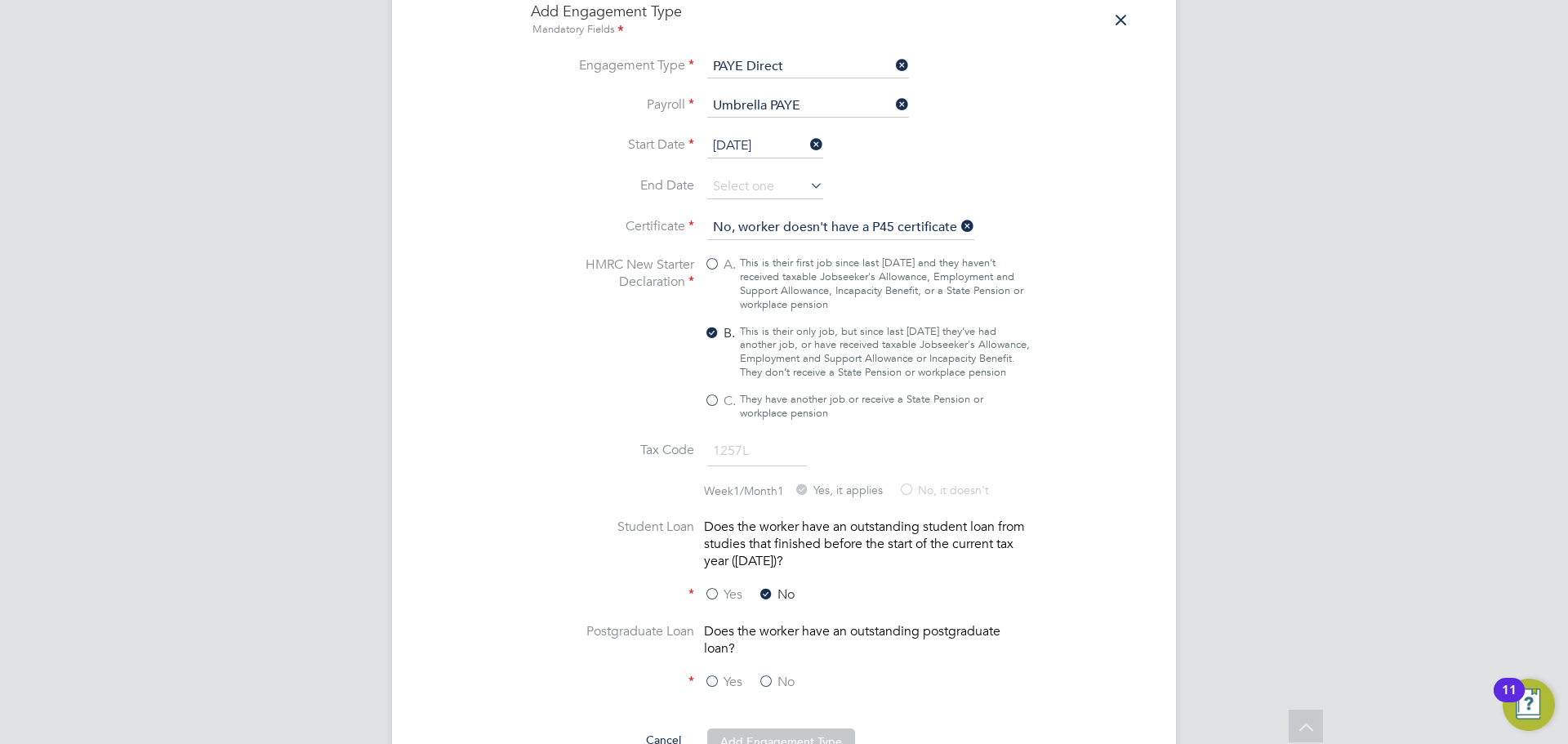
click at [784, 674] on label "No" at bounding box center [776, 682] width 37 height 17
click at [0, 0] on input "No" at bounding box center [0, 0] width 0 height 0
click at [798, 738] on button "Add Engagement Type" at bounding box center [781, 741] width 148 height 27
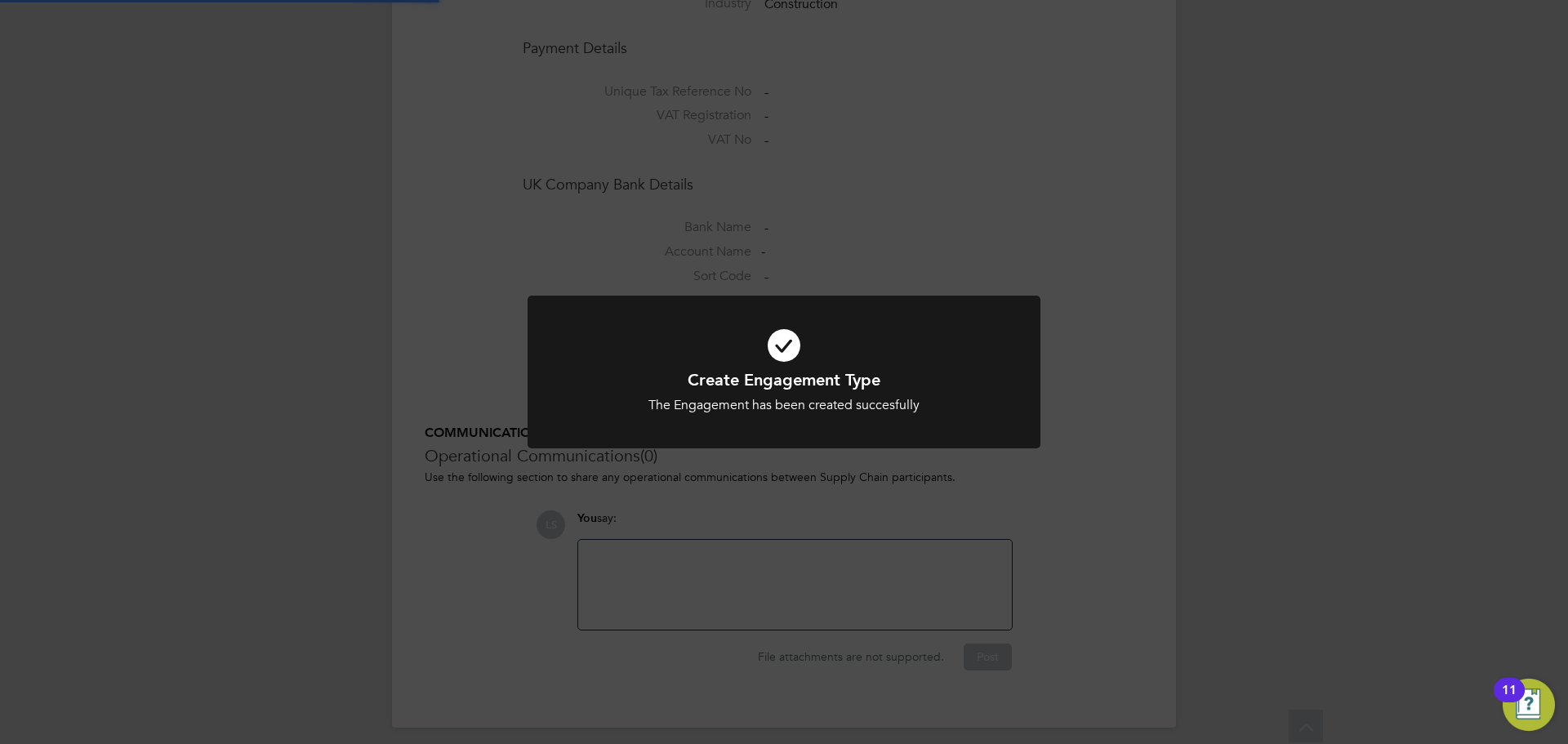
scroll to position [1381, 0]
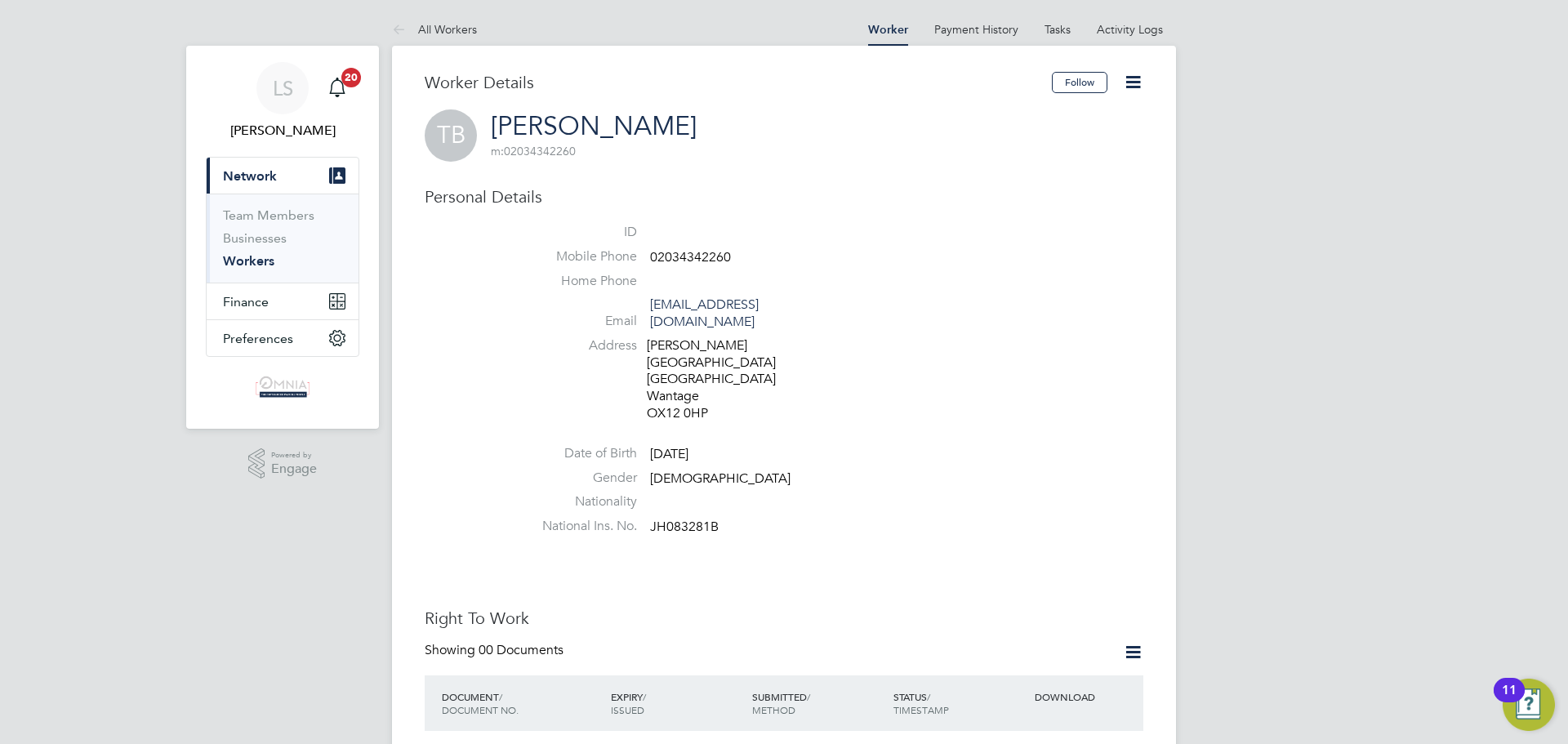
click at [706, 519] on span "JH083281B" at bounding box center [685, 527] width 68 height 16
copy span "JH083281B"
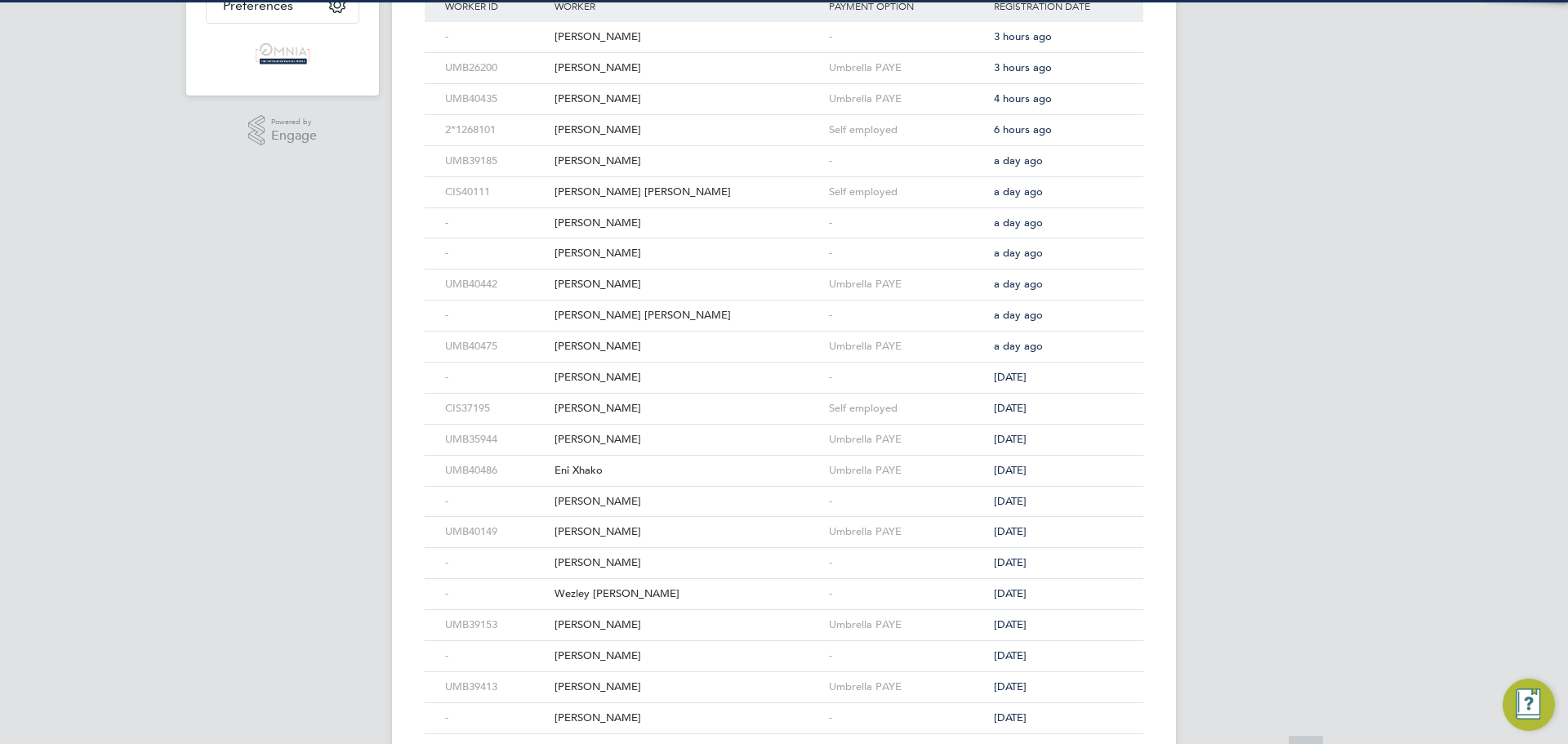
scroll to position [491, 0]
